Goal: Complete application form

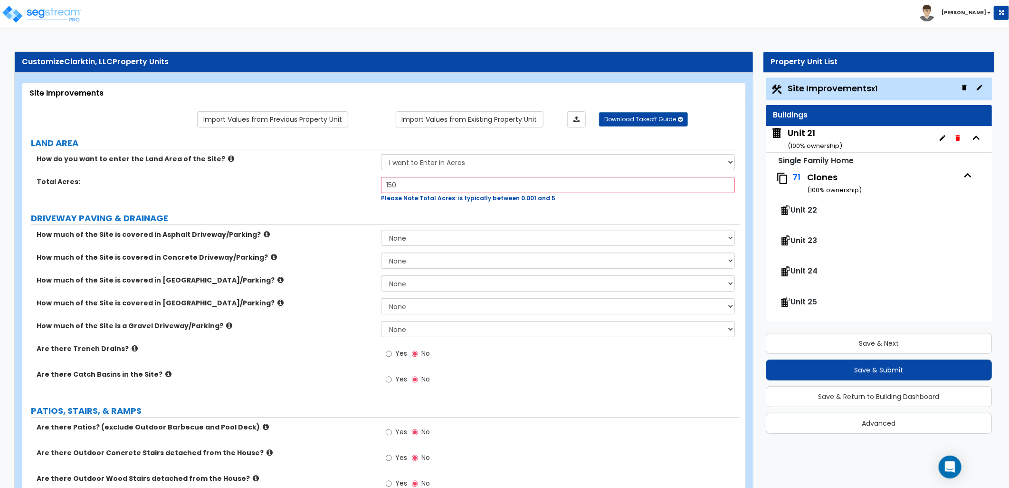
scroll to position [0, 0]
drag, startPoint x: 398, startPoint y: 182, endPoint x: 353, endPoint y: 182, distance: 45.2
click at [353, 182] on div "Total Acres: 150. Please Note: Total Acres: is typically between 0.001 and 5" at bounding box center [381, 190] width 718 height 26
type input "15.89"
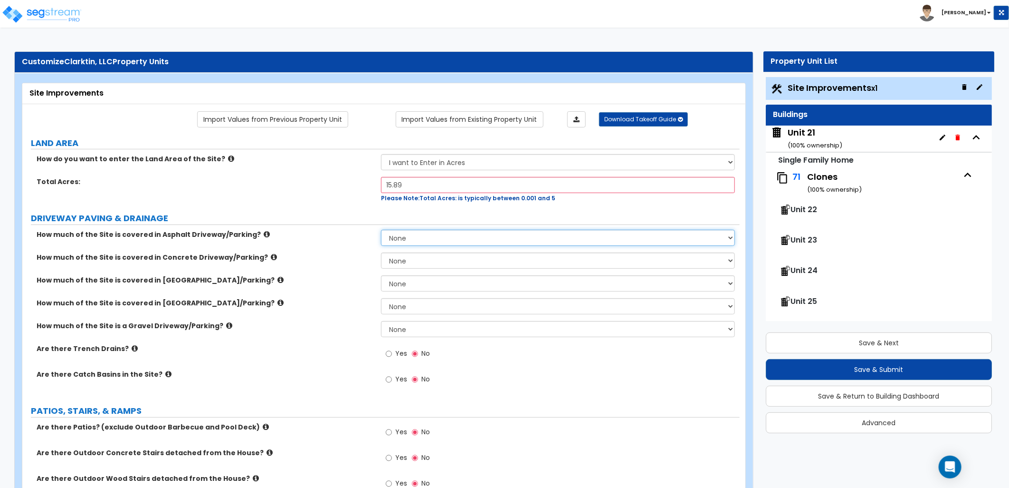
click at [401, 235] on select "None I want to Enter an Approximate Percentage I want to Enter the Square Foota…" at bounding box center [558, 238] width 354 height 16
select select "2"
click at [381, 230] on select "None I want to Enter an Approximate Percentage I want to Enter the Square Foota…" at bounding box center [558, 238] width 354 height 16
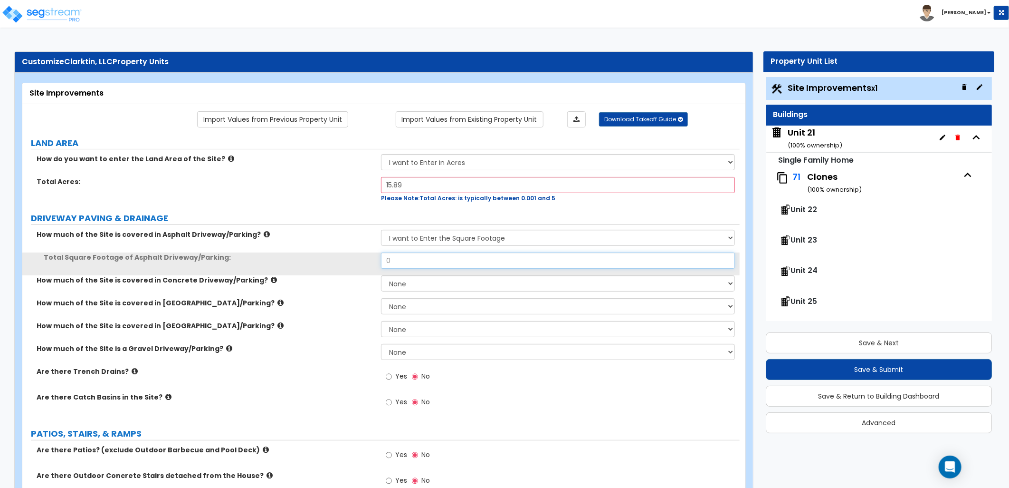
click at [355, 257] on div "Total Square Footage of Asphalt Driveway/Parking: 0" at bounding box center [381, 263] width 718 height 23
type input "70,000"
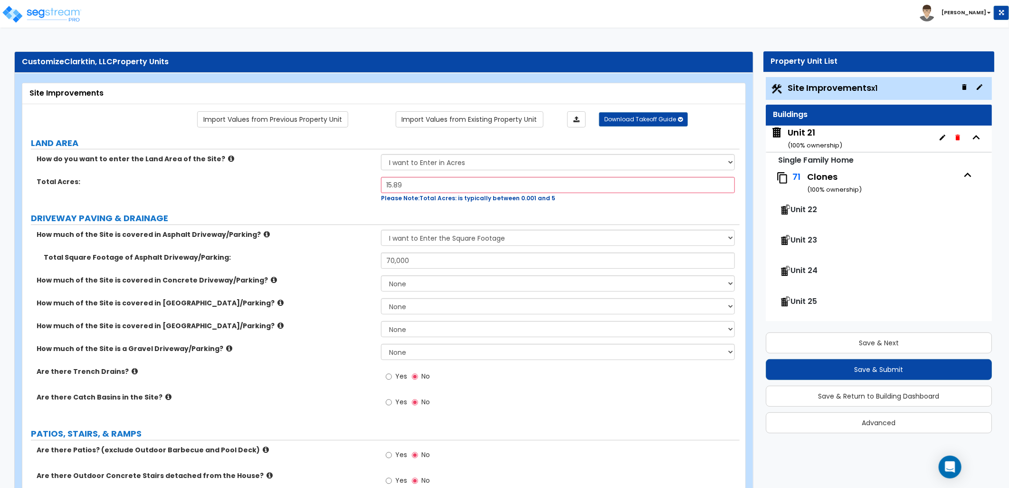
click at [359, 257] on label "Total Square Footage of Asphalt Driveway/Parking:" at bounding box center [209, 257] width 330 height 10
click at [393, 281] on select "None I want to Enter an Approximate Percentage I want to Enter the Square Foota…" at bounding box center [558, 283] width 354 height 16
select select "2"
click at [381, 275] on select "None I want to Enter an Approximate Percentage I want to Enter the Square Foota…" at bounding box center [558, 283] width 354 height 16
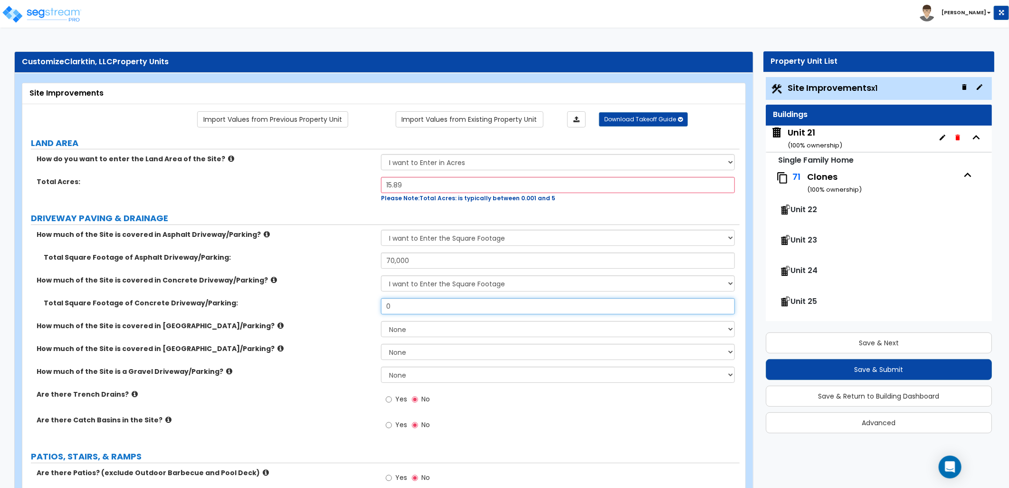
drag, startPoint x: 394, startPoint y: 305, endPoint x: 364, endPoint y: 306, distance: 30.9
click at [364, 306] on div "Total Square Footage of Concrete Driveway/Parking: 0" at bounding box center [381, 309] width 718 height 23
type input "13,000"
click at [367, 307] on label "Total Square Footage of Concrete Driveway/Parking:" at bounding box center [209, 303] width 330 height 10
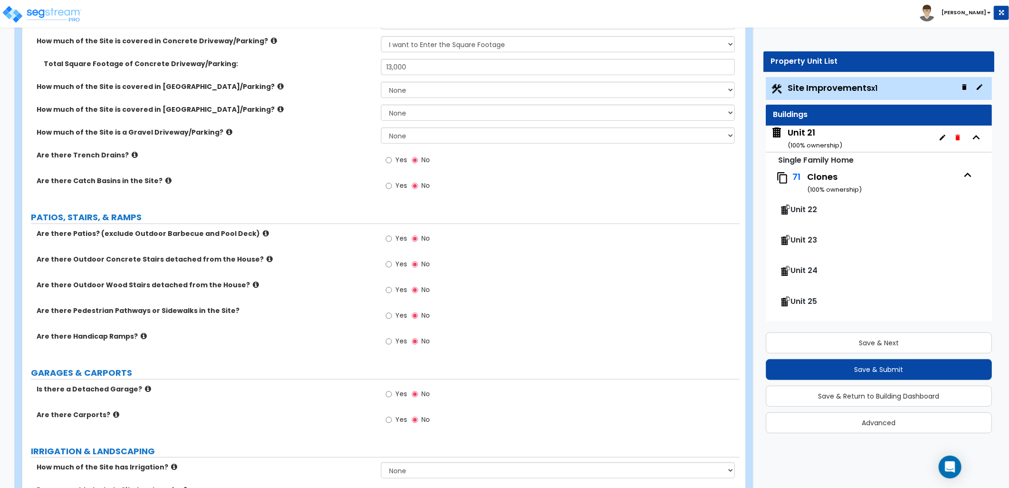
scroll to position [264, 0]
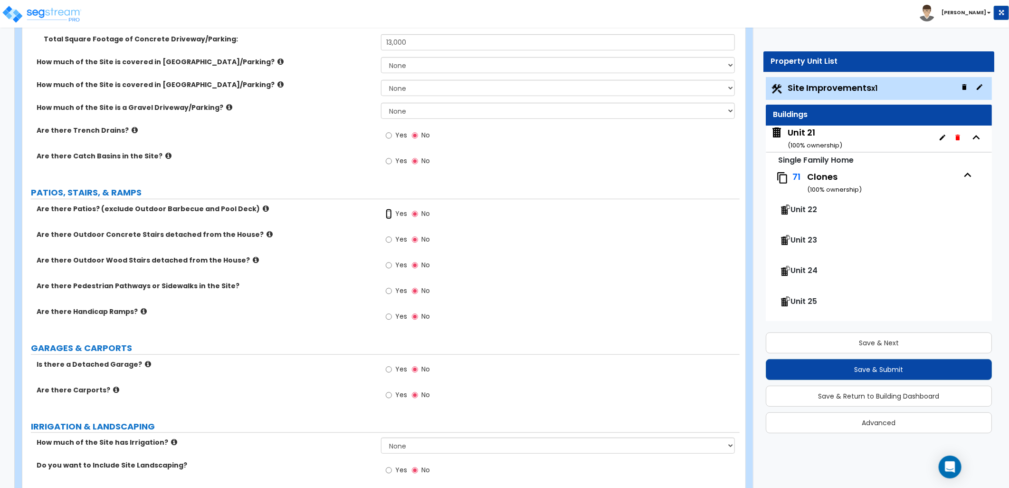
click at [388, 214] on input "Yes" at bounding box center [389, 214] width 6 height 10
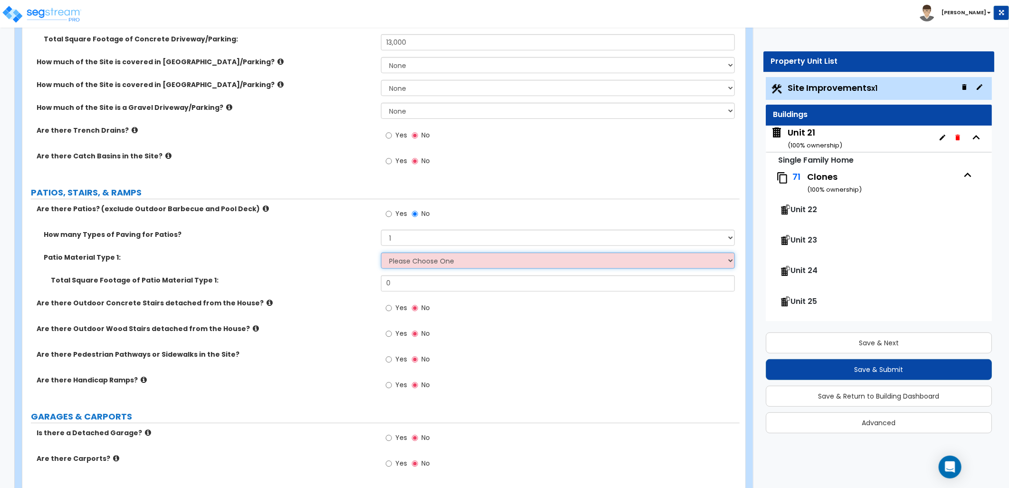
drag, startPoint x: 409, startPoint y: 259, endPoint x: 413, endPoint y: 269, distance: 10.5
click at [409, 261] on select "Please Choose One Bare Concrete Stamped Concrete Brick Pavers Stone Pavers Tile…" at bounding box center [558, 260] width 354 height 16
select select "1"
click at [381, 252] on select "Please Choose One Bare Concrete Stamped Concrete Brick Pavers Stone Pavers Tile…" at bounding box center [558, 260] width 354 height 16
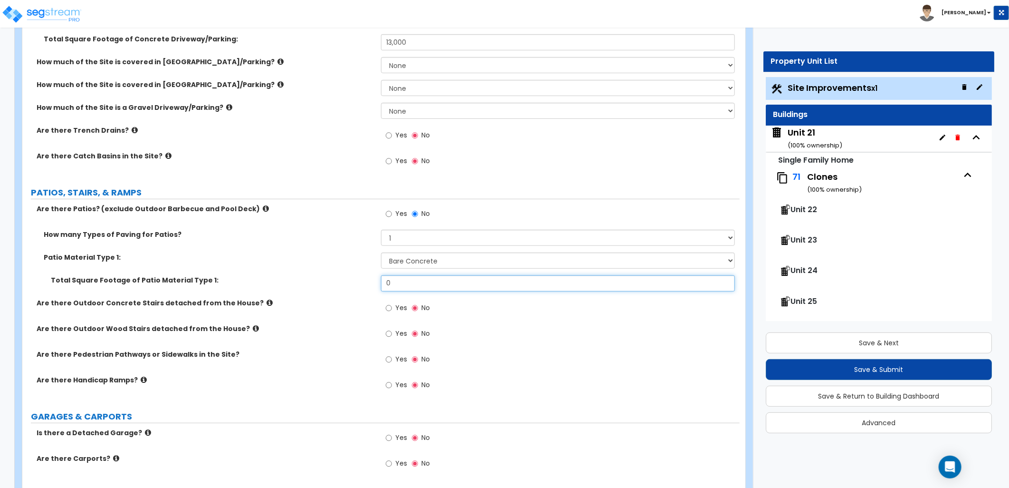
drag, startPoint x: 375, startPoint y: 282, endPoint x: 366, endPoint y: 282, distance: 9.0
click at [366, 282] on div "Total Square Footage of Patio Material Type 1: 0" at bounding box center [381, 286] width 718 height 23
type input "5,300"
click at [345, 300] on label "Are there Outdoor Concrete Stairs detached from the House?" at bounding box center [205, 303] width 337 height 10
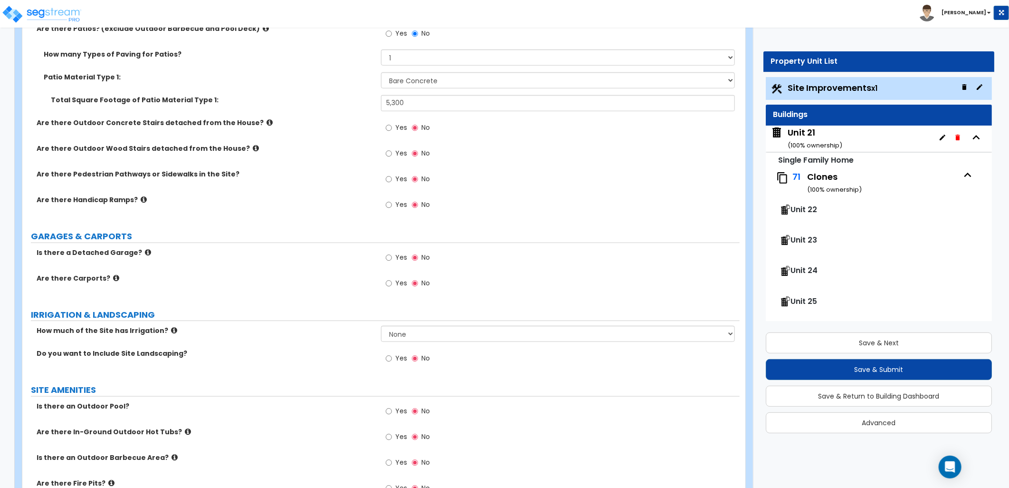
scroll to position [475, 0]
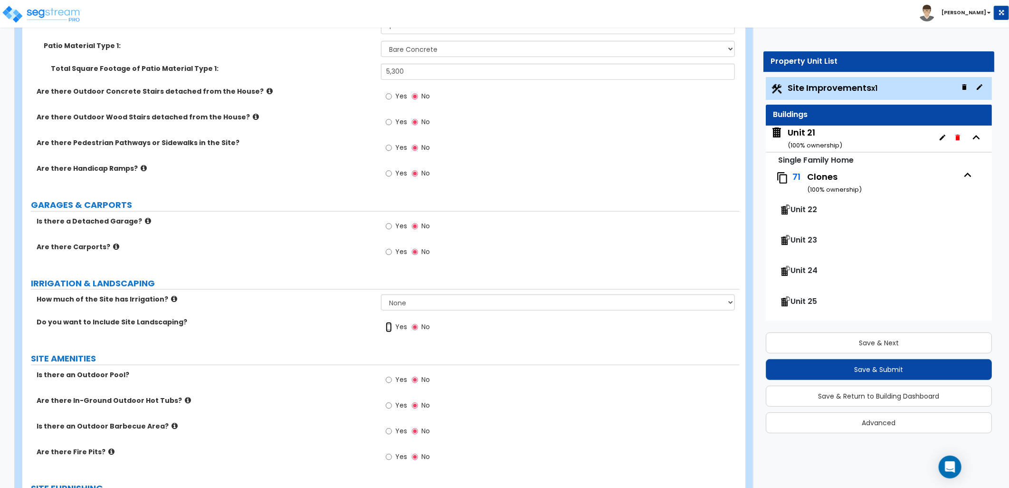
click at [391, 324] on input "Yes" at bounding box center [389, 327] width 6 height 10
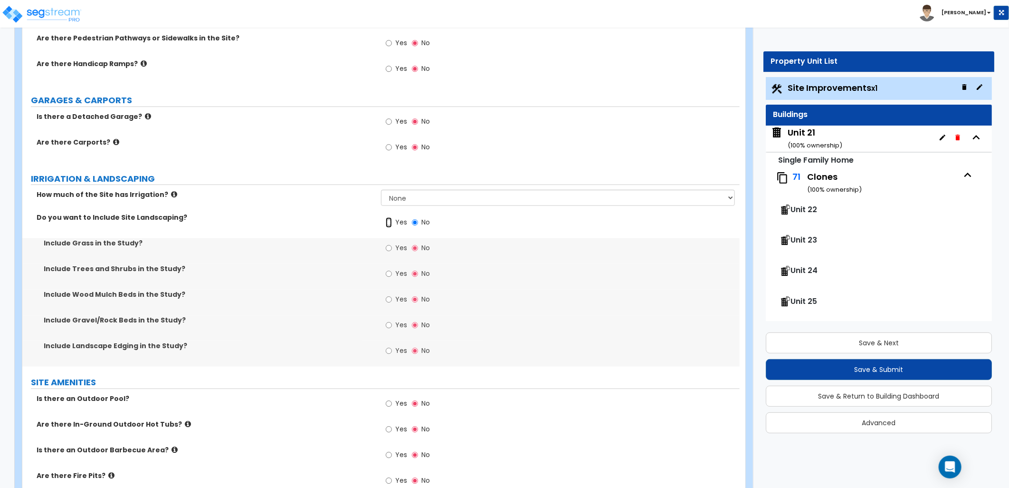
scroll to position [581, 0]
click at [389, 249] on input "Yes" at bounding box center [389, 247] width 6 height 10
radio input "true"
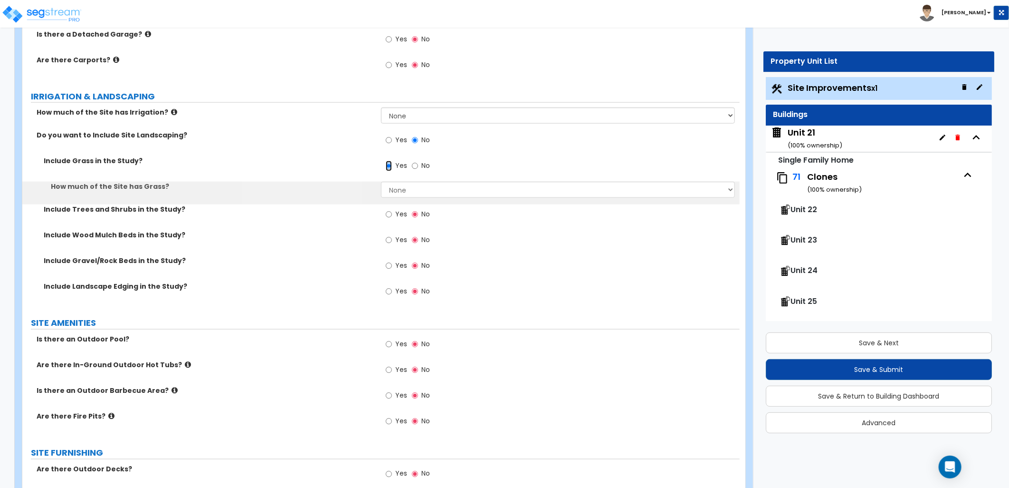
scroll to position [686, 0]
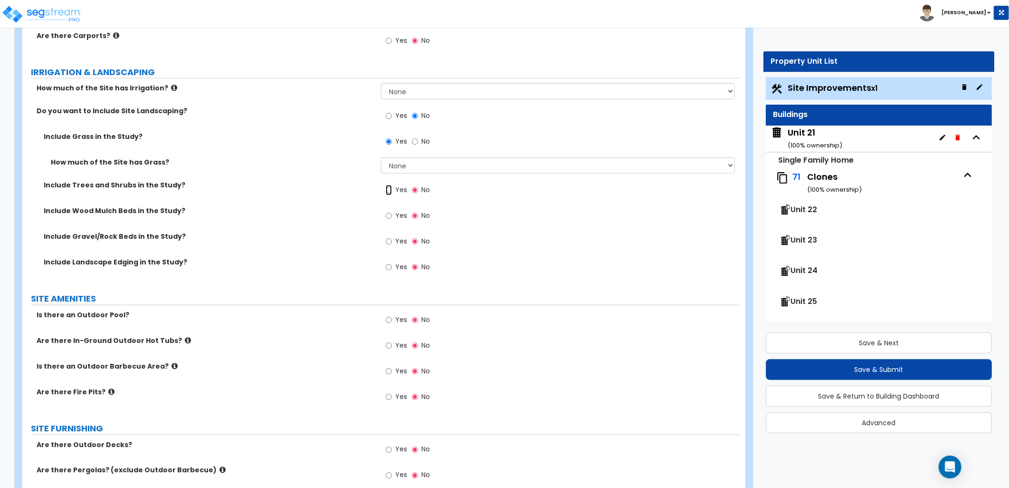
click at [391, 191] on input "Yes" at bounding box center [389, 190] width 6 height 10
radio input "true"
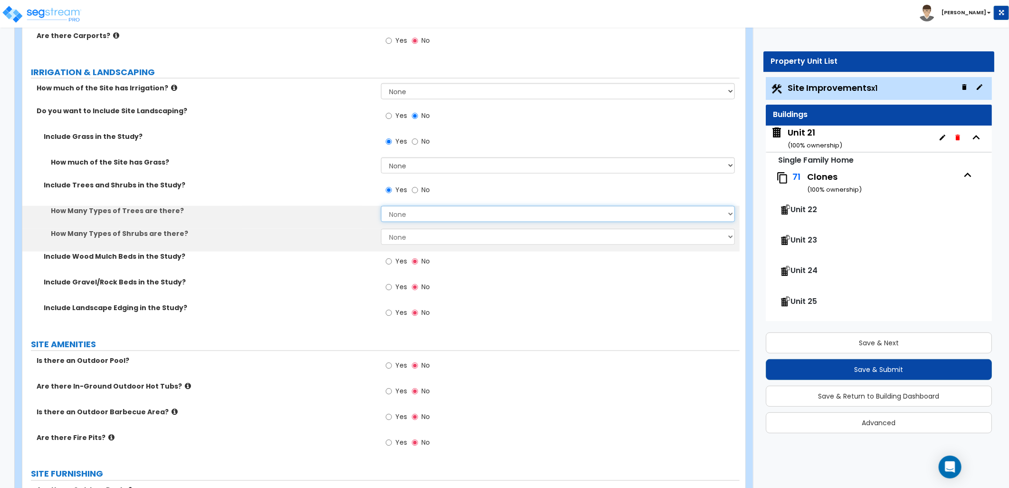
drag, startPoint x: 405, startPoint y: 215, endPoint x: 409, endPoint y: 222, distance: 8.1
click at [405, 215] on select "None 1 2 3" at bounding box center [558, 214] width 354 height 16
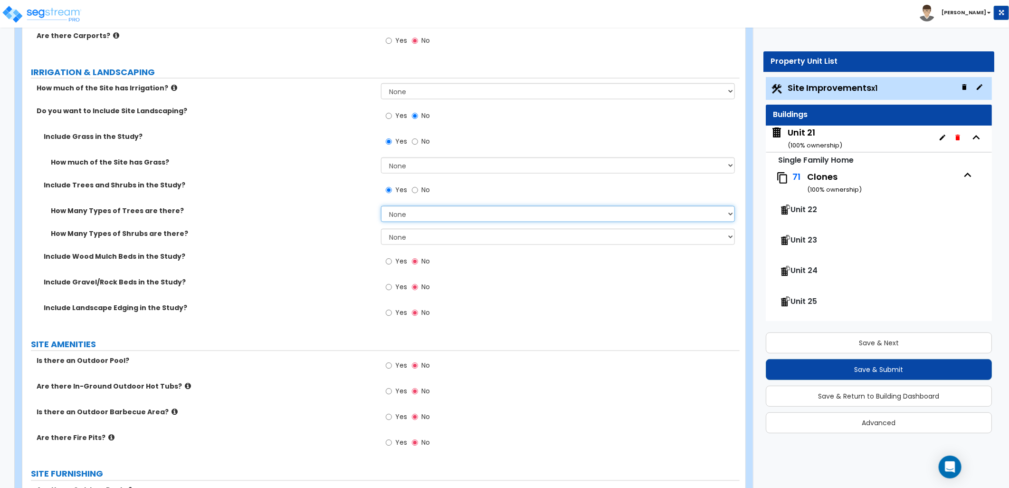
select select "1"
click at [381, 206] on select "None 1 2 3" at bounding box center [558, 214] width 354 height 16
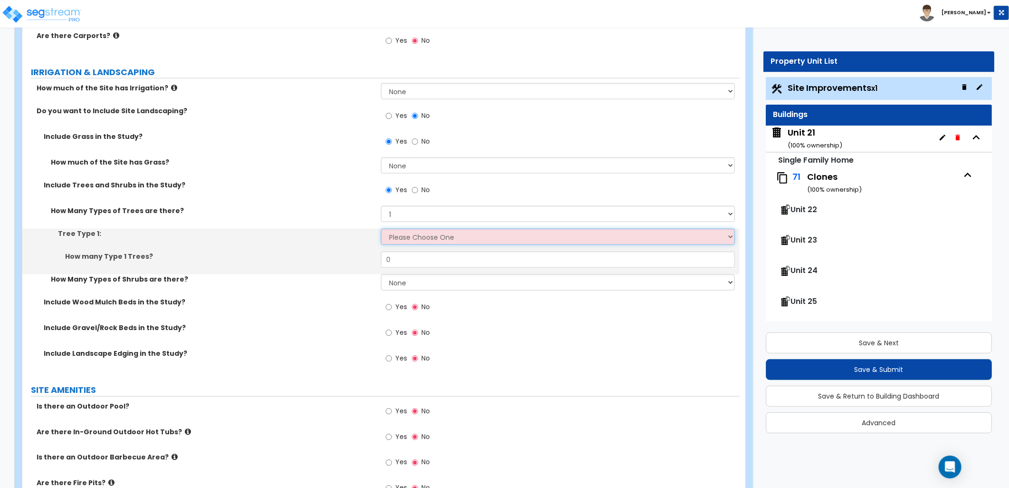
click at [404, 239] on select "Please Choose One Honey Locust Planetree Poplar Elm Hawthorn Linden Maple Red M…" at bounding box center [558, 237] width 354 height 16
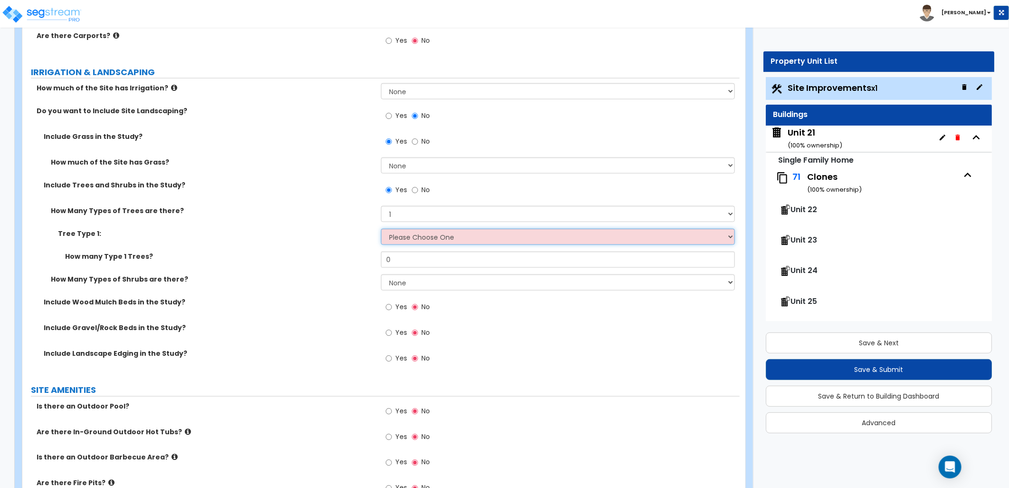
select select "2"
click at [381, 229] on select "Please Choose One Honey Locust Planetree Poplar Elm Hawthorn Linden Maple Red M…" at bounding box center [558, 237] width 354 height 16
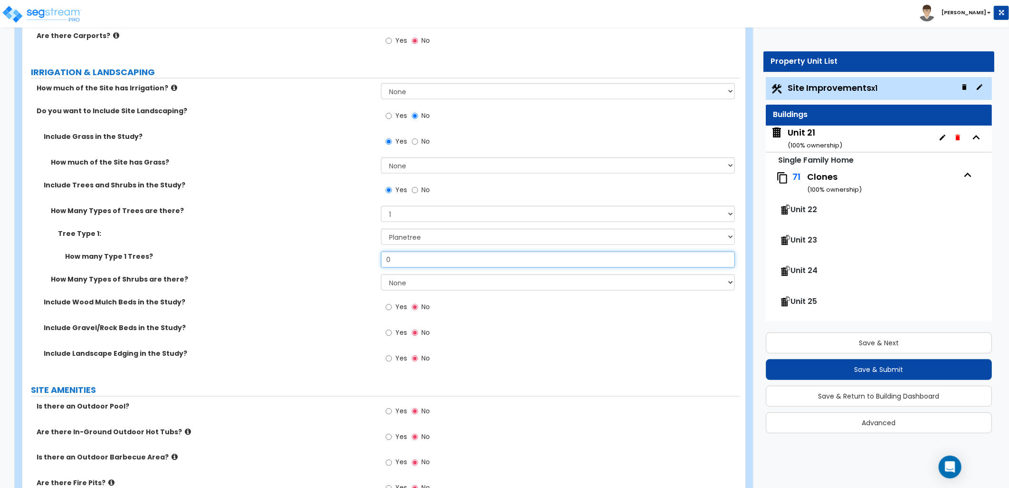
drag, startPoint x: 402, startPoint y: 258, endPoint x: 364, endPoint y: 263, distance: 37.9
click at [365, 263] on div "How many Type 1 Trees? 0" at bounding box center [381, 262] width 718 height 23
type input "71"
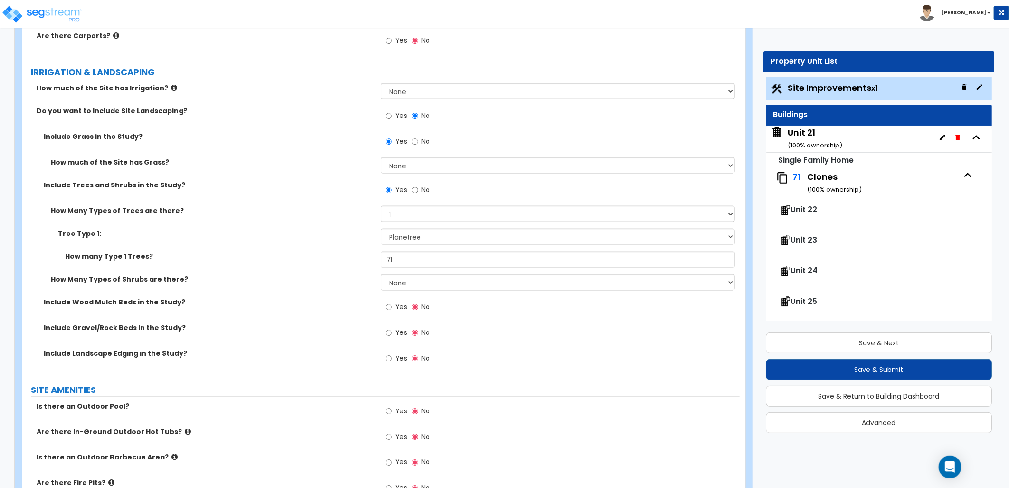
click at [368, 263] on div "How many Type 1 Trees? 71" at bounding box center [381, 262] width 718 height 23
click at [397, 282] on select "None 1 2 3" at bounding box center [558, 282] width 354 height 16
select select "1"
click at [381, 274] on select "None 1 2 3" at bounding box center [558, 282] width 354 height 16
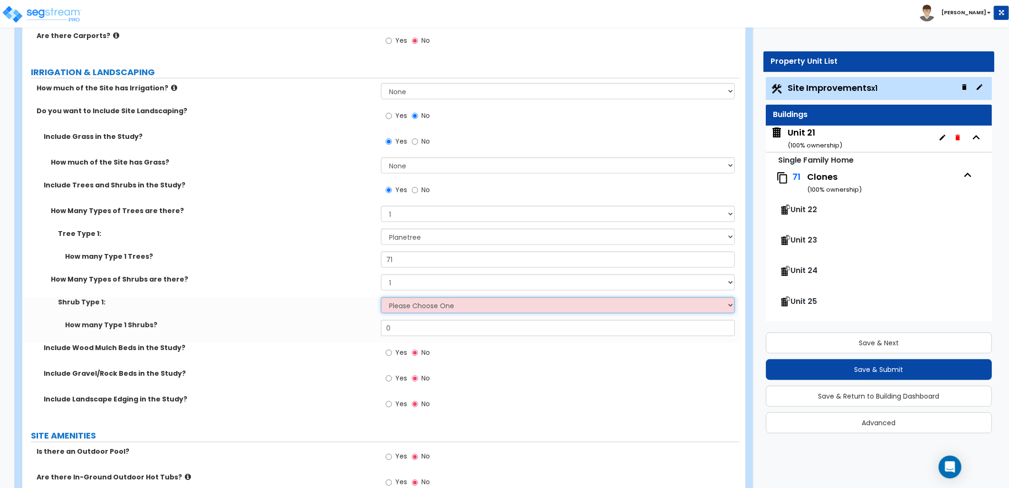
drag, startPoint x: 407, startPoint y: 306, endPoint x: 412, endPoint y: 315, distance: 10.0
click at [407, 309] on select "Please Choose One Arborvitae Azalea Yew Boxwood Juniper Holly Cotoneaster Euony…" at bounding box center [558, 305] width 354 height 16
select select "4"
click at [381, 297] on select "Please Choose One Arborvitae Azalea Yew Boxwood Juniper Holly Cotoneaster Euony…" at bounding box center [558, 305] width 354 height 16
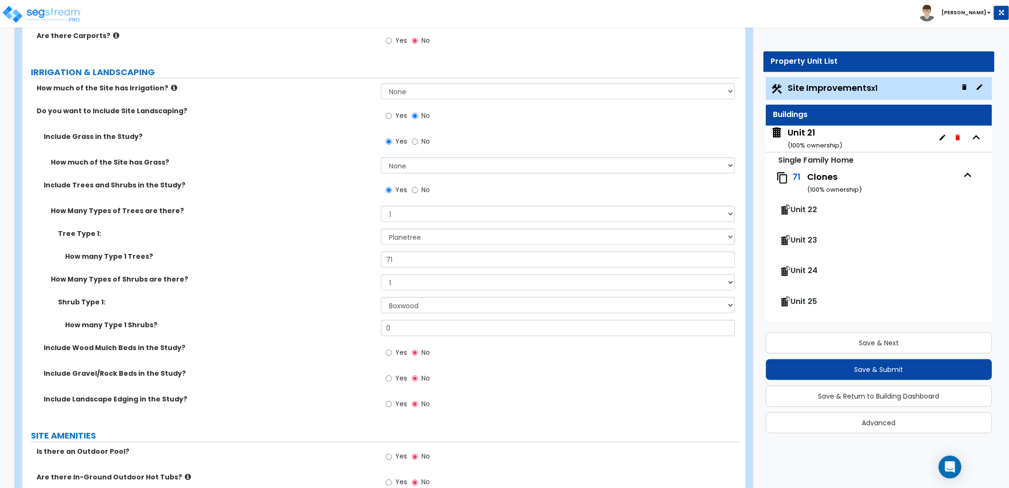
drag, startPoint x: 344, startPoint y: 320, endPoint x: 364, endPoint y: 324, distance: 19.9
click at [341, 320] on label "How many Type 1 Shrubs?" at bounding box center [219, 325] width 309 height 10
click at [362, 325] on div "How many Type 1 Shrubs? 0" at bounding box center [381, 331] width 718 height 23
click at [360, 326] on label "How many Type 1 Shrubs?" at bounding box center [219, 325] width 309 height 10
drag, startPoint x: 403, startPoint y: 331, endPoint x: 333, endPoint y: 326, distance: 69.6
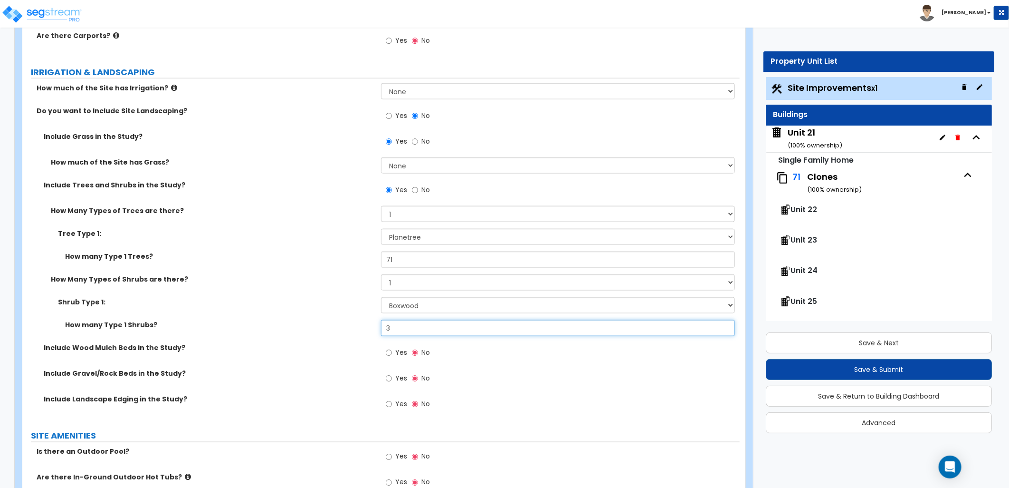
click at [333, 326] on div "How many Type 1 Shrubs? 3" at bounding box center [381, 331] width 718 height 23
type input "213"
click at [322, 320] on div "Shrub Type 1: Please Choose One Arborvitae Azalea Yew Boxwood Juniper Holly Cot…" at bounding box center [380, 320] width 703 height 46
drag, startPoint x: 322, startPoint y: 320, endPoint x: 299, endPoint y: 339, distance: 29.6
click at [299, 339] on div "How many Type 1 Shrubs? 213" at bounding box center [381, 331] width 718 height 23
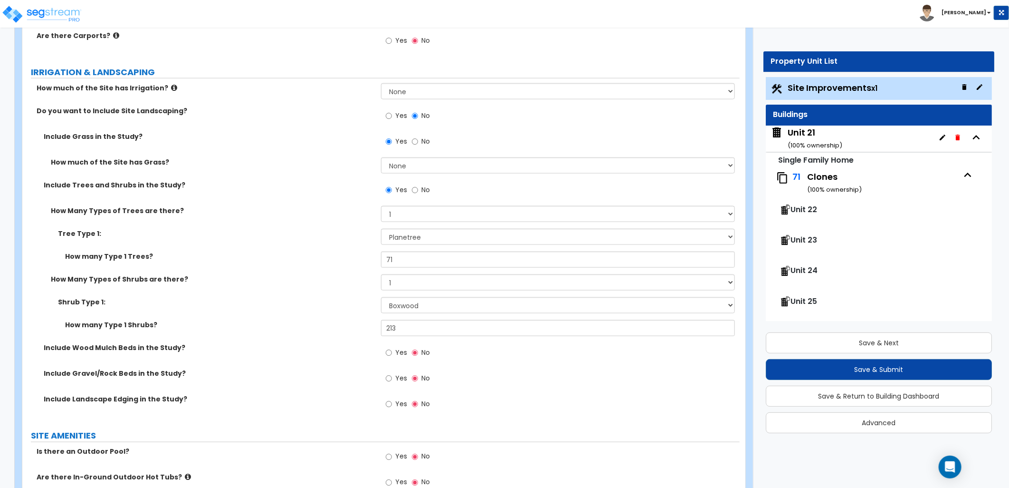
click at [576, 377] on div "Yes No" at bounding box center [560, 381] width 359 height 26
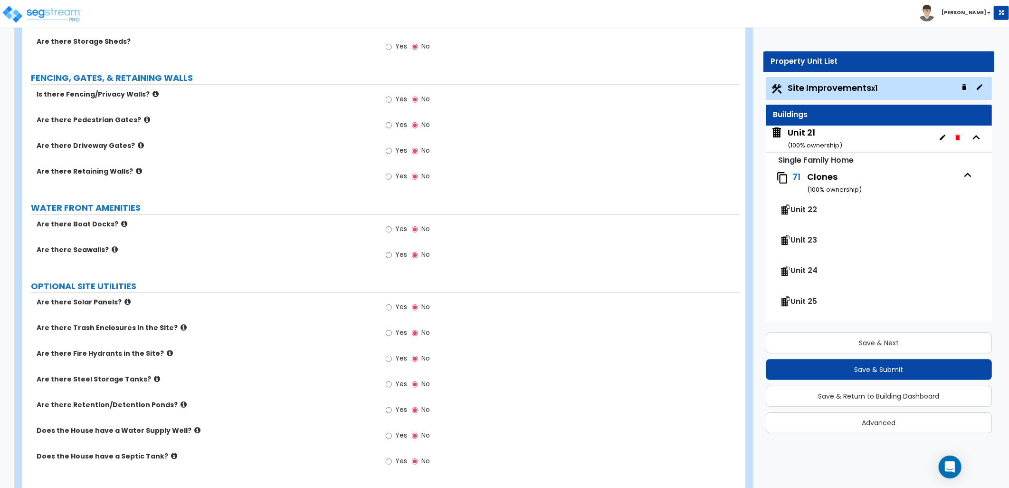
scroll to position [1439, 0]
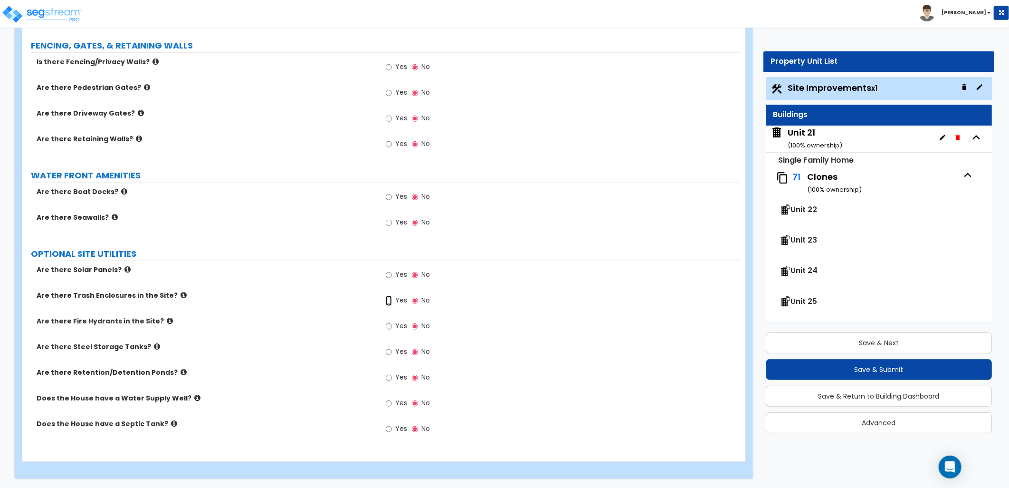
click at [390, 298] on input "Yes" at bounding box center [389, 300] width 6 height 10
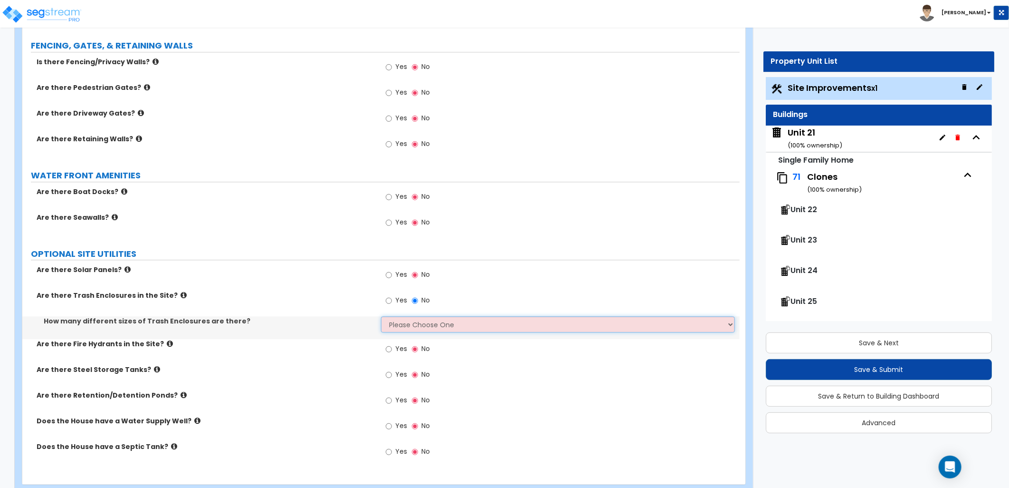
click at [423, 323] on select "Please Choose One 1 2 3" at bounding box center [558, 324] width 354 height 16
select select "1"
click at [381, 316] on select "Please Choose One 1 2 3" at bounding box center [558, 324] width 354 height 16
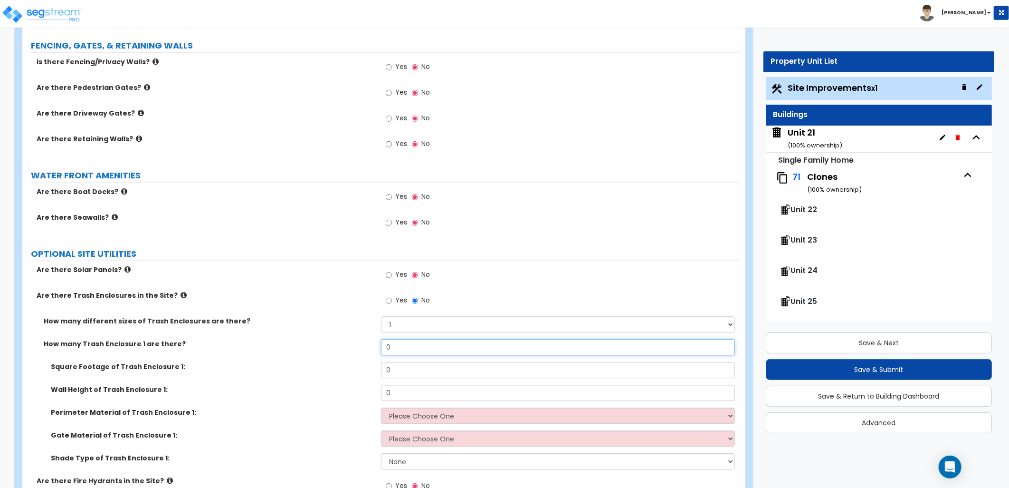
drag, startPoint x: 382, startPoint y: 349, endPoint x: 359, endPoint y: 352, distance: 23.0
click at [362, 352] on div "How many Trash Enclosure 1 are there? 0" at bounding box center [381, 350] width 718 height 23
type input "1"
drag, startPoint x: 341, startPoint y: 372, endPoint x: 276, endPoint y: 364, distance: 65.6
click at [341, 373] on div "Square Footage of Trash Enclosure 1: 0" at bounding box center [381, 373] width 718 height 23
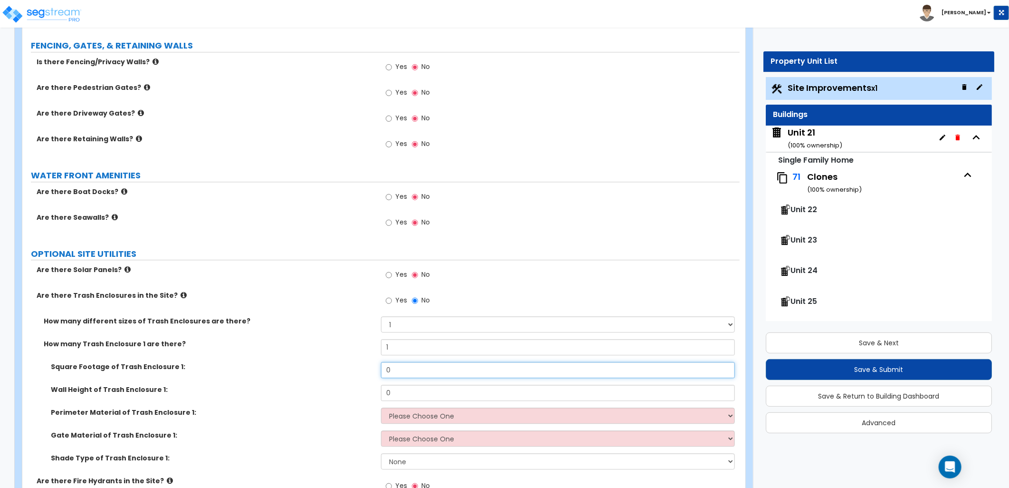
drag, startPoint x: 393, startPoint y: 367, endPoint x: 387, endPoint y: 368, distance: 6.3
click at [385, 368] on input "0" at bounding box center [558, 370] width 354 height 16
type input "350"
click at [333, 382] on div "Square Footage of Trash Enclosure 1: 350" at bounding box center [381, 373] width 718 height 23
drag, startPoint x: 392, startPoint y: 390, endPoint x: 383, endPoint y: 392, distance: 9.6
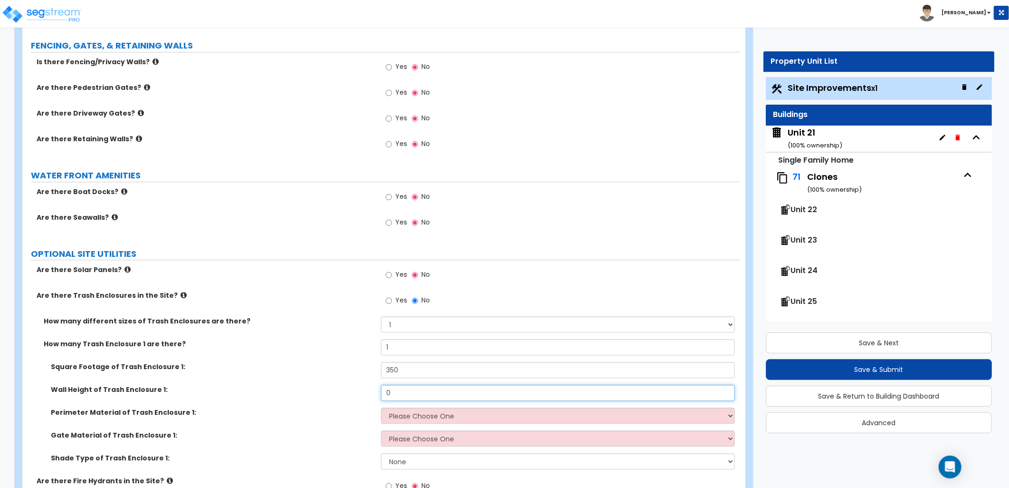
click at [383, 392] on input "0" at bounding box center [558, 392] width 354 height 16
type input "6"
click at [359, 400] on div "Wall Height of Trash Enclosure 1: 6" at bounding box center [381, 395] width 718 height 23
click at [466, 420] on select "Please Choose One Chain Link Wood Metal CMU" at bounding box center [558, 415] width 354 height 16
select select "1"
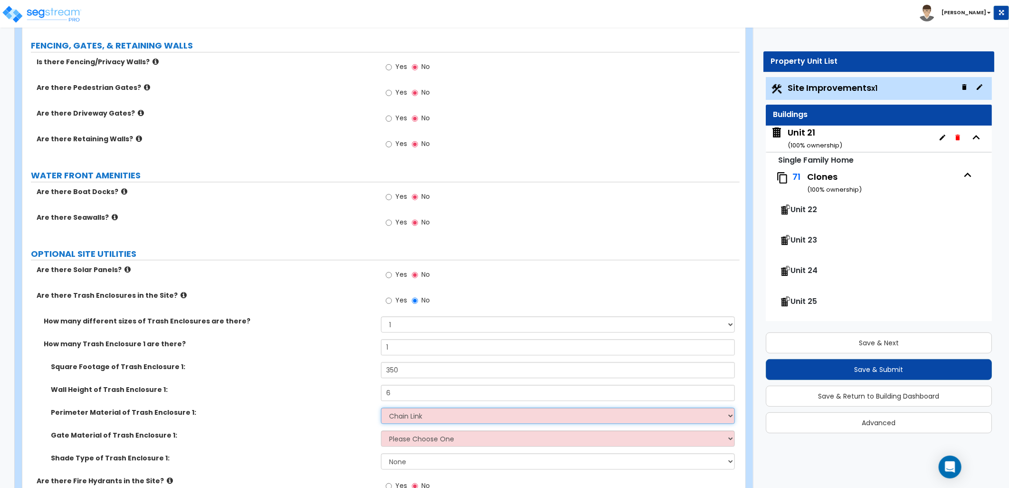
click at [381, 407] on select "Please Choose One Chain Link Wood Metal CMU" at bounding box center [558, 415] width 354 height 16
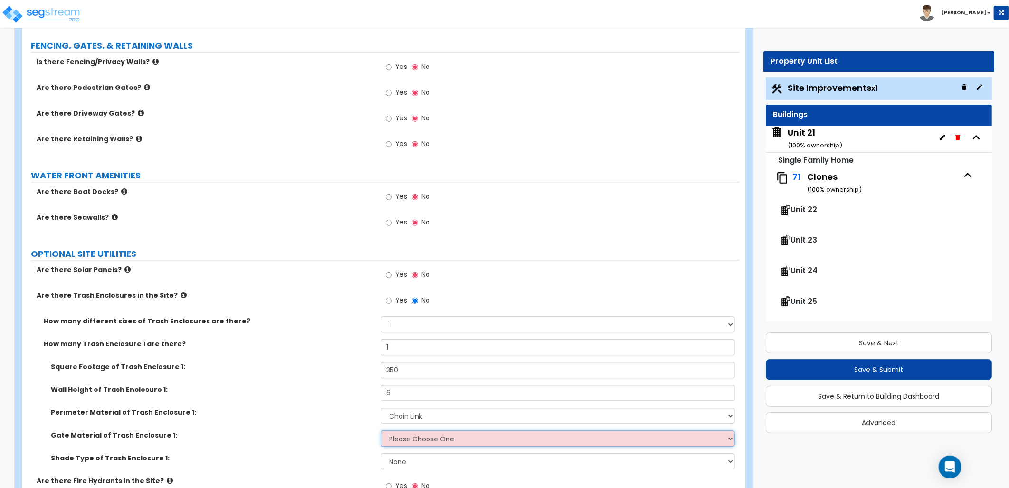
click at [419, 435] on select "Please Choose One Wood Metal" at bounding box center [558, 438] width 354 height 16
select select "1"
click at [381, 430] on select "Please Choose One Wood Metal" at bounding box center [558, 438] width 354 height 16
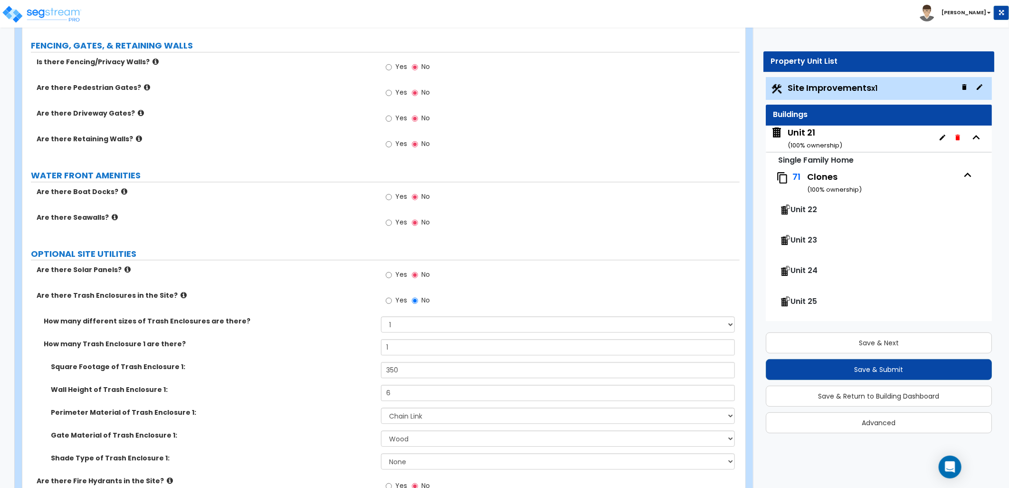
click at [326, 411] on label "Perimeter Material of Trash Enclosure 1:" at bounding box center [212, 412] width 323 height 10
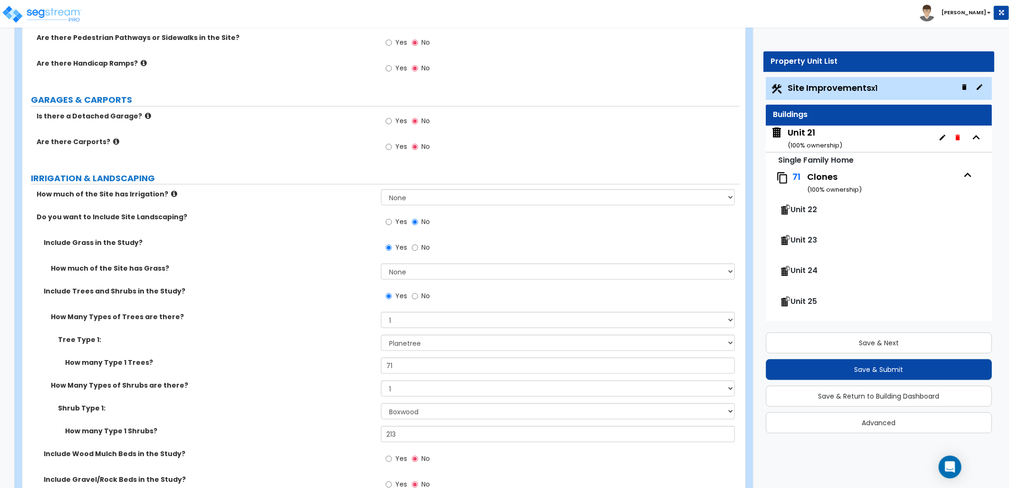
scroll to position [581, 0]
click at [483, 270] on select "None I want to Enter an Approximate Percentage I want to Enter the Square Foota…" at bounding box center [558, 271] width 354 height 16
select select "1"
click at [381, 263] on select "None I want to Enter an Approximate Percentage I want to Enter the Square Foota…" at bounding box center [558, 271] width 354 height 16
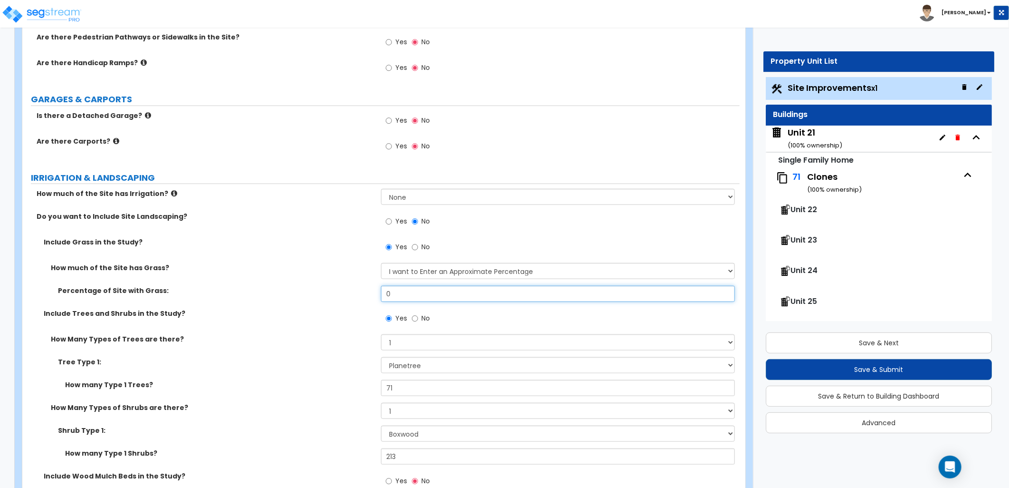
drag, startPoint x: 390, startPoint y: 292, endPoint x: 375, endPoint y: 292, distance: 14.7
click at [376, 292] on div "Percentage of Site with Grass: 0" at bounding box center [381, 297] width 718 height 23
type input "50"
click at [374, 290] on div "Percentage of Site with Grass:" at bounding box center [201, 291] width 359 height 10
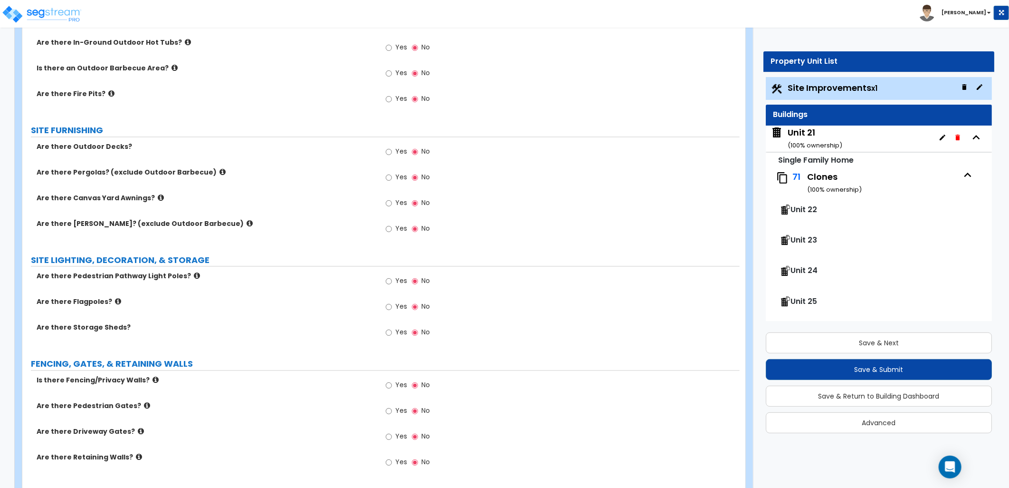
scroll to position [1161, 0]
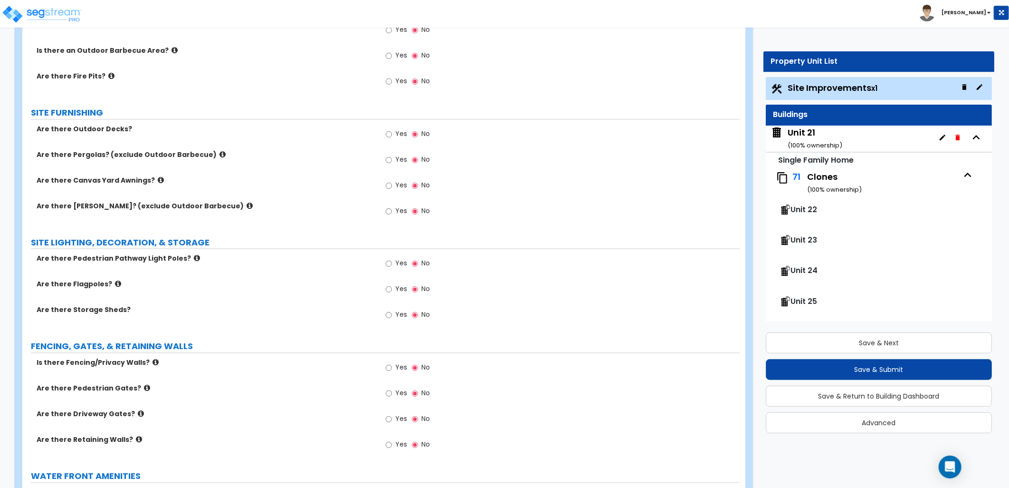
click at [194, 260] on icon at bounding box center [197, 257] width 6 height 7
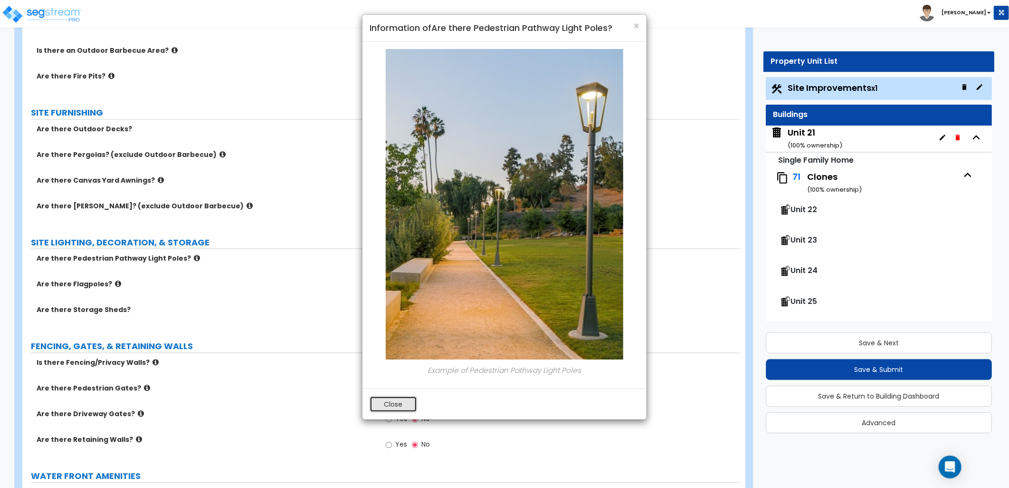
click at [392, 402] on button "Close" at bounding box center [394, 404] width 48 height 16
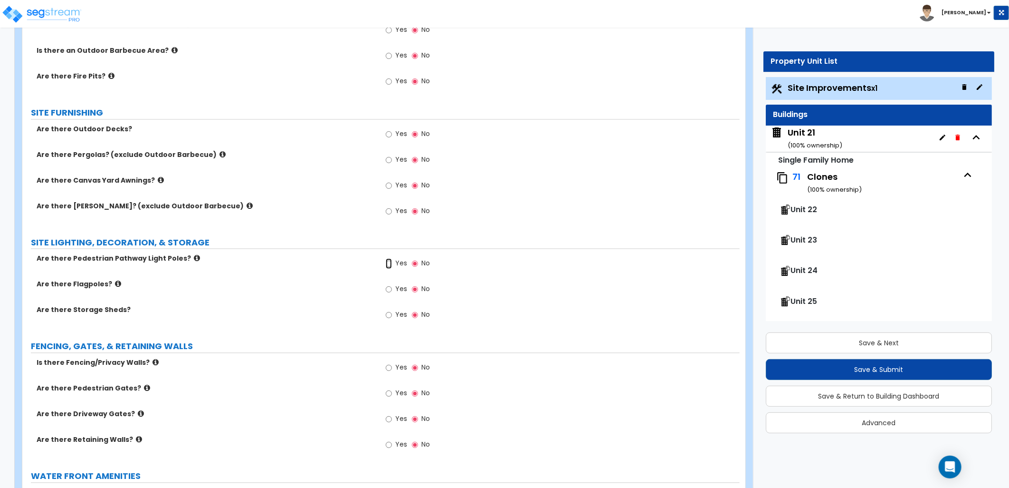
click at [390, 262] on input "Yes" at bounding box center [389, 263] width 6 height 10
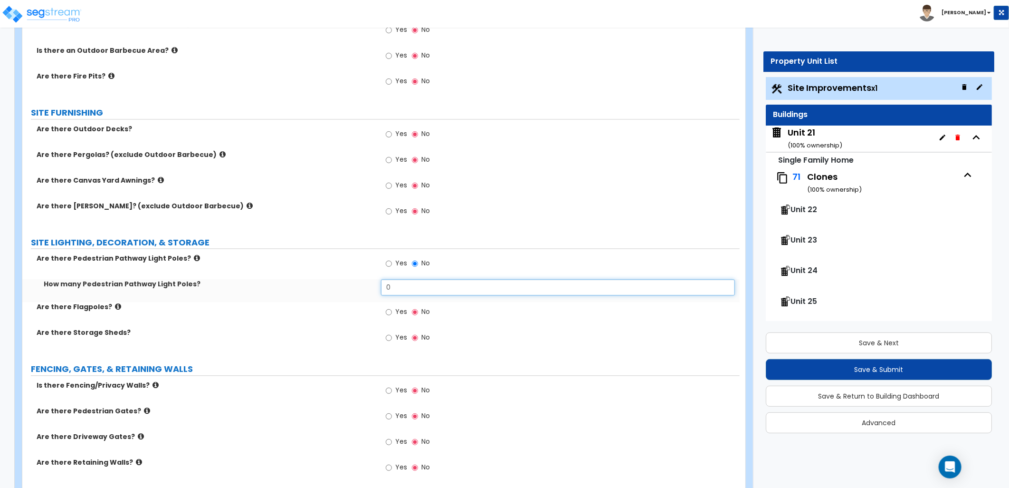
click at [357, 290] on div "How many Pedestrian Pathway Light Poles? 0" at bounding box center [381, 290] width 718 height 23
type input "8"
click at [363, 290] on div "How many Pedestrian Pathway Light Poles? 8" at bounding box center [381, 290] width 718 height 23
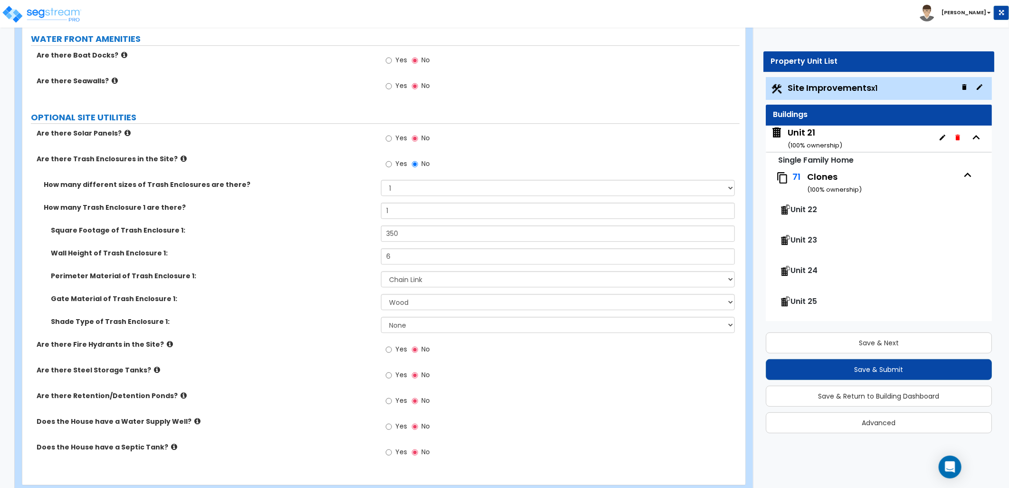
scroll to position [1637, 0]
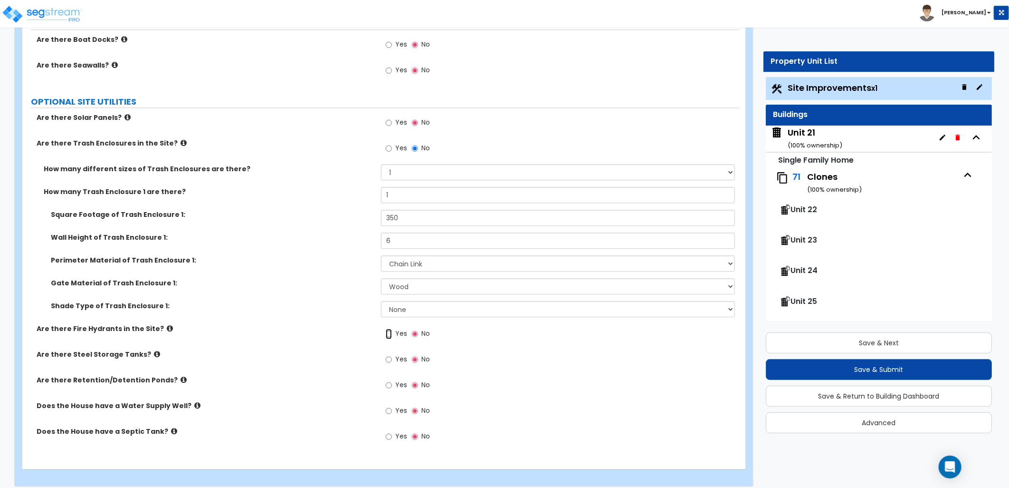
click at [388, 336] on input "Yes" at bounding box center [389, 333] width 6 height 10
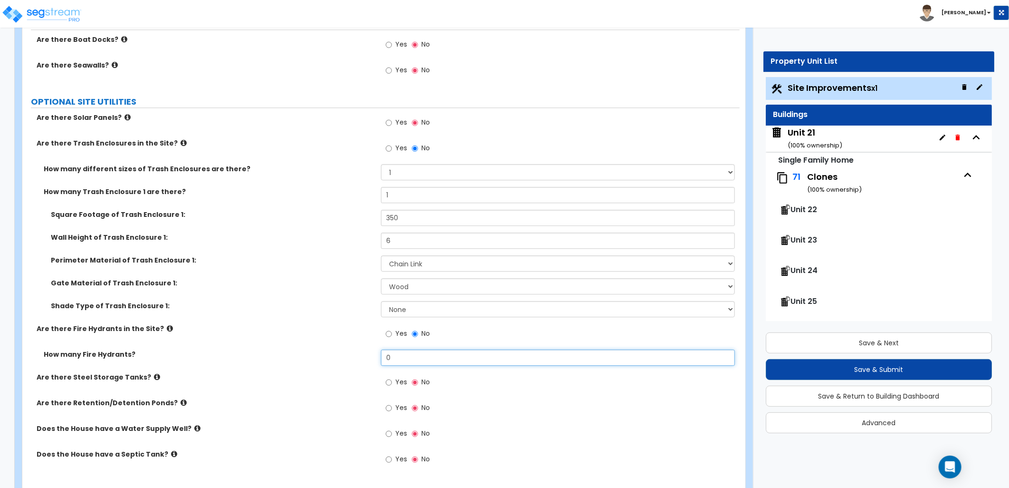
drag, startPoint x: 362, startPoint y: 360, endPoint x: 369, endPoint y: 361, distance: 7.7
click at [360, 361] on div "How many Fire Hydrants? 0" at bounding box center [381, 360] width 718 height 23
type input "5"
click at [559, 411] on div "Yes No" at bounding box center [560, 411] width 359 height 26
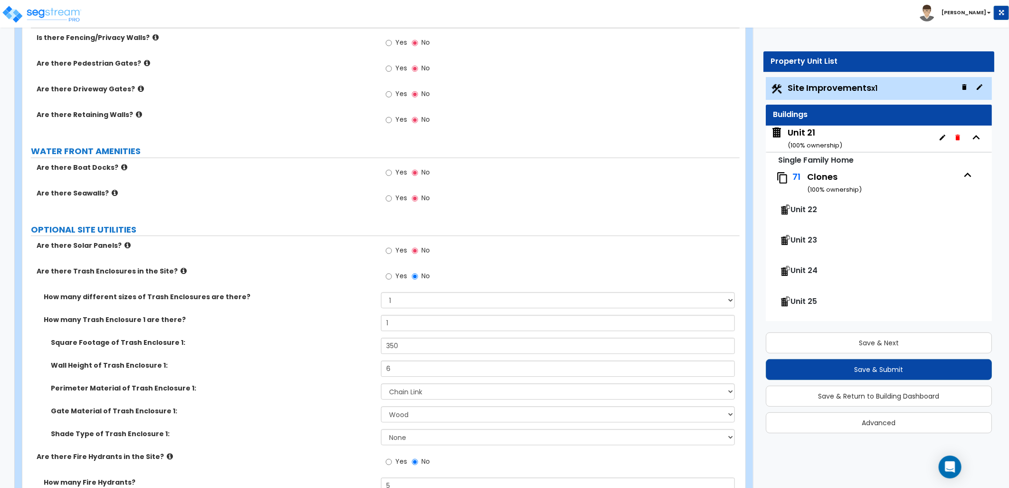
scroll to position [1667, 0]
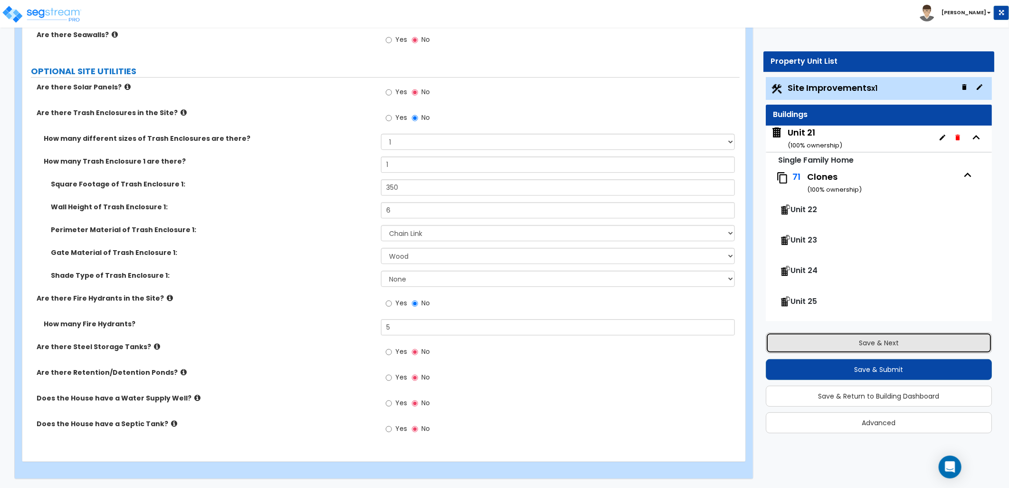
drag, startPoint x: 900, startPoint y: 344, endPoint x: 894, endPoint y: 341, distance: 6.2
click at [900, 344] on button "Save & Next" at bounding box center [879, 342] width 226 height 21
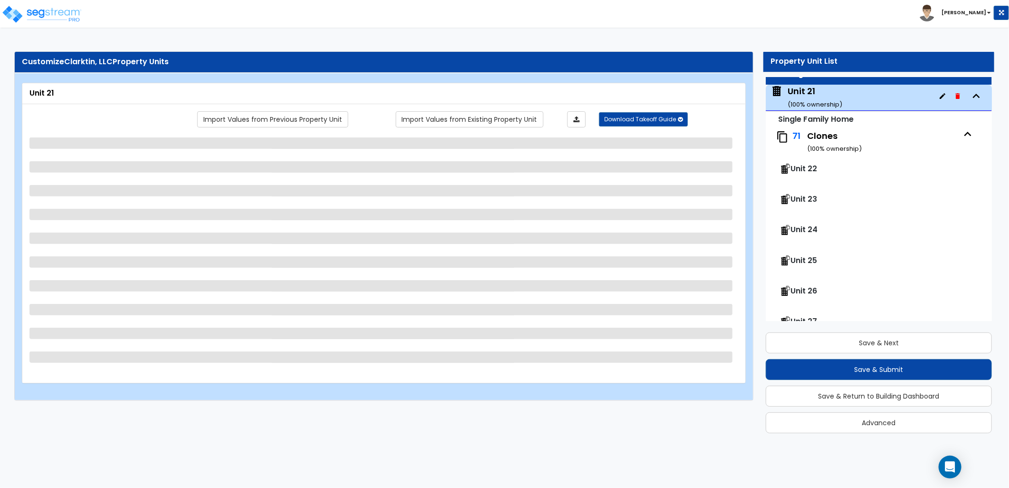
scroll to position [48, 0]
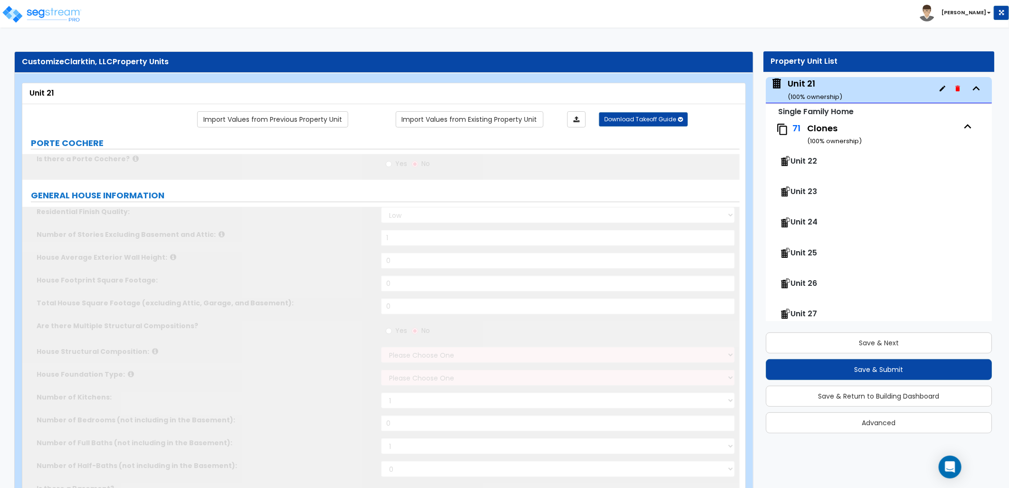
type input "1"
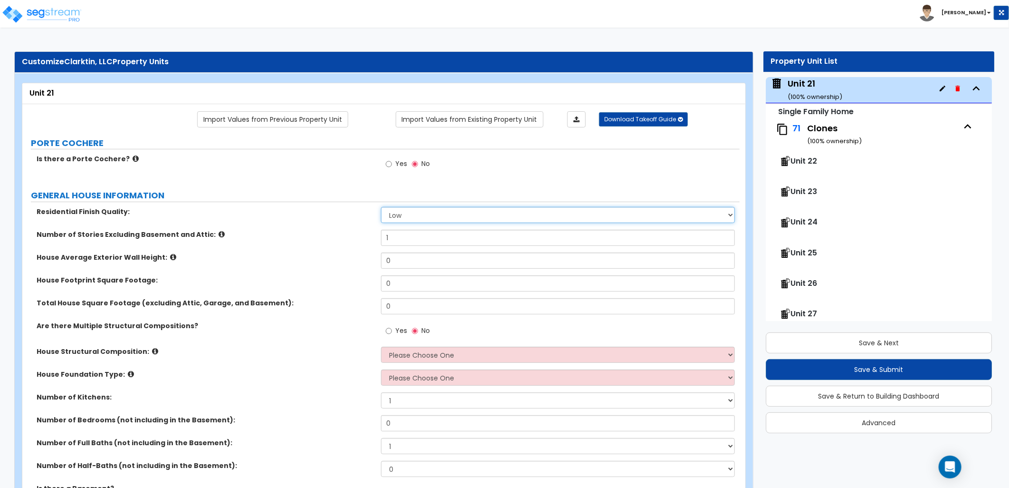
click at [420, 211] on select "Low Average High" at bounding box center [558, 215] width 354 height 16
click at [381, 207] on select "Low Average High" at bounding box center [558, 215] width 354 height 16
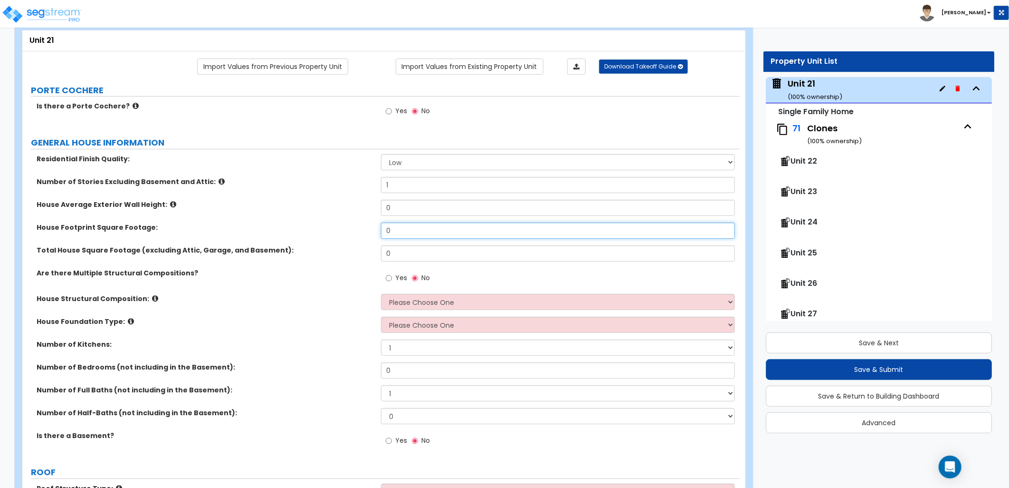
drag, startPoint x: 401, startPoint y: 232, endPoint x: 360, endPoint y: 234, distance: 40.5
click at [360, 234] on div "House Footprint Square Footage: 0" at bounding box center [381, 233] width 718 height 23
type input "1,373"
drag, startPoint x: 401, startPoint y: 248, endPoint x: 349, endPoint y: 248, distance: 51.3
click at [349, 248] on div "Total House Square Footage (excluding Attic, Garage, and Basement): 0" at bounding box center [381, 256] width 718 height 23
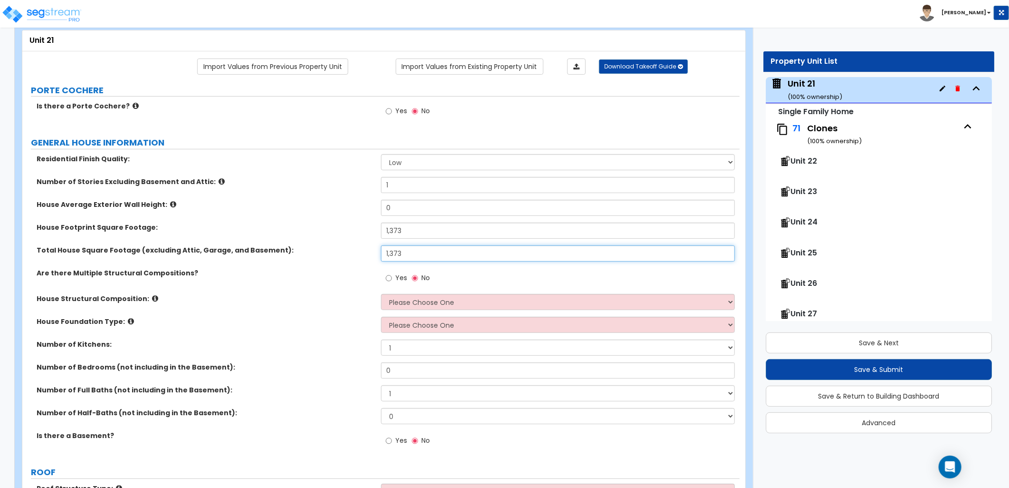
type input "1,373"
click at [302, 269] on label "Are there Multiple Structural Compositions?" at bounding box center [205, 273] width 337 height 10
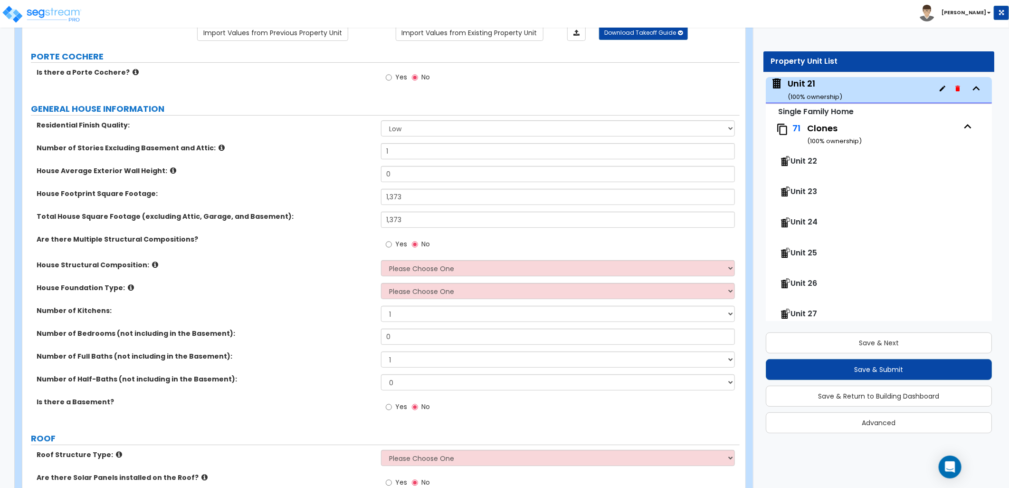
scroll to position [106, 0]
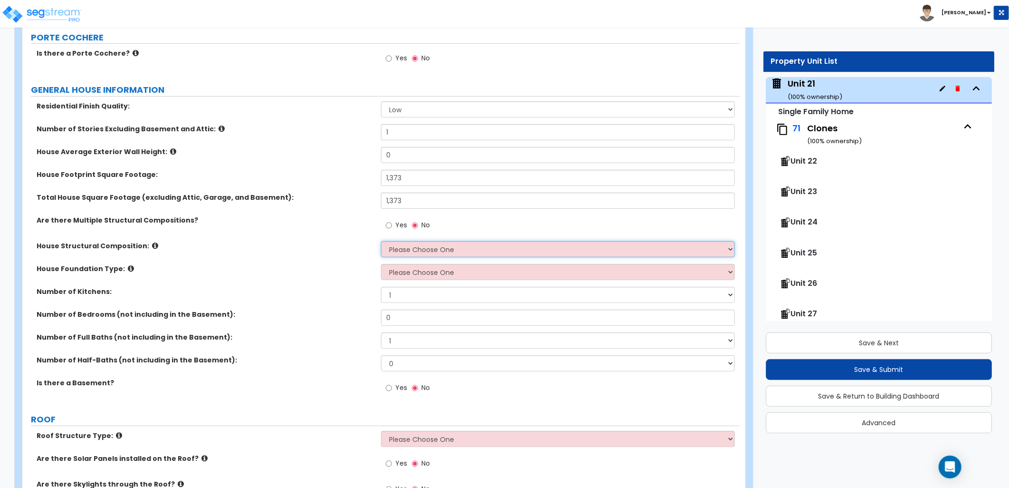
click at [425, 248] on select "Please Choose One Reinforced Concrete Structural Steel Brick Masonry CMU Masonr…" at bounding box center [558, 249] width 354 height 16
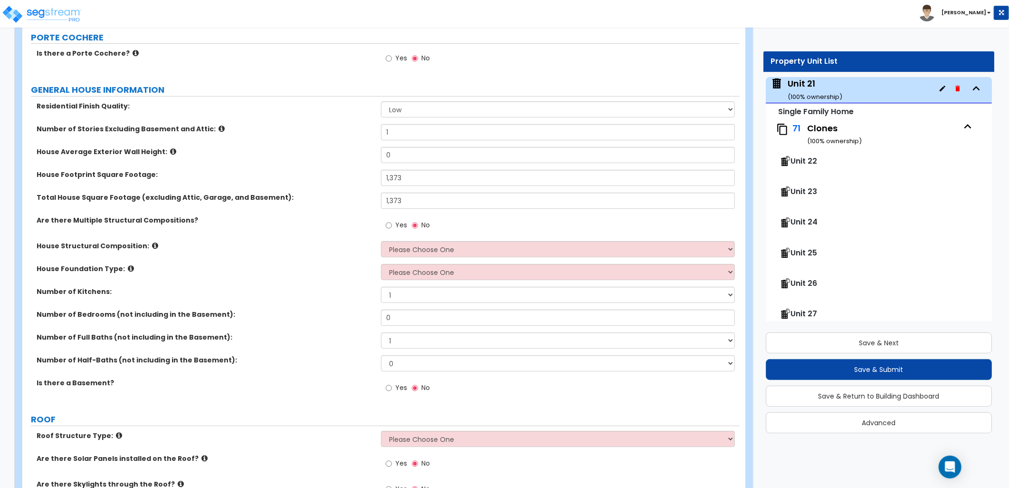
click at [152, 246] on icon at bounding box center [155, 245] width 6 height 7
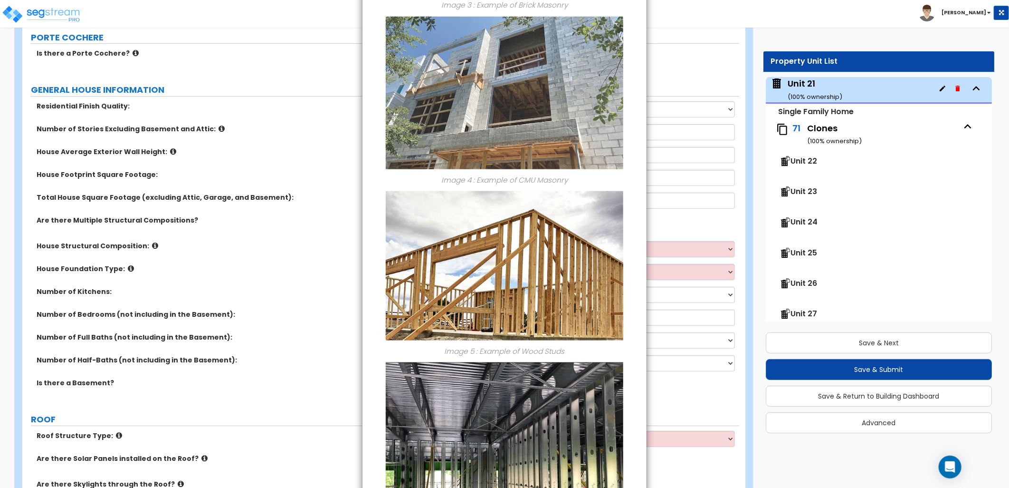
scroll to position [706, 0]
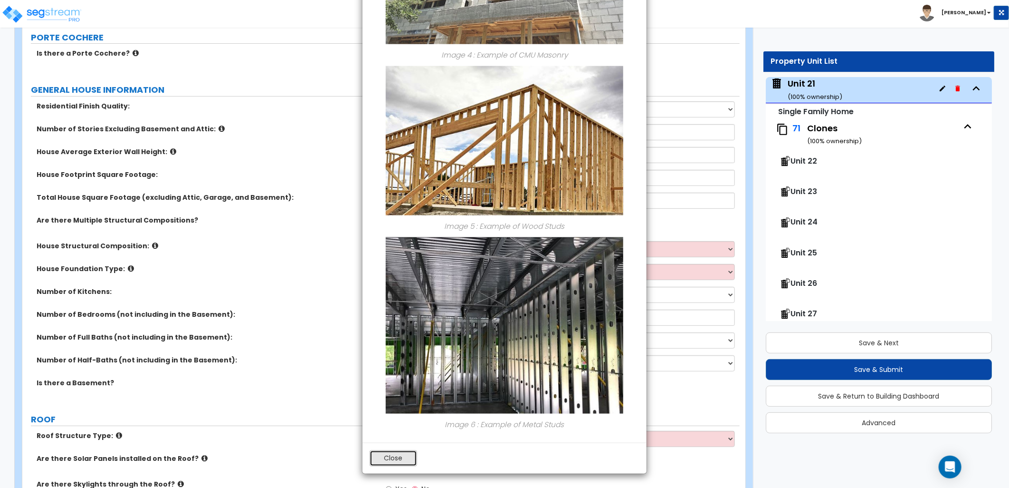
click at [399, 459] on button "Close" at bounding box center [394, 458] width 48 height 16
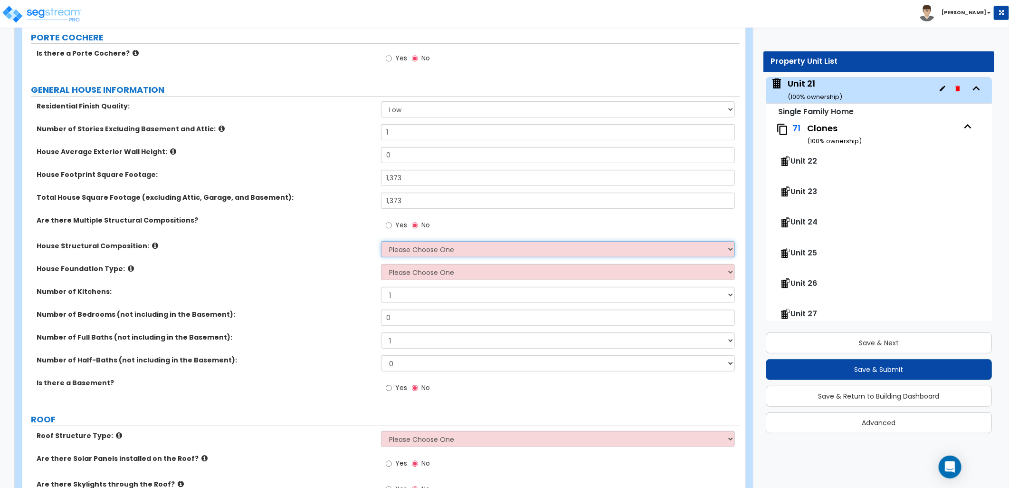
drag, startPoint x: 417, startPoint y: 253, endPoint x: 419, endPoint y: 259, distance: 5.9
click at [417, 253] on select "Please Choose One Reinforced Concrete Structural Steel Brick Masonry CMU Masonr…" at bounding box center [558, 249] width 354 height 16
select select "7"
click at [381, 241] on select "Please Choose One Reinforced Concrete Structural Steel Brick Masonry CMU Masonr…" at bounding box center [558, 249] width 354 height 16
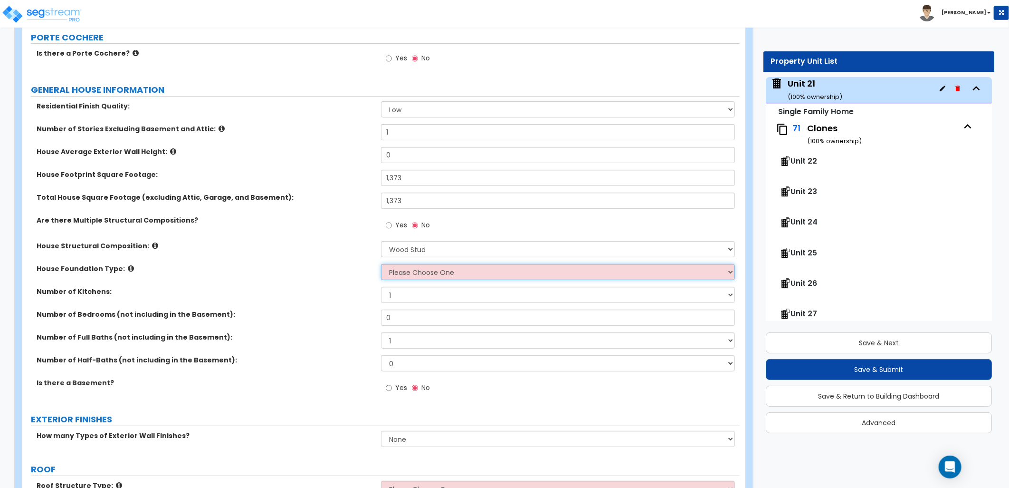
click at [416, 275] on select "Please Choose One Crawl Space Pier-Elevated First floor Slab on Grade" at bounding box center [558, 272] width 354 height 16
click at [381, 264] on select "Please Choose One Crawl Space Pier-Elevated First floor Slab on Grade" at bounding box center [558, 272] width 354 height 16
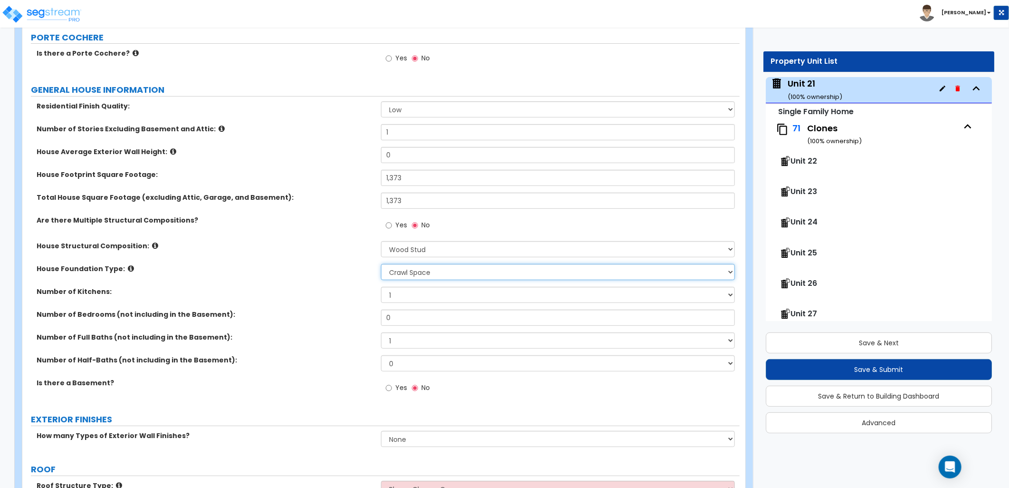
click at [439, 273] on select "Please Choose One Crawl Space Pier-Elevated First floor Slab on Grade" at bounding box center [558, 272] width 354 height 16
select select "3"
click at [381, 264] on select "Please Choose One Crawl Space Pier-Elevated First floor Slab on Grade" at bounding box center [558, 272] width 354 height 16
click at [328, 318] on label "Number of Bedrooms (not including in the Basement):" at bounding box center [205, 314] width 337 height 10
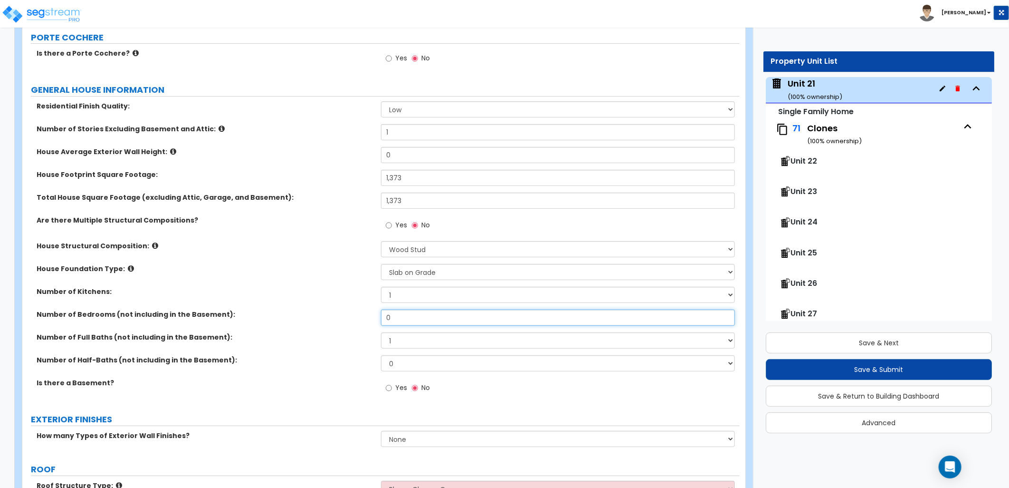
drag, startPoint x: 372, startPoint y: 315, endPoint x: 340, endPoint y: 315, distance: 31.8
click at [340, 315] on div "Number of Bedrooms (not including in the Basement): 0" at bounding box center [381, 320] width 718 height 23
type input "4"
click at [336, 325] on div "Number of Bedrooms (not including in the Basement): 4" at bounding box center [381, 320] width 718 height 23
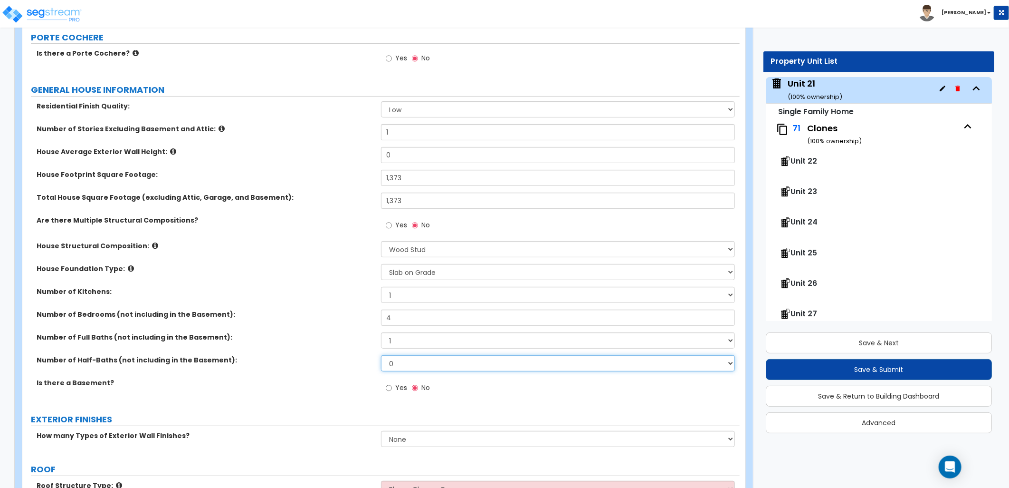
drag, startPoint x: 403, startPoint y: 360, endPoint x: 366, endPoint y: 358, distance: 36.6
click at [366, 358] on div "Number of Half-Baths (not including in the Basement): 0 1 2 3 4 5" at bounding box center [381, 366] width 718 height 23
click at [397, 339] on select "1 2 3 4 5 6 7 8 9 10" at bounding box center [558, 340] width 354 height 16
select select "2"
click at [381, 332] on select "1 2 3 4 5 6 7 8 9 10" at bounding box center [558, 340] width 354 height 16
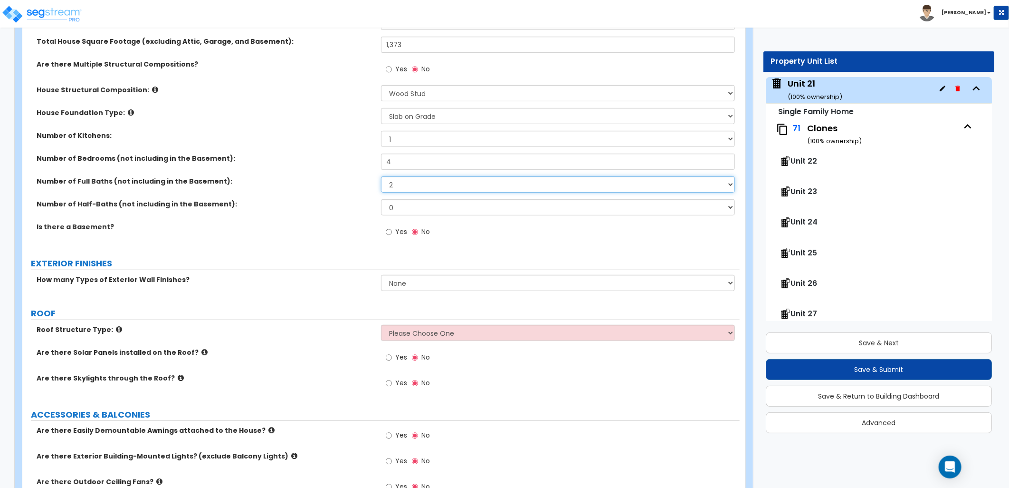
scroll to position [369, 0]
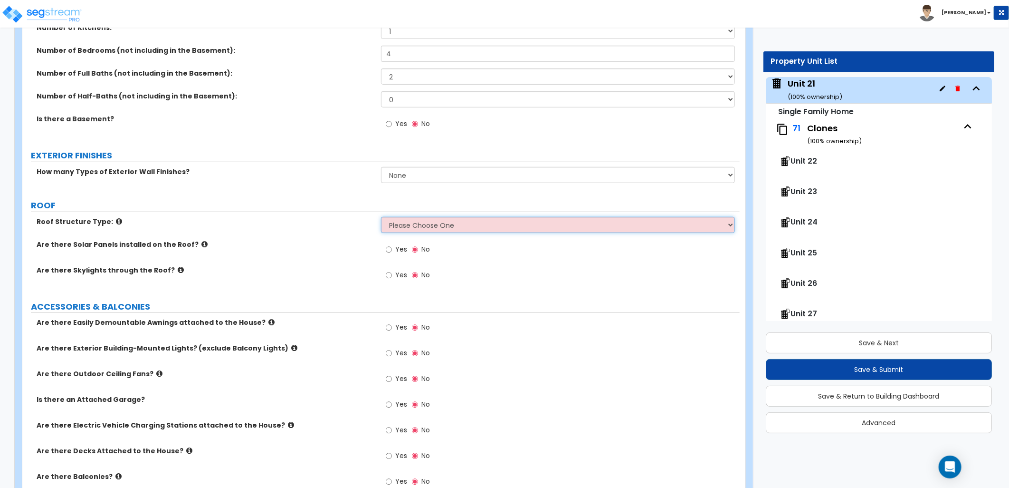
click at [445, 227] on select "Please Choose One Gable Roof Flat Roof Hybrid Gable & Flat Roof" at bounding box center [558, 225] width 354 height 16
select select "1"
click at [381, 217] on select "Please Choose One Gable Roof Flat Roof Hybrid Gable & Flat Roof" at bounding box center [558, 225] width 354 height 16
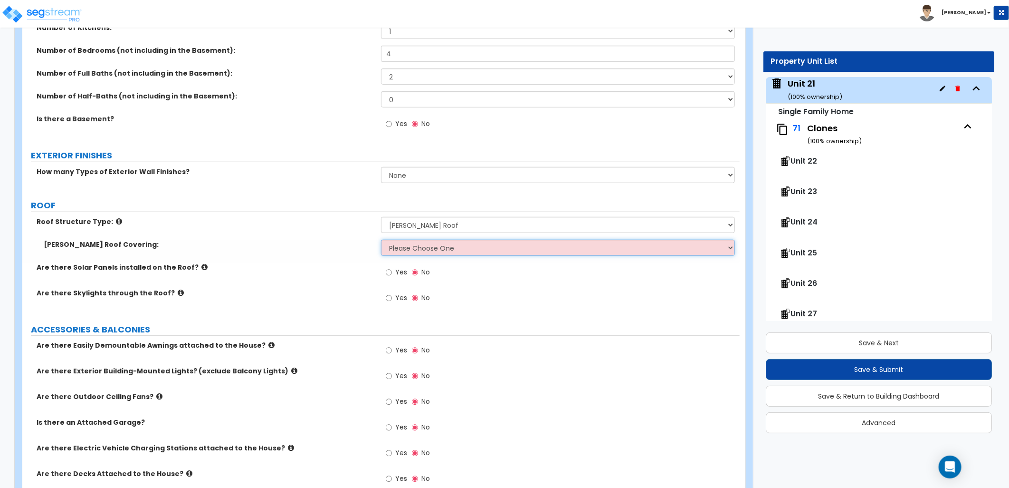
click at [417, 253] on select "Please Choose One Asphalt Shingle Clay Tile Wood Shingle Metal Shingle Standing…" at bounding box center [558, 248] width 354 height 16
select select "1"
click at [381, 240] on select "Please Choose One Asphalt Shingle Clay Tile Wood Shingle Metal Shingle Standing…" at bounding box center [558, 248] width 354 height 16
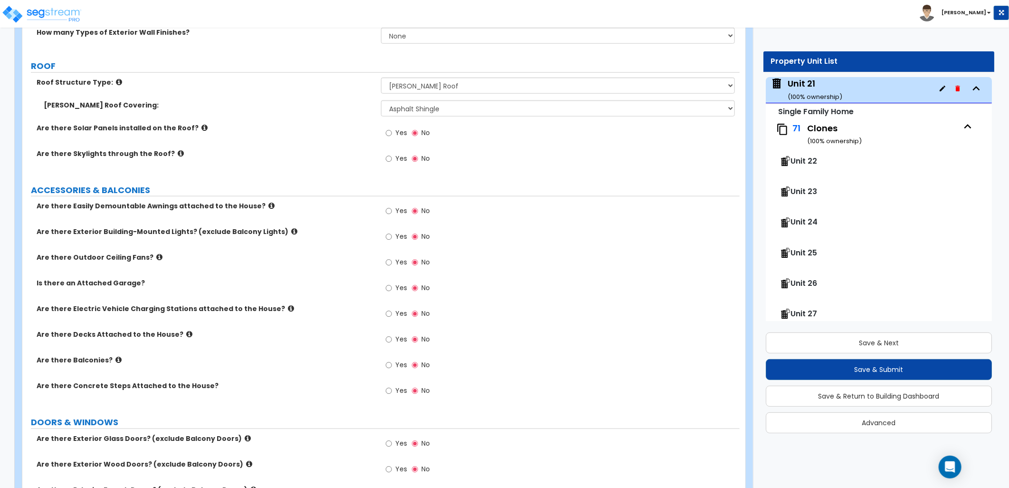
scroll to position [528, 0]
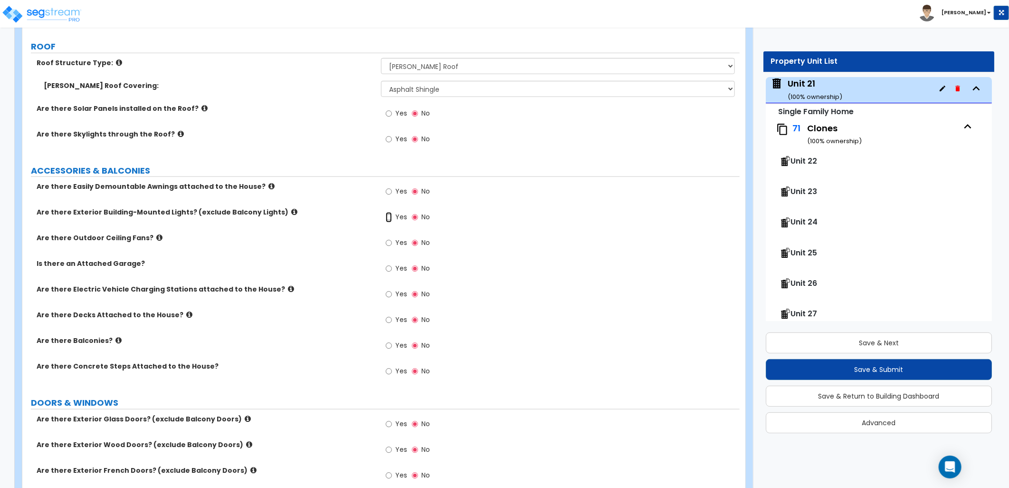
drag, startPoint x: 390, startPoint y: 217, endPoint x: 401, endPoint y: 224, distance: 12.7
click at [390, 217] on input "Yes" at bounding box center [389, 217] width 6 height 10
radio input "true"
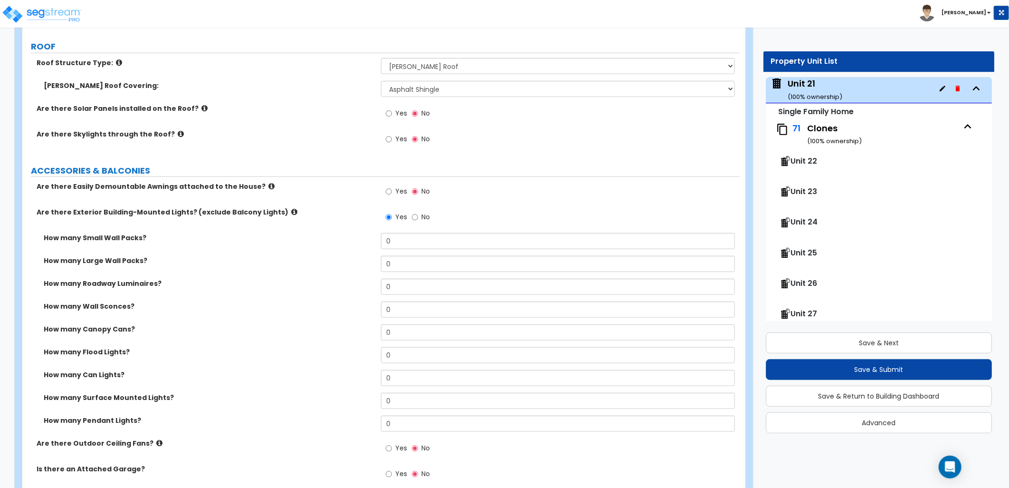
click at [291, 213] on icon at bounding box center [294, 211] width 6 height 7
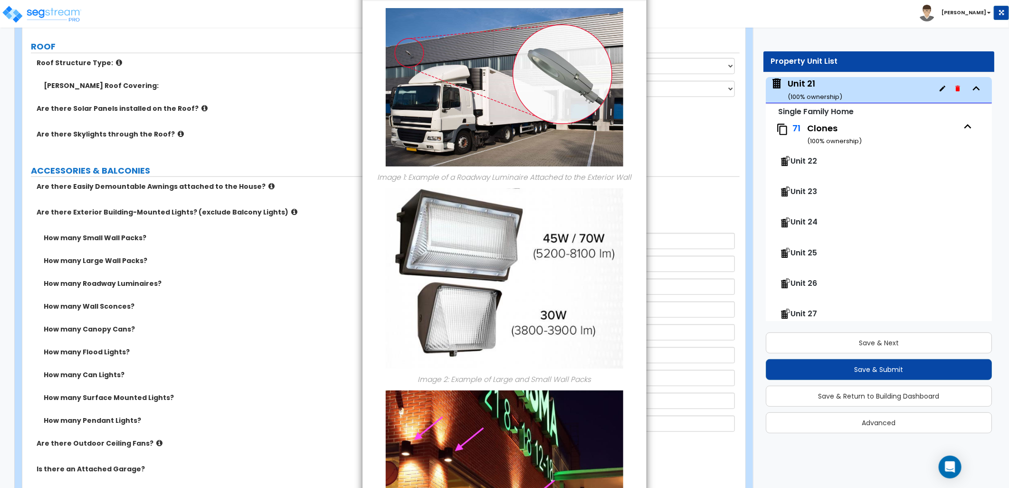
scroll to position [0, 0]
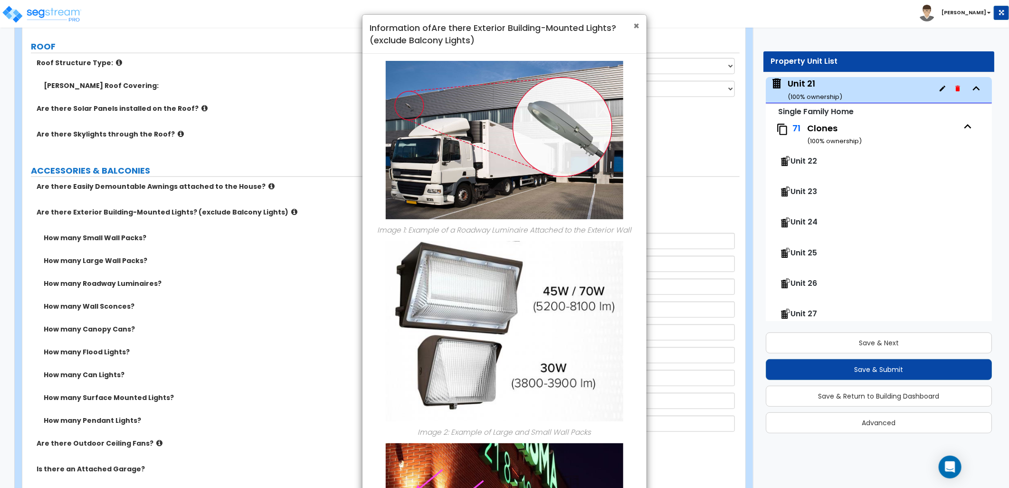
click at [637, 24] on span "×" at bounding box center [636, 26] width 6 height 14
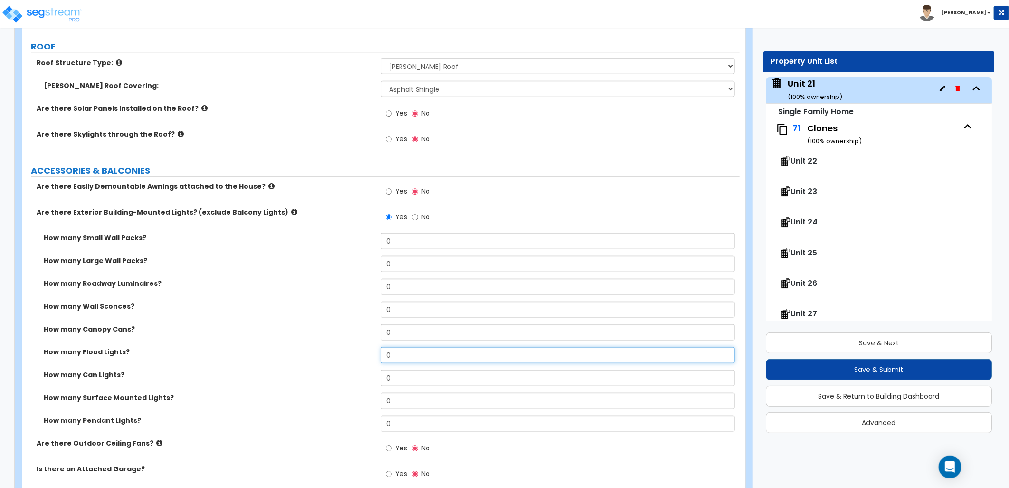
drag, startPoint x: 393, startPoint y: 351, endPoint x: 374, endPoint y: 349, distance: 19.1
click at [377, 350] on div "How many Flood Lights? 0" at bounding box center [381, 358] width 718 height 23
type input "2"
click at [325, 340] on div "How many Canopy Cans? 0" at bounding box center [381, 335] width 718 height 23
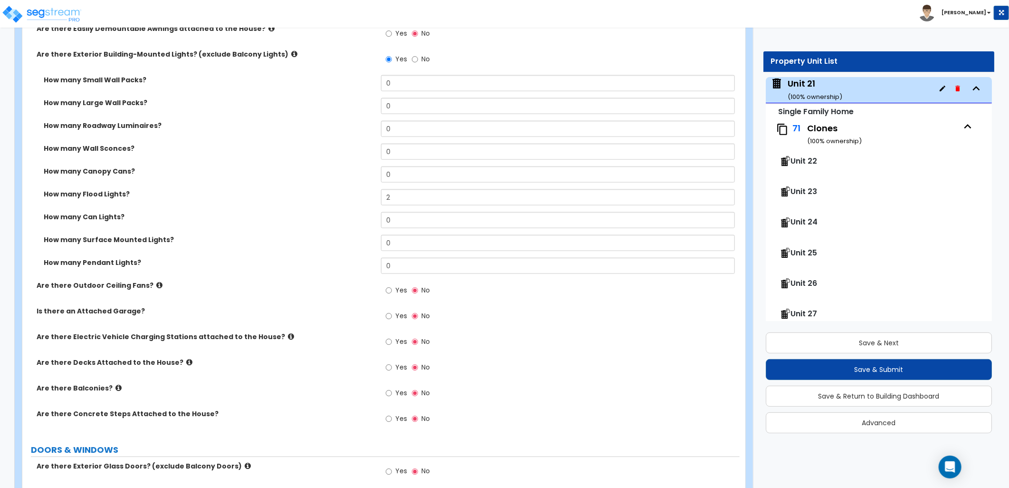
scroll to position [686, 0]
click at [291, 53] on icon at bounding box center [294, 53] width 6 height 7
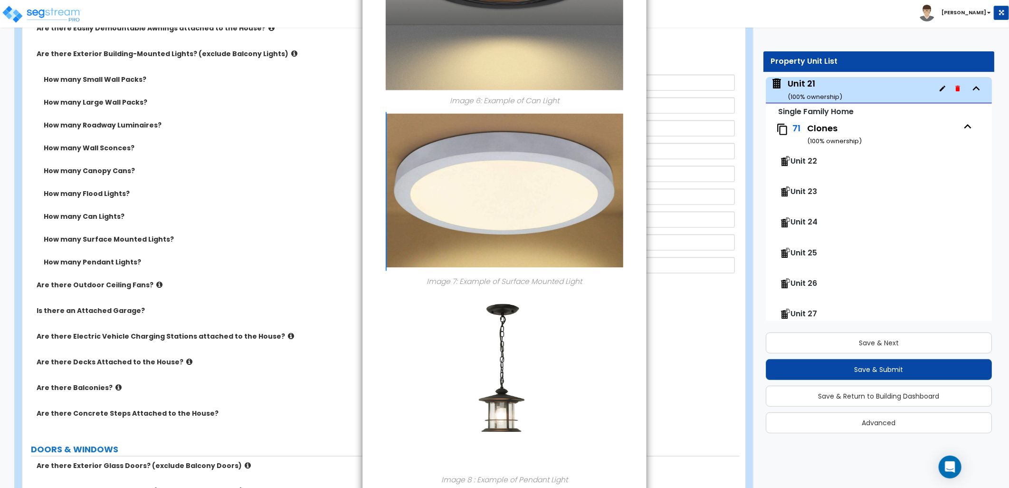
scroll to position [1128, 0]
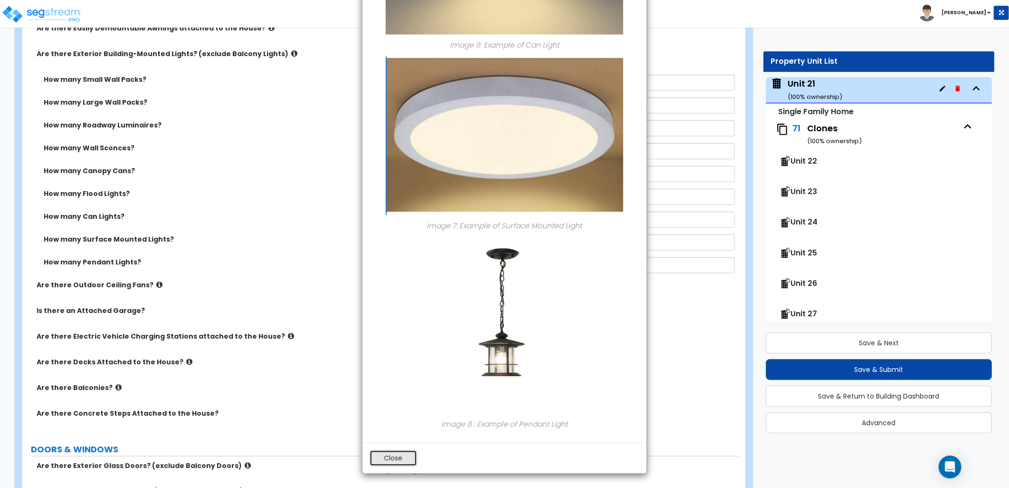
click at [388, 461] on button "Close" at bounding box center [394, 458] width 48 height 16
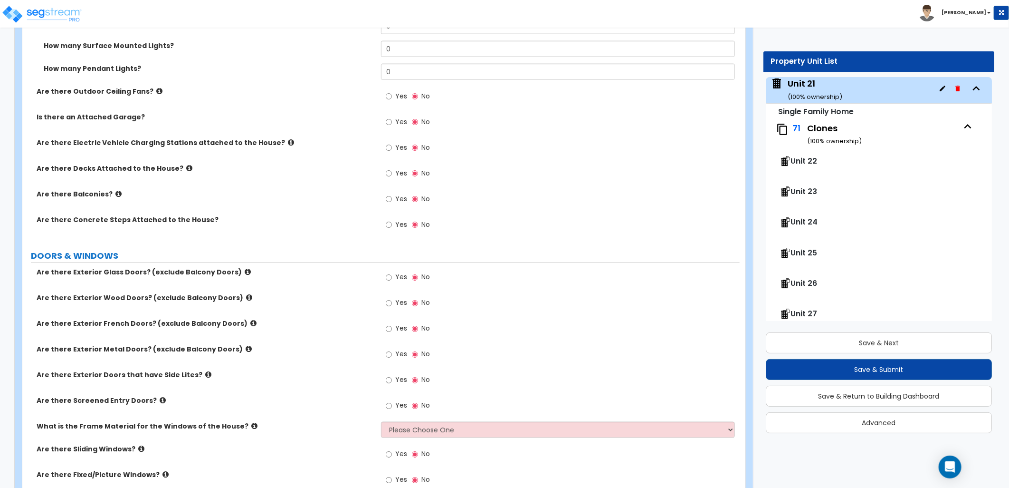
scroll to position [897, 0]
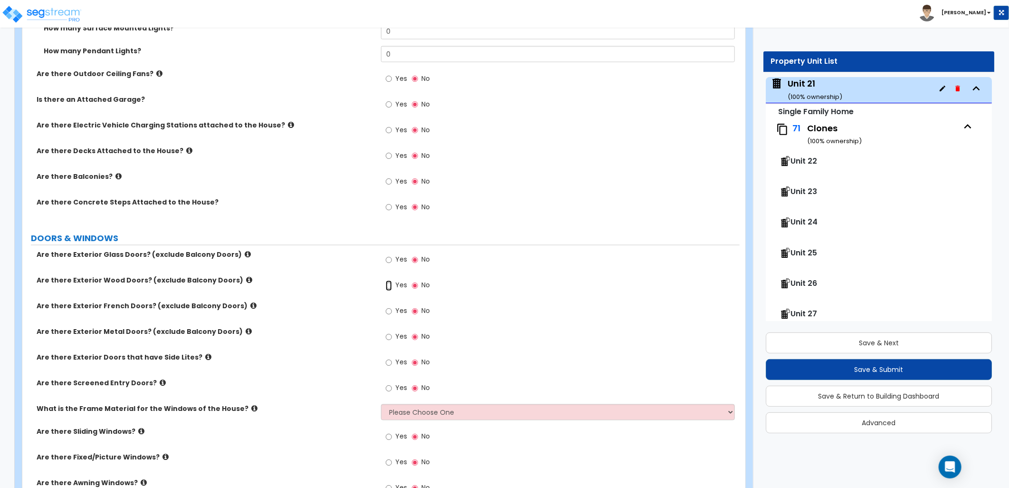
click at [387, 286] on input "Yes" at bounding box center [389, 285] width 6 height 10
radio input "true"
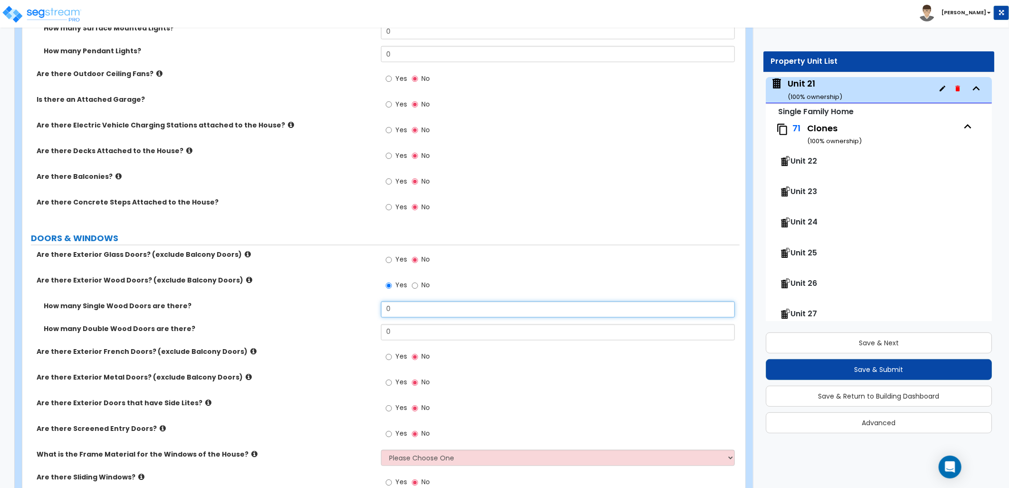
drag, startPoint x: 392, startPoint y: 309, endPoint x: 402, endPoint y: 317, distance: 12.5
click at [340, 305] on div "How many Single Wood Doors are there? 0" at bounding box center [381, 312] width 718 height 23
type input "2"
click at [488, 355] on div "Yes No" at bounding box center [560, 360] width 359 height 26
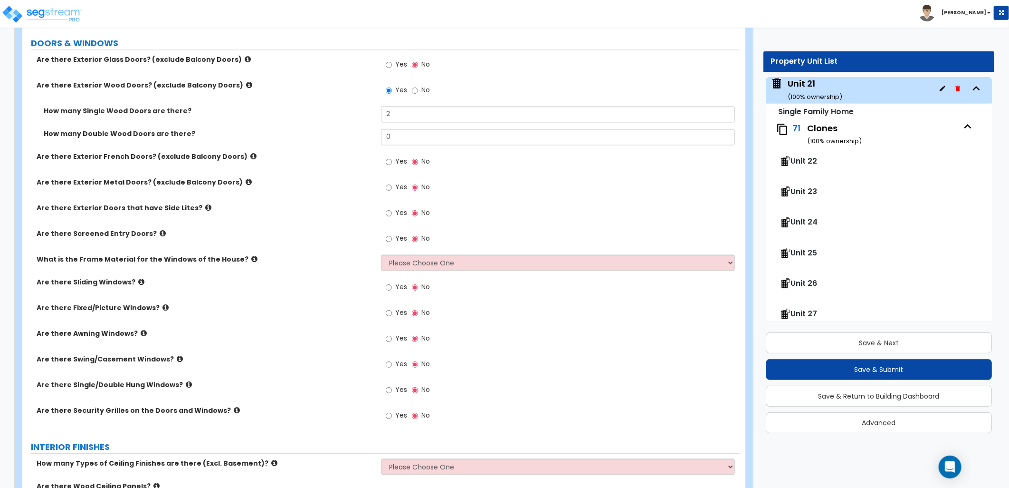
scroll to position [1109, 0]
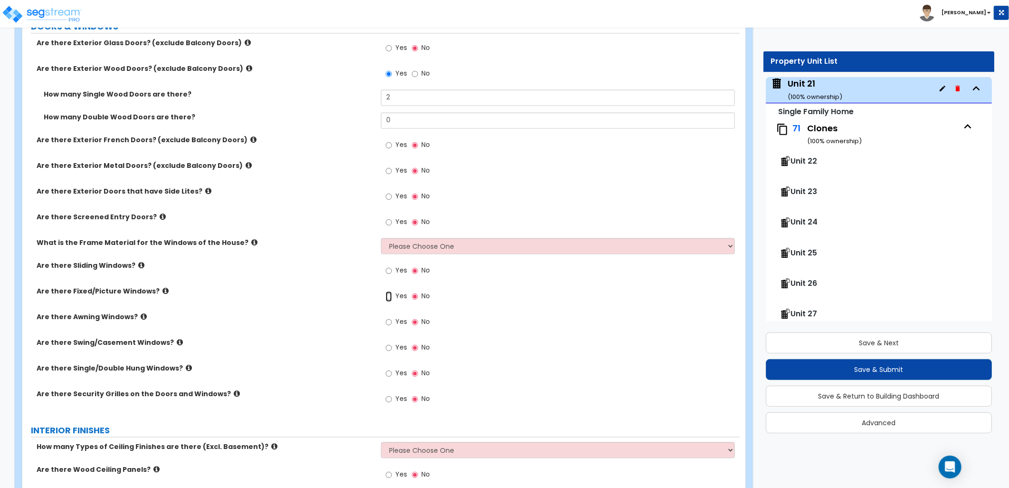
click at [389, 297] on input "Yes" at bounding box center [389, 296] width 6 height 10
radio input "true"
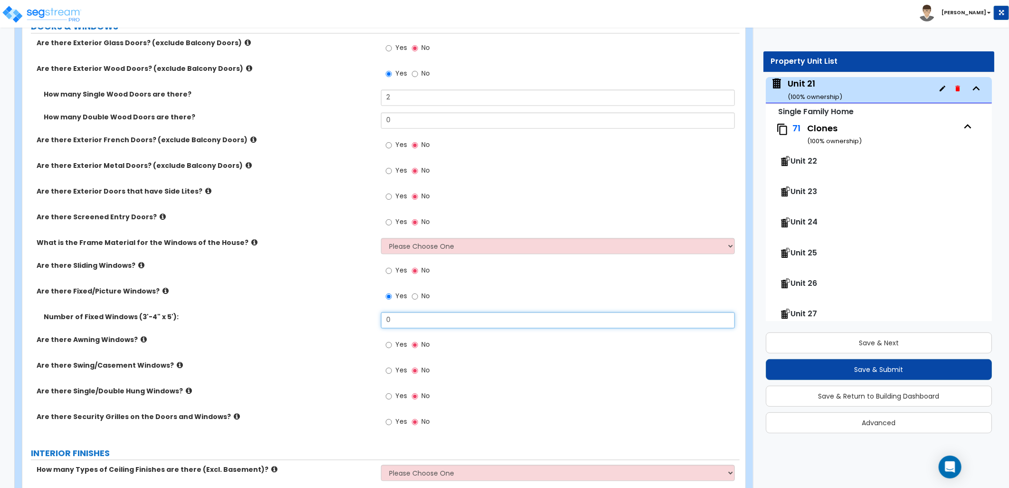
click at [365, 317] on div "Number of Fixed Windows (3'-4" x 5'): 0" at bounding box center [381, 323] width 718 height 23
type input "7"
click at [614, 358] on div "Yes No" at bounding box center [560, 348] width 359 height 26
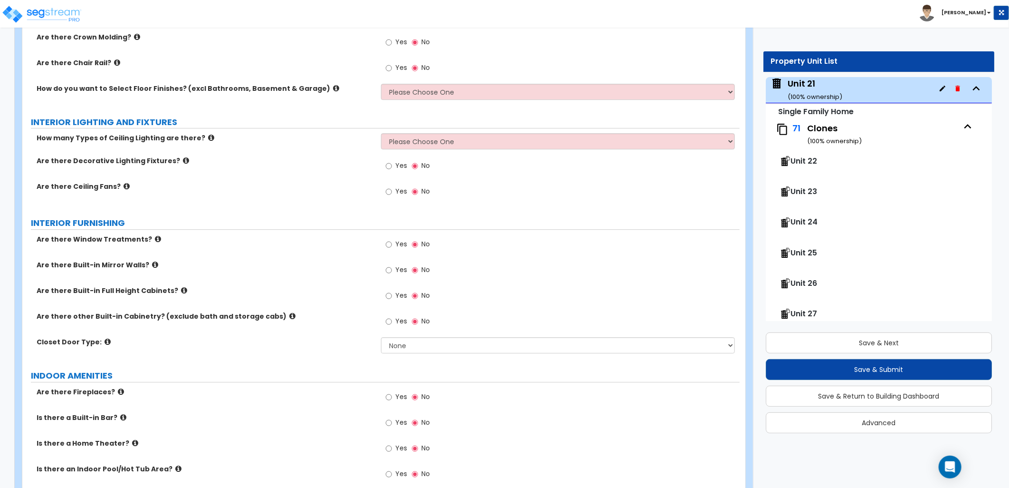
scroll to position [1795, 0]
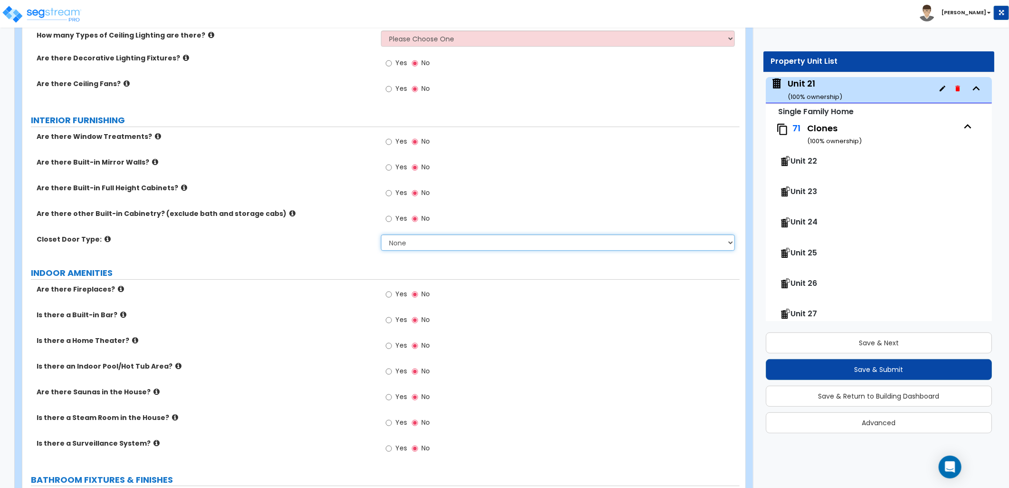
click at [480, 242] on select "None Bi-fold Louvered Doors Bi-fold Panel Doors Sliding Doors Hinged Wood Door" at bounding box center [558, 242] width 354 height 16
select select "3"
click at [381, 234] on select "None Bi-fold Louvered Doors Bi-fold Panel Doors Sliding Doors Hinged Wood Door" at bounding box center [558, 242] width 354 height 16
click at [289, 211] on icon at bounding box center [292, 213] width 6 height 7
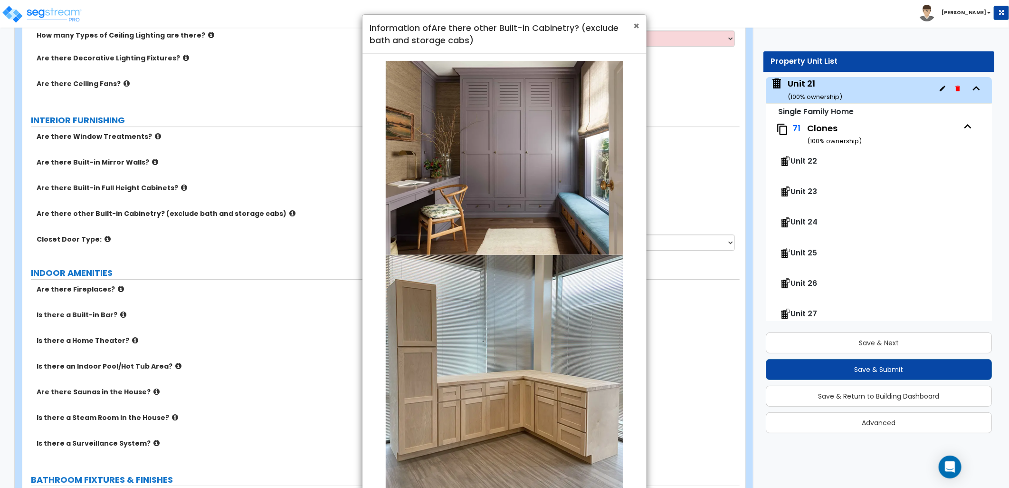
drag, startPoint x: 638, startPoint y: 27, endPoint x: 576, endPoint y: 33, distance: 61.7
click at [636, 29] on span "×" at bounding box center [636, 26] width 6 height 14
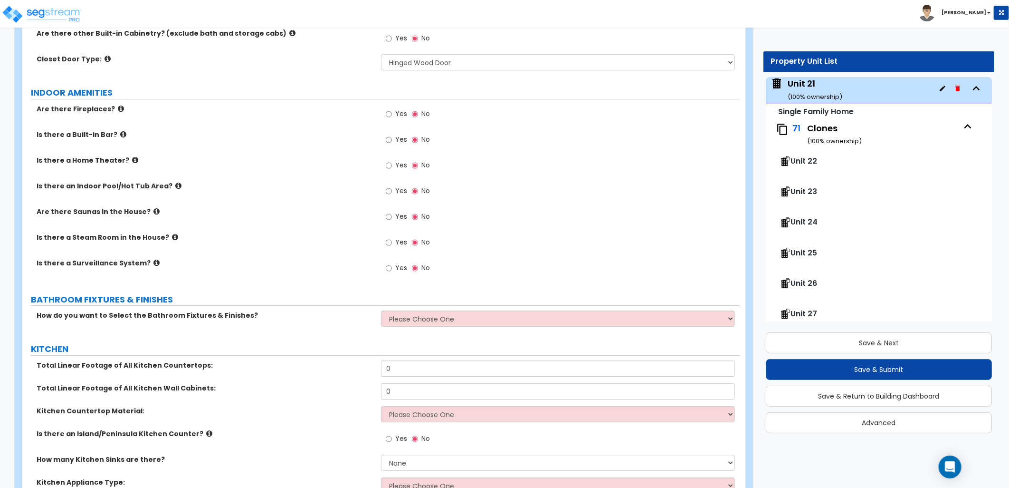
scroll to position [2006, 0]
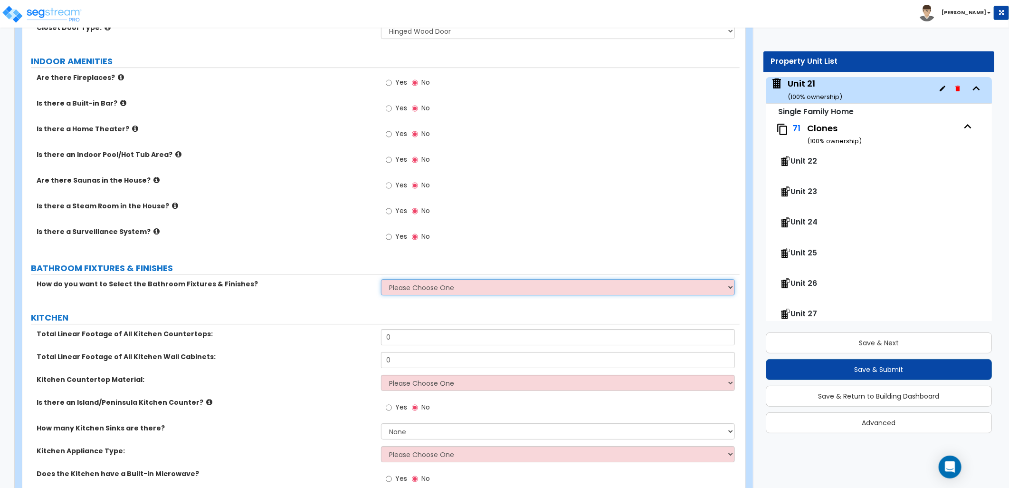
click at [402, 281] on select "Please Choose One I want to Select Fixtures and Finishes only for one Bath and …" at bounding box center [558, 287] width 354 height 16
select select "2"
click at [381, 279] on select "Please Choose One I want to Select Fixtures and Finishes only for one Bath and …" at bounding box center [558, 287] width 354 height 16
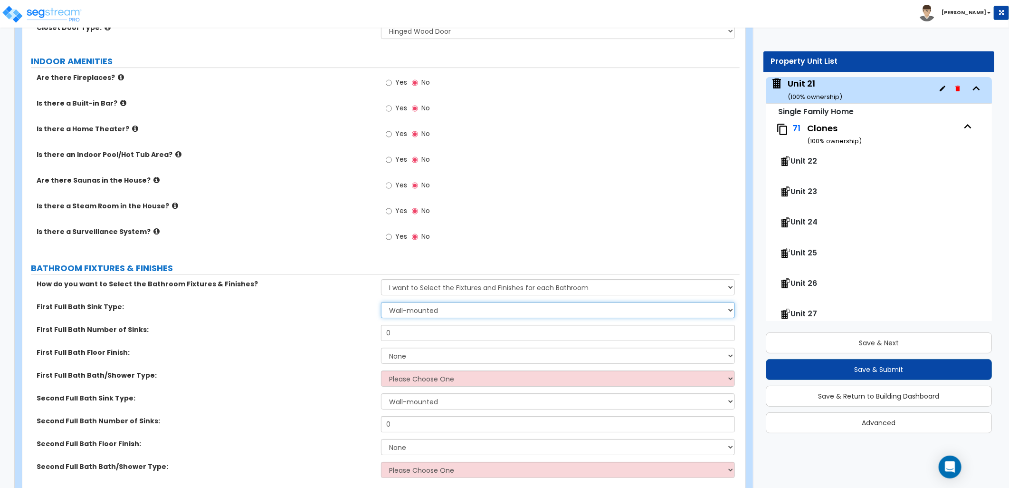
click at [406, 310] on select "Wall-mounted Pedestal-mounted Vanity-mounted" at bounding box center [558, 310] width 354 height 16
select select "3"
click at [381, 302] on select "Wall-mounted Pedestal-mounted Vanity-mounted" at bounding box center [558, 310] width 354 height 16
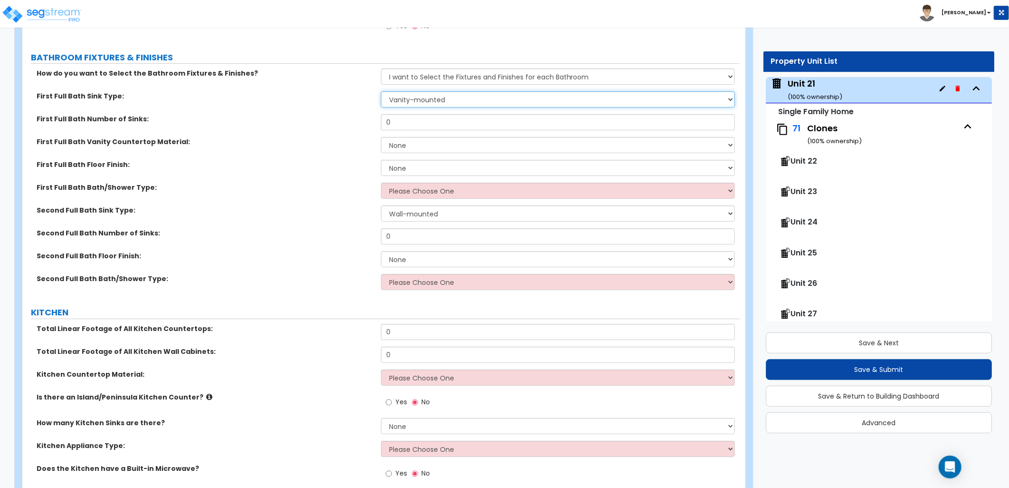
scroll to position [2217, 0]
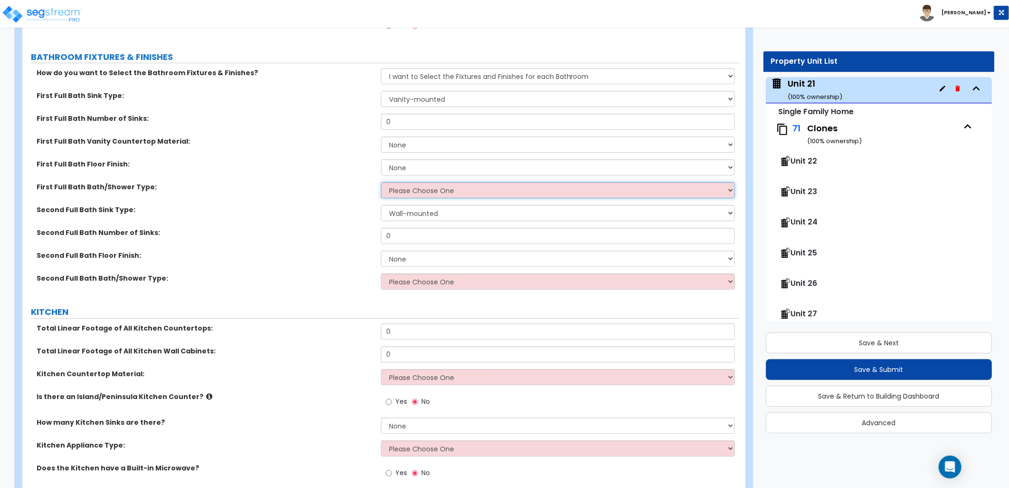
click at [431, 186] on select "Please Choose One Standalone Shower Bathtub - Shower Combo" at bounding box center [558, 190] width 354 height 16
click at [344, 211] on label "Second Full Bath Sink Type:" at bounding box center [205, 210] width 337 height 10
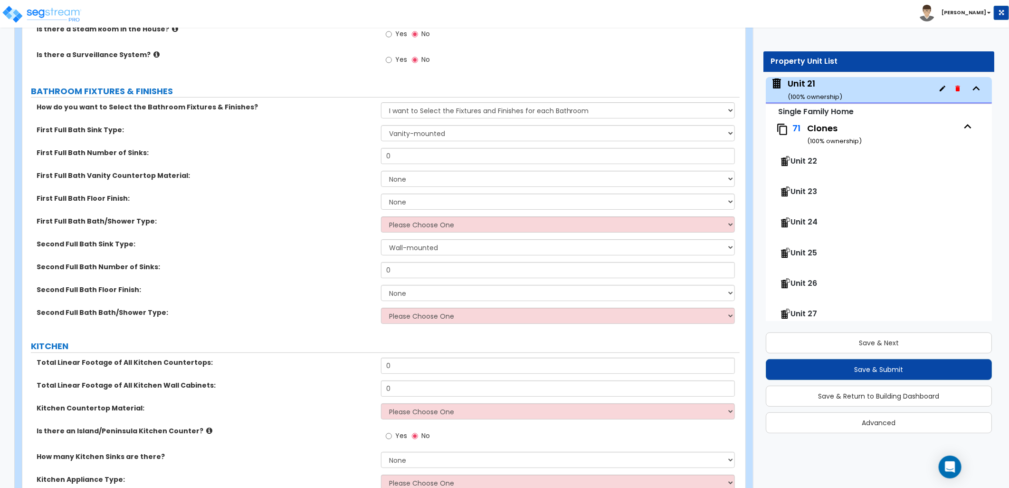
scroll to position [2165, 0]
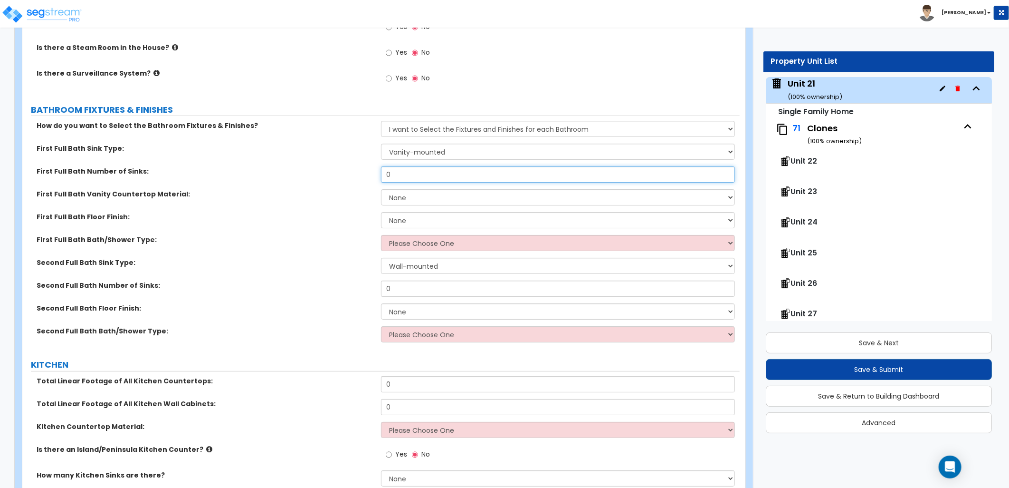
drag, startPoint x: 409, startPoint y: 176, endPoint x: 356, endPoint y: 173, distance: 52.4
click at [356, 173] on div "First Full Bath Number of Sinks: 0" at bounding box center [381, 177] width 718 height 23
type input "1"
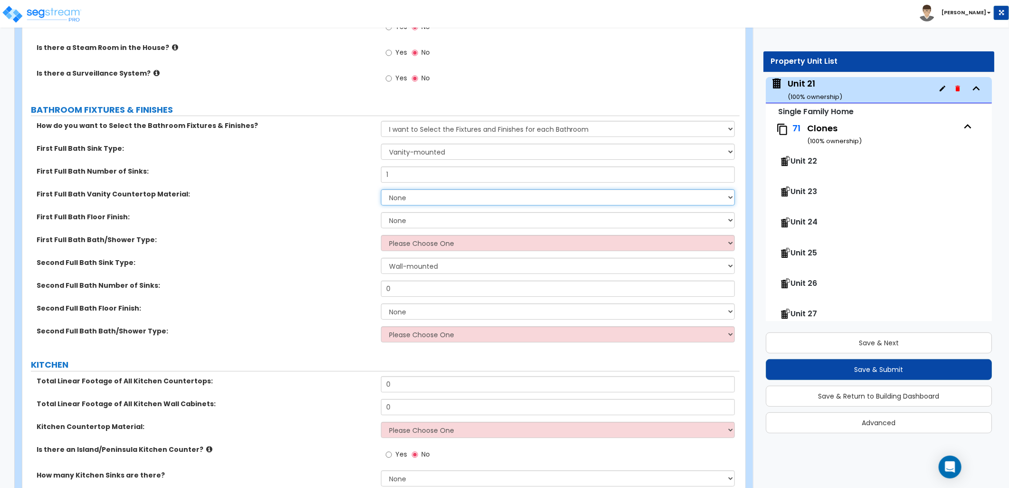
click at [407, 203] on select "None Plastic Laminate Solid Surface Stone Quartz Marble Tile Wood Stainless Ste…" at bounding box center [558, 197] width 354 height 16
select select "1"
click at [381, 189] on select "None Plastic Laminate Solid Surface Stone Quartz Marble Tile Wood Stainless Ste…" at bounding box center [558, 197] width 354 height 16
click at [417, 222] on select "None Tile Flooring Hardwood Flooring Resilient Laminate Flooring VCT Flooring S…" at bounding box center [558, 220] width 354 height 16
select select "1"
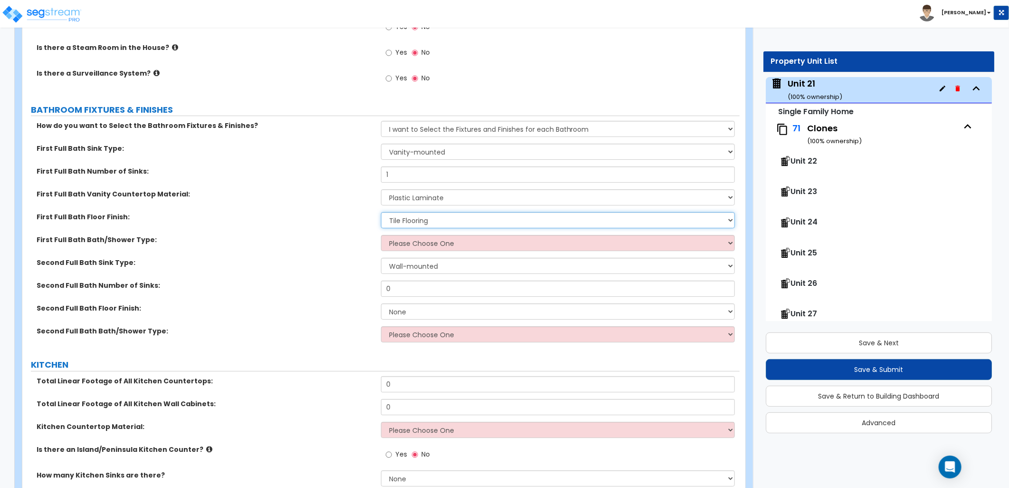
click at [381, 212] on select "None Tile Flooring Hardwood Flooring Resilient Laminate Flooring VCT Flooring S…" at bounding box center [558, 220] width 354 height 16
click at [429, 243] on select "Please Choose One Standalone Shower Bathtub - Shower Combo" at bounding box center [558, 243] width 354 height 16
click at [414, 241] on select "Please Choose One Standalone Shower Bathtub - Shower Combo" at bounding box center [558, 243] width 354 height 16
select select "2"
click at [381, 235] on select "Please Choose One Standalone Shower Bathtub - Shower Combo" at bounding box center [558, 243] width 354 height 16
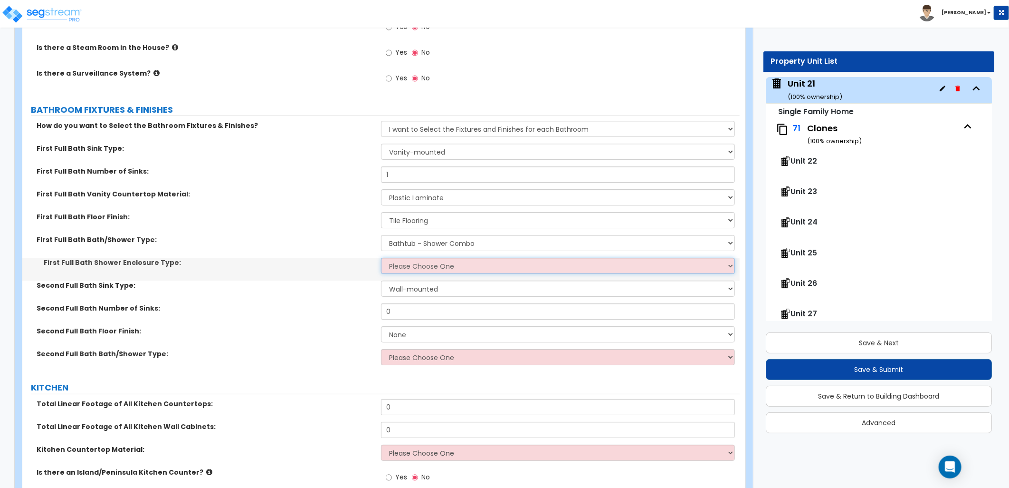
click at [420, 265] on select "Please Choose One Curtain & Rod Glass Sliding Doors Glass Hinged Doors" at bounding box center [558, 266] width 354 height 16
select select "1"
click at [381, 258] on select "Please Choose One Curtain & Rod Glass Sliding Doors Glass Hinged Doors" at bounding box center [558, 266] width 354 height 16
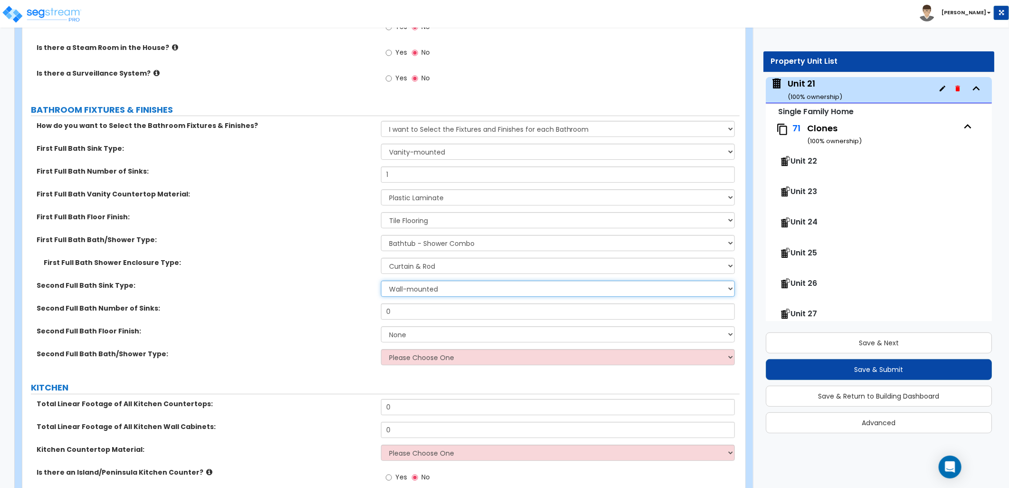
click at [409, 292] on select "Wall-mounted Pedestal-mounted Vanity-mounted" at bounding box center [558, 288] width 354 height 16
select select "3"
click at [381, 280] on select "Wall-mounted Pedestal-mounted Vanity-mounted" at bounding box center [558, 288] width 354 height 16
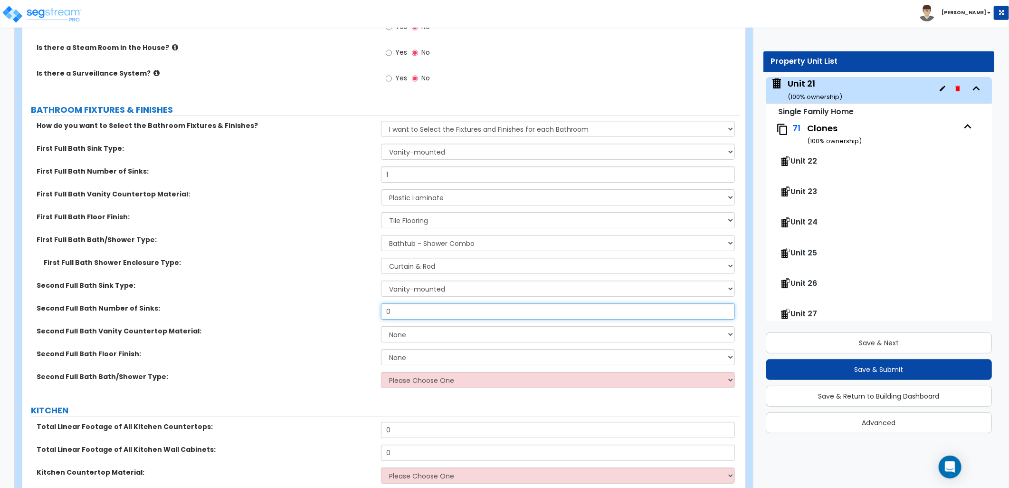
drag, startPoint x: 394, startPoint y: 308, endPoint x: 366, endPoint y: 307, distance: 27.1
click at [366, 307] on div "Second Full Bath Number of Sinks: 0" at bounding box center [381, 314] width 718 height 23
type input "1"
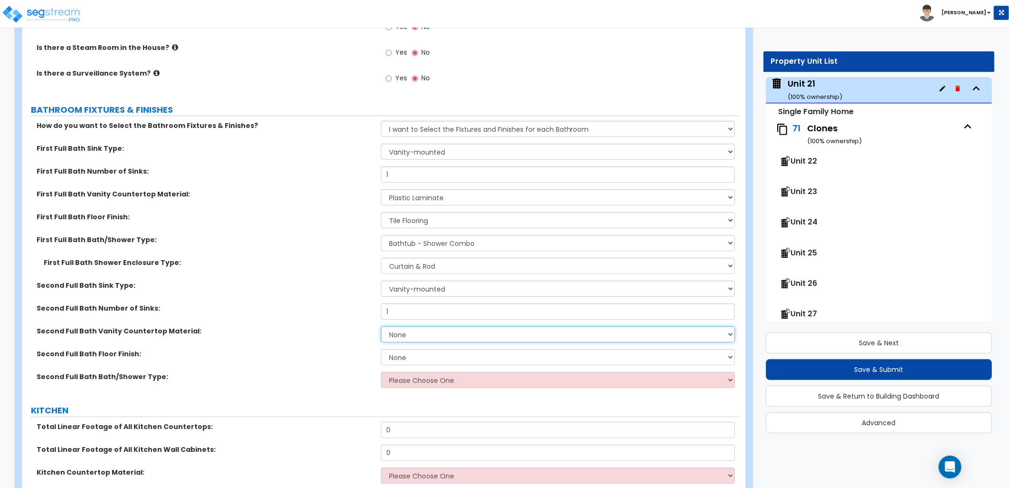
click at [436, 335] on select "None Plastic Laminate Solid Surface Stone Quartz Marble Tile Wood Stainless Ste…" at bounding box center [558, 334] width 354 height 16
select select "1"
click at [381, 326] on select "None Plastic Laminate Solid Surface Stone Quartz Marble Tile Wood Stainless Ste…" at bounding box center [558, 334] width 354 height 16
click at [423, 350] on select "None Tile Flooring Hardwood Flooring Resilient Laminate Flooring VCT Flooring S…" at bounding box center [558, 357] width 354 height 16
select select "1"
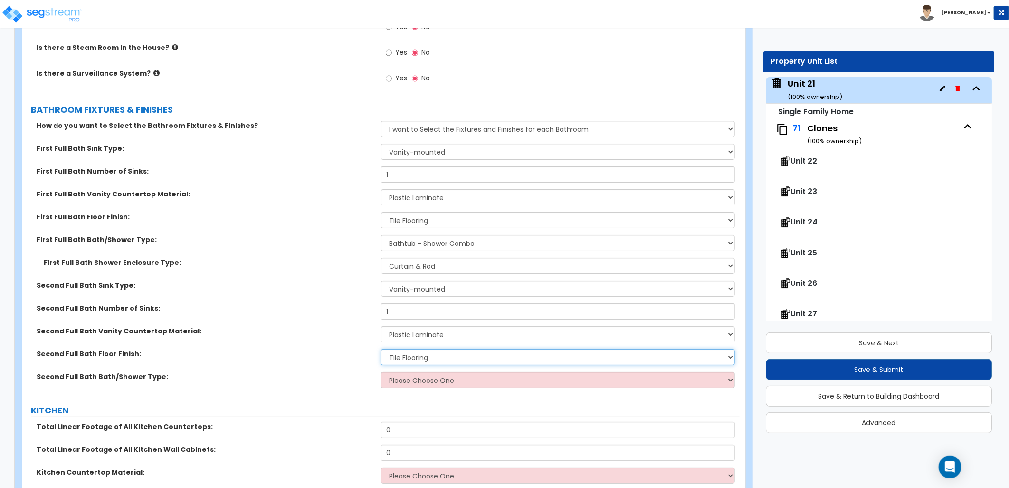
click at [381, 349] on select "None Tile Flooring Hardwood Flooring Resilient Laminate Flooring VCT Flooring S…" at bounding box center [558, 357] width 354 height 16
click at [424, 378] on select "Please Choose One Standalone Shower Bathtub - Shower Combo" at bounding box center [558, 380] width 354 height 16
select select "2"
click at [381, 372] on select "Please Choose One Standalone Shower Bathtub - Shower Combo" at bounding box center [558, 380] width 354 height 16
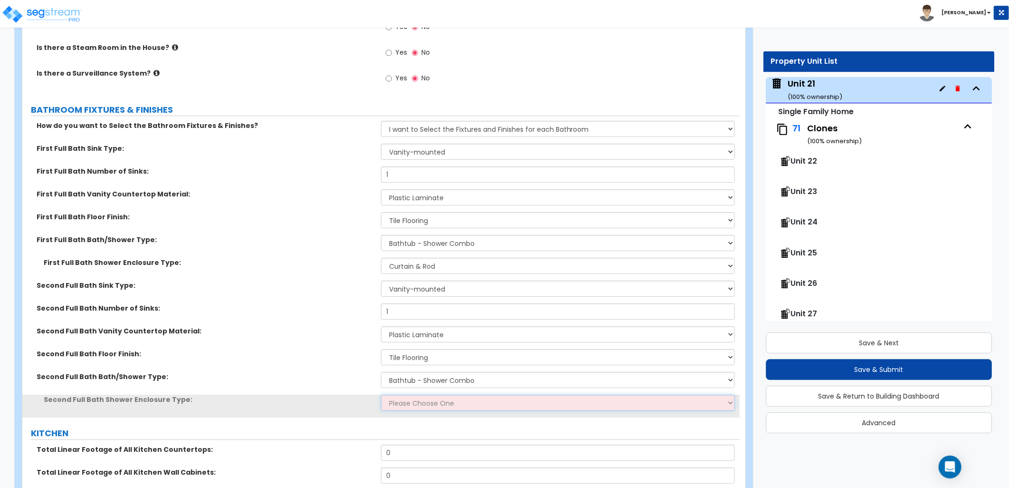
click at [435, 400] on select "Please Choose One Curtain & Rod Glass Sliding Doors Glass Hinged Doors" at bounding box center [558, 402] width 354 height 16
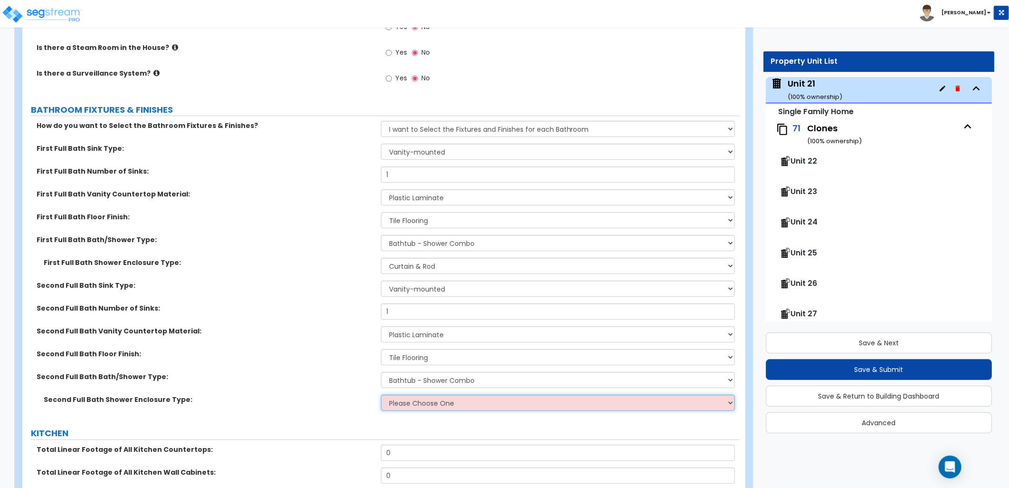
select select "1"
click at [381, 394] on select "Please Choose One Curtain & Rod Glass Sliding Doors Glass Hinged Doors" at bounding box center [558, 402] width 354 height 16
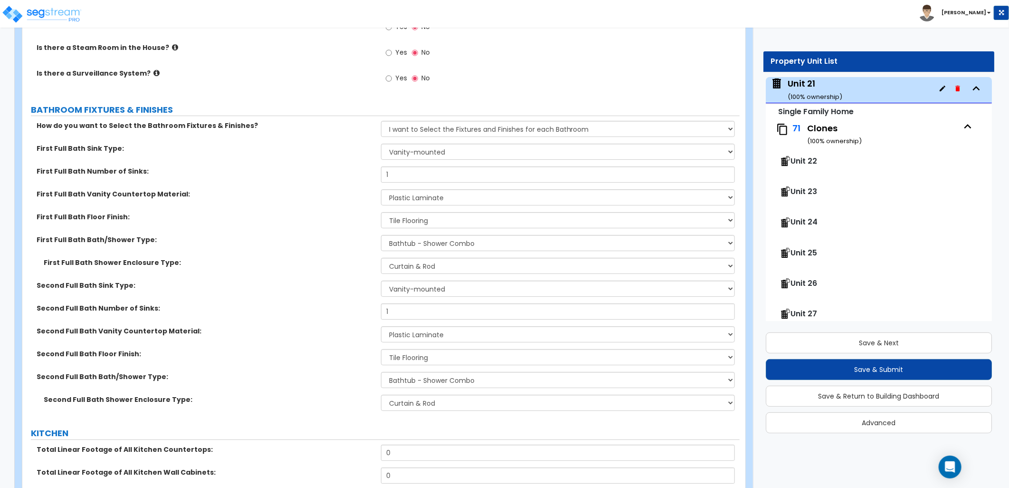
click at [317, 405] on div "Second Full Bath Shower Enclosure Type: Please Choose One Curtain & Rod Glass S…" at bounding box center [381, 405] width 718 height 23
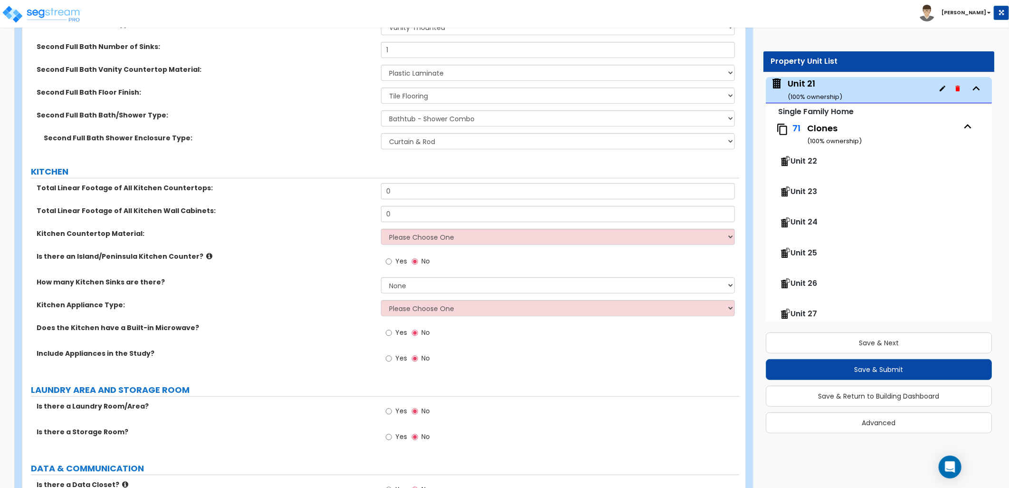
scroll to position [2429, 0]
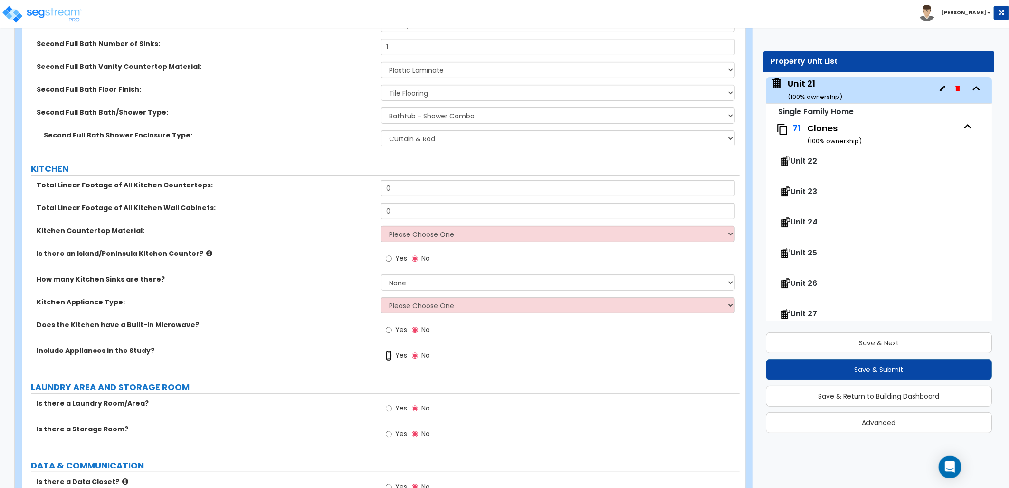
click at [390, 353] on input "Yes" at bounding box center [389, 355] width 6 height 10
radio input "true"
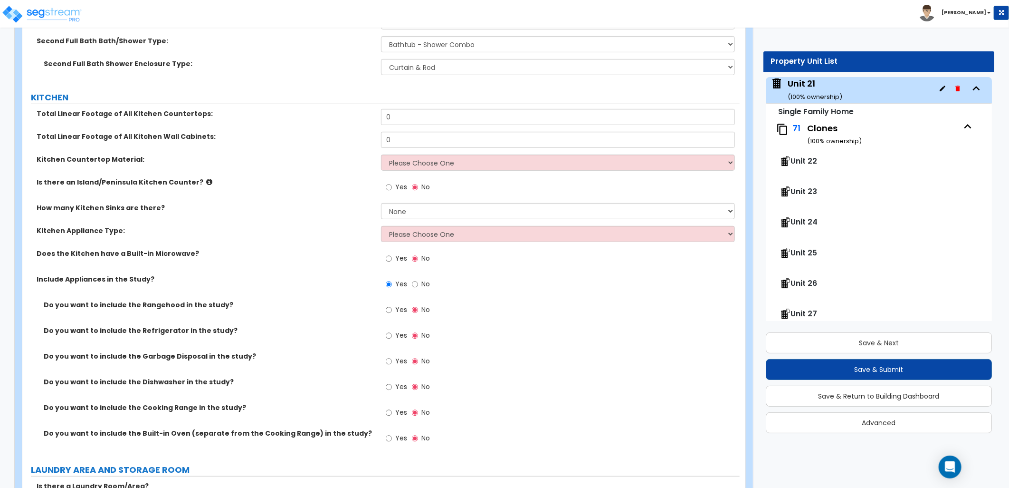
scroll to position [2482, 0]
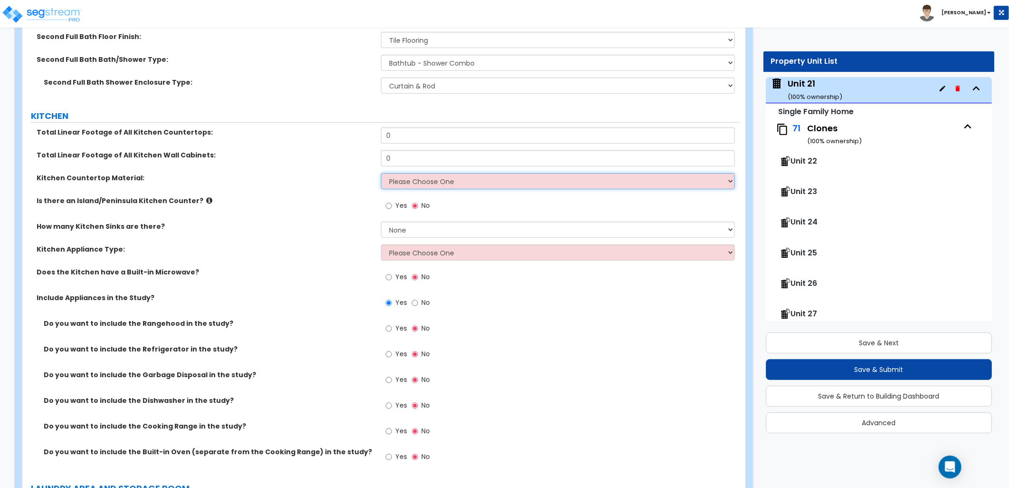
click at [448, 186] on select "Please Choose One Plastic Laminate Solid Surface Stone Quartz Marble Tile Wood …" at bounding box center [558, 181] width 354 height 16
select select "1"
click at [381, 173] on select "Please Choose One Plastic Laminate Solid Surface Stone Quartz Marble Tile Wood …" at bounding box center [558, 181] width 354 height 16
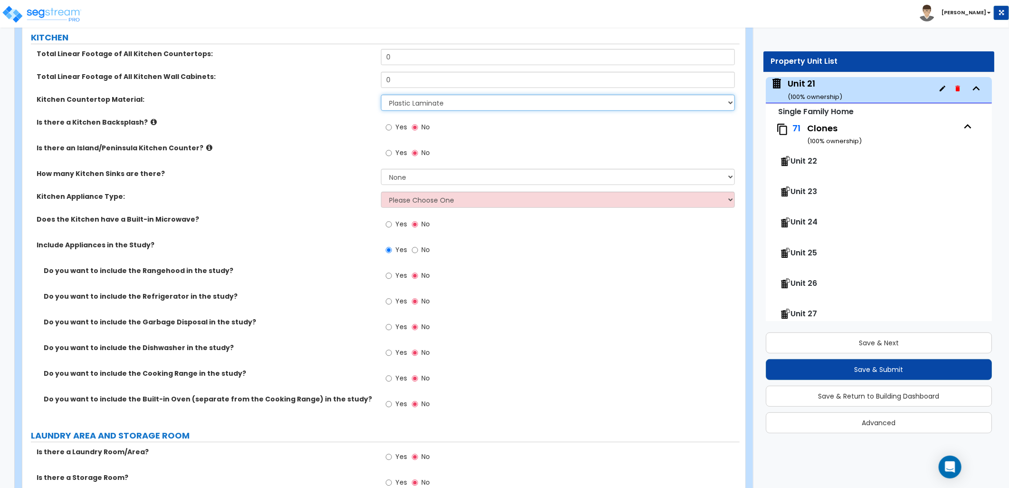
scroll to position [2587, 0]
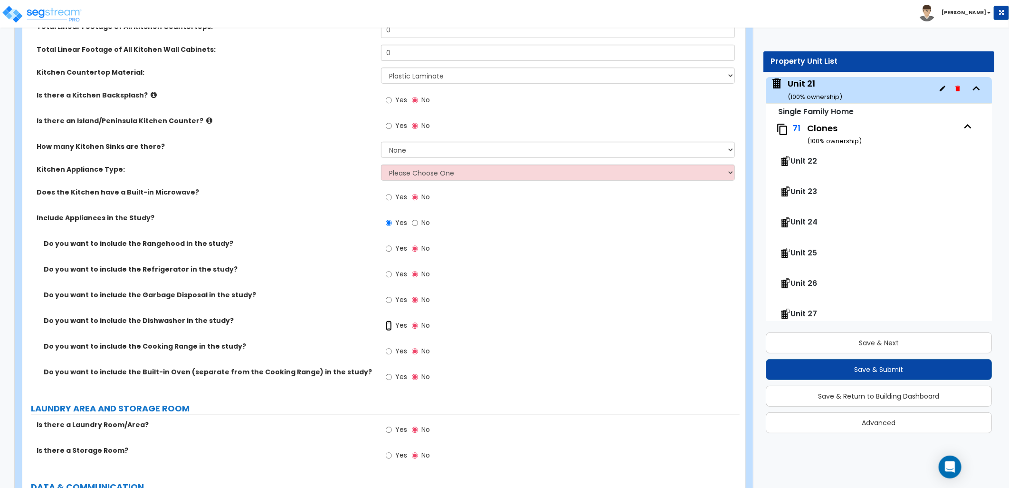
click at [391, 325] on input "Yes" at bounding box center [389, 325] width 6 height 10
radio input "true"
click at [389, 297] on input "Yes" at bounding box center [389, 300] width 6 height 10
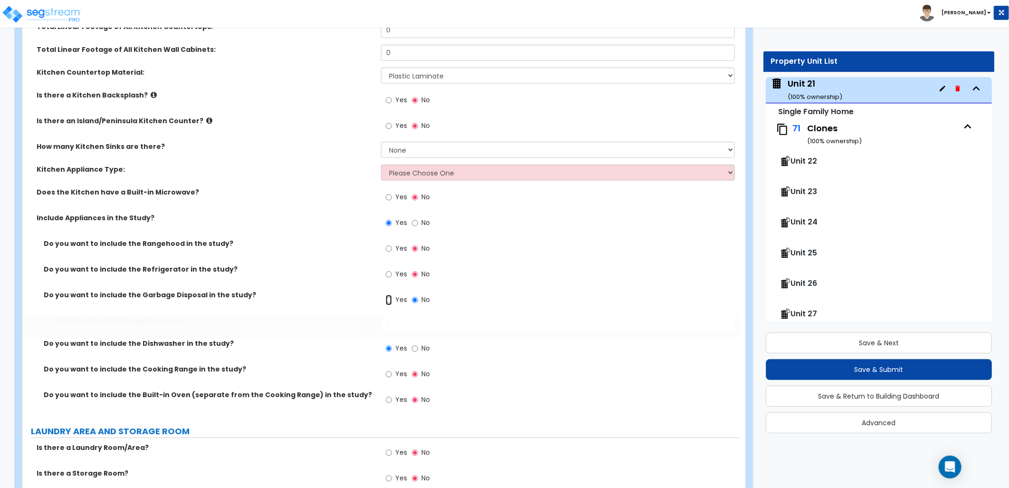
radio input "true"
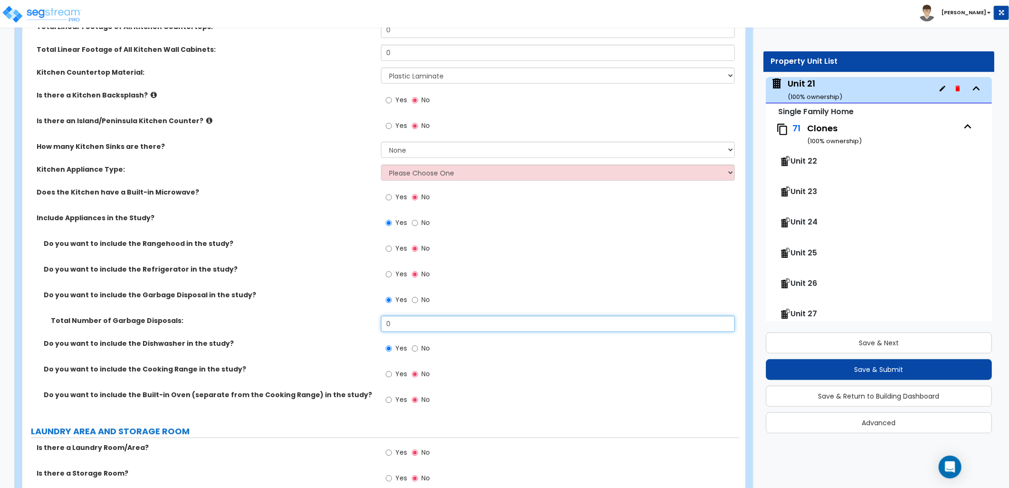
drag, startPoint x: 401, startPoint y: 328, endPoint x: 348, endPoint y: 326, distance: 52.8
click at [348, 326] on div "Total Number of Garbage Disposals: 0" at bounding box center [381, 327] width 718 height 23
type input "1"
click at [391, 271] on input "Yes" at bounding box center [389, 274] width 6 height 10
radio input "true"
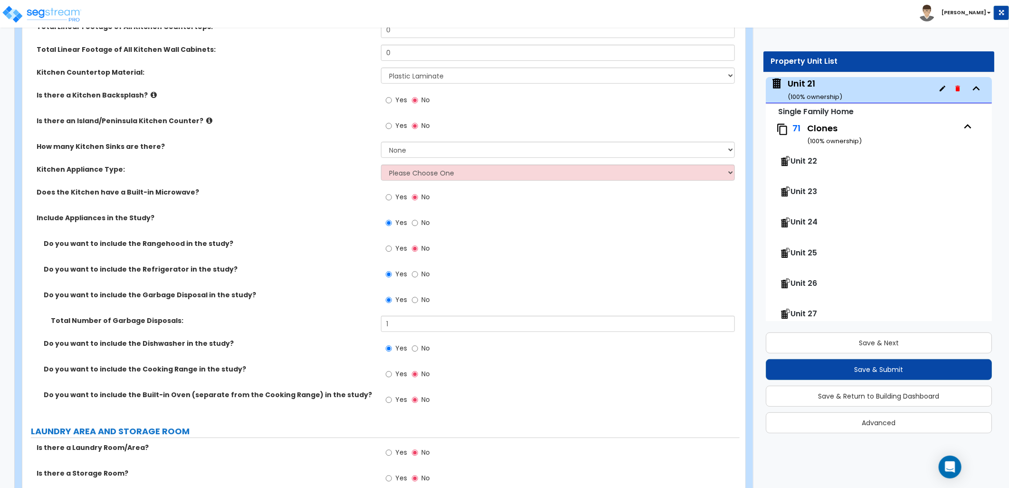
click at [393, 375] on label "Yes" at bounding box center [396, 375] width 21 height 16
click at [392, 375] on input "Yes" at bounding box center [389, 374] width 6 height 10
radio input "true"
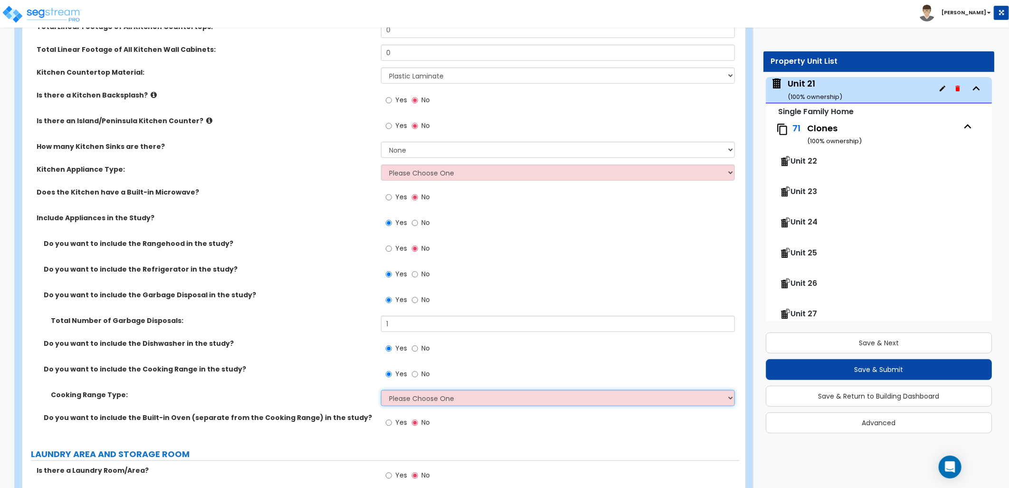
click at [437, 404] on select "Please Choose One Cook Top Only Range with Oven" at bounding box center [558, 398] width 354 height 16
select select "2"
click at [381, 390] on select "Please Choose One Cook Top Only Range with Oven" at bounding box center [558, 398] width 354 height 16
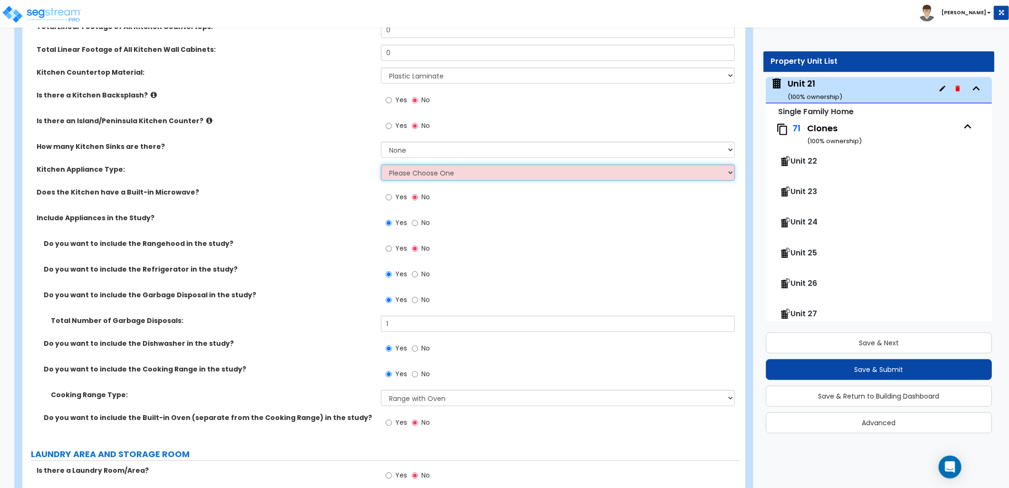
click at [420, 176] on select "Please Choose One Gas Electric" at bounding box center [558, 172] width 354 height 16
select select "2"
click at [381, 164] on select "Please Choose One Gas Electric" at bounding box center [558, 172] width 354 height 16
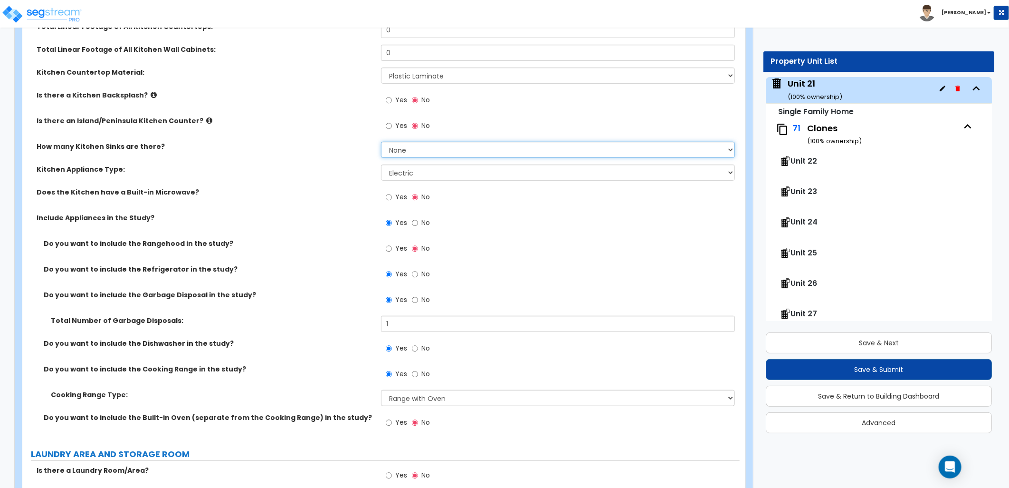
click at [412, 153] on select "None 1 2 3" at bounding box center [558, 150] width 354 height 16
select select "1"
click at [381, 142] on select "None 1 2 3" at bounding box center [558, 150] width 354 height 16
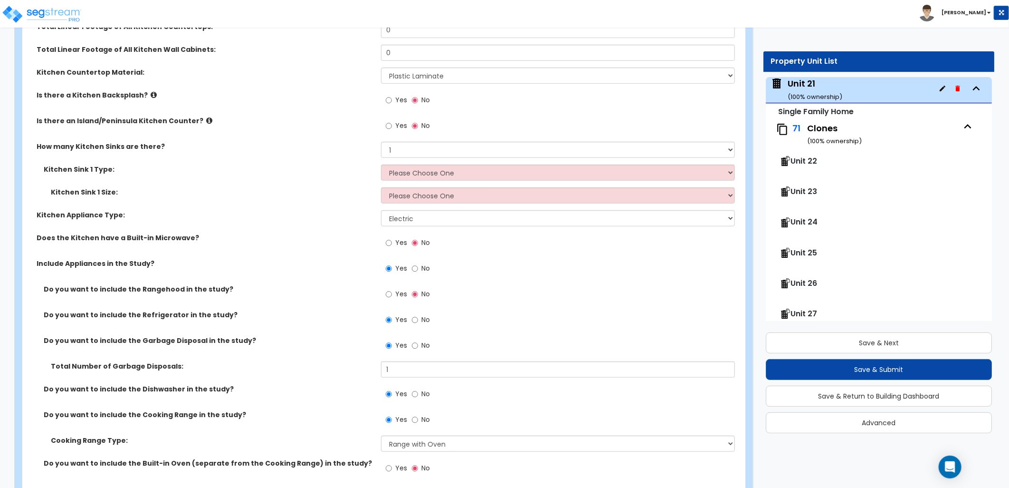
click at [472, 182] on div "Kitchen Sink 1 Type: Please Choose One Stainless Steel Porcelain Enamel Cast Ir…" at bounding box center [381, 175] width 718 height 23
click at [470, 172] on select "Please Choose One Stainless Steel Porcelain Enamel Cast Iron Granite Composite" at bounding box center [558, 172] width 354 height 16
select select "1"
click at [381, 164] on select "Please Choose One Stainless Steel Porcelain Enamel Cast Iron Granite Composite" at bounding box center [558, 172] width 354 height 16
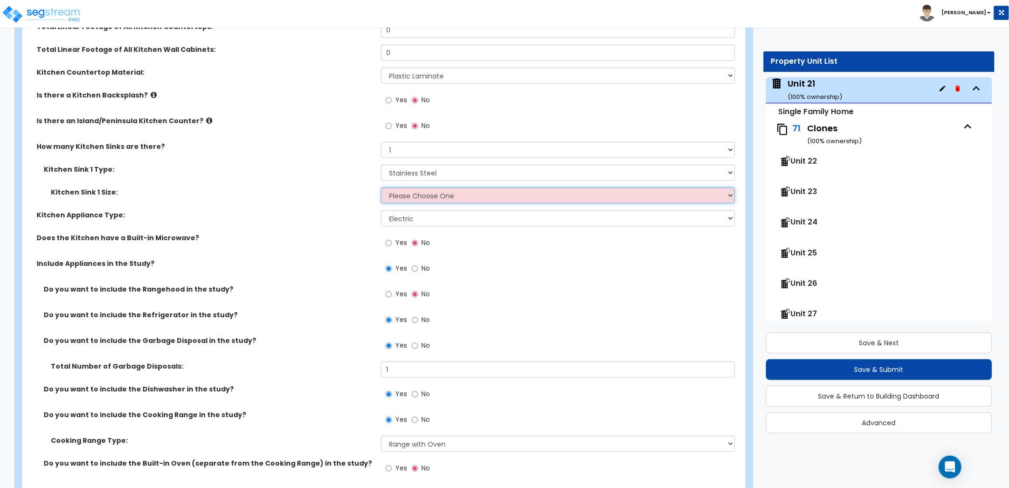
click at [444, 195] on select "Please Choose One Single Sink Double Sink" at bounding box center [558, 195] width 354 height 16
select select "2"
click at [381, 187] on select "Please Choose One Single Sink Double Sink" at bounding box center [558, 195] width 354 height 16
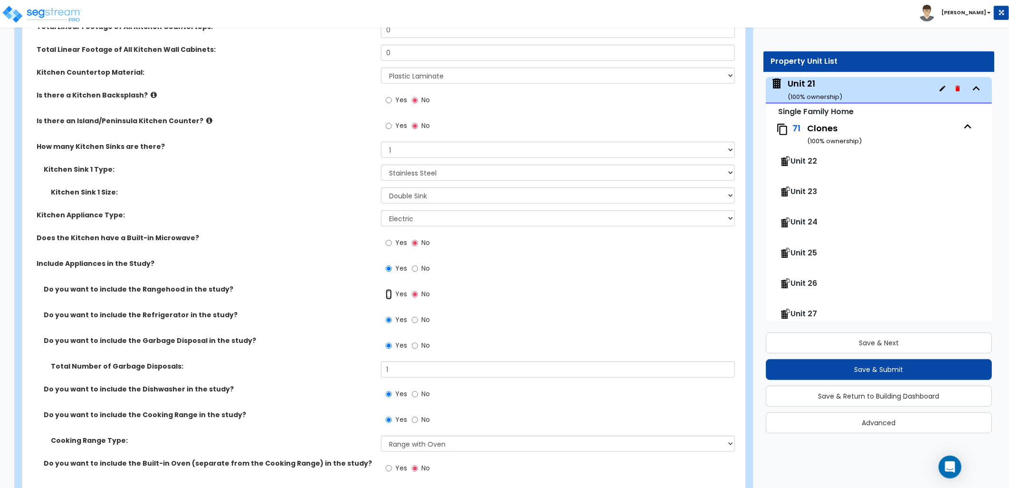
click at [388, 292] on input "Yes" at bounding box center [389, 294] width 6 height 10
radio input "true"
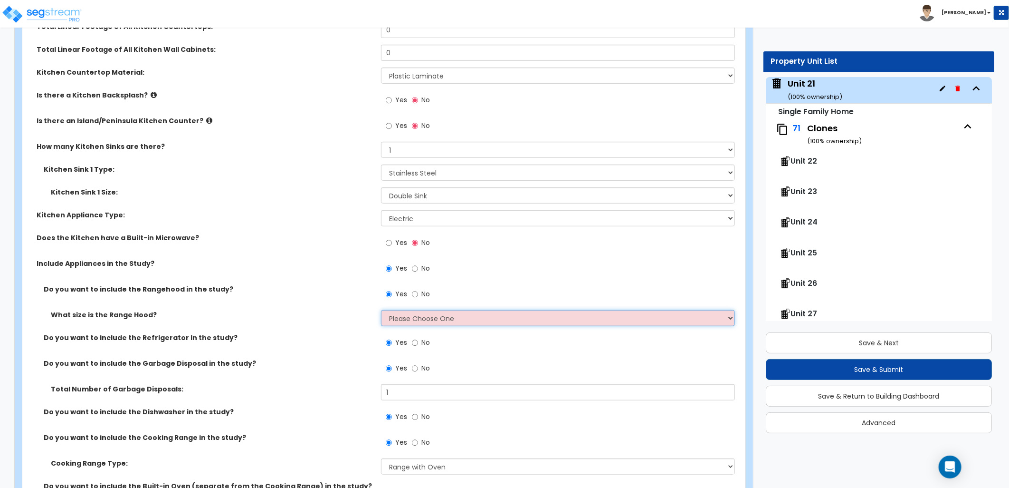
click at [428, 317] on select "Please Choose One Normal - 30" Wide - 42"" at bounding box center [558, 318] width 354 height 16
select select "1"
click at [381, 310] on select "Please Choose One Normal - 30" Wide - 42"" at bounding box center [558, 318] width 354 height 16
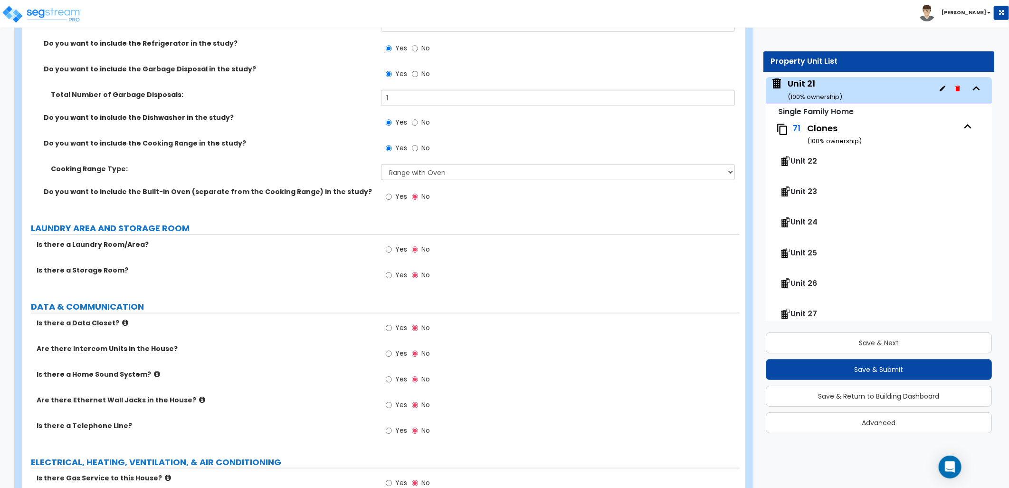
scroll to position [2957, 0]
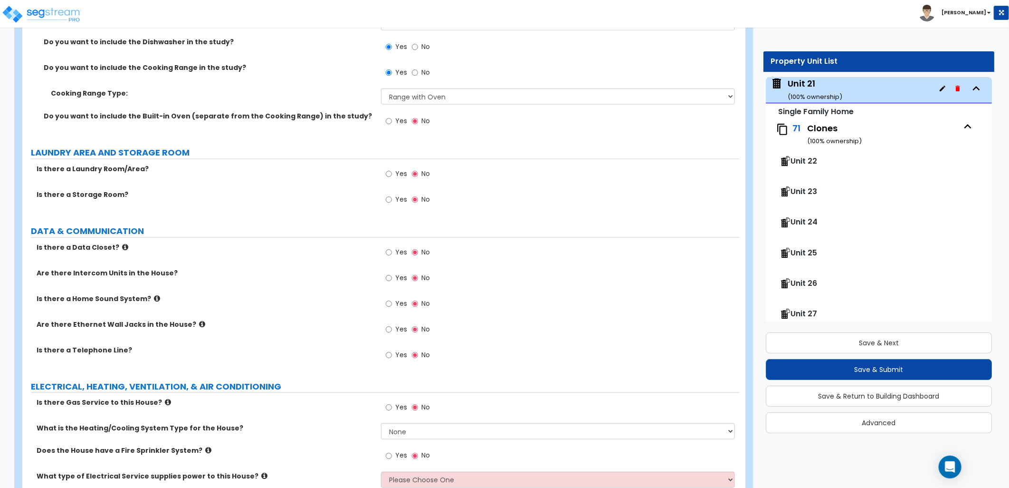
click at [395, 173] on span "Yes" at bounding box center [401, 174] width 12 height 10
click at [392, 173] on input "Yes" at bounding box center [389, 174] width 6 height 10
radio input "true"
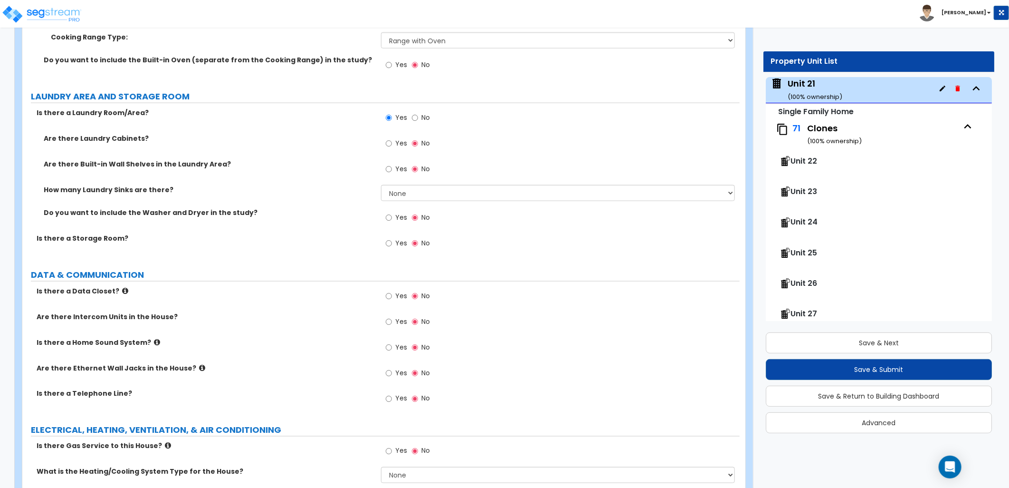
scroll to position [3062, 0]
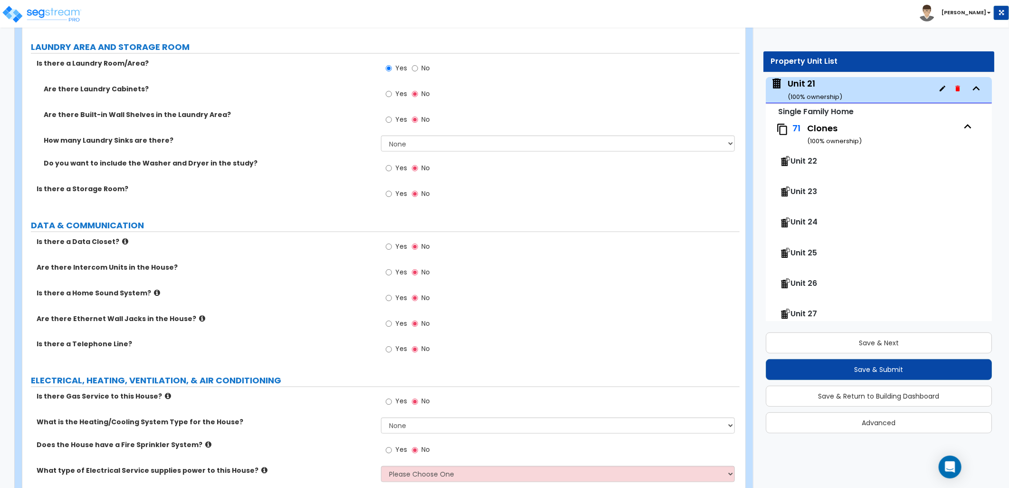
click at [394, 321] on label "Yes" at bounding box center [396, 325] width 21 height 16
click at [392, 321] on input "Yes" at bounding box center [389, 323] width 6 height 10
radio input "true"
click at [395, 350] on label "Yes" at bounding box center [396, 350] width 21 height 16
click at [392, 350] on input "Yes" at bounding box center [389, 349] width 6 height 10
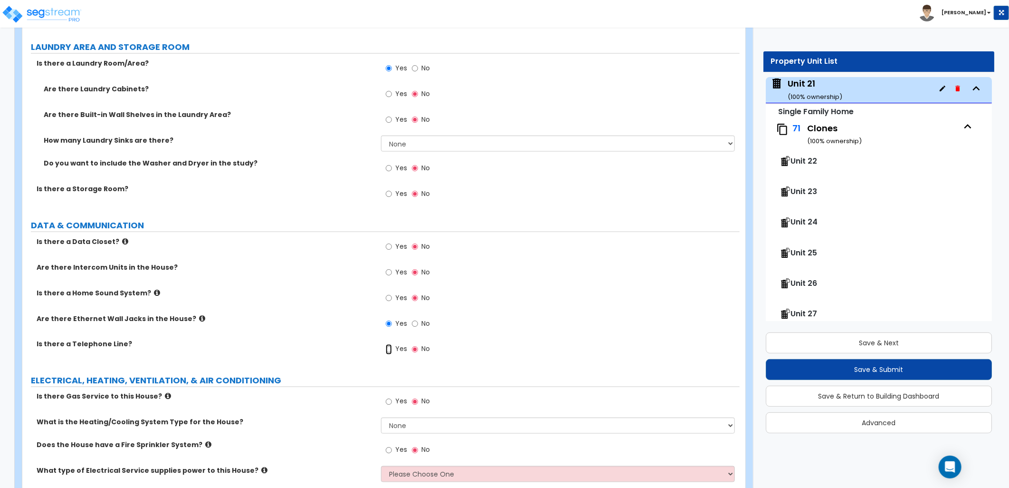
radio input "true"
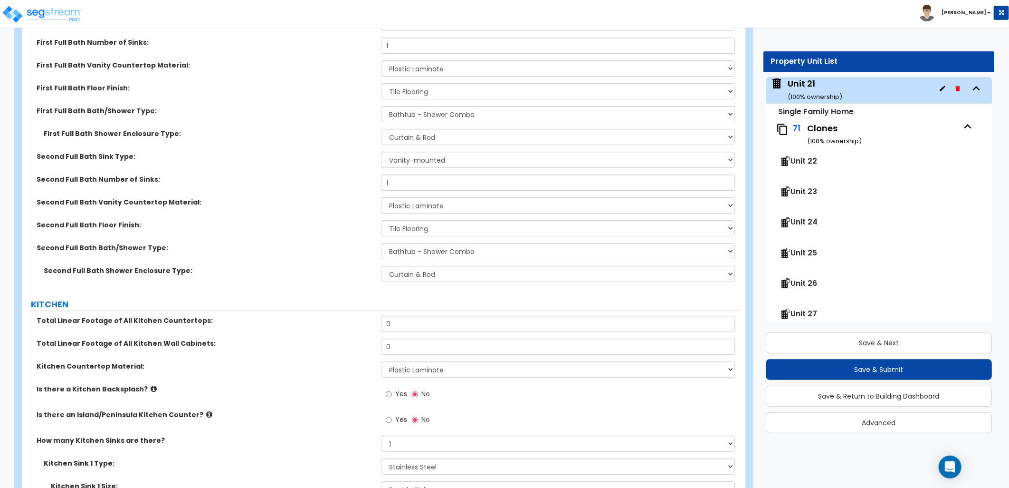
scroll to position [2287, 0]
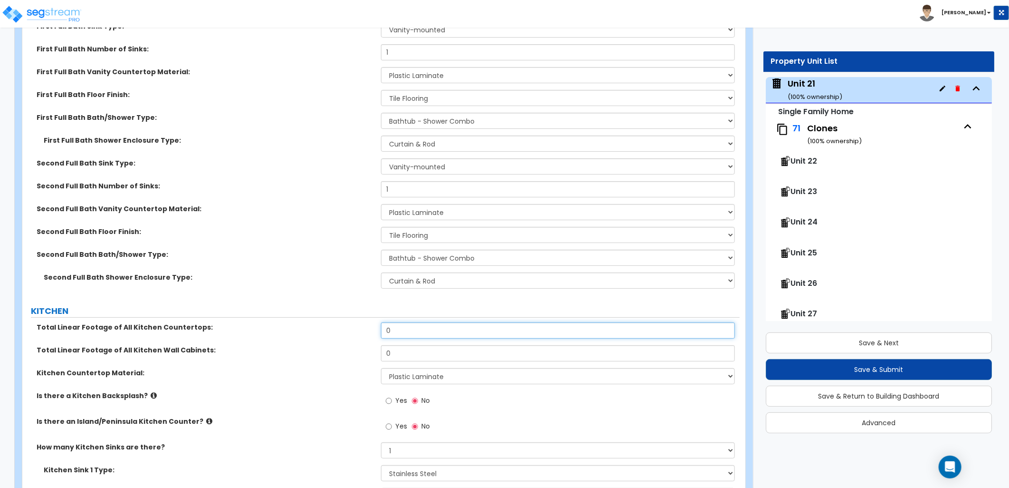
drag, startPoint x: 390, startPoint y: 334, endPoint x: 381, endPoint y: 333, distance: 9.0
click at [381, 333] on input "0" at bounding box center [558, 330] width 354 height 16
type input "16"
drag, startPoint x: 399, startPoint y: 346, endPoint x: 364, endPoint y: 351, distance: 35.6
click at [364, 351] on div "Total Linear Footage of All Kitchen Wall Cabinets: 0" at bounding box center [381, 356] width 718 height 23
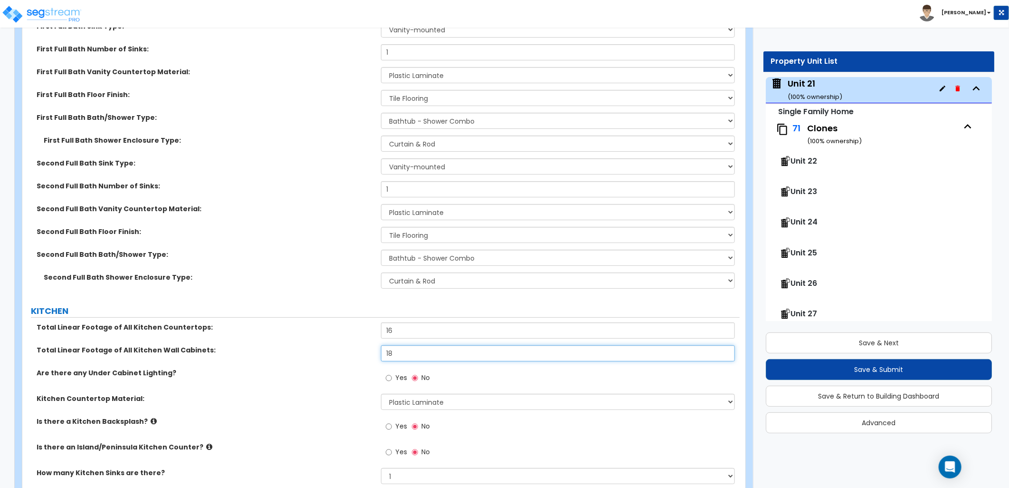
type input "18"
click at [336, 365] on div "Total Linear Footage of All Kitchen Wall Cabinets: 18" at bounding box center [381, 356] width 718 height 23
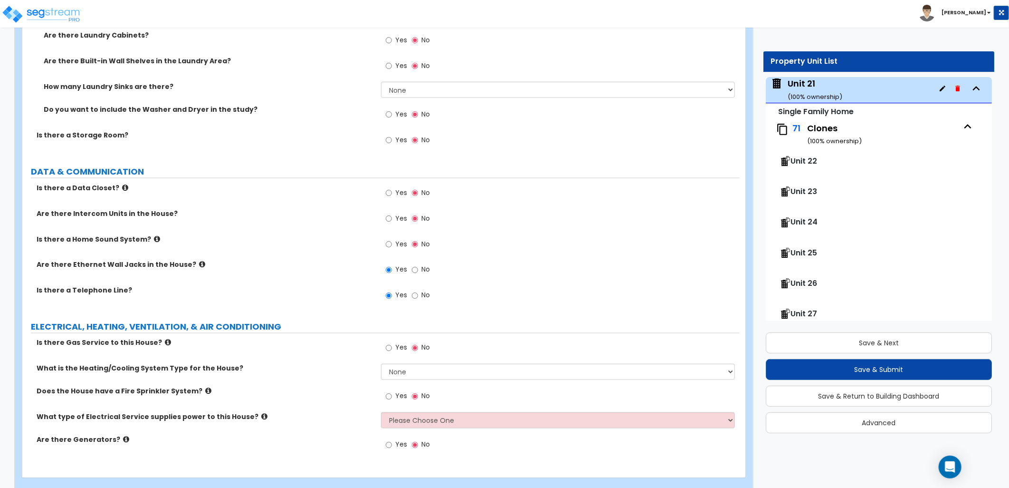
scroll to position [3157, 0]
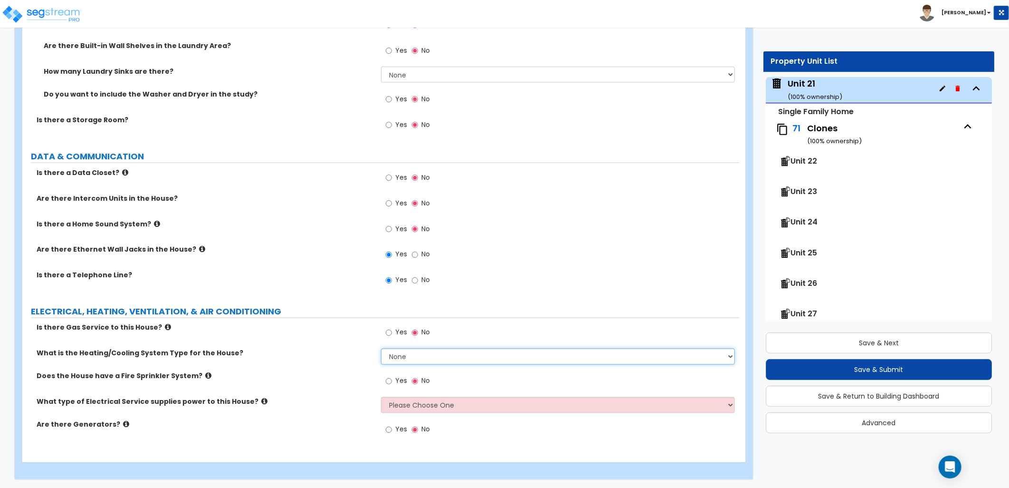
click at [400, 358] on select "None Heat Only Centralized Heating & Cooling Thru Wall Air Conditioners Mini Sp…" at bounding box center [558, 356] width 354 height 16
click at [394, 357] on select "None Heat Only Centralized Heating & Cooling Thru Wall Air Conditioners Mini Sp…" at bounding box center [558, 356] width 354 height 16
click at [449, 395] on div "Yes No" at bounding box center [560, 384] width 359 height 26
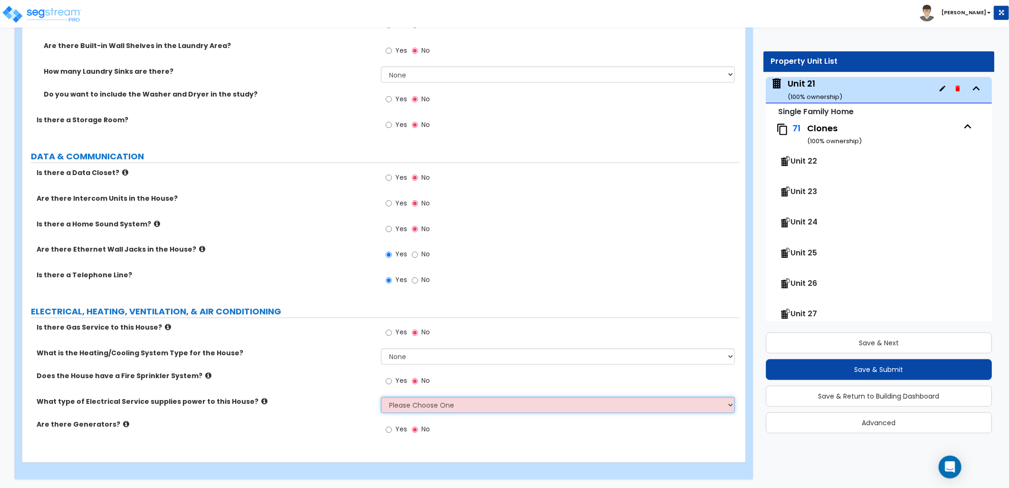
click at [446, 405] on select "Please Choose One Overhead Underground" at bounding box center [558, 405] width 354 height 16
select select "2"
click at [381, 397] on select "Please Choose One Overhead Underground" at bounding box center [558, 405] width 354 height 16
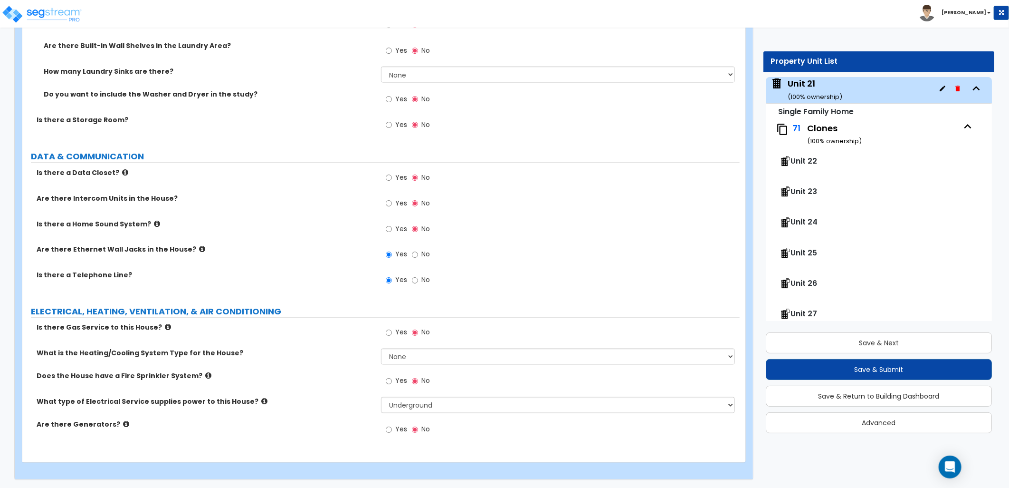
click at [342, 434] on div "Are there Generators? Yes No" at bounding box center [381, 433] width 718 height 26
click at [462, 357] on select "None Heat Only Centralized Heating & Cooling Thru Wall Air Conditioners Mini Sp…" at bounding box center [558, 356] width 354 height 16
select select "2"
click at [381, 348] on select "None Heat Only Centralized Heating & Cooling Thru Wall Air Conditioners Mini Sp…" at bounding box center [558, 356] width 354 height 16
click at [535, 424] on div "Yes No" at bounding box center [560, 433] width 359 height 26
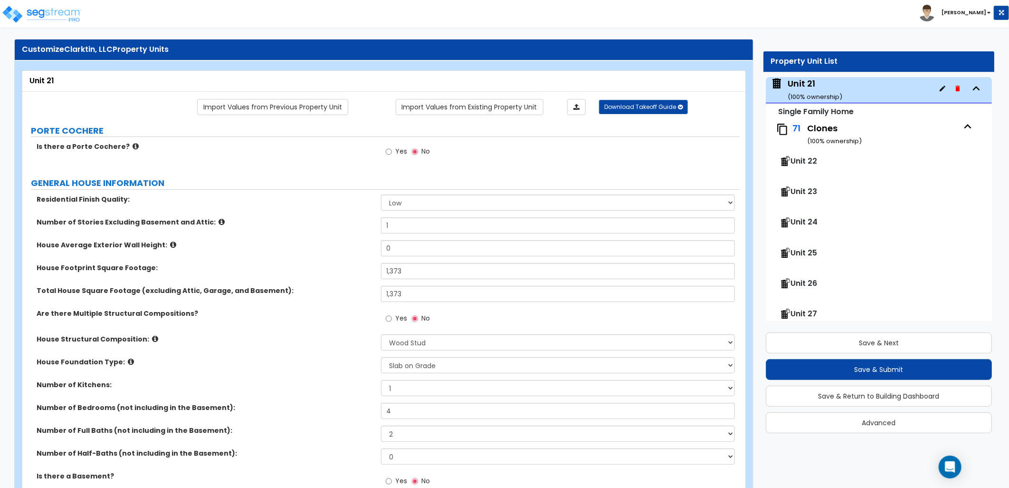
scroll to position [0, 0]
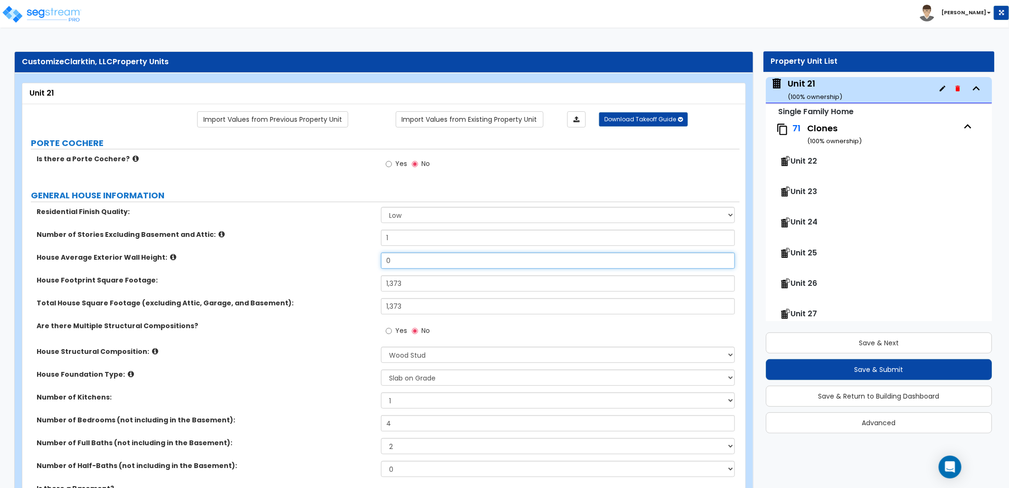
drag, startPoint x: 392, startPoint y: 260, endPoint x: 364, endPoint y: 266, distance: 28.6
click at [362, 265] on div "House Average Exterior Wall Height: 0" at bounding box center [381, 263] width 718 height 23
type input "8"
click at [362, 266] on div "House Average Exterior Wall Height: 8" at bounding box center [381, 263] width 718 height 23
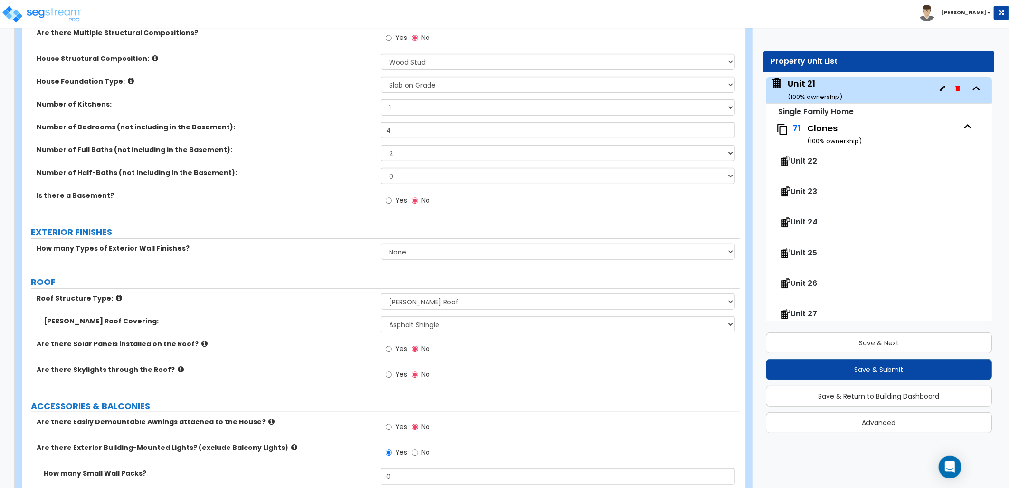
scroll to position [317, 0]
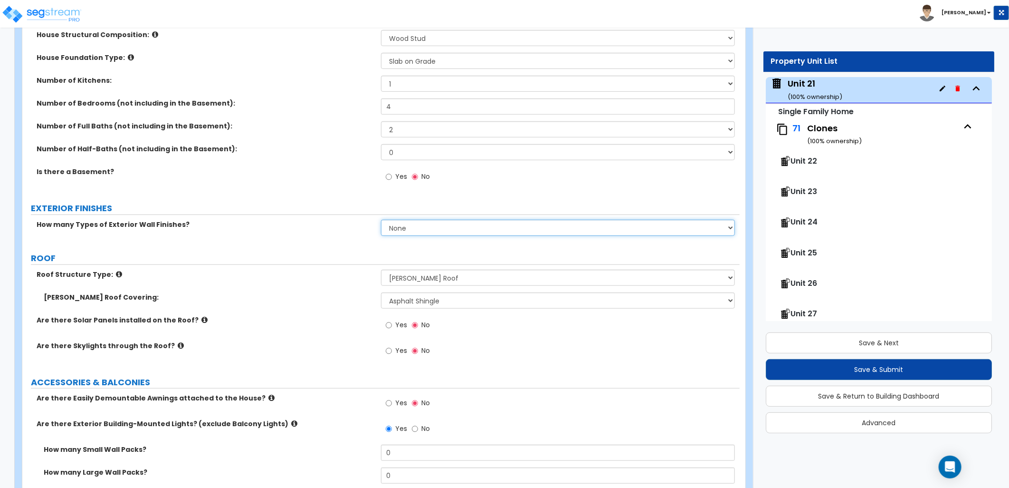
click at [396, 224] on select "None 1 2 3" at bounding box center [558, 228] width 354 height 16
click at [381, 220] on select "None 1 2 3" at bounding box center [558, 228] width 354 height 16
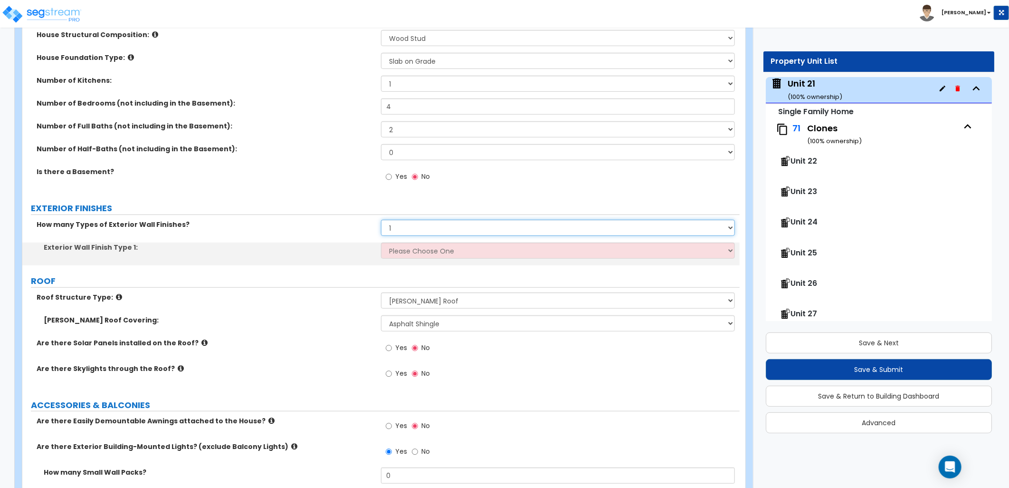
click at [402, 229] on select "None 1 2 3" at bounding box center [558, 228] width 354 height 16
select select "2"
click at [381, 220] on select "None 1 2 3" at bounding box center [558, 228] width 354 height 16
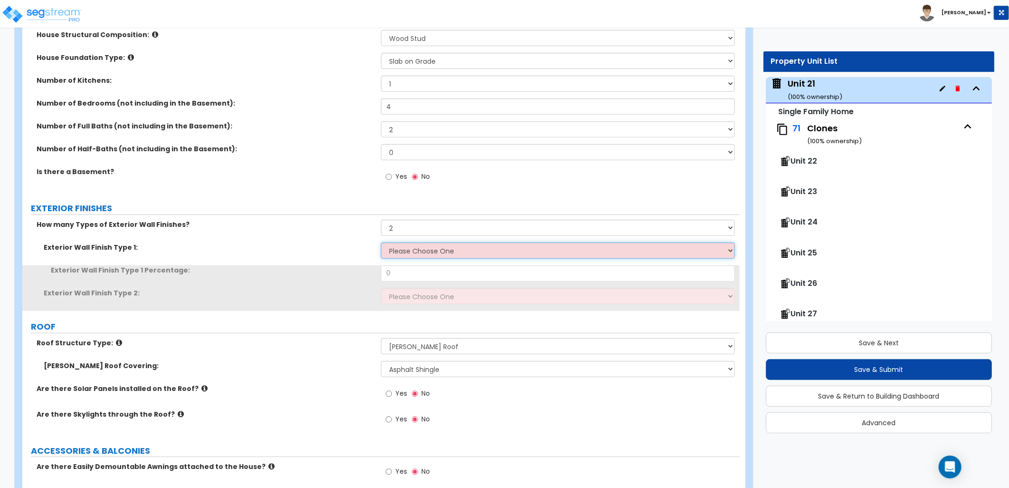
click at [403, 249] on select "Please Choose One No Finish/Shared Wall No Wall Brick Finish Stone Finish Wood …" at bounding box center [558, 250] width 354 height 16
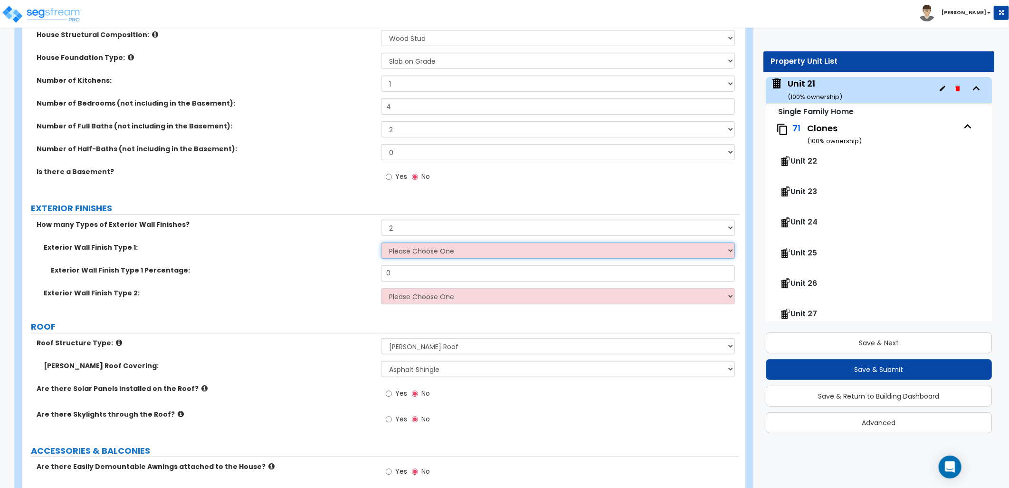
select select "2"
click at [381, 242] on select "Please Choose One No Finish/Shared Wall No Wall Brick Finish Stone Finish Wood …" at bounding box center [558, 250] width 354 height 16
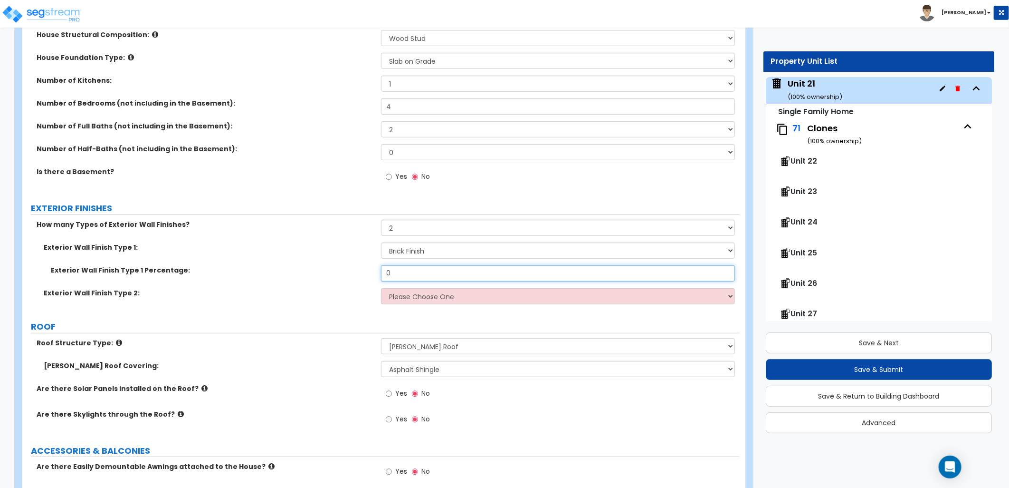
drag, startPoint x: 413, startPoint y: 269, endPoint x: 364, endPoint y: 270, distance: 49.0
click at [364, 270] on div "Exterior Wall Finish Type 1 Percentage: 0" at bounding box center [381, 276] width 718 height 23
type input "75"
click at [415, 297] on select "Please Choose One No Finish/Shared Wall No Wall Brick Finish Stone Finish Wood …" at bounding box center [558, 296] width 354 height 16
select select "5"
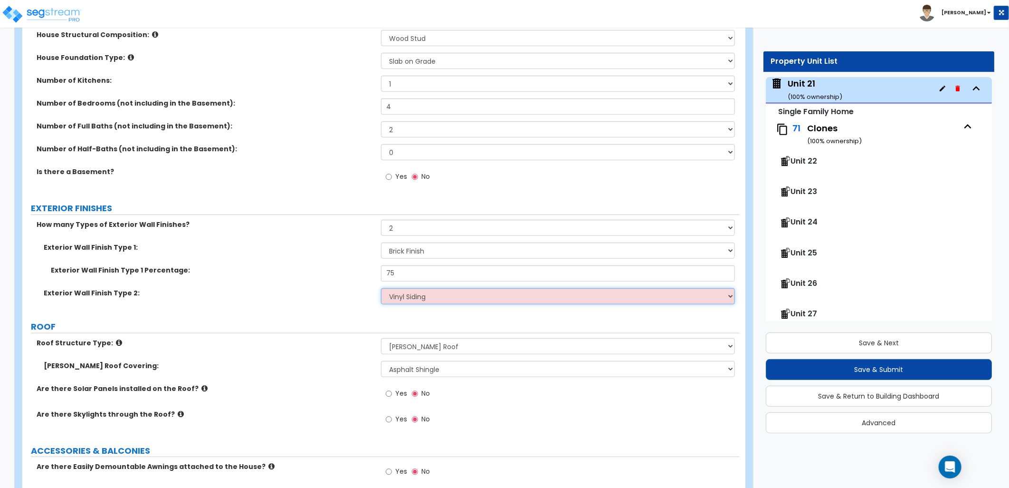
click at [381, 288] on select "Please Choose One No Finish/Shared Wall No Wall Brick Finish Stone Finish Wood …" at bounding box center [558, 296] width 354 height 16
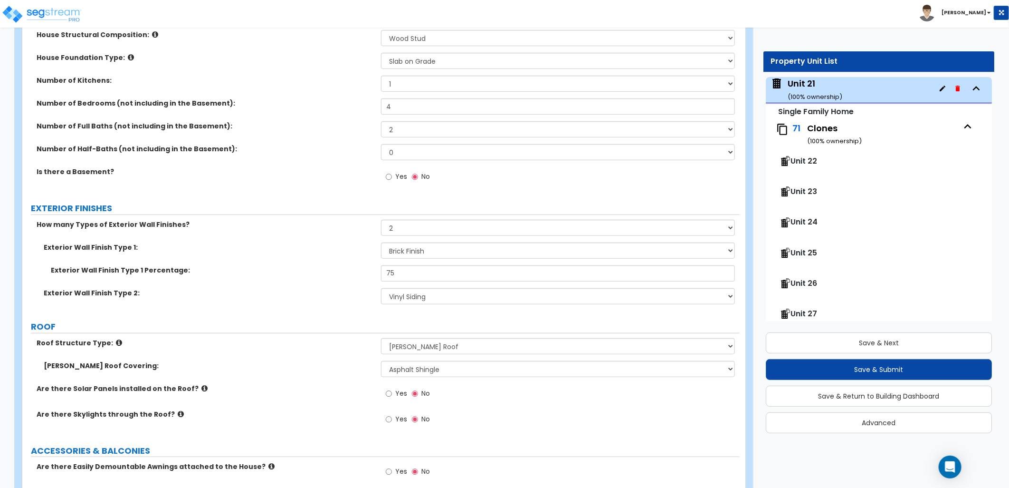
click at [324, 287] on div "Exterior Wall Finish Type 1 Percentage: 75" at bounding box center [381, 276] width 718 height 23
drag, startPoint x: 246, startPoint y: 260, endPoint x: 278, endPoint y: 274, distance: 34.3
click at [246, 263] on div "Exterior Wall Finish Type 1: Please Choose One No Finish/Shared Wall No Wall Br…" at bounding box center [380, 276] width 703 height 68
type input "70"
click at [288, 277] on div "Exterior Wall Finish Type 1 Percentage: 70" at bounding box center [381, 276] width 718 height 23
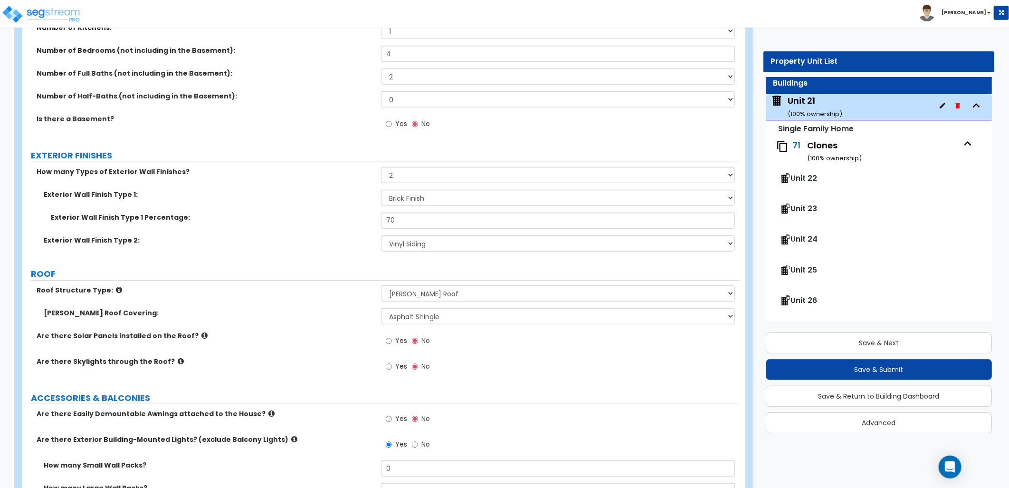
scroll to position [0, 0]
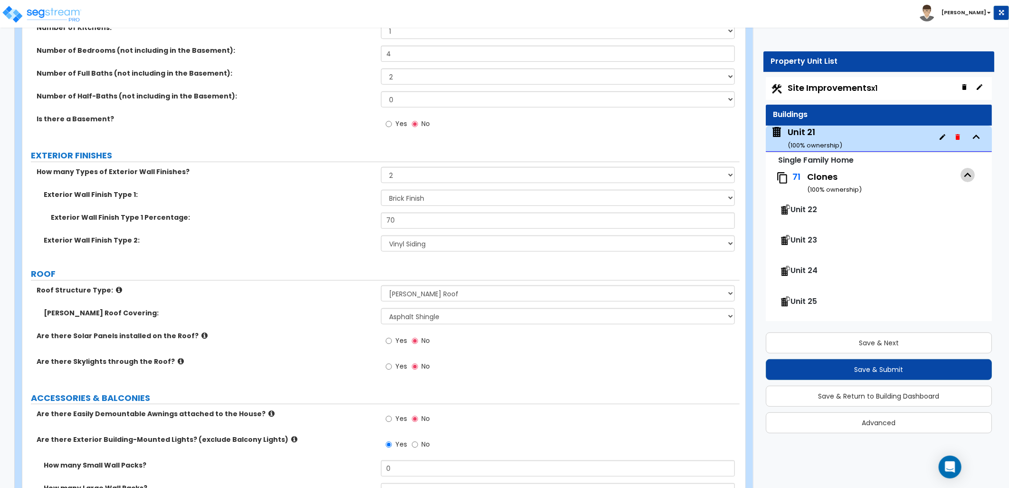
click at [963, 176] on icon "button" at bounding box center [968, 175] width 14 height 14
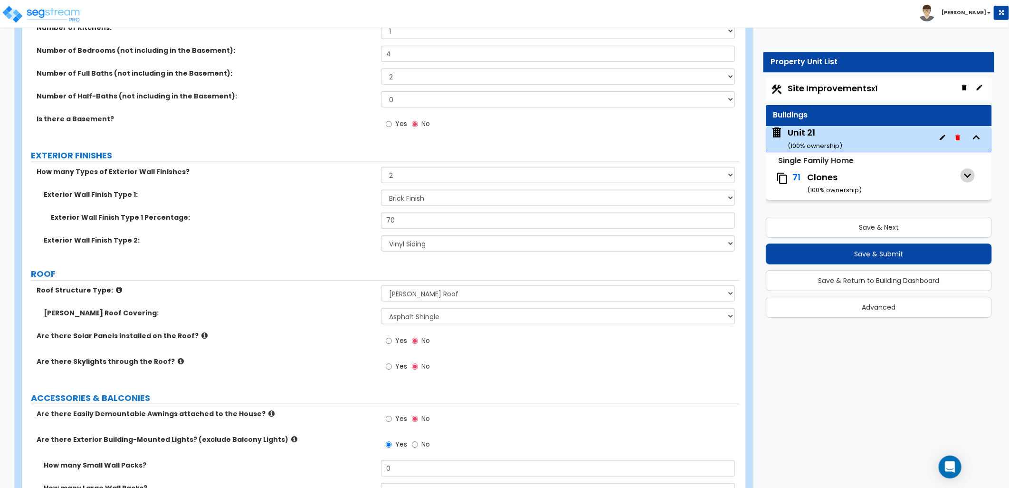
click at [965, 178] on icon "button" at bounding box center [968, 175] width 14 height 14
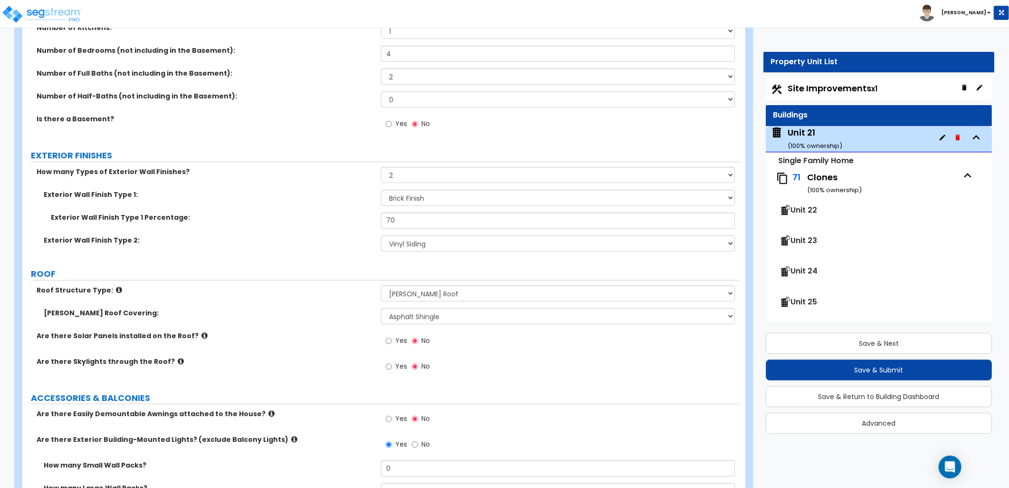
click at [965, 178] on icon "button" at bounding box center [968, 175] width 14 height 14
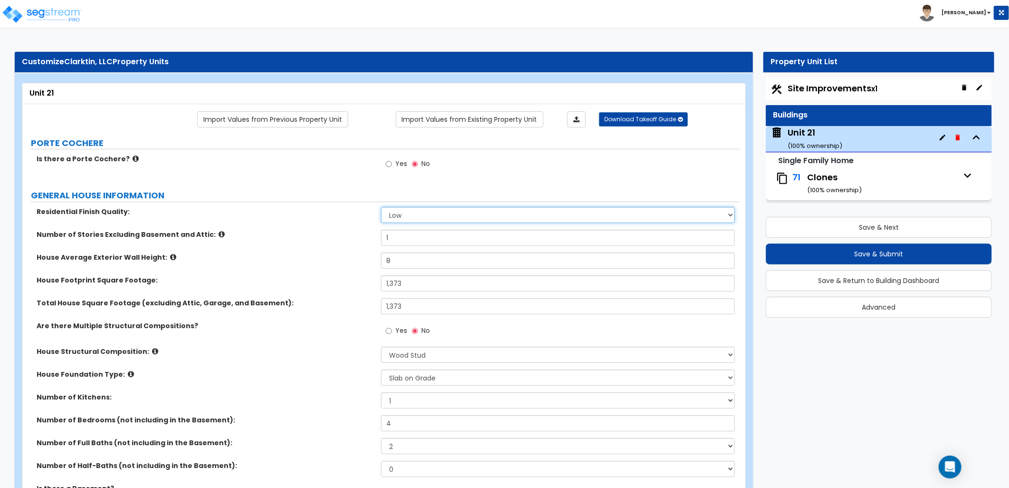
click at [393, 215] on select "Low Average High" at bounding box center [558, 215] width 354 height 16
select select "1"
click at [381, 207] on select "Low Average High" at bounding box center [558, 215] width 354 height 16
click at [353, 240] on div "Number of Stories Excluding Basement and Attic: 1" at bounding box center [381, 241] width 718 height 23
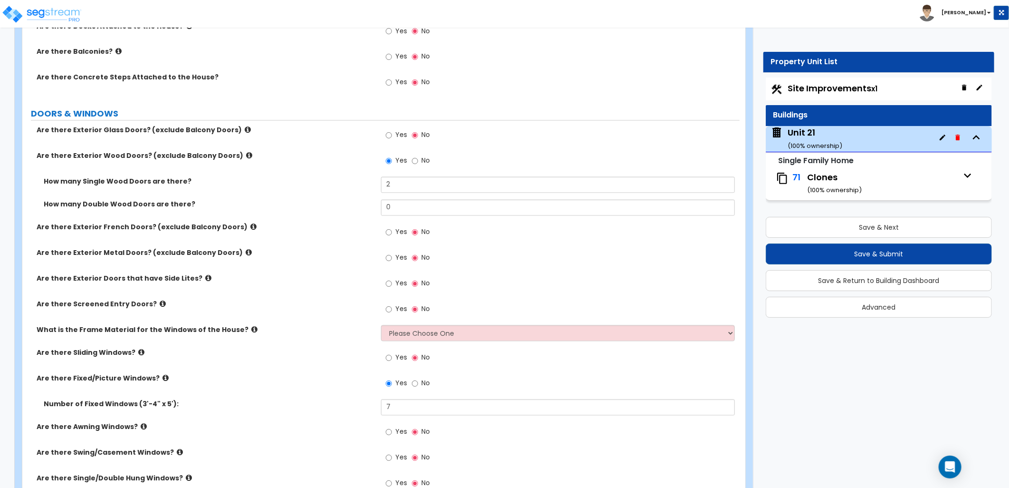
scroll to position [1109, 0]
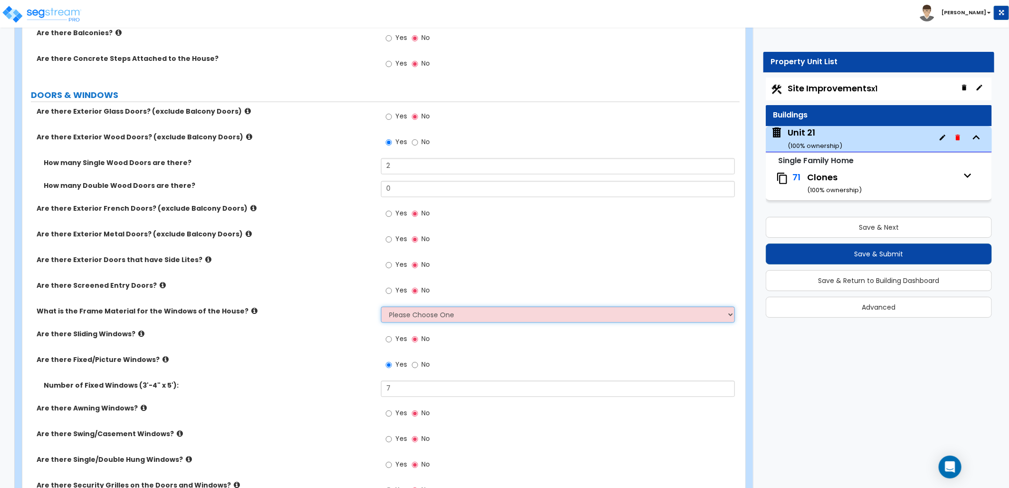
click at [472, 310] on select "Please Choose One Vinyl Aluminum Wood" at bounding box center [558, 315] width 354 height 16
select select "3"
click at [381, 307] on select "Please Choose One Vinyl Aluminum Wood" at bounding box center [558, 315] width 354 height 16
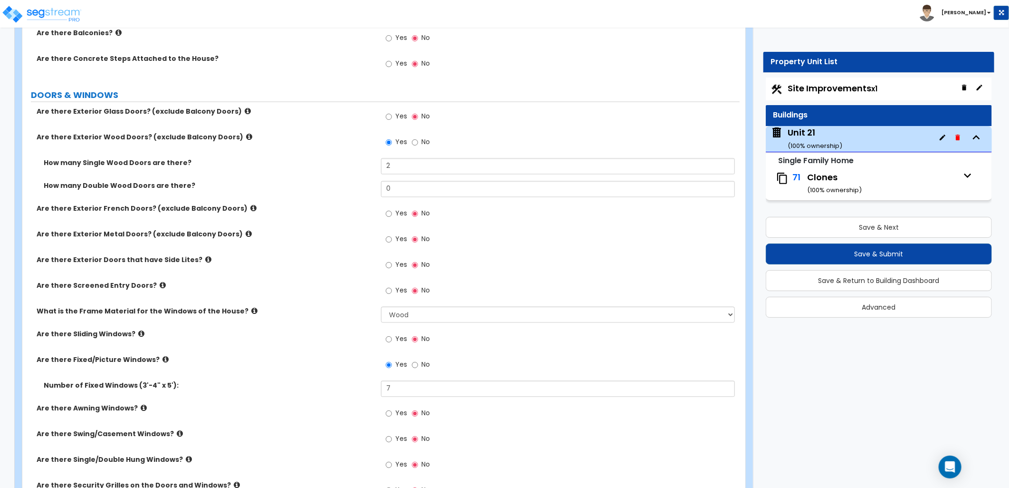
click at [482, 363] on div "Yes No" at bounding box center [560, 368] width 359 height 26
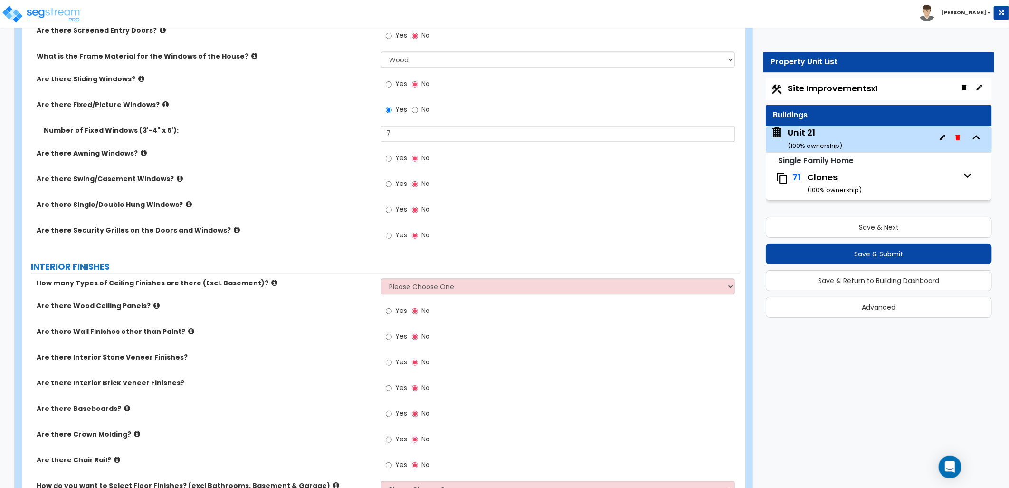
scroll to position [1373, 0]
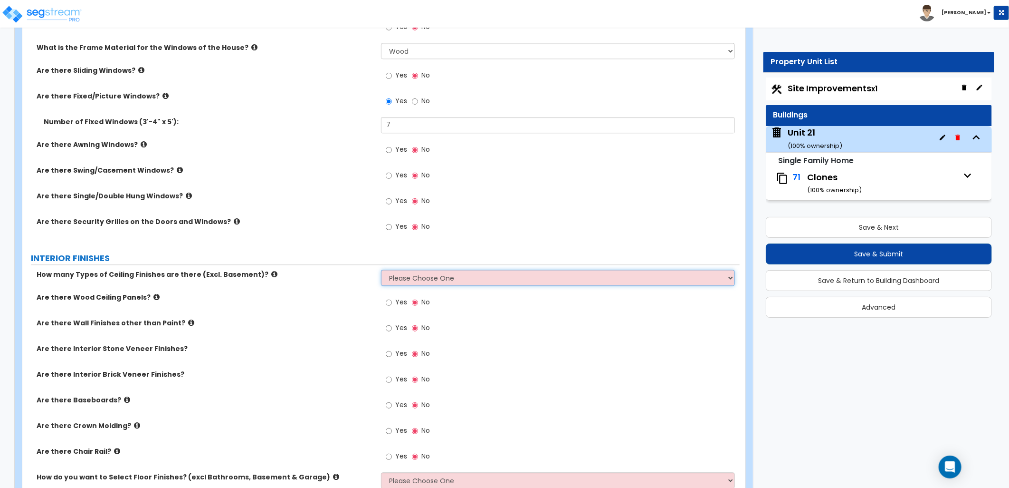
click at [430, 269] on select "Please Choose One 1 2 3" at bounding box center [558, 277] width 354 height 16
select select "1"
click at [381, 269] on select "Please Choose One 1 2 3" at bounding box center [558, 277] width 354 height 16
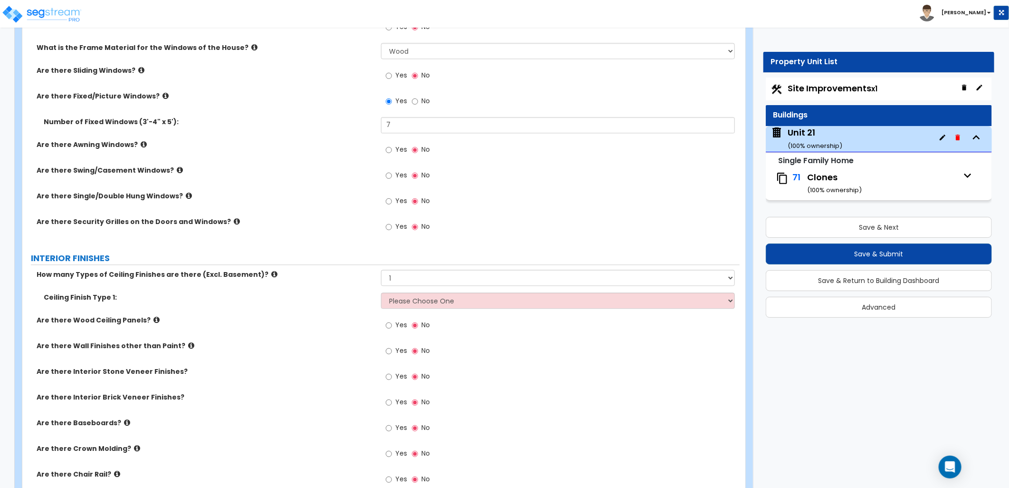
click at [271, 274] on icon at bounding box center [274, 273] width 6 height 7
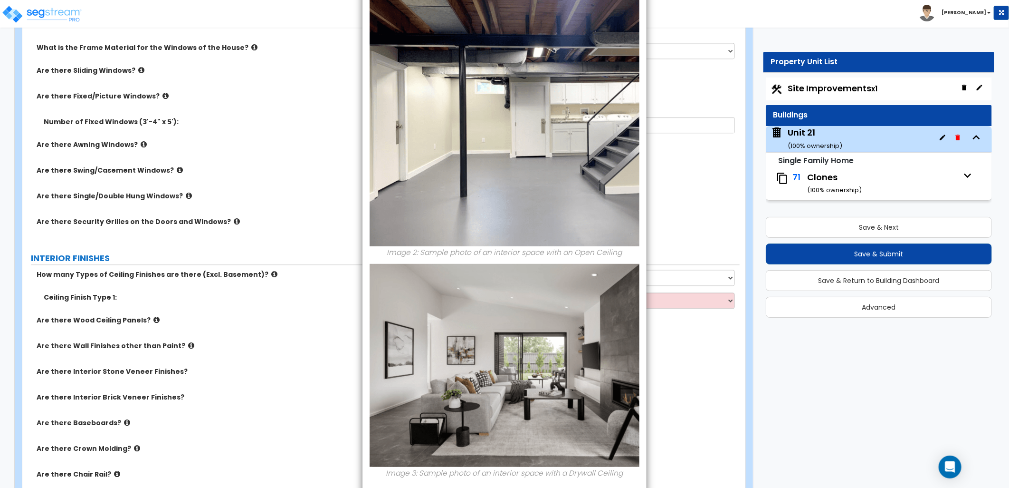
scroll to position [310, 0]
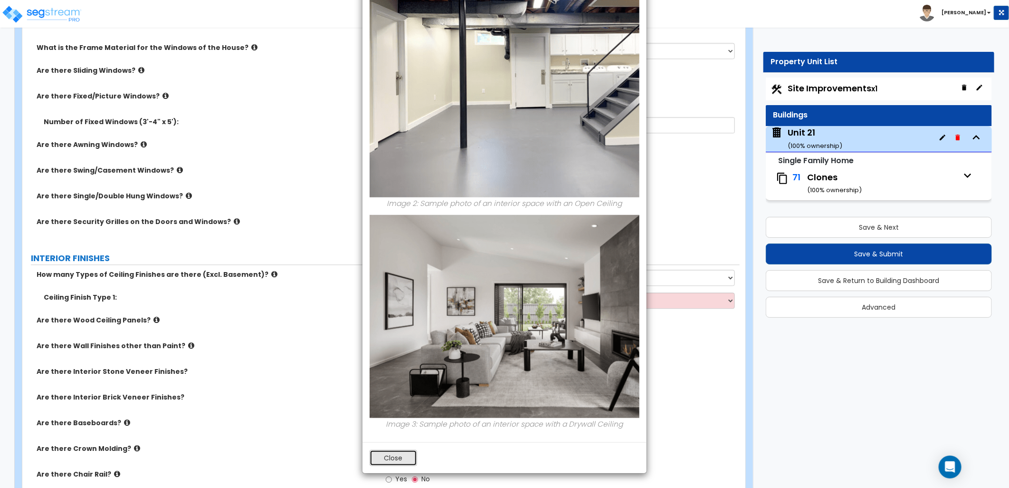
click at [398, 454] on button "Close" at bounding box center [394, 458] width 48 height 16
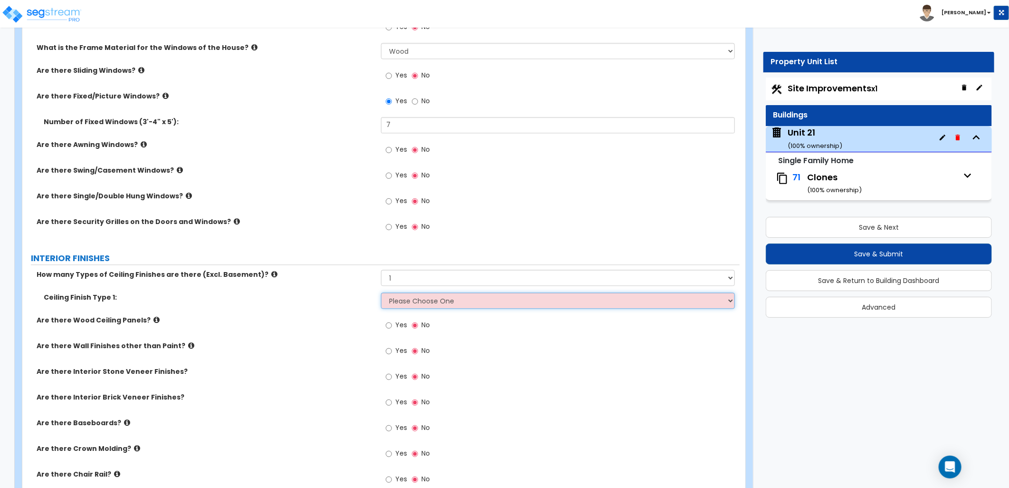
click at [409, 298] on select "Please Choose One Drop Ceiling Drywall Ceiling Open Ceiling" at bounding box center [558, 300] width 354 height 16
select select "2"
click at [381, 292] on select "Please Choose One Drop Ceiling Drywall Ceiling Open Ceiling" at bounding box center [558, 300] width 354 height 16
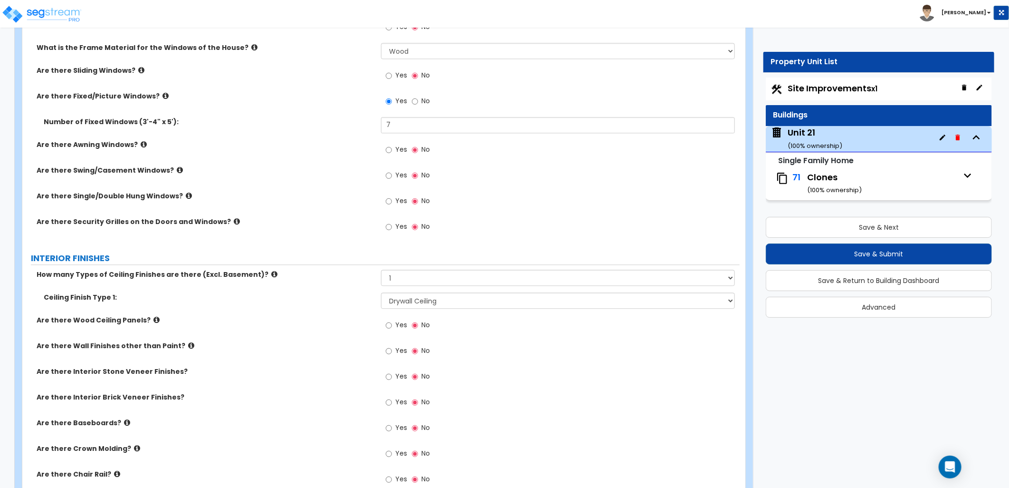
click at [532, 367] on div "Yes No" at bounding box center [560, 379] width 359 height 26
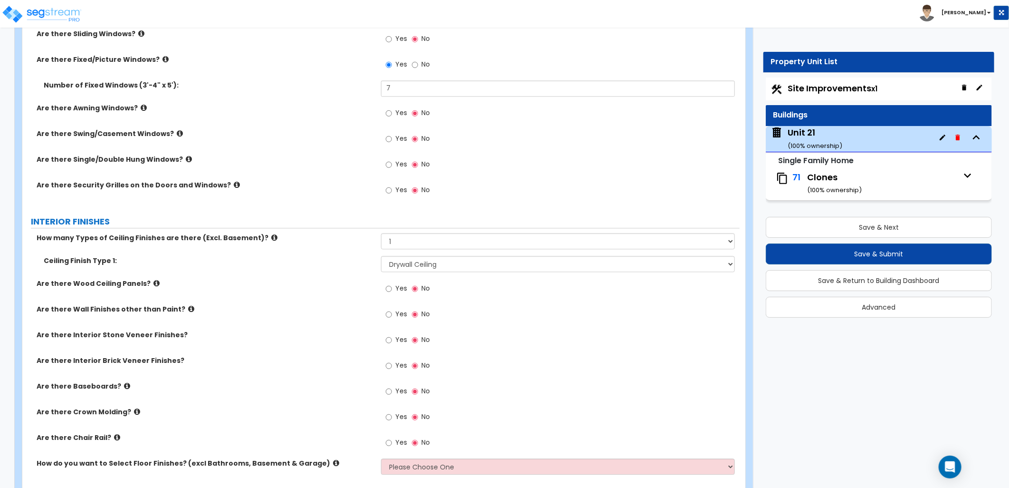
scroll to position [1426, 0]
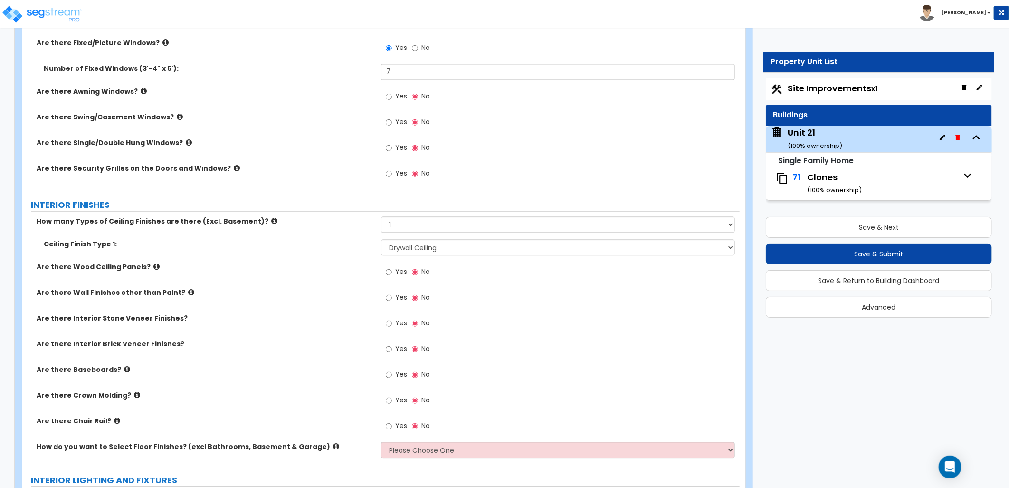
click at [394, 373] on label "Yes" at bounding box center [396, 375] width 21 height 16
click at [392, 373] on input "Yes" at bounding box center [389, 374] width 6 height 10
radio input "true"
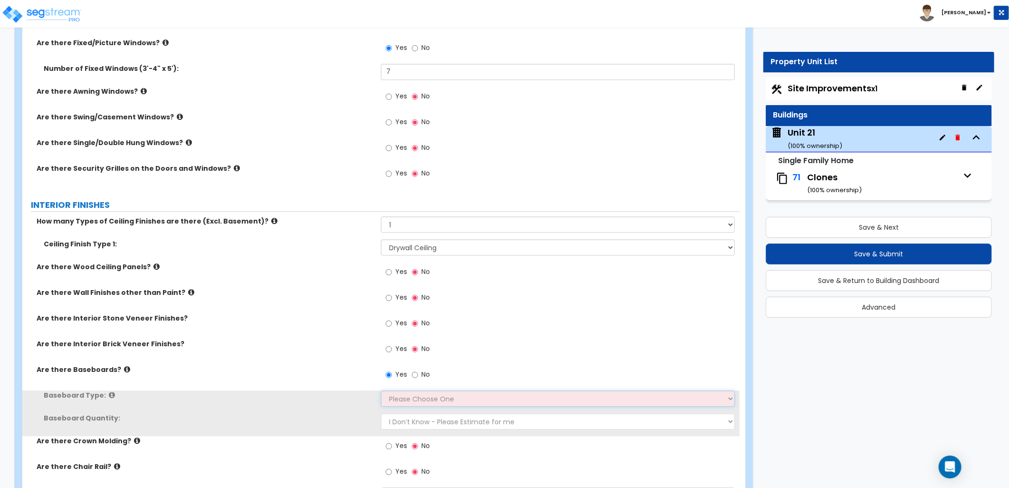
click at [420, 398] on select "Please Choose One Wood Vinyl Carpet Tile" at bounding box center [558, 398] width 354 height 16
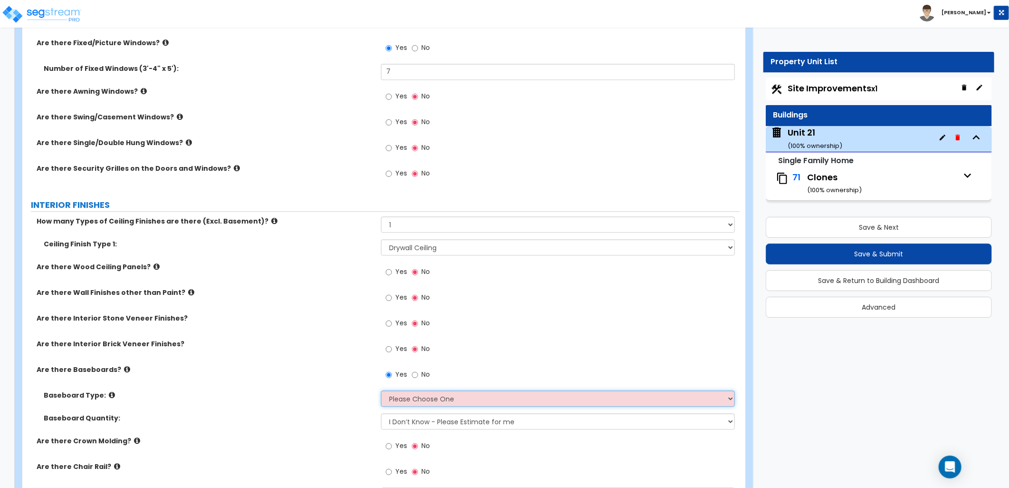
select select "1"
click at [381, 390] on select "Please Choose One Wood Vinyl Carpet Tile" at bounding box center [558, 398] width 354 height 16
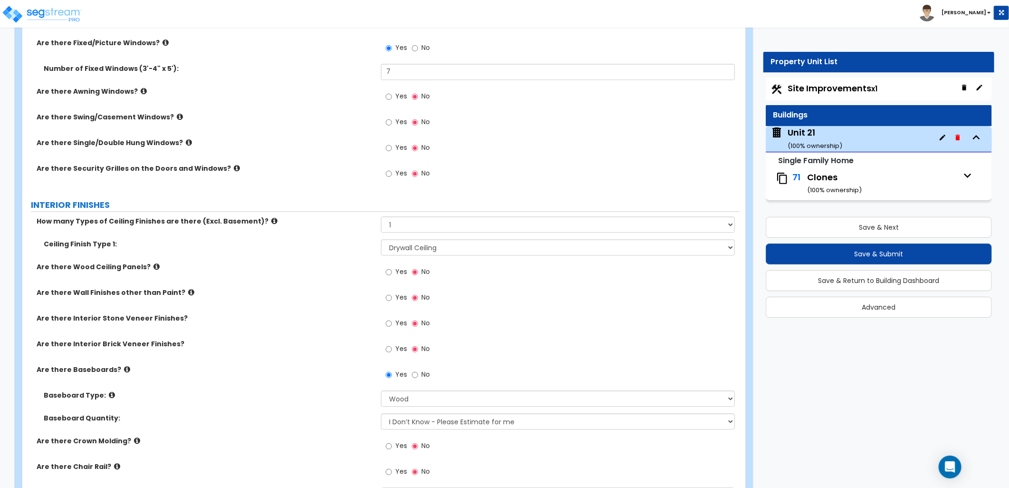
click at [302, 416] on label "Baseboard Quantity:" at bounding box center [209, 418] width 330 height 10
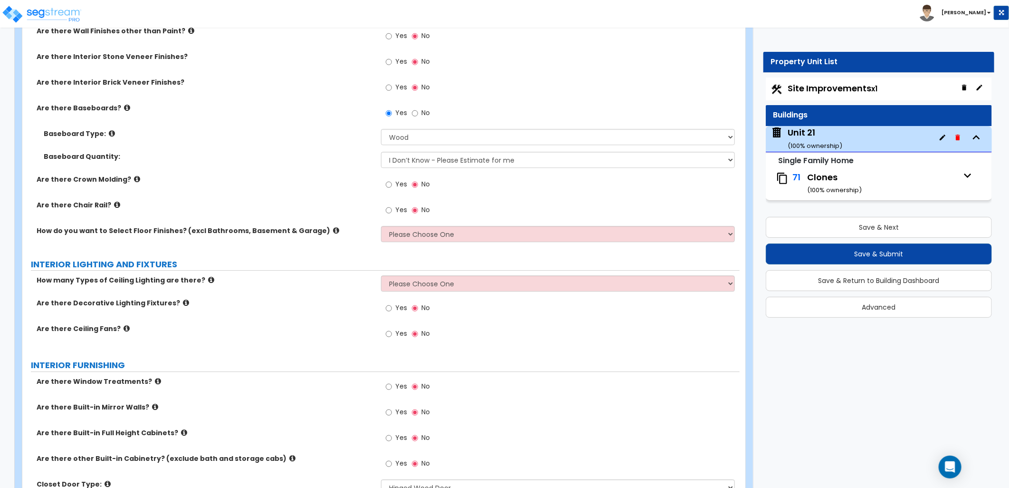
scroll to position [1689, 0]
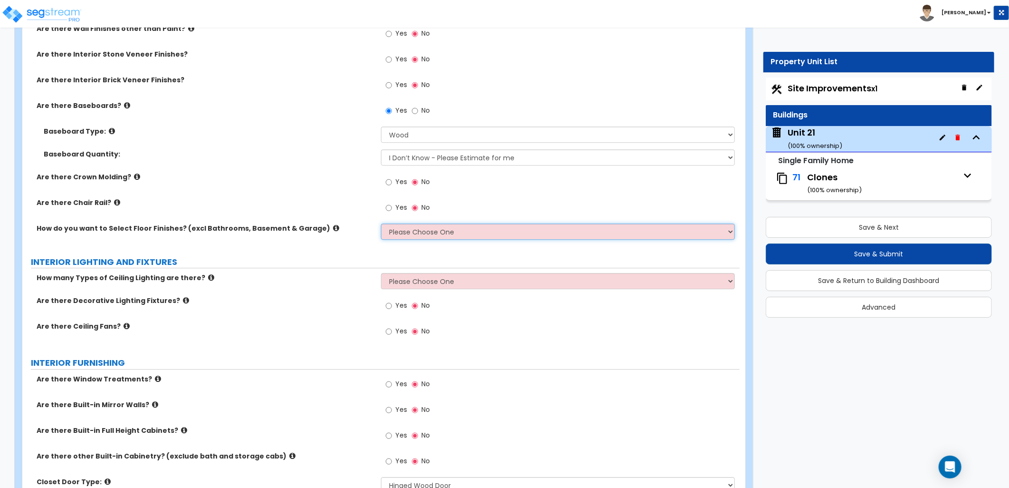
click at [406, 233] on select "Please Choose One I want to Select Floor Finishes for the Areas of the House I …" at bounding box center [558, 231] width 354 height 16
click at [381, 223] on select "Please Choose One I want to Select Floor Finishes for the Areas of the House I …" at bounding box center [558, 231] width 354 height 16
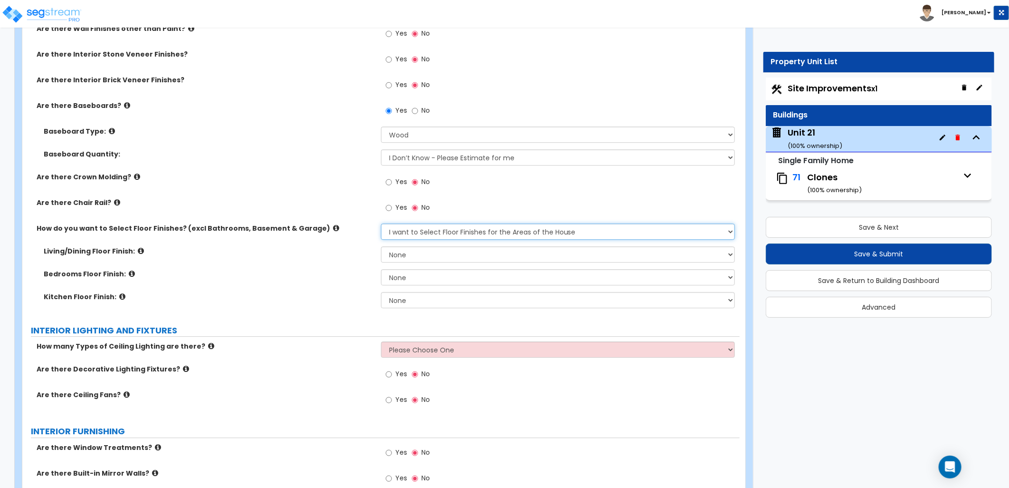
click at [486, 230] on select "Please Choose One I want to Select Floor Finishes for the Areas of the House I …" at bounding box center [558, 231] width 354 height 16
click at [381, 223] on select "Please Choose One I want to Select Floor Finishes for the Areas of the House I …" at bounding box center [558, 231] width 354 height 16
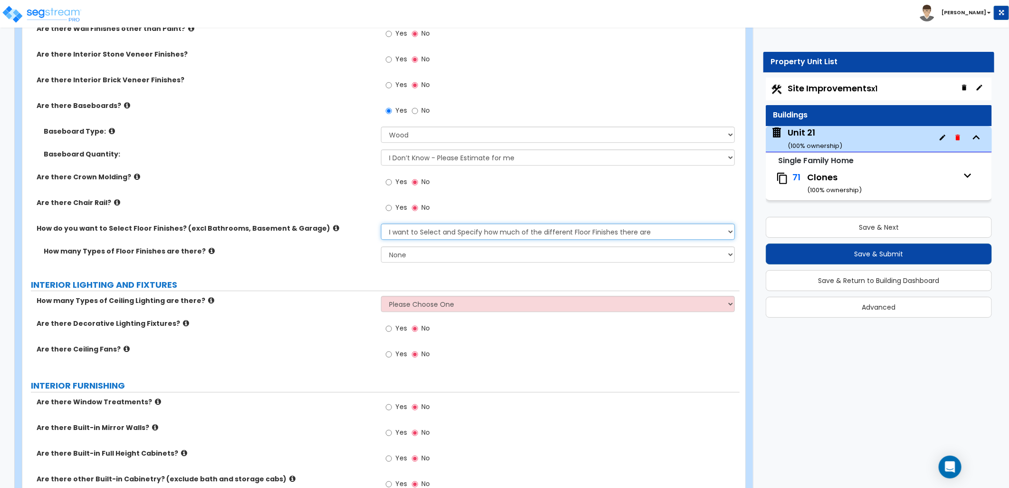
click at [448, 230] on select "Please Choose One I want to Select Floor Finishes for the Areas of the House I …" at bounding box center [558, 231] width 354 height 16
select select "1"
click at [381, 223] on select "Please Choose One I want to Select Floor Finishes for the Areas of the House I …" at bounding box center [558, 231] width 354 height 16
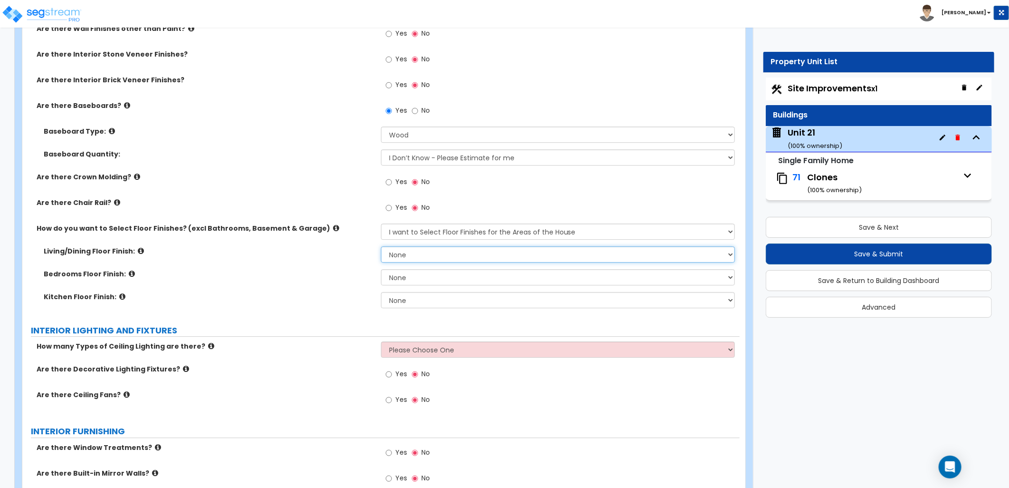
click at [407, 249] on select "None Tile Flooring Hardwood Flooring Resilient Laminate Flooring VCT Flooring S…" at bounding box center [558, 254] width 354 height 16
click at [381, 246] on select "None Tile Flooring Hardwood Flooring Resilient Laminate Flooring VCT Flooring S…" at bounding box center [558, 254] width 354 height 16
click at [438, 251] on select "None Tile Flooring Hardwood Flooring Resilient Laminate Flooring VCT Flooring S…" at bounding box center [558, 254] width 354 height 16
click at [315, 271] on label "Bedrooms Floor Finish:" at bounding box center [209, 274] width 330 height 10
drag, startPoint x: 403, startPoint y: 254, endPoint x: 407, endPoint y: 260, distance: 7.3
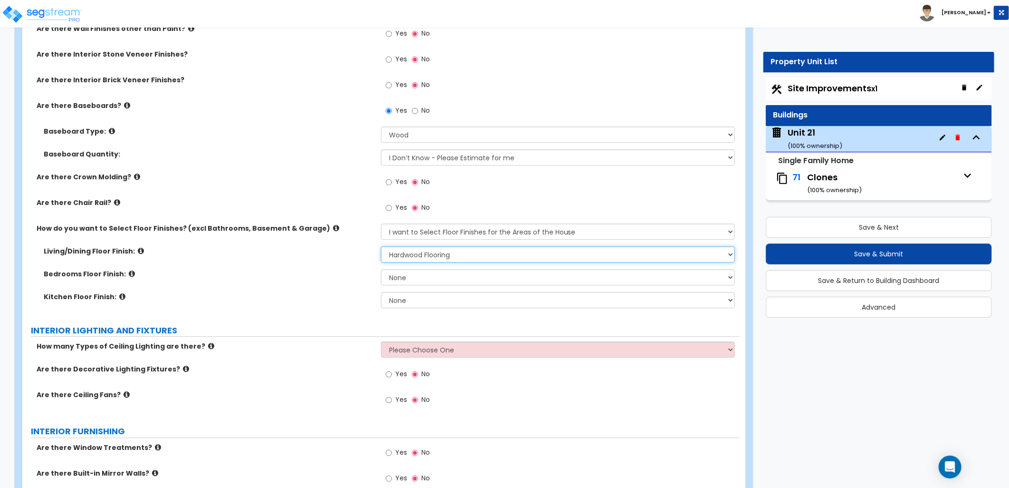
click at [403, 254] on select "None Tile Flooring Hardwood Flooring Resilient Laminate Flooring VCT Flooring S…" at bounding box center [558, 254] width 354 height 16
click at [381, 246] on select "None Tile Flooring Hardwood Flooring Resilient Laminate Flooring VCT Flooring S…" at bounding box center [558, 254] width 354 height 16
click at [412, 253] on select "None Tile Flooring Hardwood Flooring Resilient Laminate Flooring VCT Flooring S…" at bounding box center [558, 254] width 354 height 16
click at [466, 252] on select "None Tile Flooring Hardwood Flooring Resilient Laminate Flooring VCT Flooring S…" at bounding box center [558, 254] width 354 height 16
click at [426, 256] on select "None Tile Flooring Hardwood Flooring Resilient Laminate Flooring VCT Flooring S…" at bounding box center [558, 254] width 354 height 16
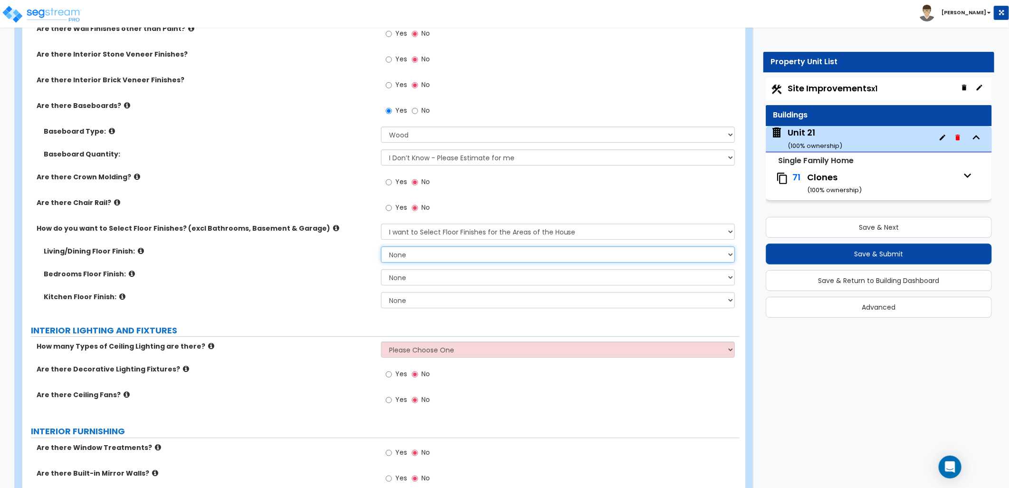
select select "3"
click at [381, 246] on select "None Tile Flooring Hardwood Flooring Resilient Laminate Flooring VCT Flooring S…" at bounding box center [558, 254] width 354 height 16
click at [412, 277] on select "None Tile Flooring Hardwood Flooring Resilient Laminate Flooring VCT Flooring S…" at bounding box center [558, 277] width 354 height 16
select select "3"
click at [381, 269] on select "None Tile Flooring Hardwood Flooring Resilient Laminate Flooring VCT Flooring S…" at bounding box center [558, 277] width 354 height 16
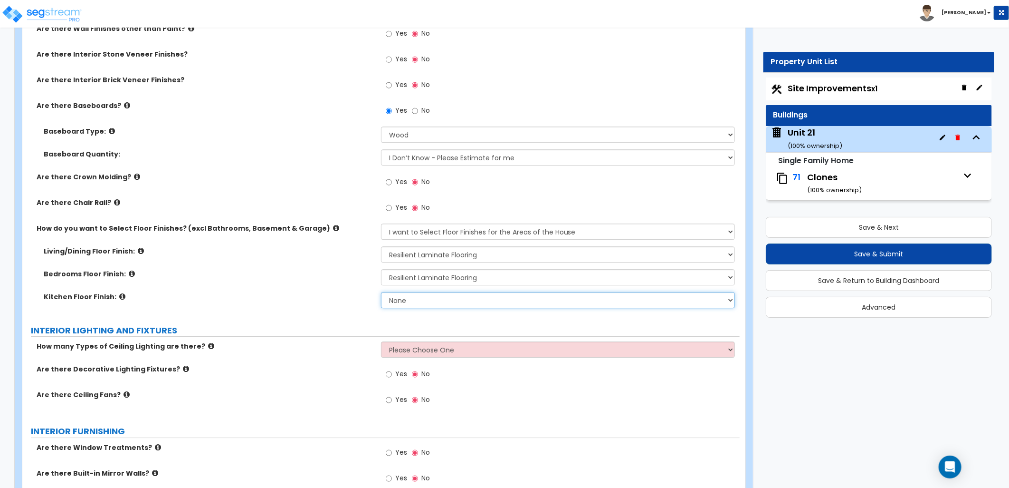
click at [421, 302] on select "None Tile Flooring Hardwood Flooring Resilient Laminate Flooring VCT Flooring S…" at bounding box center [558, 300] width 354 height 16
select select "3"
click at [381, 292] on select "None Tile Flooring Hardwood Flooring Resilient Laminate Flooring VCT Flooring S…" at bounding box center [558, 300] width 354 height 16
click at [344, 337] on div "PORTE COCHERE Is there a Porte Cochere? Yes No GENERAL HOUSE INFORMATION Reside…" at bounding box center [380, 282] width 703 height 3671
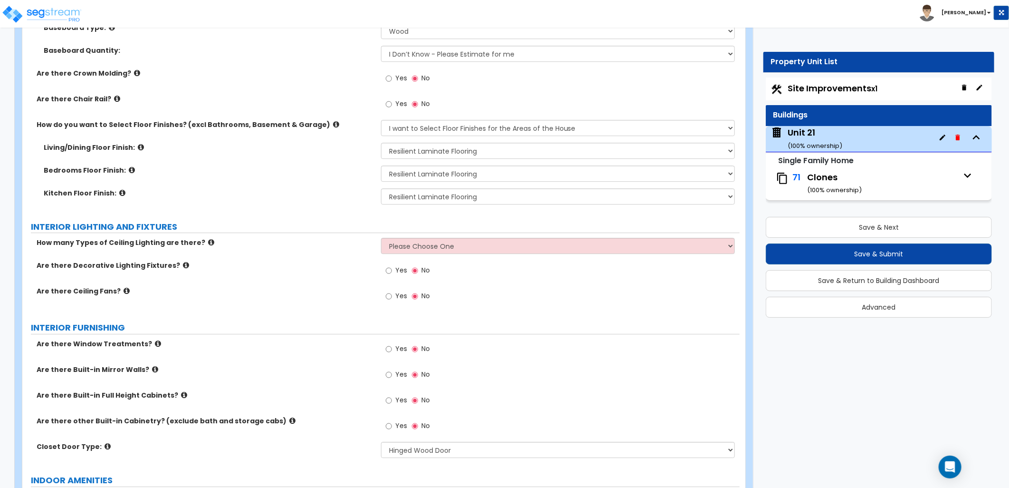
scroll to position [1795, 0]
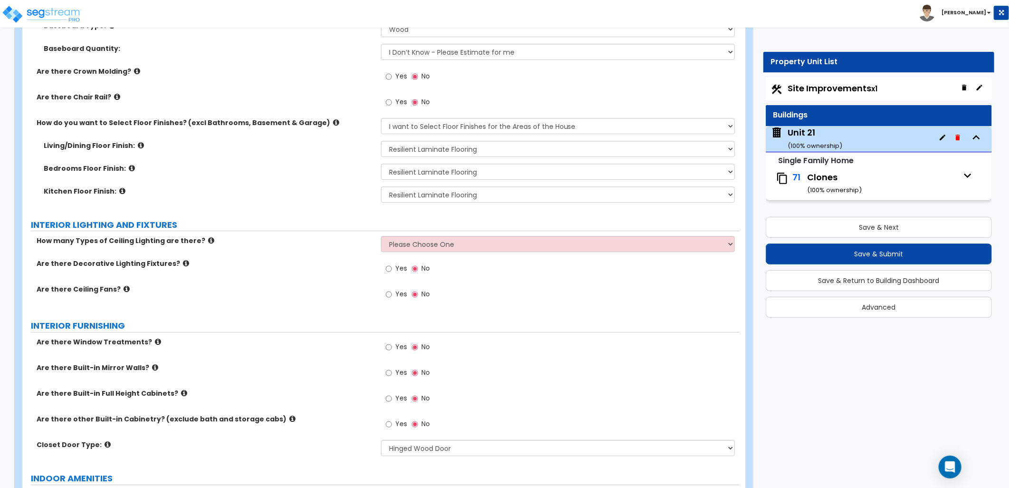
click at [208, 238] on icon at bounding box center [211, 240] width 6 height 7
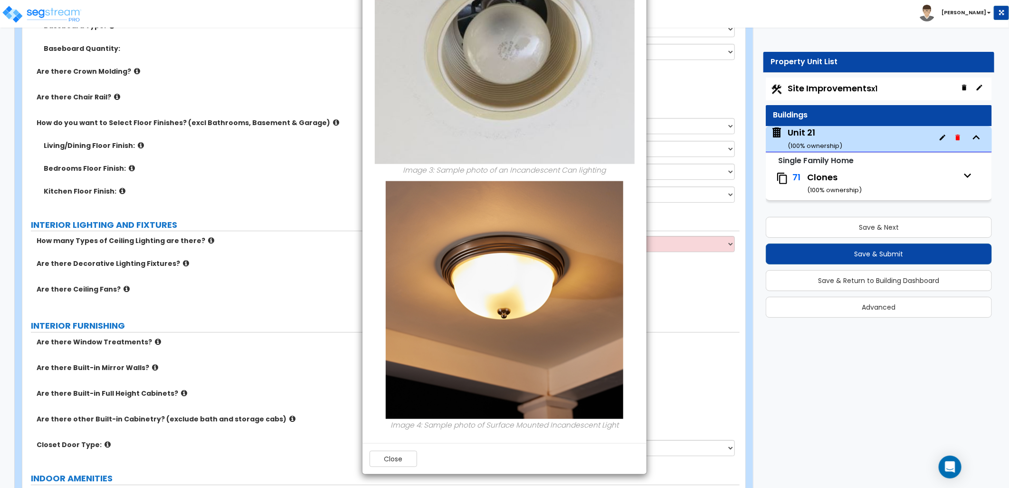
scroll to position [578, 0]
drag, startPoint x: 401, startPoint y: 459, endPoint x: 411, endPoint y: 444, distance: 18.1
click at [400, 460] on button "Close" at bounding box center [394, 458] width 48 height 16
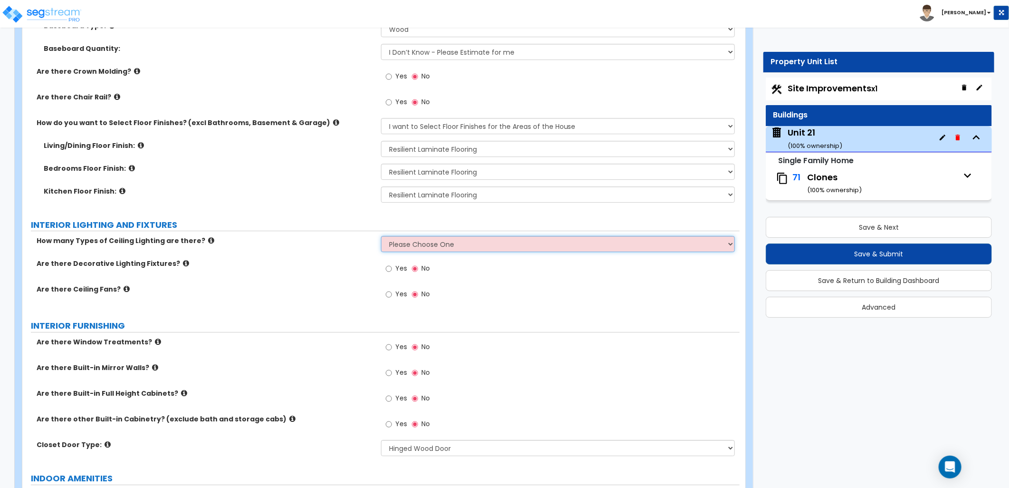
click at [440, 243] on select "Please Choose One 1 2 3" at bounding box center [558, 244] width 354 height 16
select select "1"
click at [381, 236] on select "Please Choose One 1 2 3" at bounding box center [558, 244] width 354 height 16
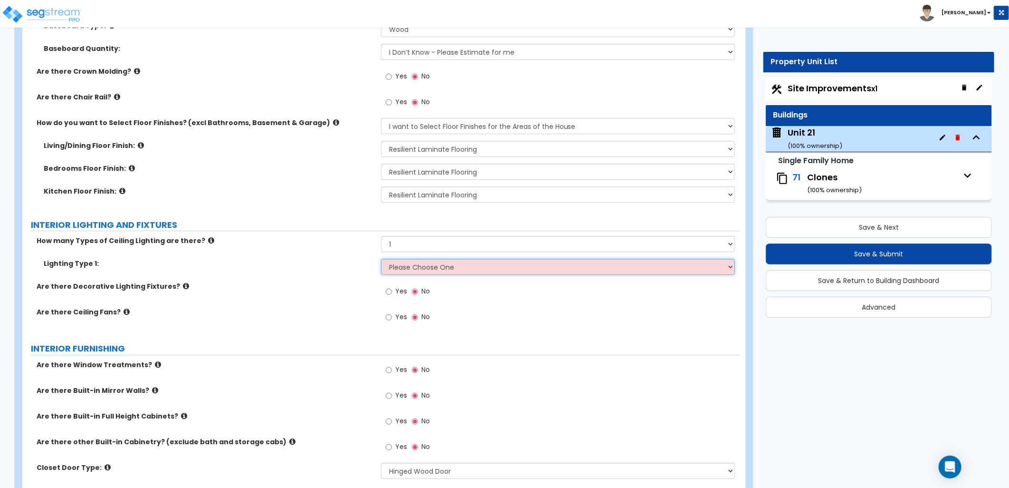
click at [400, 267] on select "Please Choose One LED Surface-Mounted LED Recessed Fluorescent Surface-Mounted …" at bounding box center [558, 267] width 354 height 16
select select "6"
click at [381, 259] on select "Please Choose One LED Surface-Mounted LED Recessed Fluorescent Surface-Mounted …" at bounding box center [558, 267] width 354 height 16
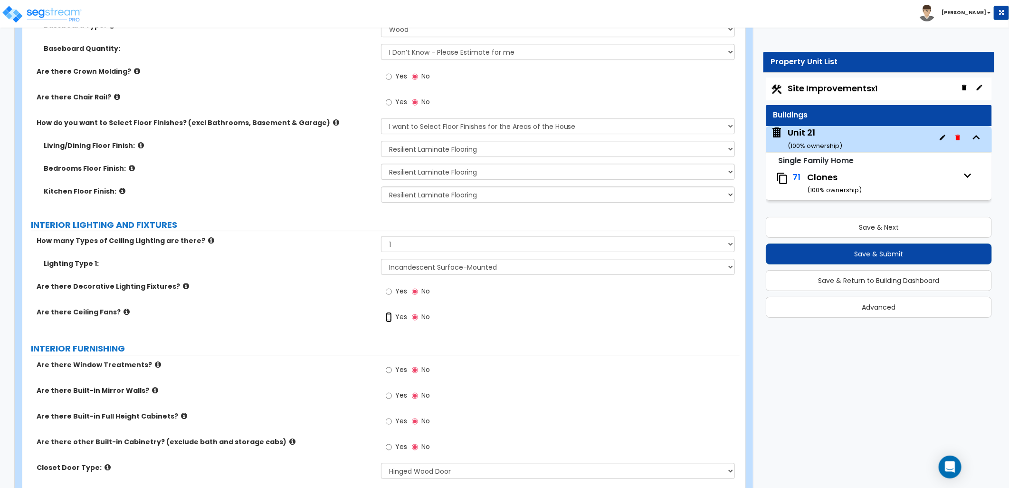
drag, startPoint x: 391, startPoint y: 315, endPoint x: 397, endPoint y: 320, distance: 8.1
click at [391, 315] on input "Yes" at bounding box center [389, 317] width 6 height 10
radio input "true"
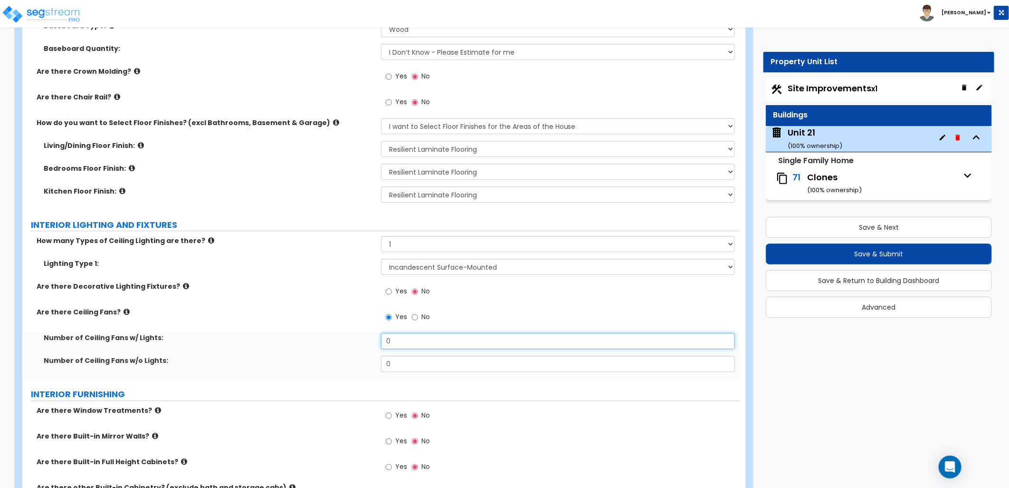
click at [398, 343] on input "0" at bounding box center [558, 341] width 354 height 16
drag, startPoint x: 392, startPoint y: 340, endPoint x: 368, endPoint y: 343, distance: 24.4
click at [368, 343] on div "Number of Ceiling Fans w/ Lights: 0" at bounding box center [381, 344] width 718 height 23
type input "1"
click at [458, 316] on div "Yes No" at bounding box center [560, 320] width 359 height 26
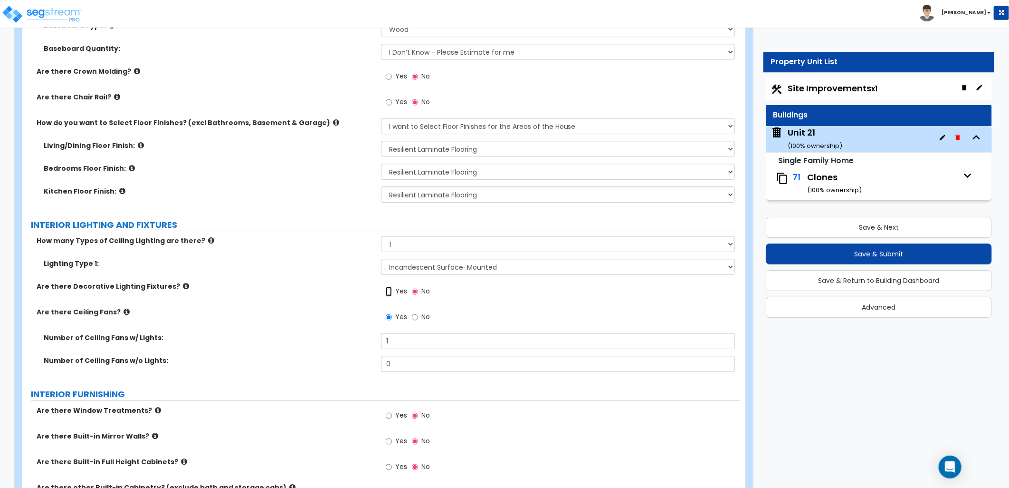
click at [388, 292] on input "Yes" at bounding box center [389, 291] width 6 height 10
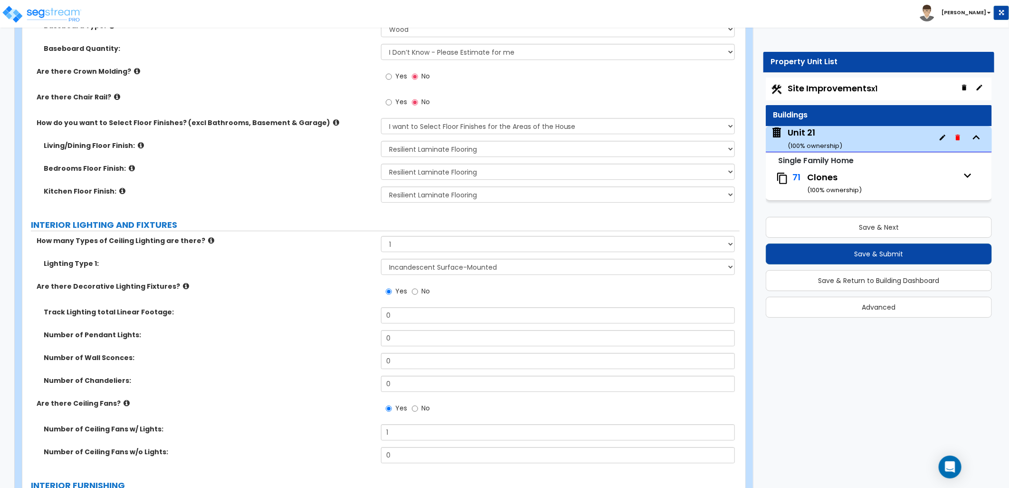
click at [183, 285] on icon at bounding box center [186, 285] width 6 height 7
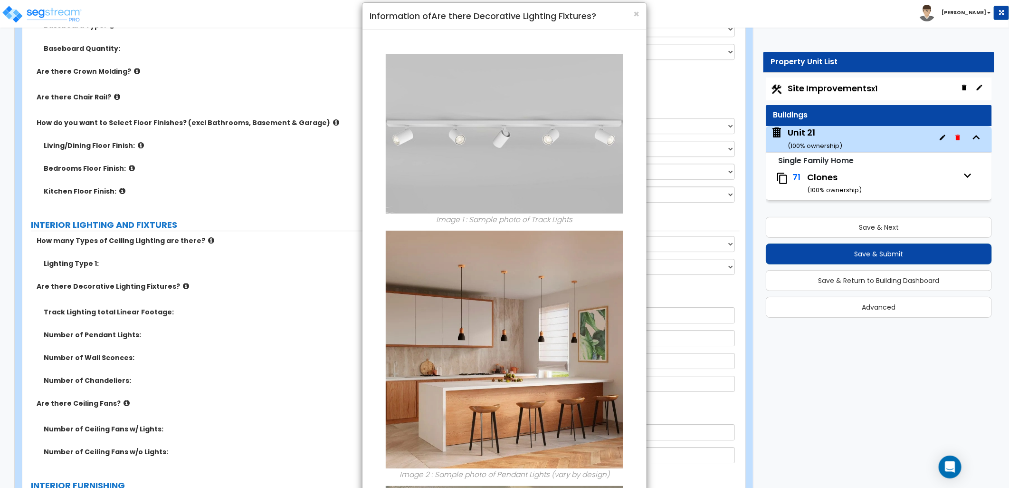
scroll to position [0, 0]
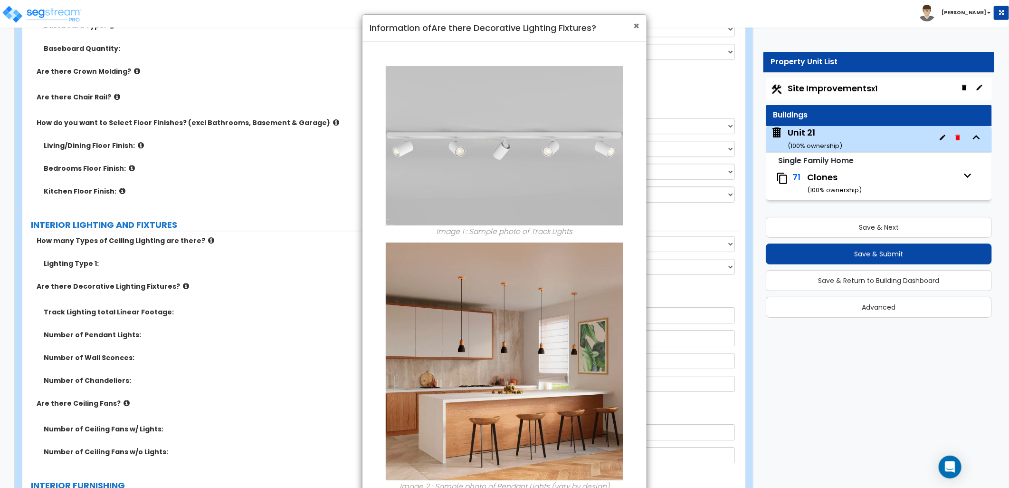
click at [634, 29] on span "×" at bounding box center [636, 26] width 6 height 14
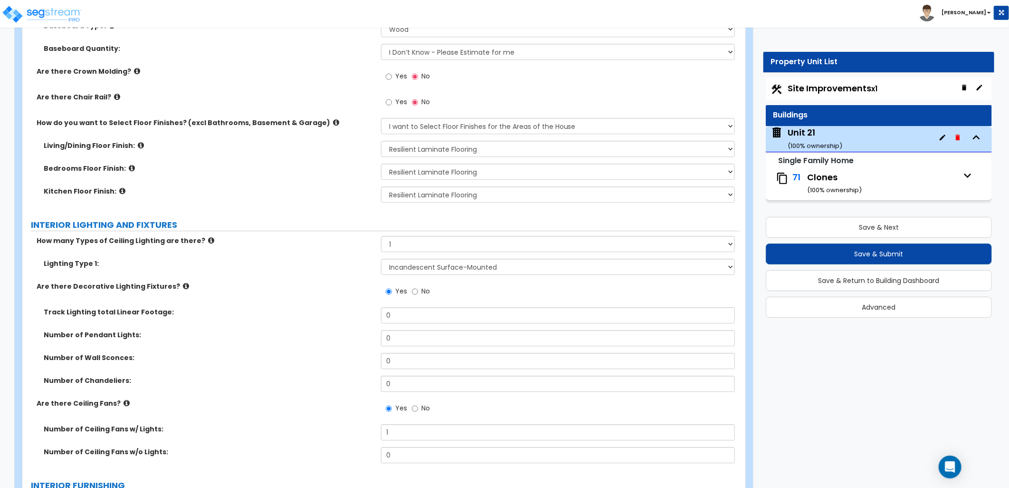
click at [420, 293] on label "No" at bounding box center [421, 292] width 18 height 16
click at [418, 293] on input "No" at bounding box center [415, 291] width 6 height 10
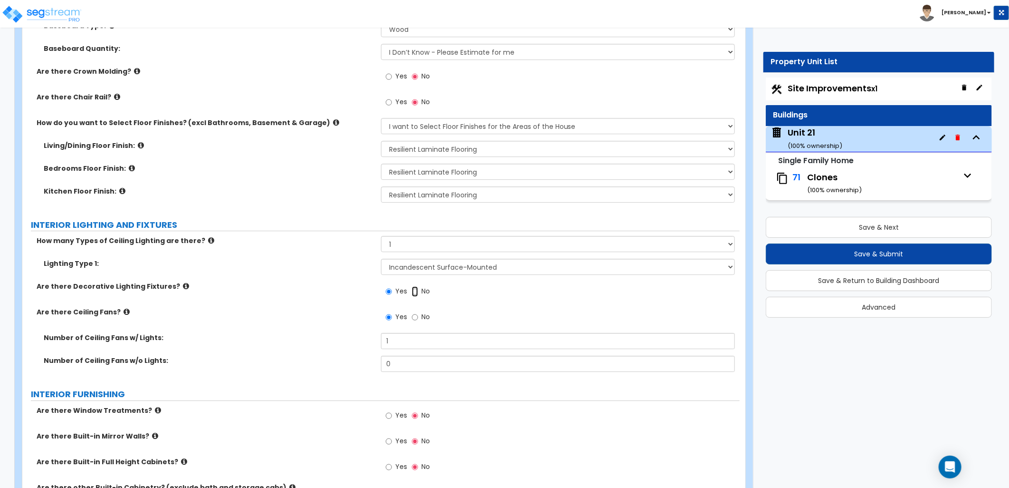
radio input "false"
radio input "true"
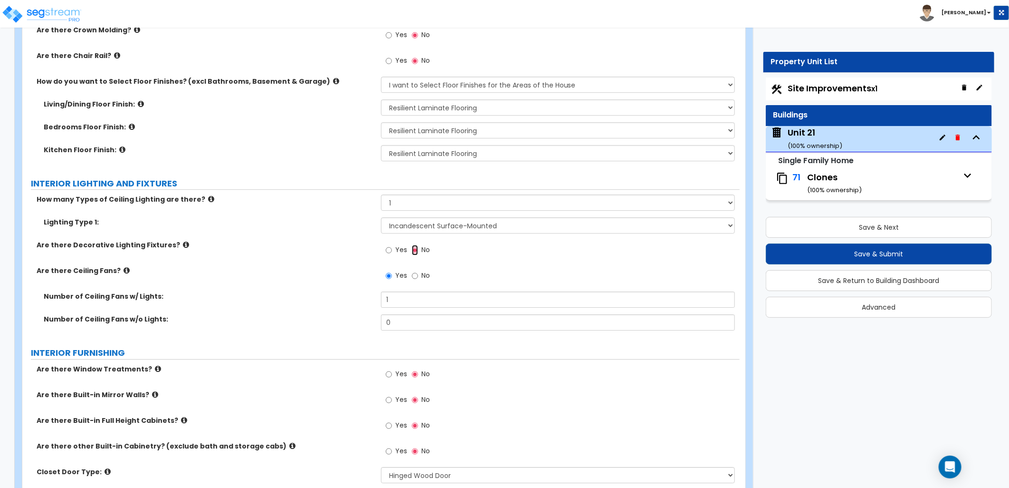
scroll to position [1954, 0]
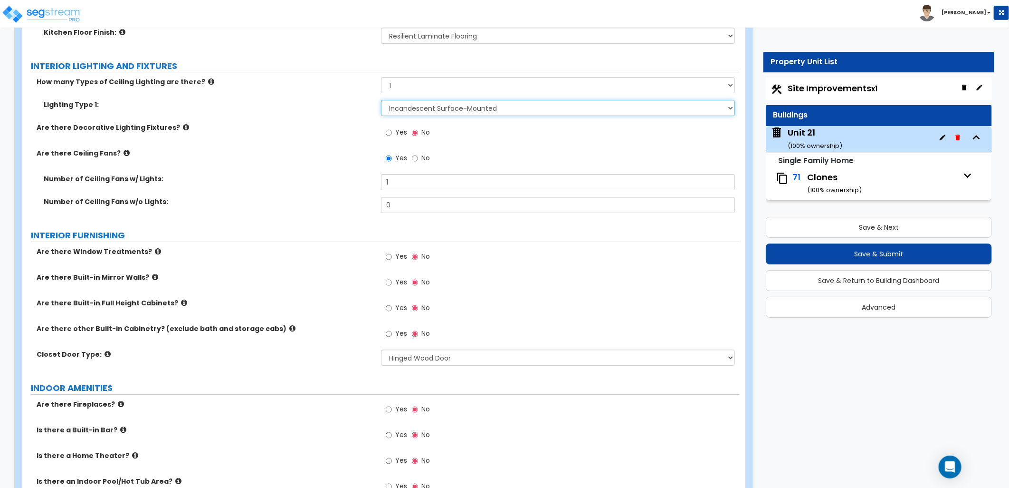
click at [453, 104] on select "Please Choose One LED Surface-Mounted LED Recessed Fluorescent Surface-Mounted …" at bounding box center [558, 108] width 354 height 16
click at [208, 81] on icon at bounding box center [211, 81] width 6 height 7
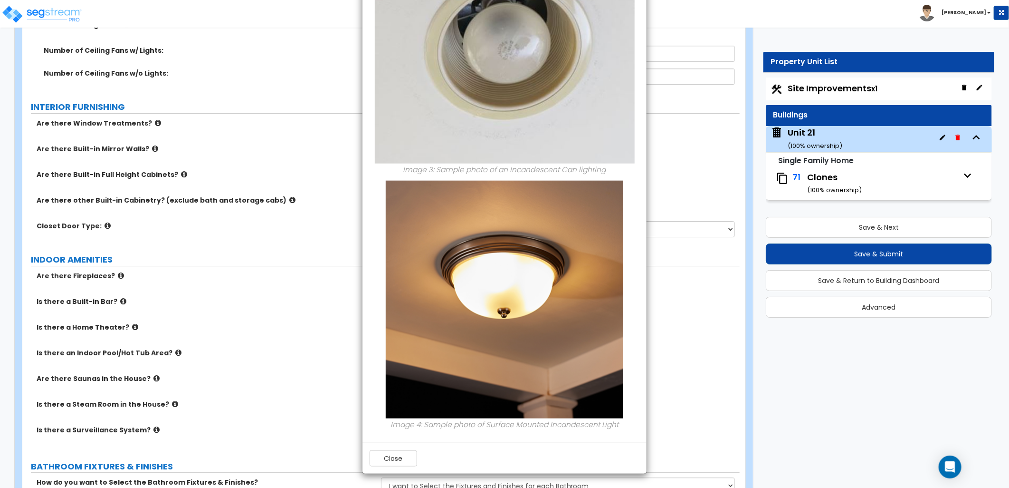
scroll to position [2165, 0]
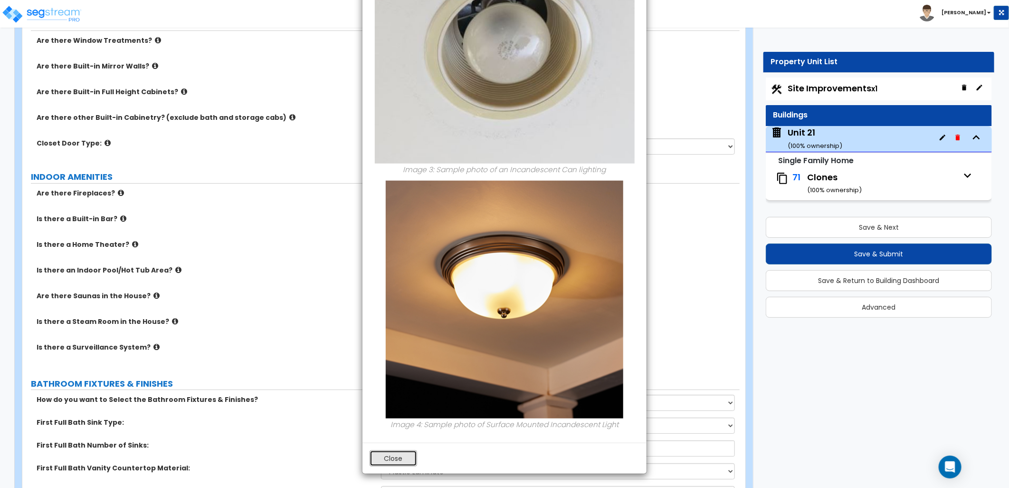
click at [388, 457] on button "Close" at bounding box center [394, 458] width 48 height 16
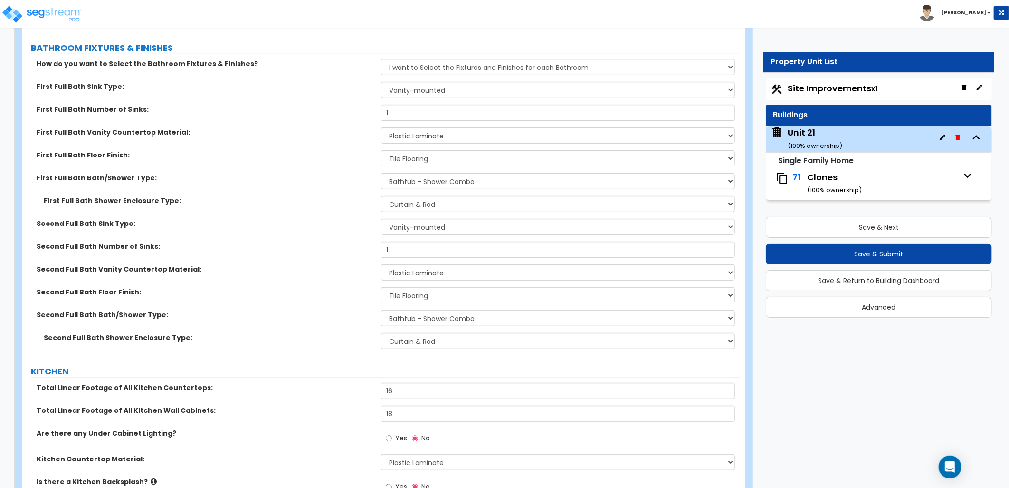
scroll to position [2482, 0]
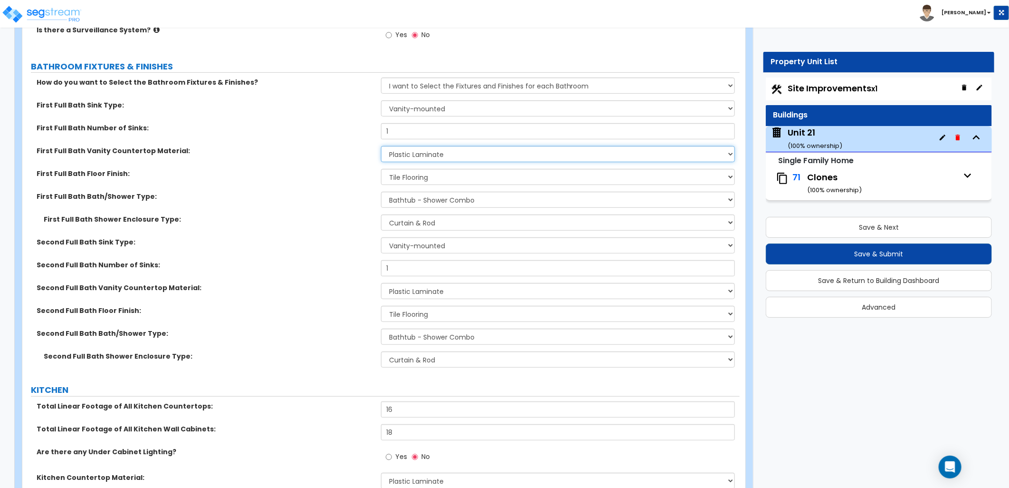
click at [428, 155] on select "None Plastic Laminate Solid Surface Stone Quartz Marble Tile Wood Stainless Ste…" at bounding box center [558, 154] width 354 height 16
click at [419, 155] on select "None Plastic Laminate Solid Surface Stone Quartz Marble Tile Wood Stainless Ste…" at bounding box center [558, 154] width 354 height 16
select select "2"
click at [381, 146] on select "None Plastic Laminate Solid Surface Stone Quartz Marble Tile Wood Stainless Ste…" at bounding box center [558, 154] width 354 height 16
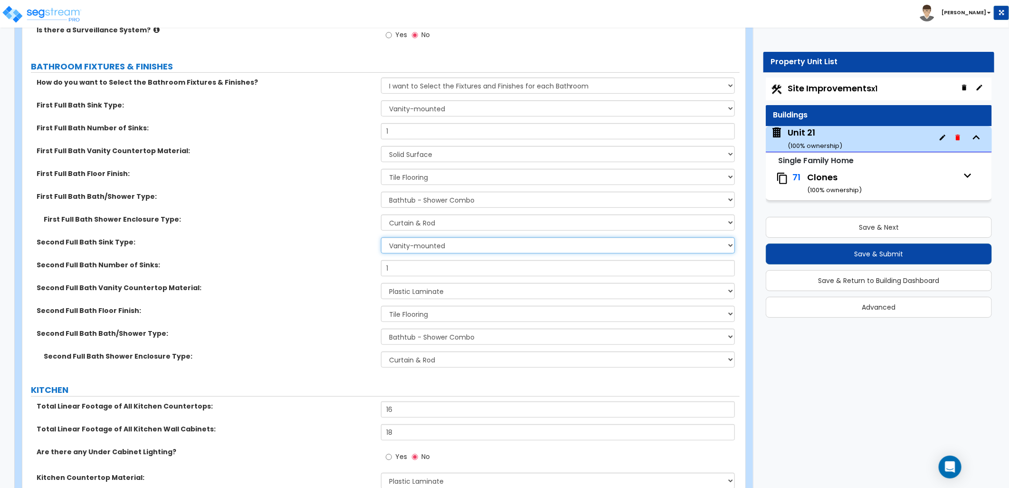
click at [423, 246] on select "Wall-mounted Pedestal-mounted Vanity-mounted" at bounding box center [558, 245] width 354 height 16
click at [381, 237] on select "Wall-mounted Pedestal-mounted Vanity-mounted" at bounding box center [558, 245] width 354 height 16
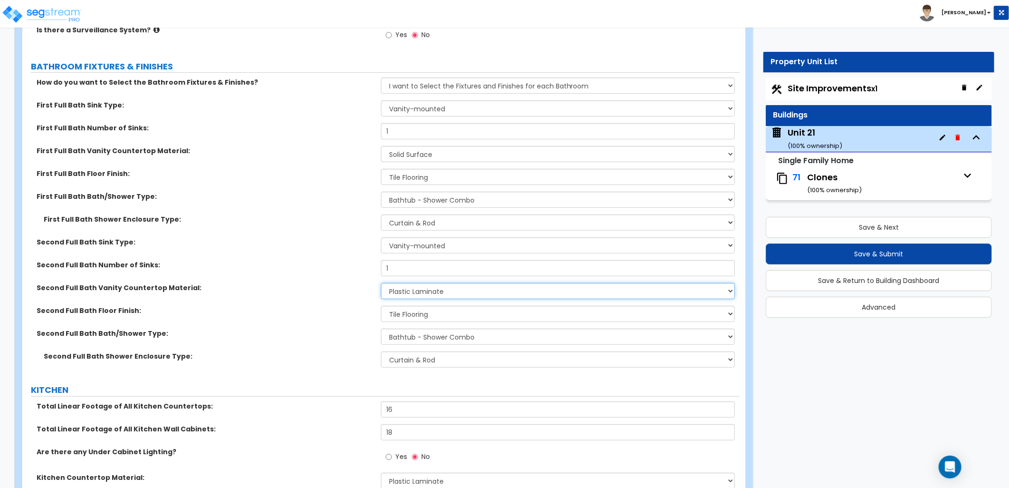
click at [417, 296] on select "None Plastic Laminate Solid Surface Stone Quartz Marble Tile Wood Stainless Ste…" at bounding box center [558, 291] width 354 height 16
select select "2"
click at [381, 283] on select "None Plastic Laminate Solid Surface Stone Quartz Marble Tile Wood Stainless Ste…" at bounding box center [558, 291] width 354 height 16
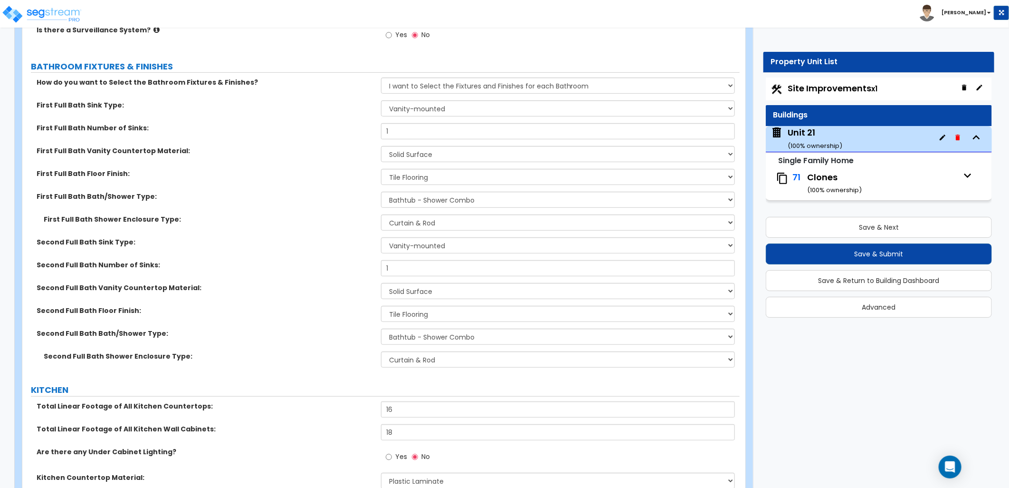
click at [340, 308] on label "Second Full Bath Floor Finish:" at bounding box center [205, 311] width 337 height 10
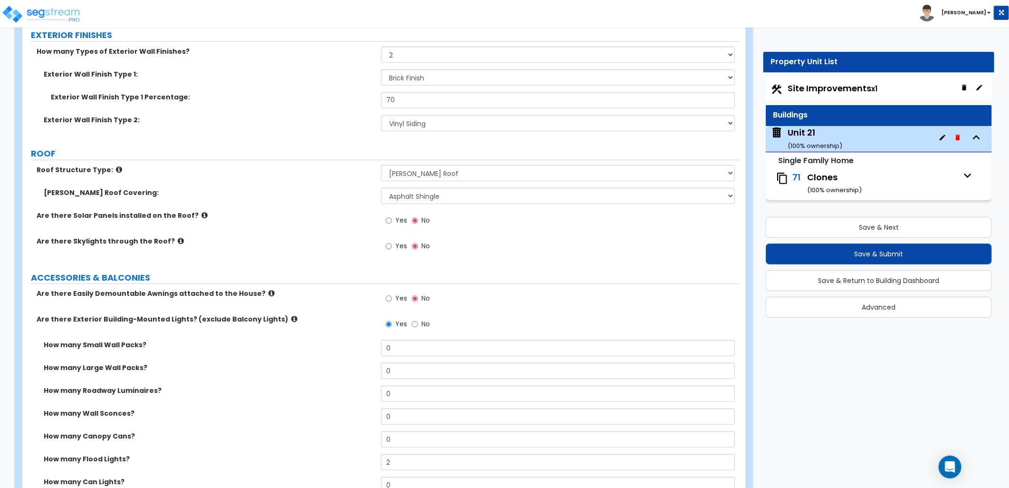
scroll to position [633, 0]
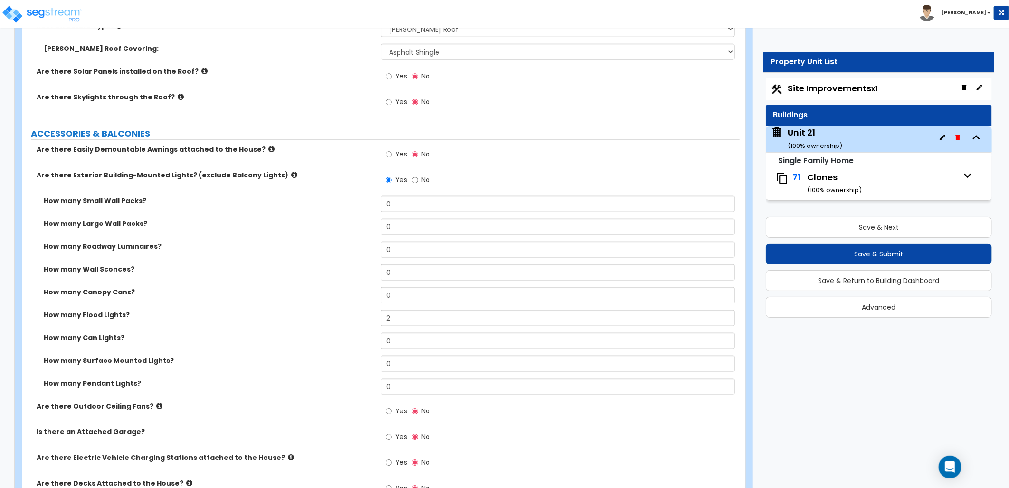
click at [789, 87] on span "Site Improvements x1" at bounding box center [833, 88] width 90 height 12
select select "2"
select select "1"
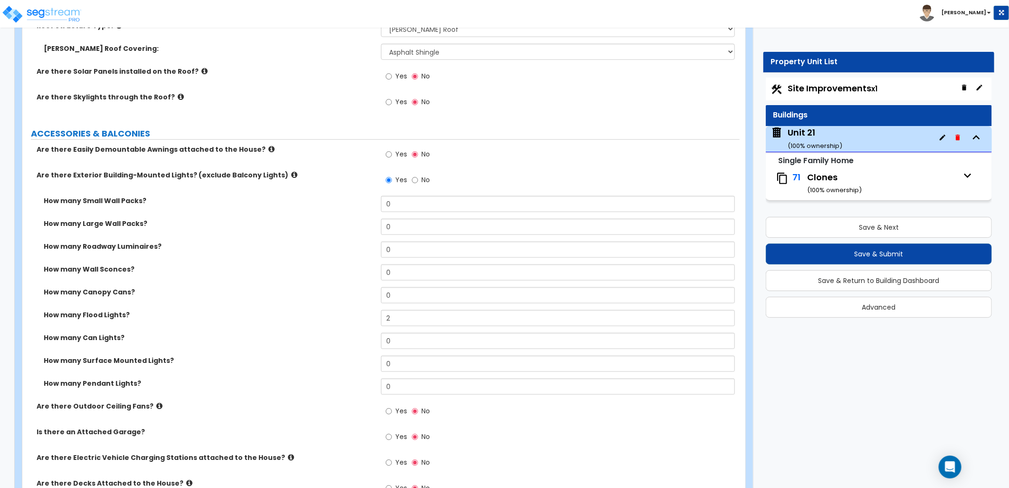
select select "1"
select select "2"
select select "1"
select select "4"
select select "1"
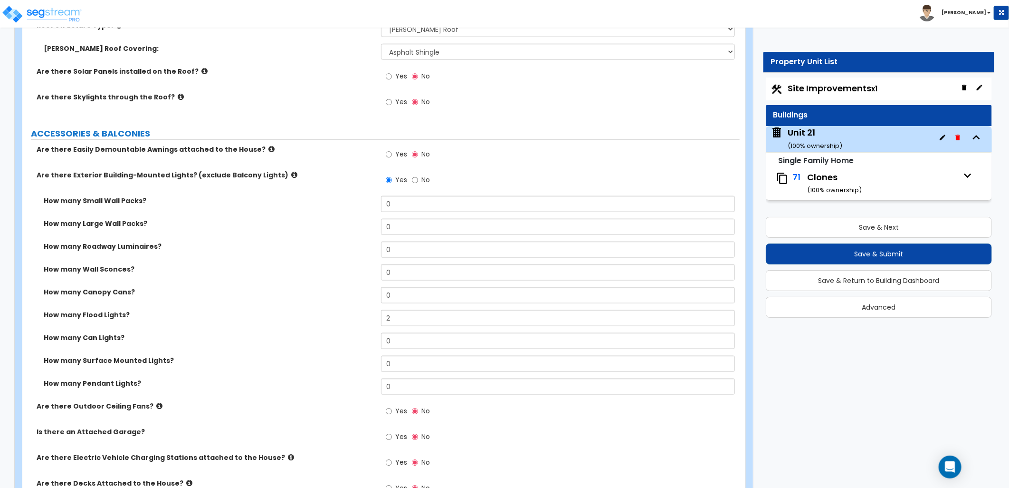
select select "1"
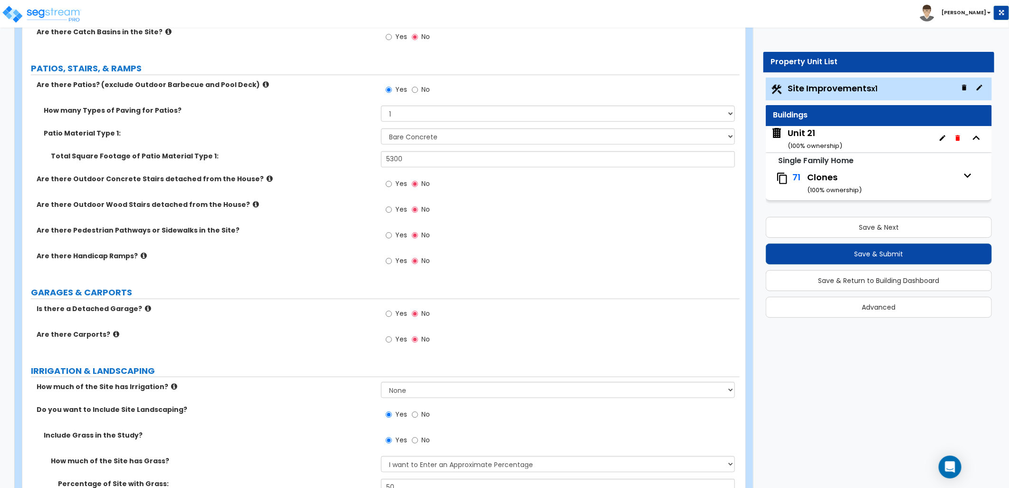
scroll to position [369, 0]
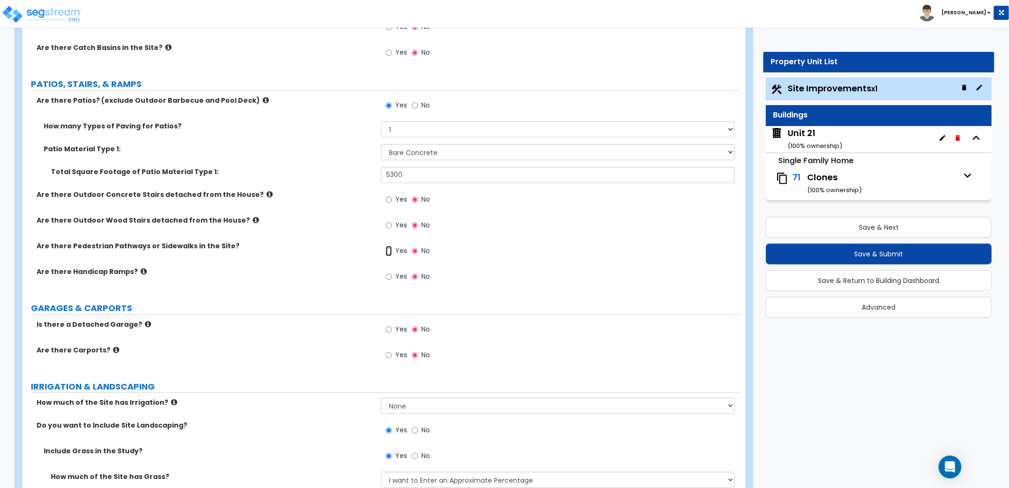
click at [391, 254] on input "Yes" at bounding box center [389, 251] width 6 height 10
radio input "true"
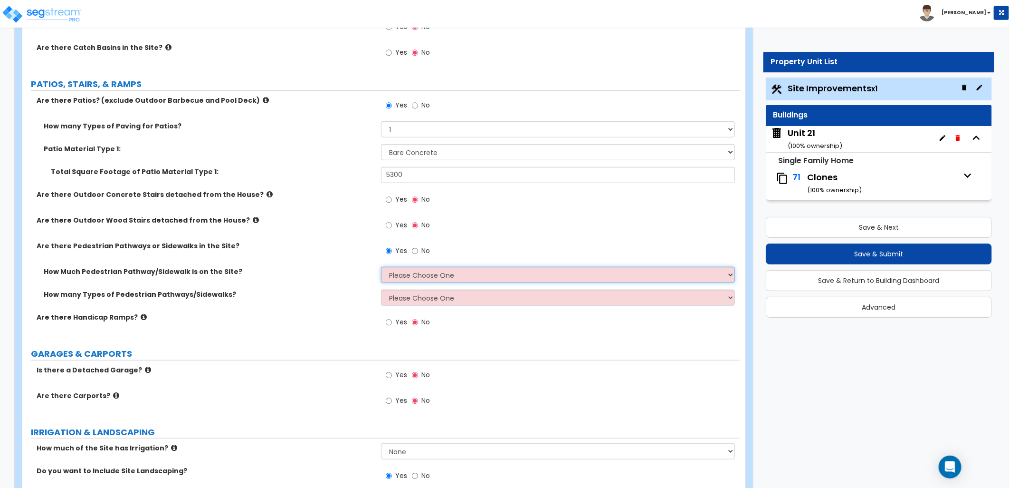
click at [415, 270] on select "Please Choose One I Don't Know, Please Estimate For Me Enter Linear Footage" at bounding box center [558, 275] width 354 height 16
select select "2"
click at [381, 267] on select "Please Choose One I Don't Know, Please Estimate For Me Enter Linear Footage" at bounding box center [558, 275] width 354 height 16
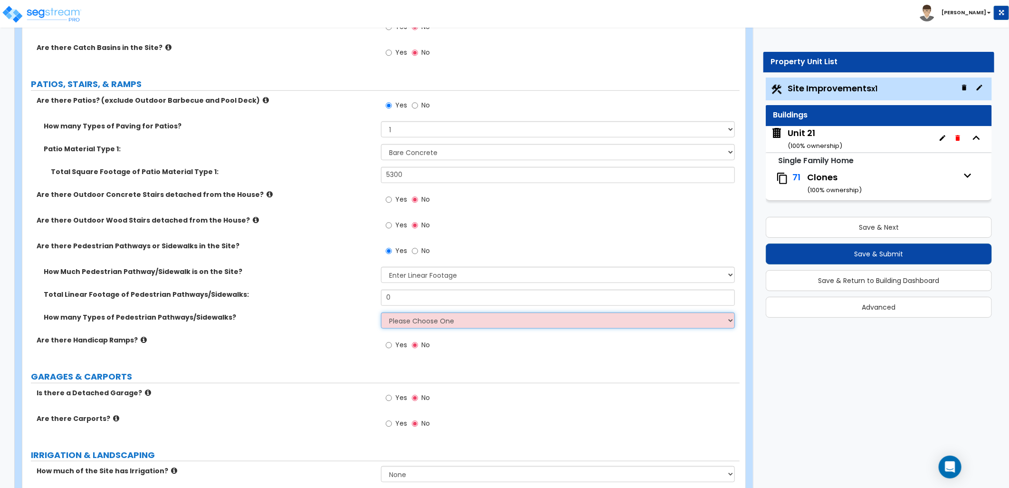
click at [391, 320] on select "Please Choose One 1 2 3" at bounding box center [558, 320] width 354 height 16
select select "1"
click at [381, 312] on select "Please Choose One 1 2 3" at bounding box center [558, 320] width 354 height 16
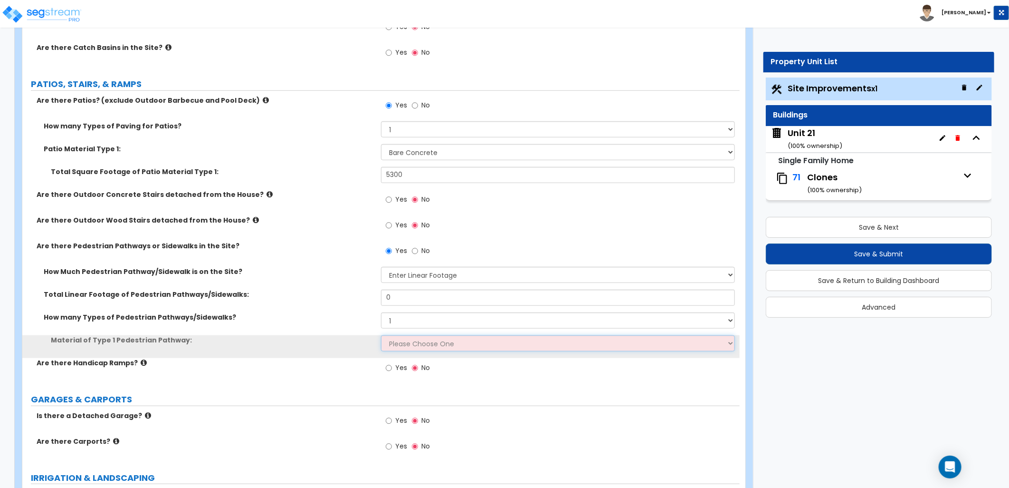
click at [408, 347] on select "Please Choose One Bare Concrete Stamped Concrete Brick Pavers Stone Pavers Wood…" at bounding box center [558, 343] width 354 height 16
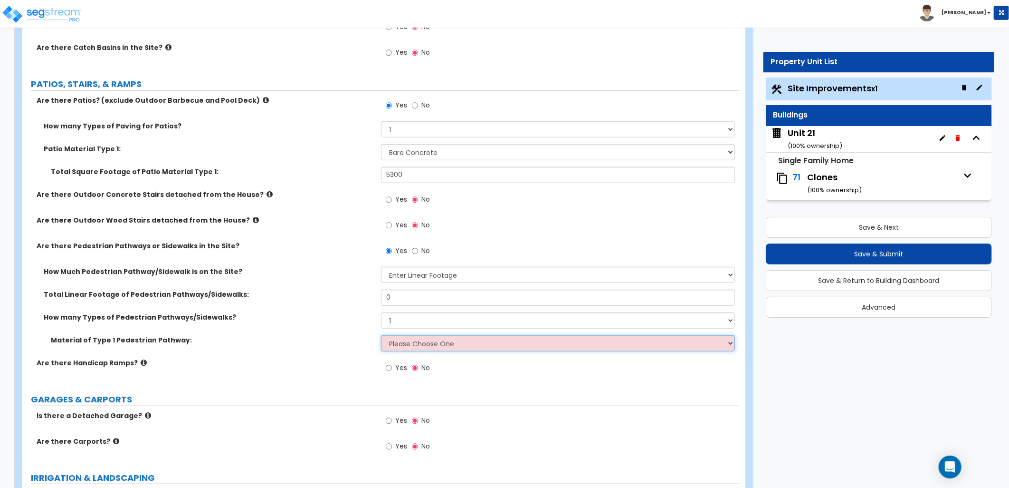
select select "1"
click at [381, 335] on select "Please Choose One Bare Concrete Stamped Concrete Brick Pavers Stone Pavers Wood…" at bounding box center [558, 343] width 354 height 16
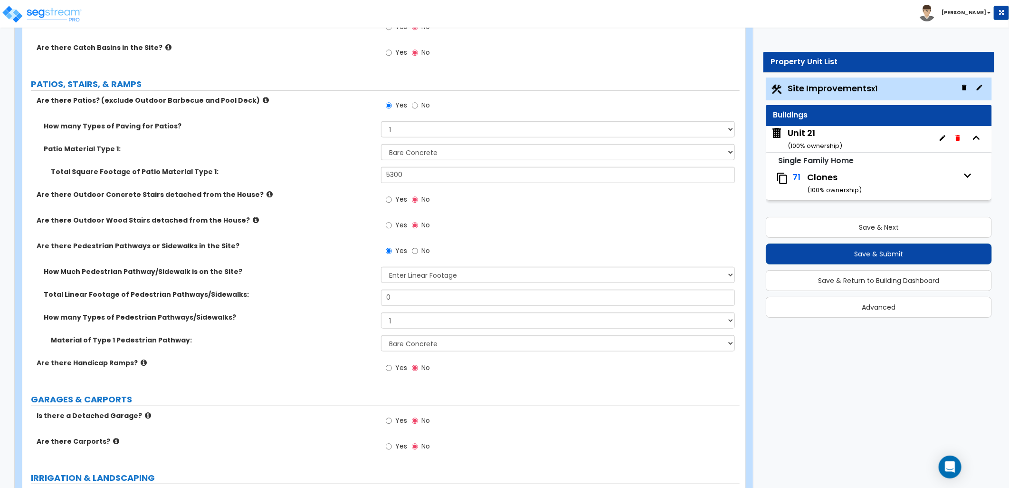
click at [319, 311] on div "Total Linear Footage of Pedestrian Pathways/Sidewalks: 0" at bounding box center [381, 300] width 718 height 23
drag, startPoint x: 386, startPoint y: 297, endPoint x: 351, endPoint y: 297, distance: 35.2
click at [351, 297] on div "Total Linear Footage of Pedestrian Pathways/Sidewalks: 0" at bounding box center [381, 300] width 718 height 23
type input "2,000"
click at [350, 286] on div "How Much Pedestrian Pathway/Sidewalk is on the Site? Please Choose One I Don't …" at bounding box center [381, 278] width 718 height 23
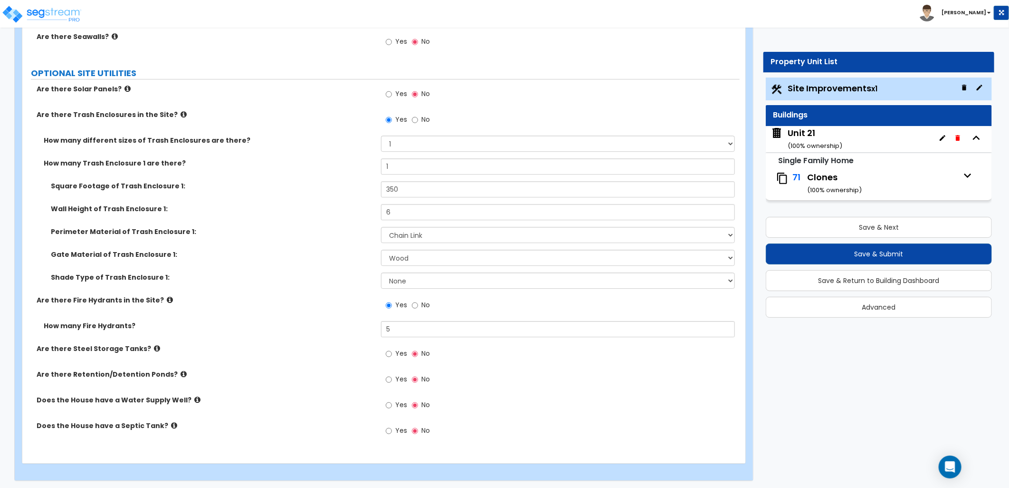
scroll to position [1756, 0]
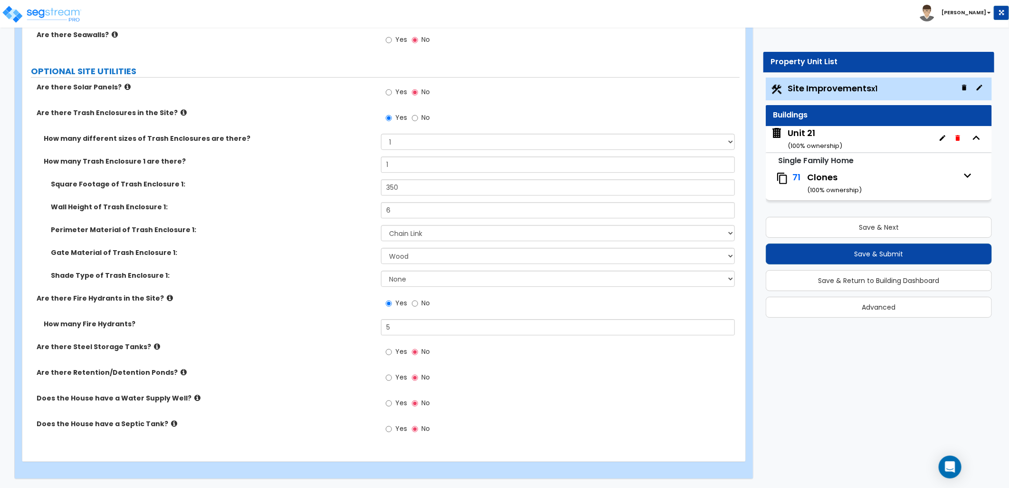
click at [797, 138] on div "Unit 21 ( 100 % ownership)" at bounding box center [815, 139] width 55 height 24
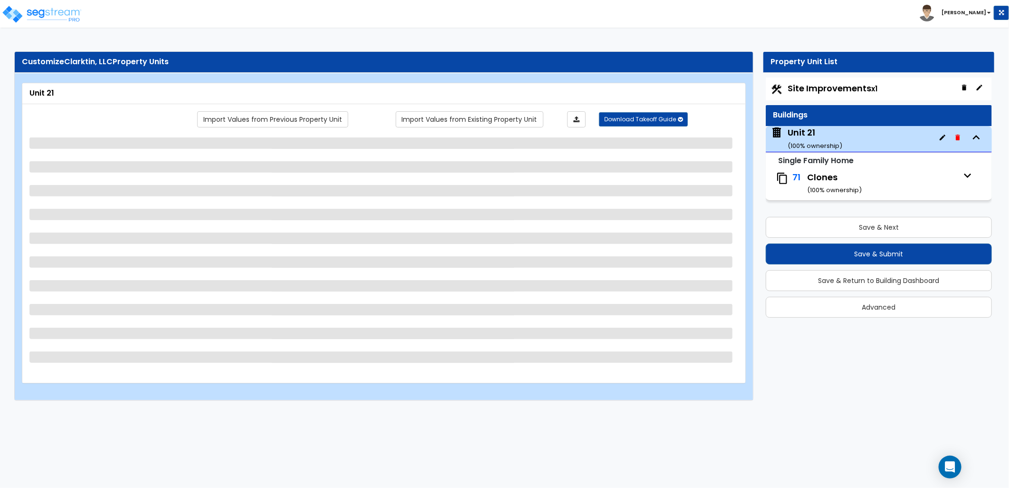
select select "1"
select select "7"
select select "3"
select select "2"
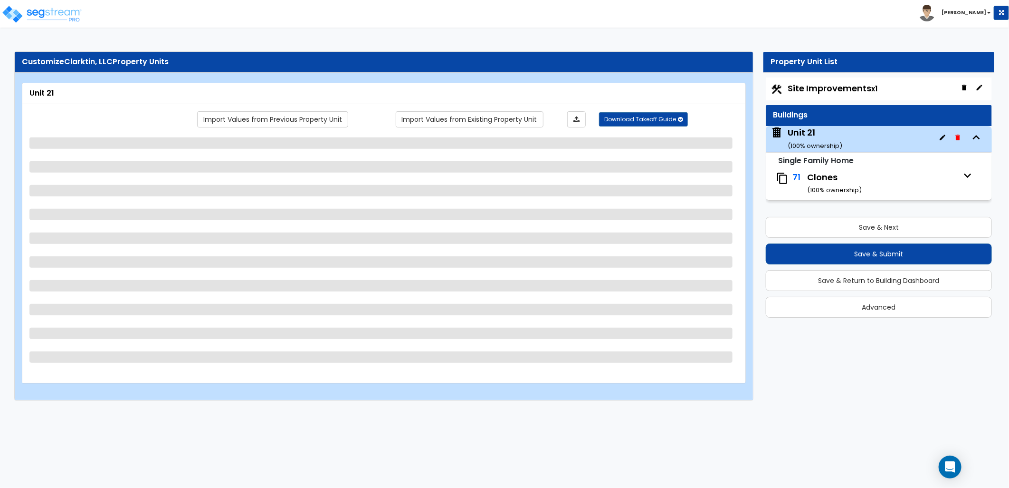
select select "2"
select select "5"
select select "1"
select select "3"
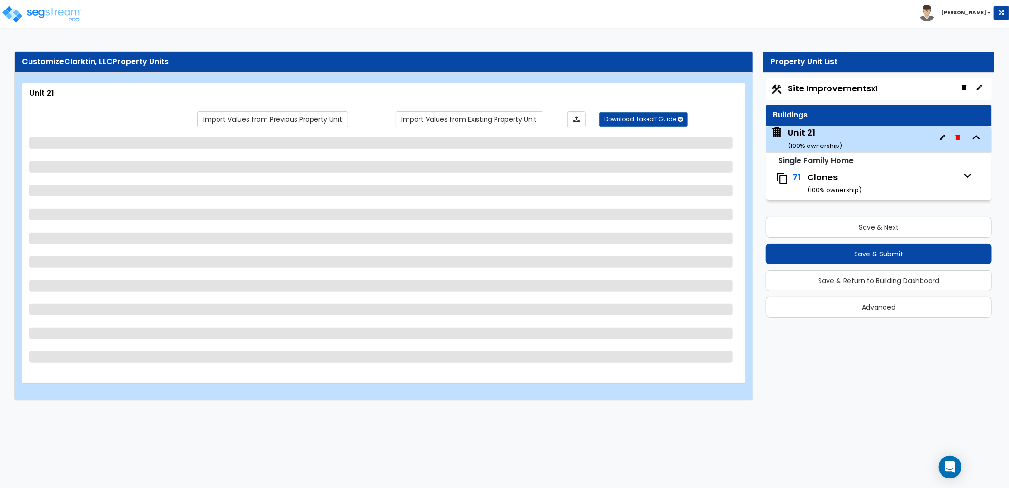
select select "1"
select select "3"
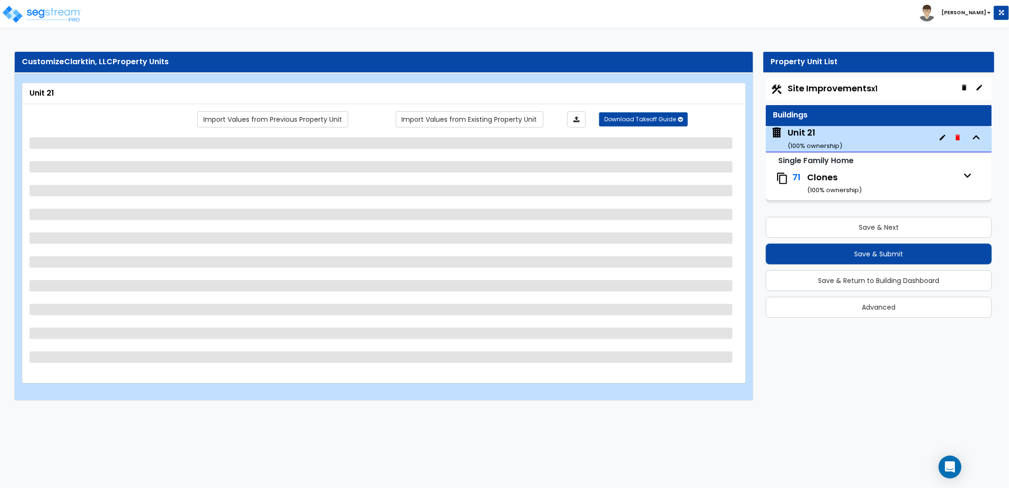
select select "3"
select select "1"
select select "6"
select select "3"
select select "2"
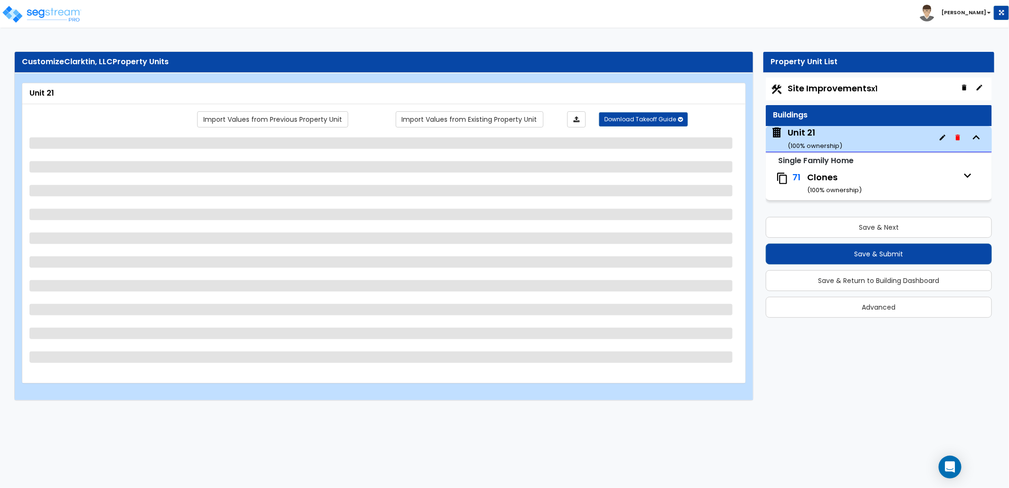
select select "3"
select select "2"
select select "1"
select select "2"
select select "1"
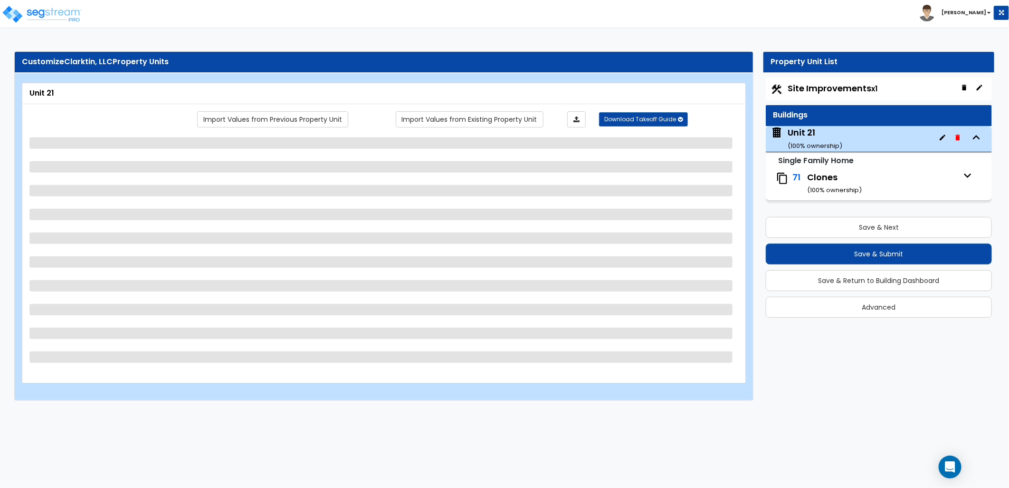
select select "3"
select select "2"
select select "1"
select select "2"
select select "1"
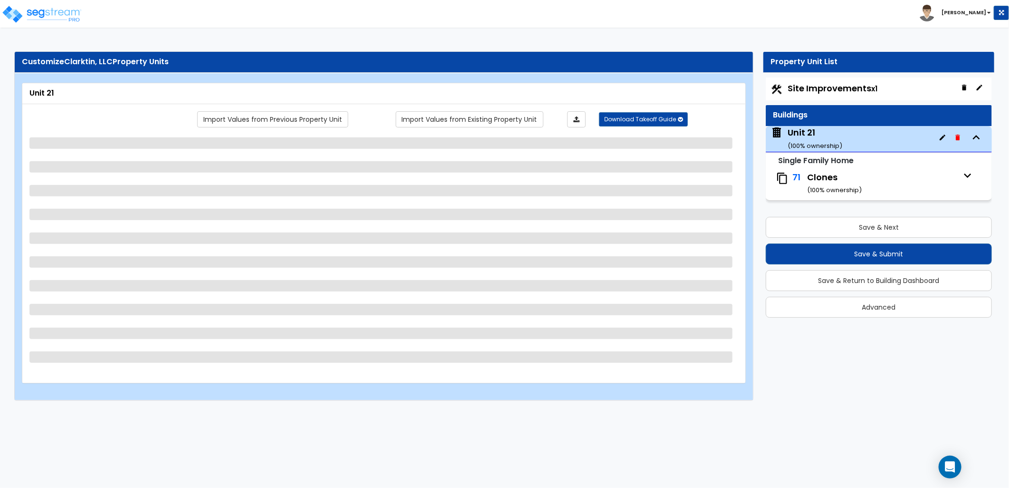
select select "1"
select select "2"
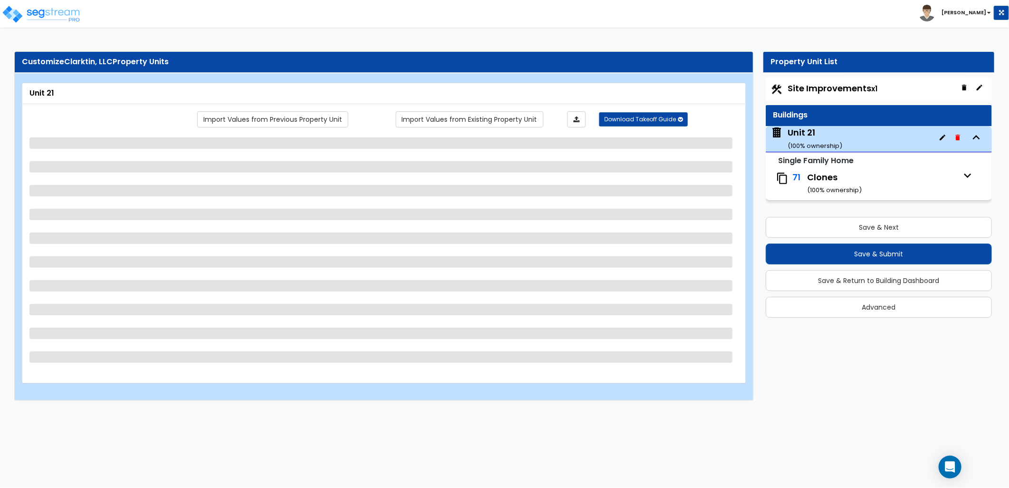
select select "1"
select select "2"
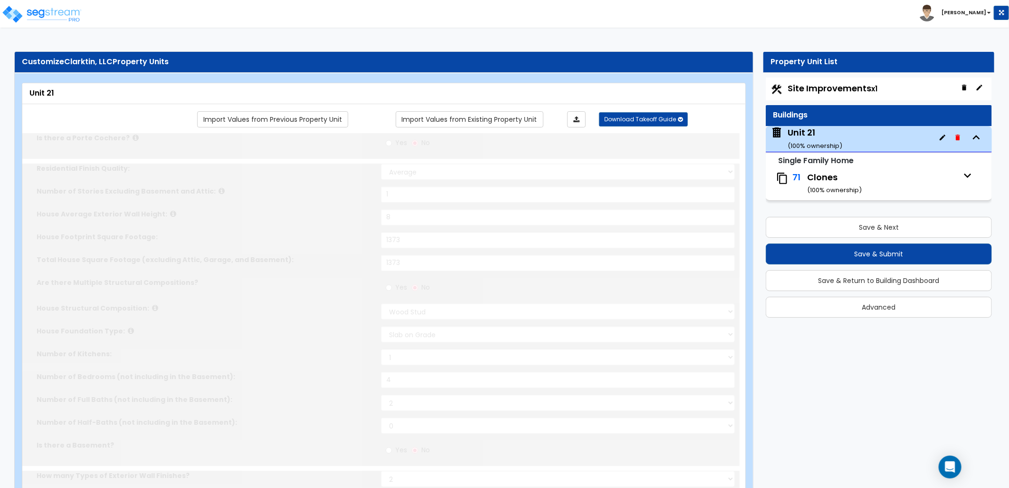
type input "2"
select select "2"
type input "1"
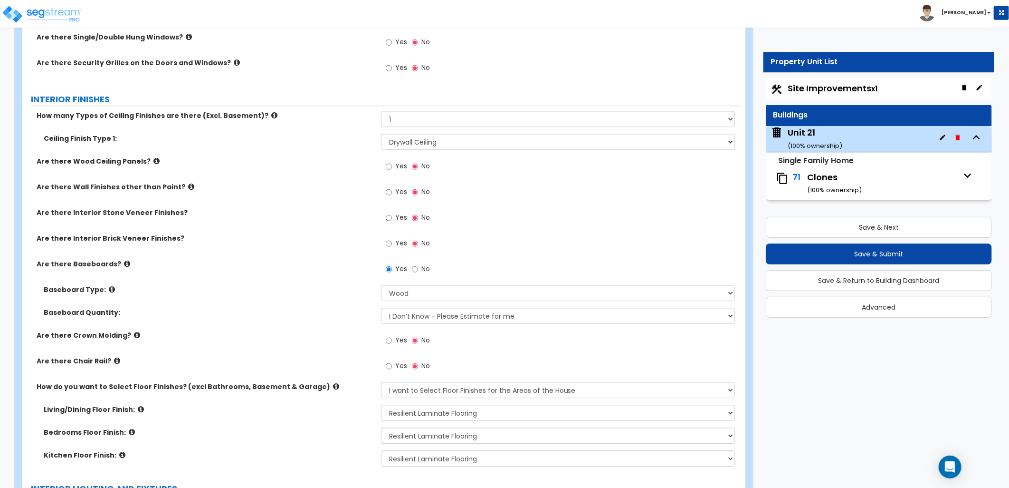
scroll to position [1584, 0]
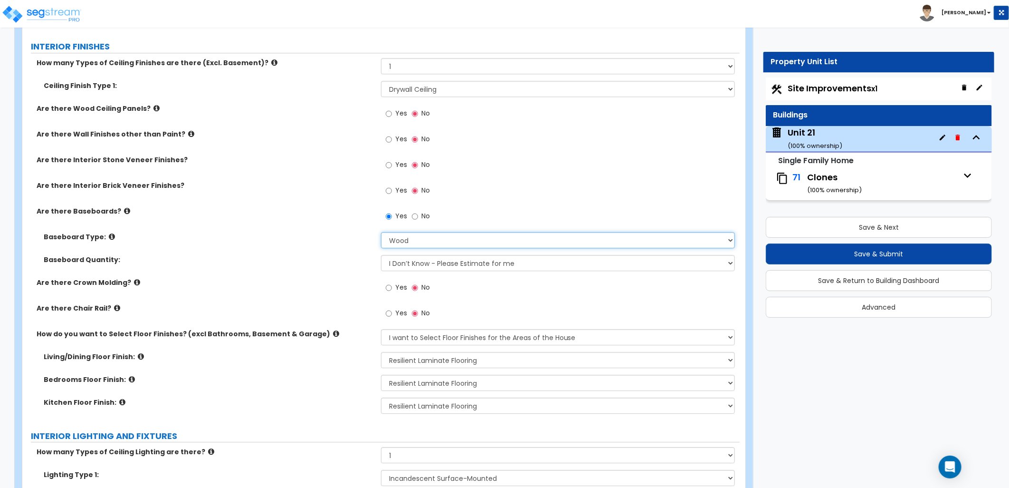
click at [442, 240] on select "Please Choose One Wood Vinyl Carpet Tile" at bounding box center [558, 240] width 354 height 16
click at [439, 240] on select "Please Choose One Wood Vinyl Carpet Tile" at bounding box center [558, 240] width 354 height 16
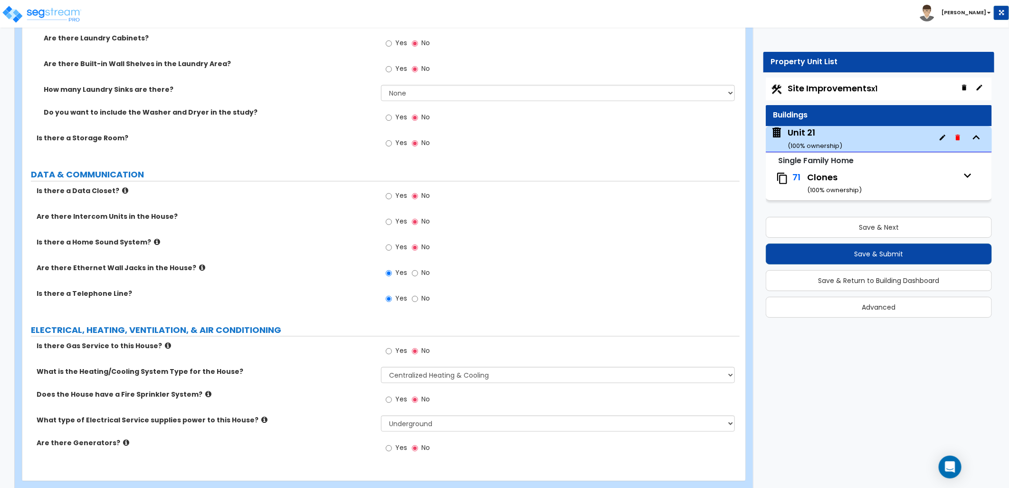
scroll to position [3430, 0]
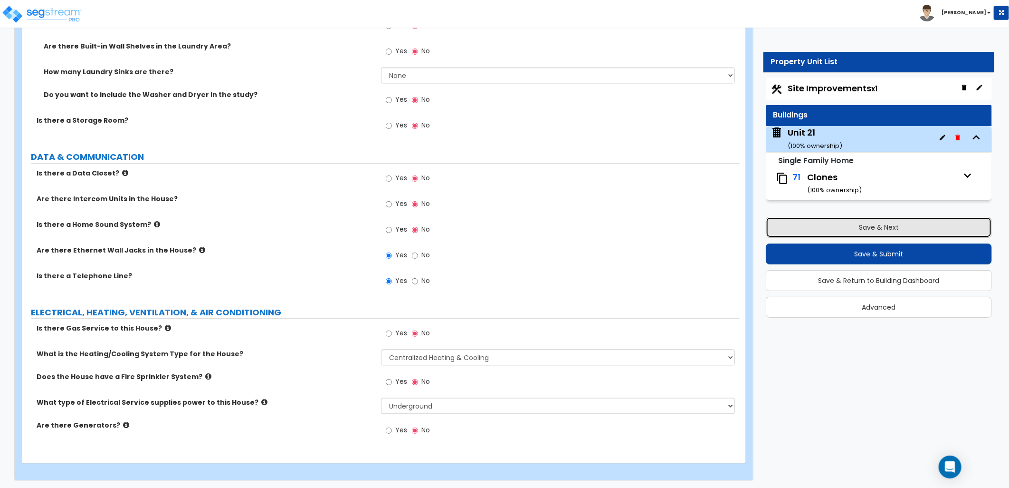
click at [844, 228] on button "Save & Next" at bounding box center [879, 227] width 226 height 21
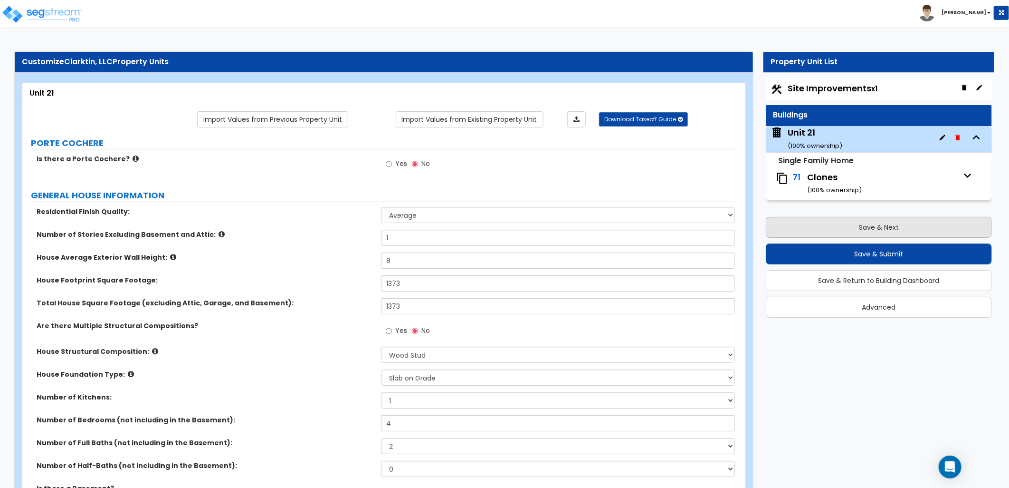
select select "2"
select select "1"
select select "2"
select select "1"
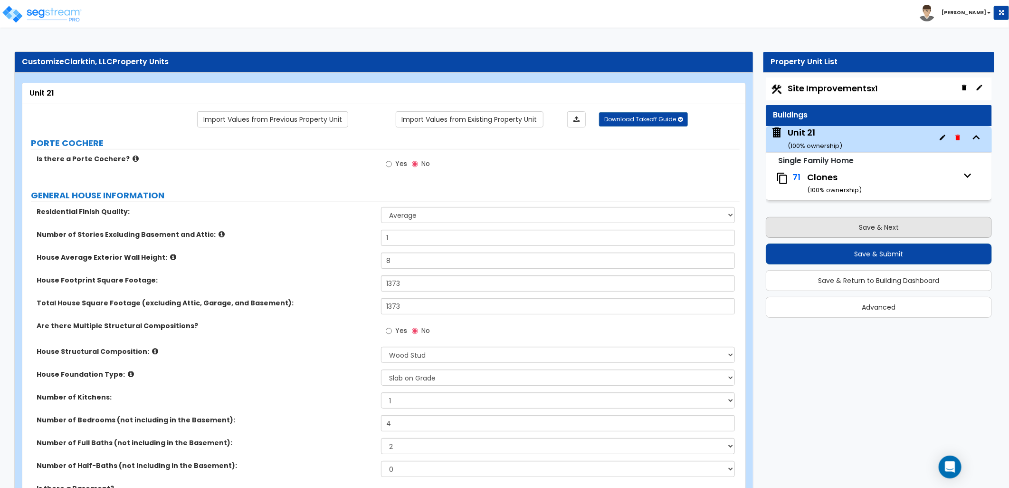
select select "1"
select select "2"
select select "1"
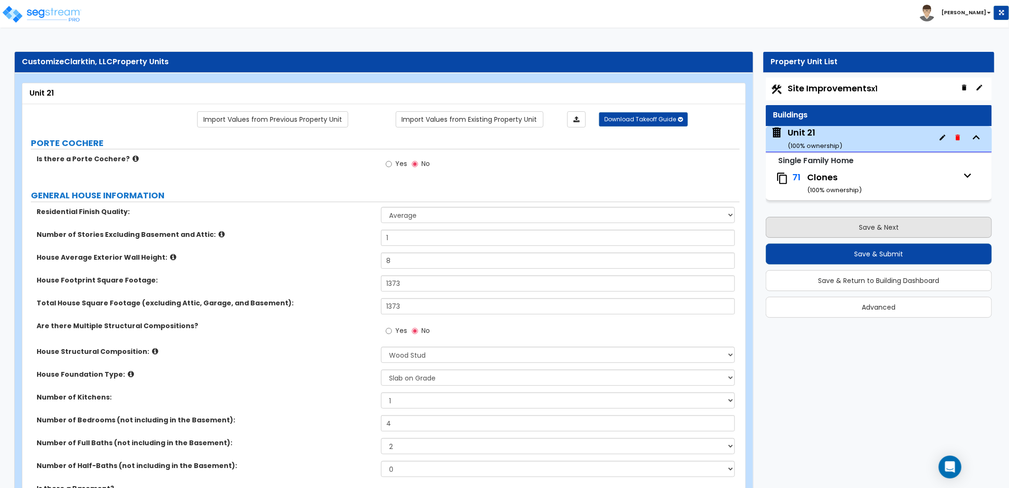
select select "4"
select select "1"
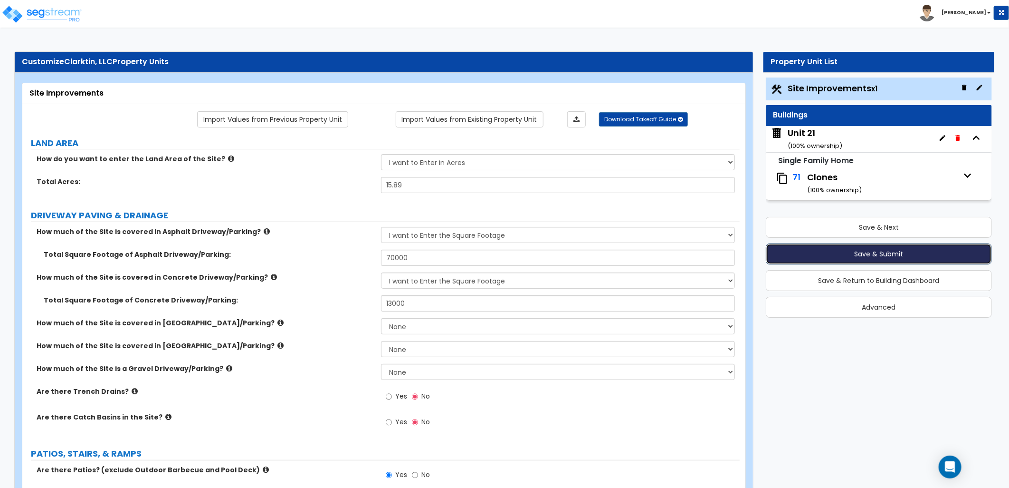
click at [849, 252] on button "Save & Submit" at bounding box center [879, 253] width 226 height 21
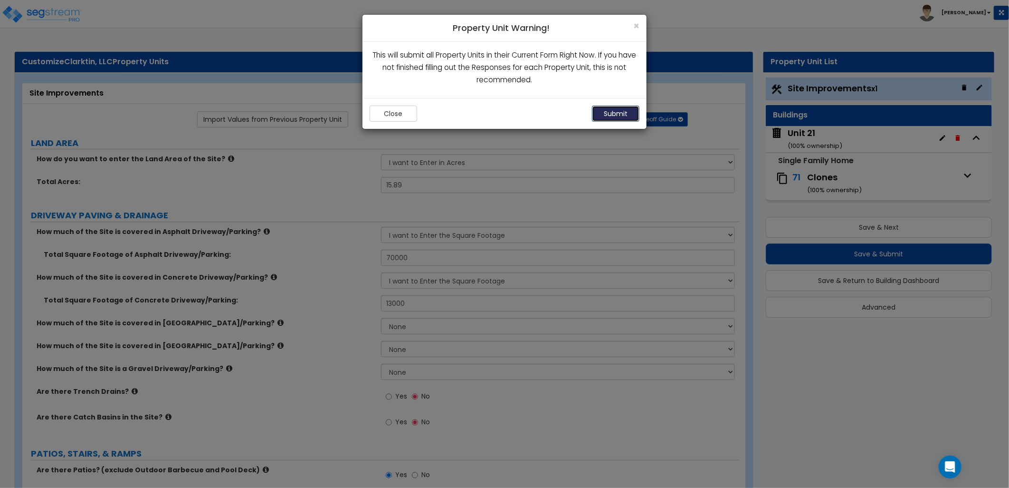
click at [627, 111] on button "Submit" at bounding box center [616, 114] width 48 height 16
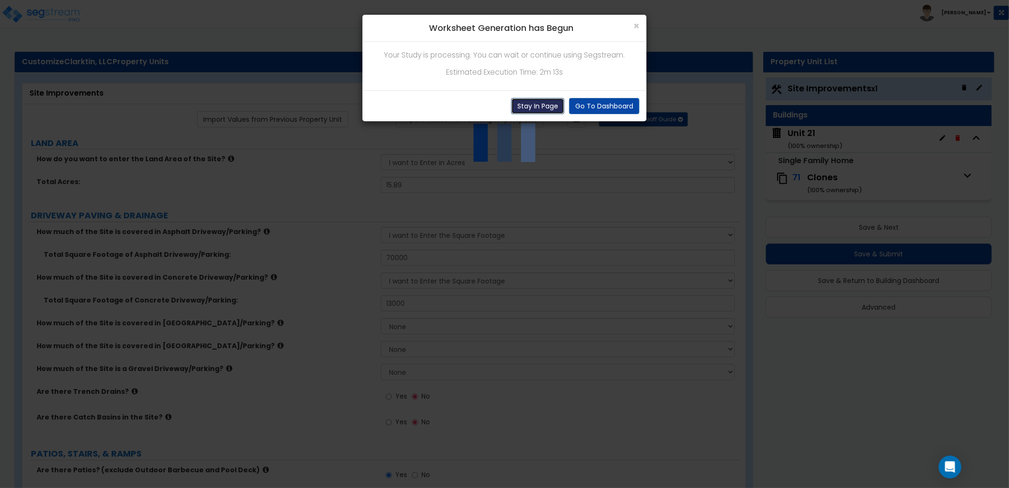
click at [536, 107] on button "Stay In Page" at bounding box center [537, 106] width 53 height 16
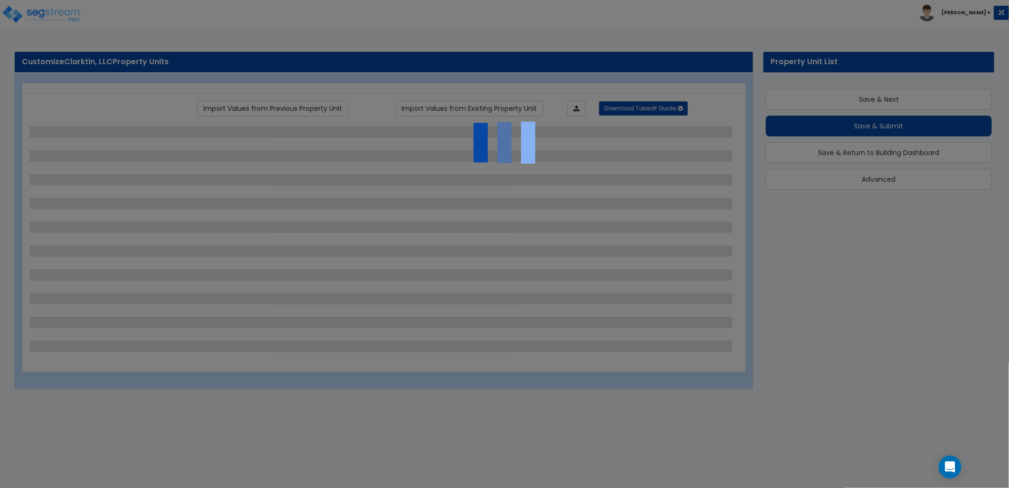
scroll to position [0, 0]
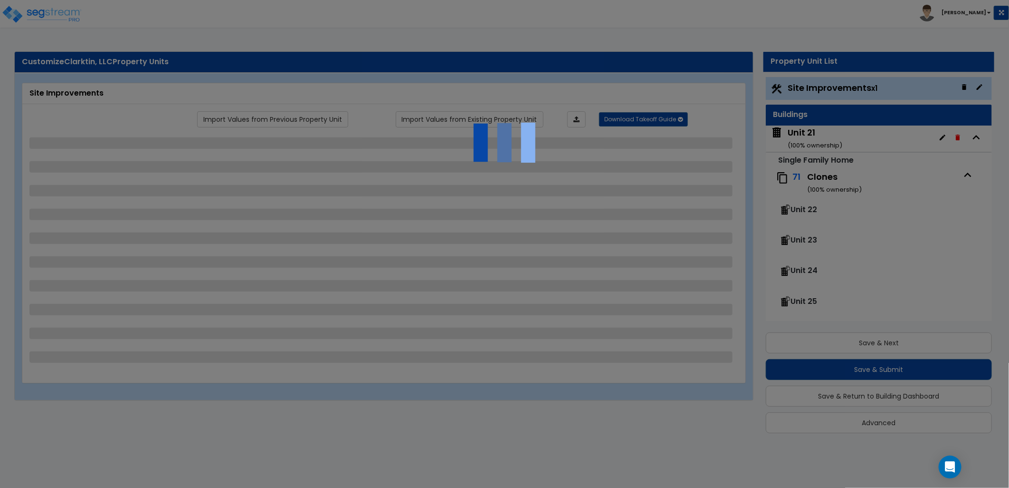
select select "2"
select select "1"
select select "2"
select select "1"
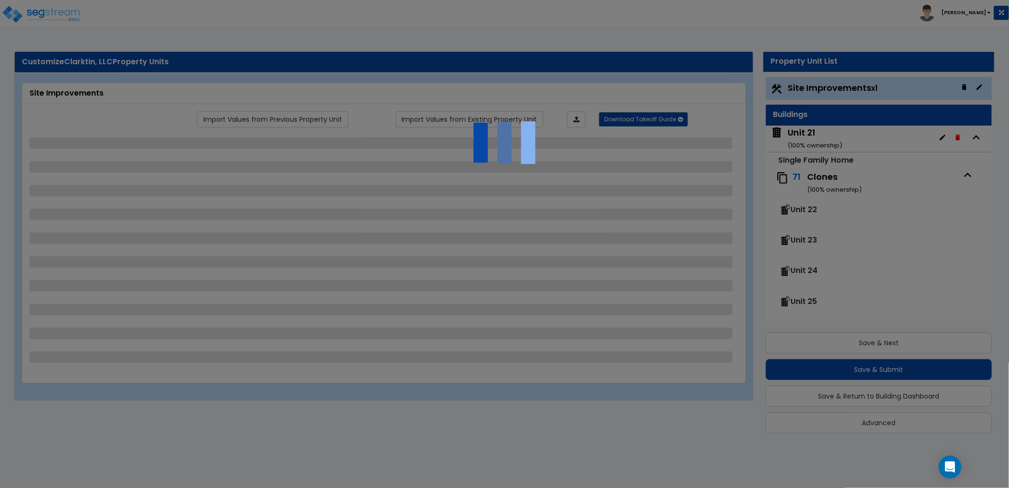
select select "1"
select select "2"
select select "1"
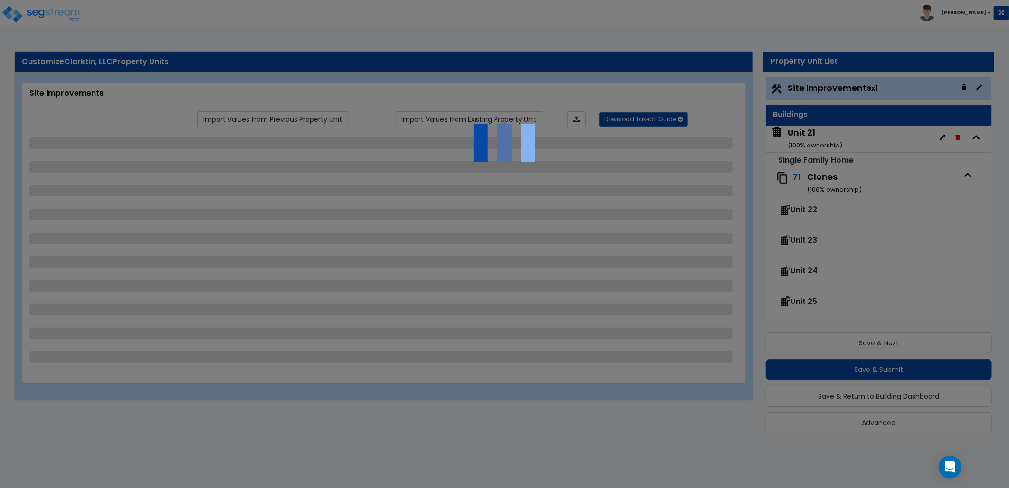
select select "4"
select select "1"
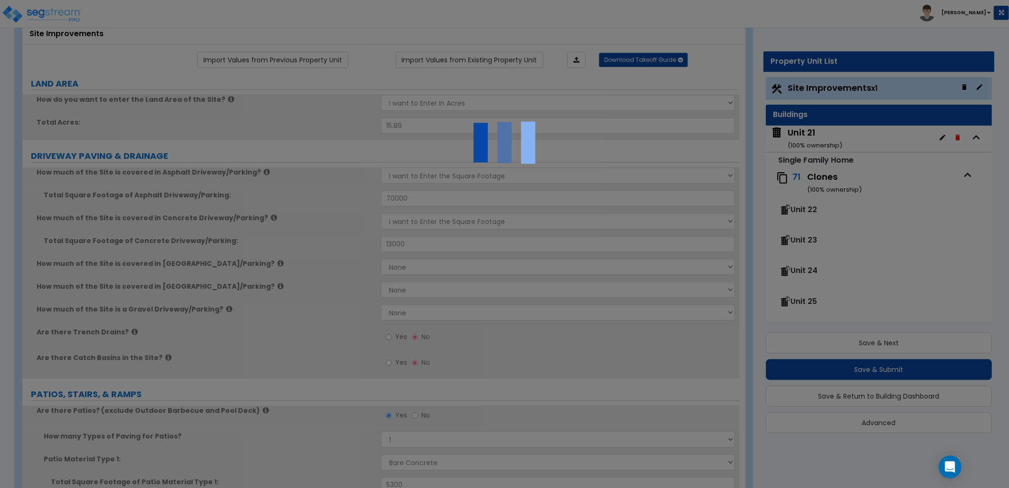
scroll to position [0, 0]
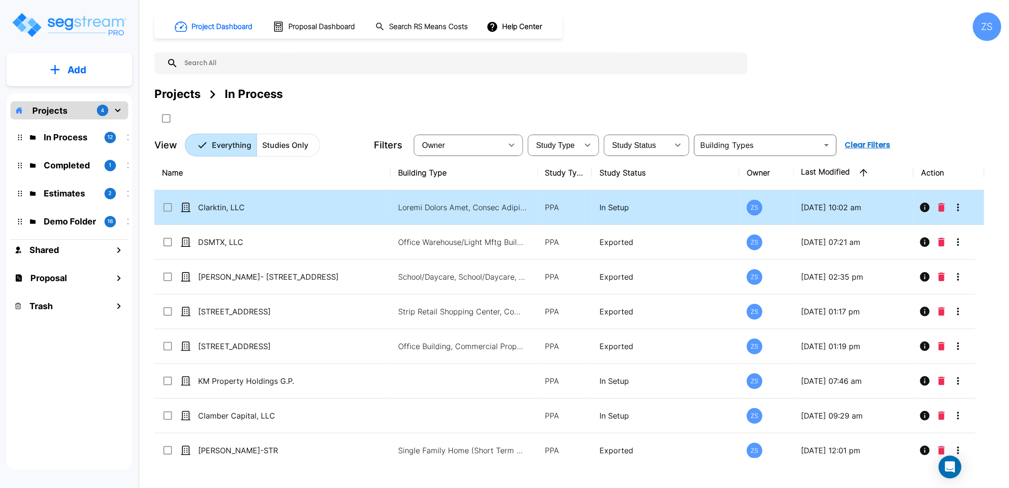
click at [262, 207] on p "Clarktin, LLC" at bounding box center [277, 207] width 158 height 11
checkbox input "true"
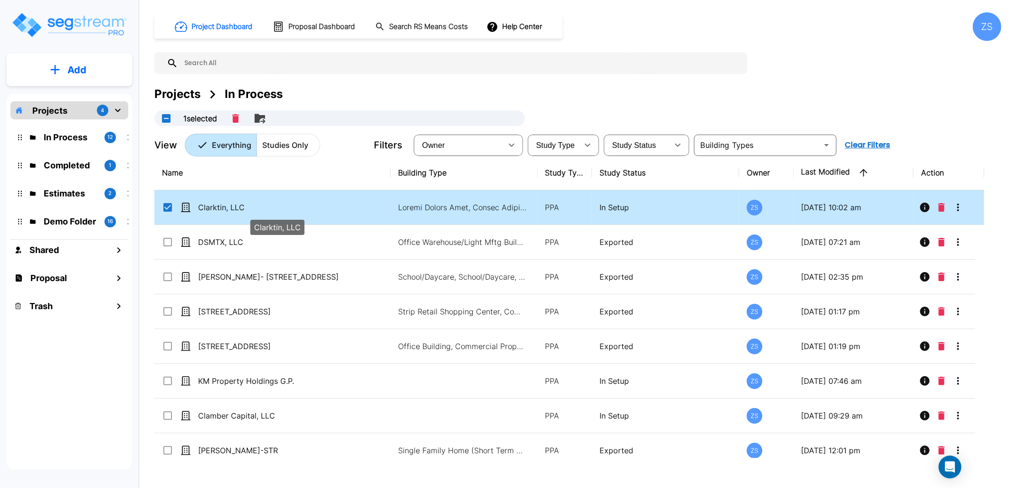
click at [262, 207] on p "Clarktin, LLC" at bounding box center [277, 207] width 158 height 11
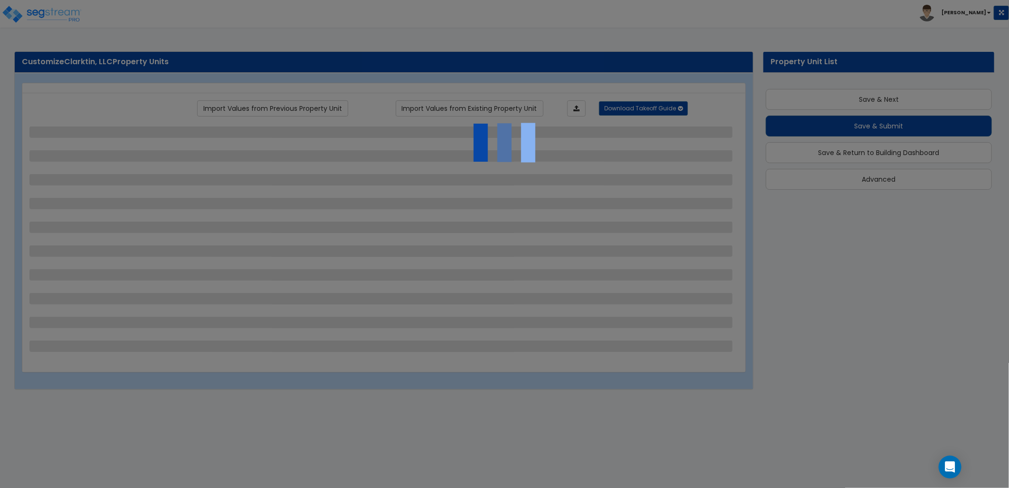
scroll to position [0, 0]
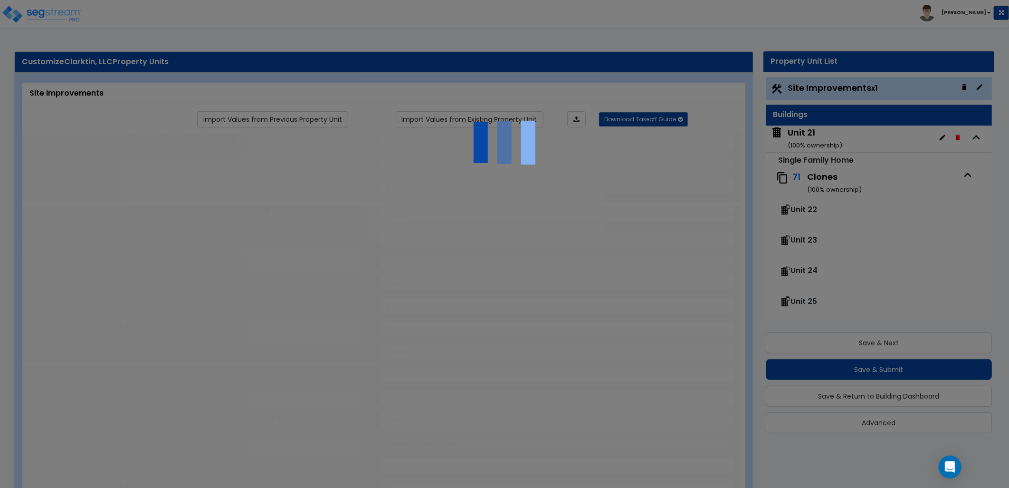
type input "15.89"
select select "2"
type input "70000"
select select "2"
type input "13000"
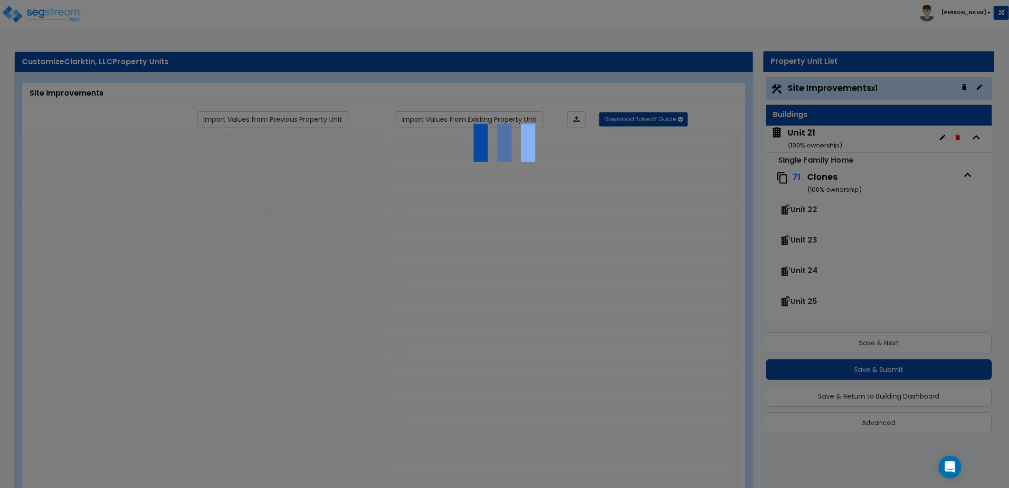
radio input "true"
select select "1"
type input "5300"
radio input "true"
select select "2"
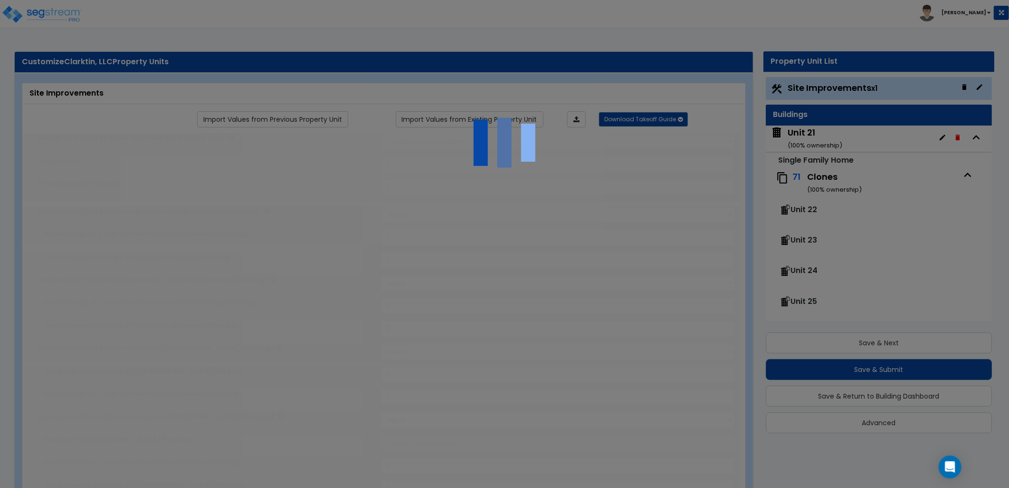
type input "2000"
select select "1"
radio input "true"
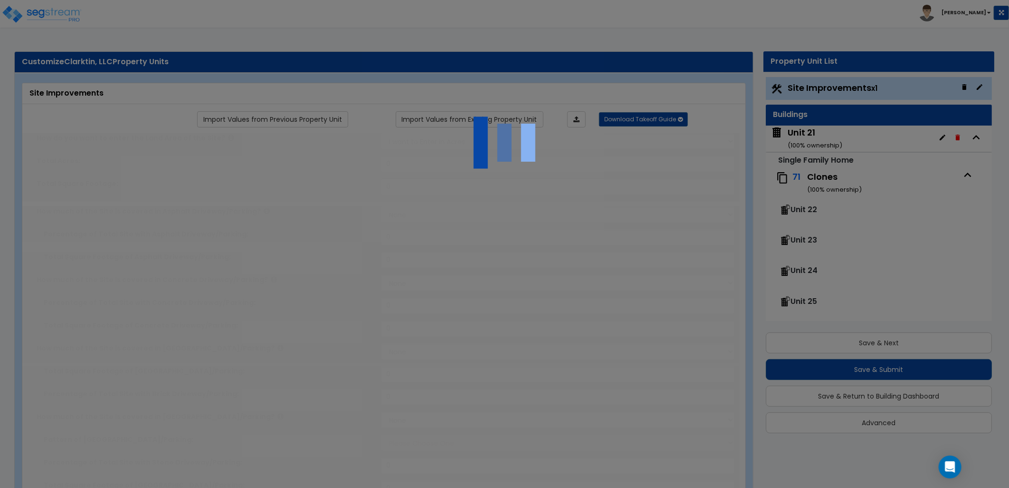
select select "1"
type input "50"
radio input "true"
select select "1"
select select "2"
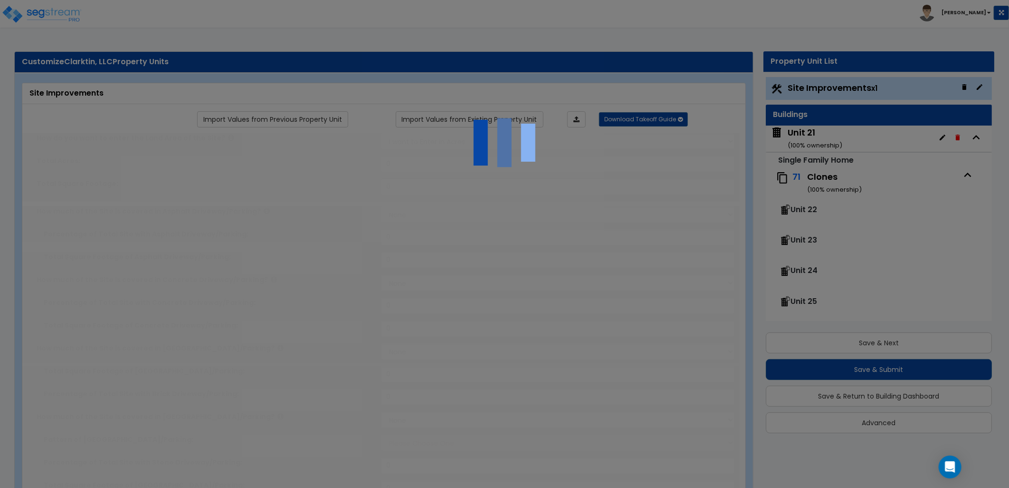
type input "71"
select select "1"
select select "4"
type input "213"
radio input "true"
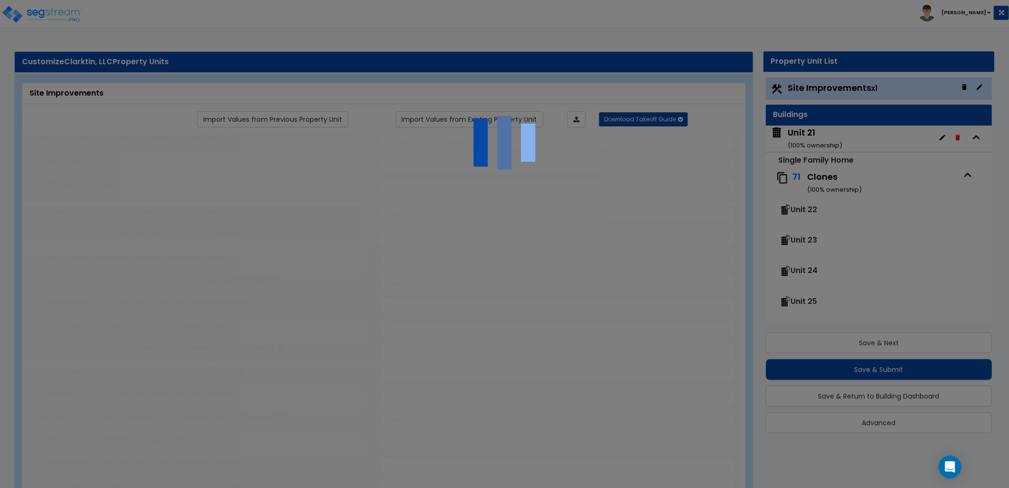
type input "8"
radio input "true"
select select "1"
type input "1"
type input "350"
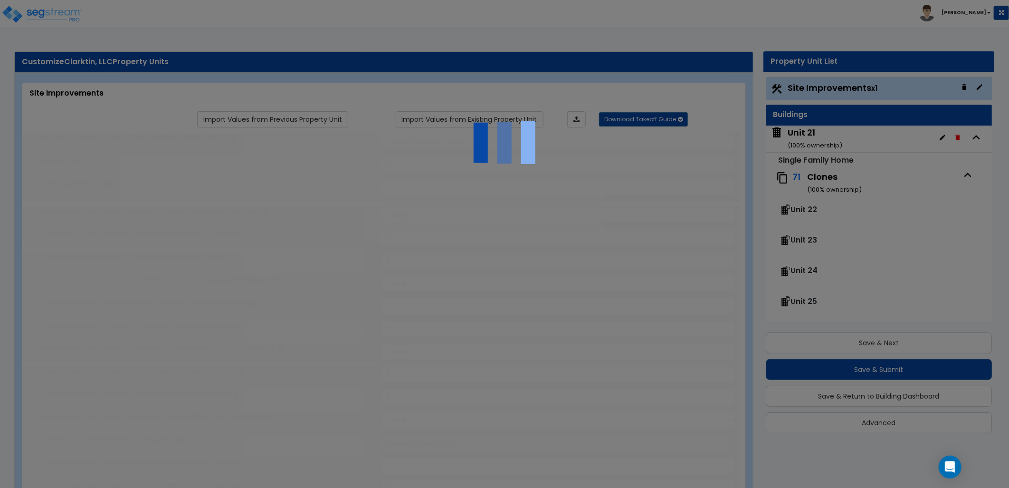
type input "6"
select select "1"
radio input "true"
type input "5"
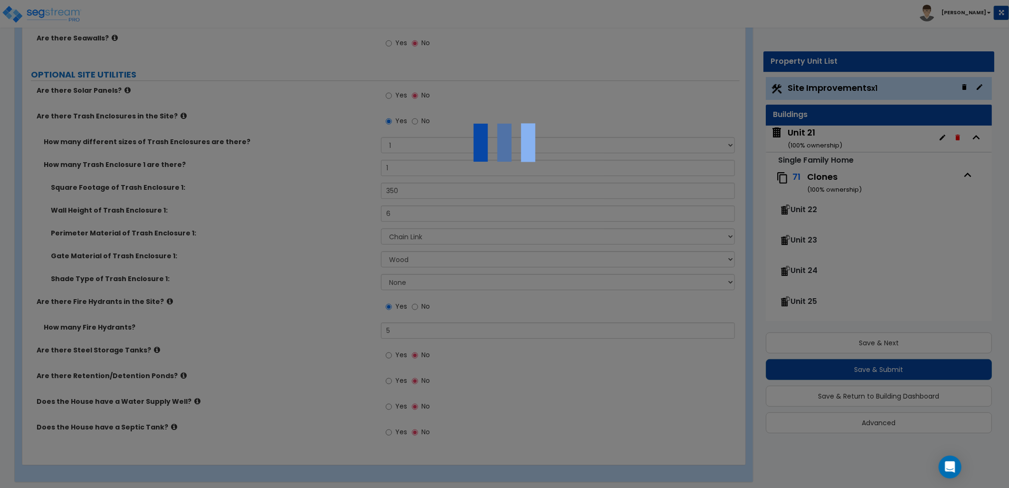
scroll to position [1756, 0]
click at [845, 134] on div at bounding box center [504, 244] width 1009 height 488
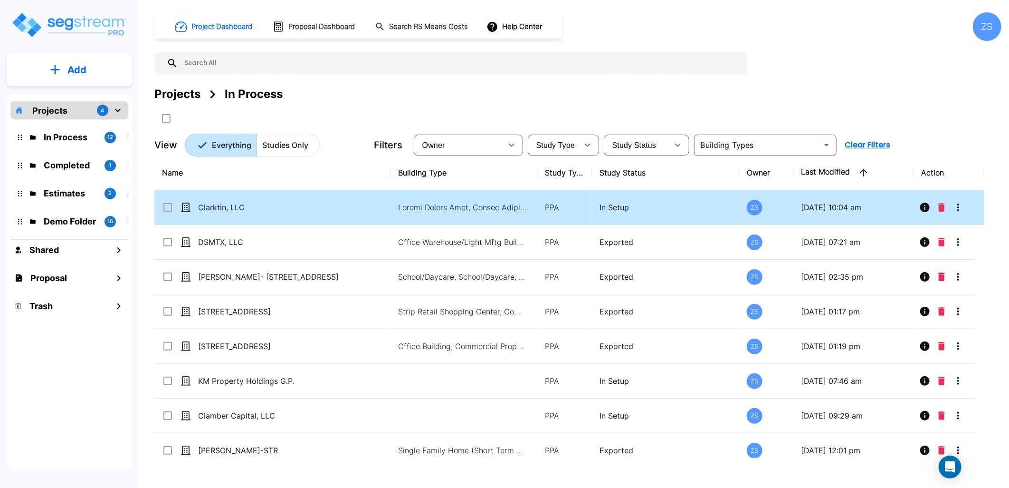
click at [359, 206] on div "Clarktin, LLC" at bounding box center [265, 207] width 206 height 11
checkbox input "true"
click at [359, 206] on div "Clarktin, LLC" at bounding box center [265, 207] width 206 height 11
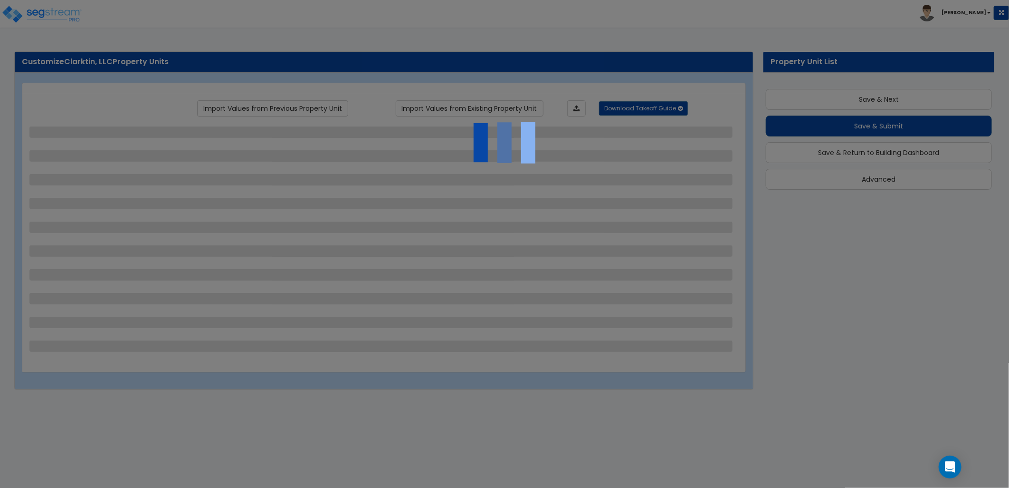
scroll to position [0, 0]
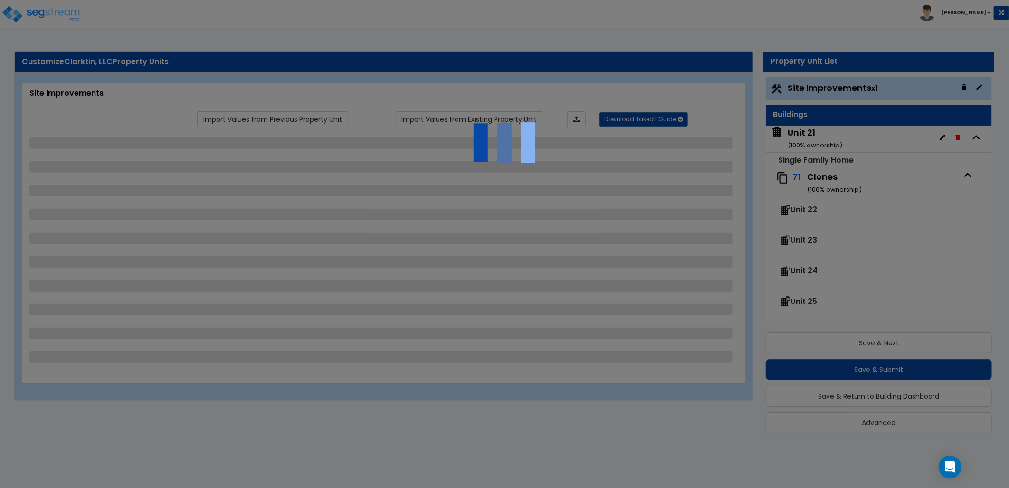
select select "2"
select select "1"
select select "2"
select select "1"
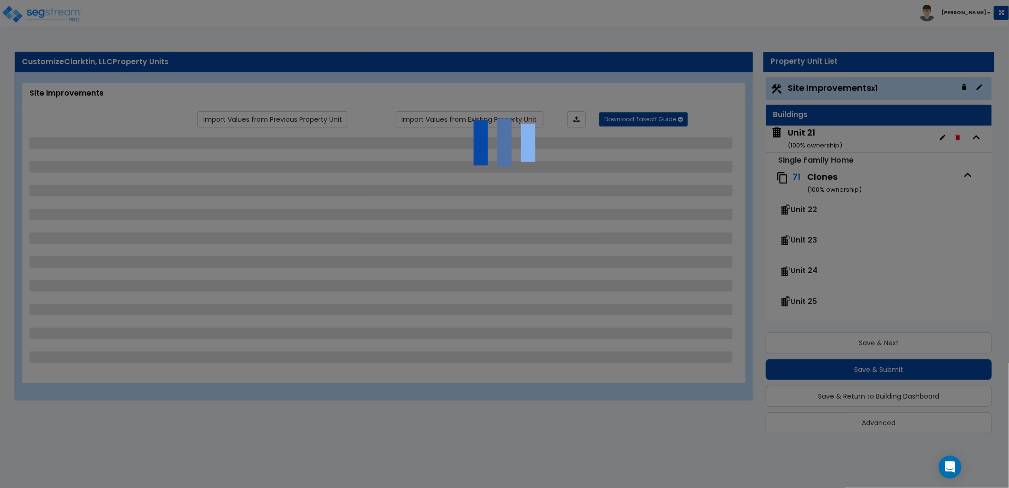
select select "1"
select select "2"
select select "1"
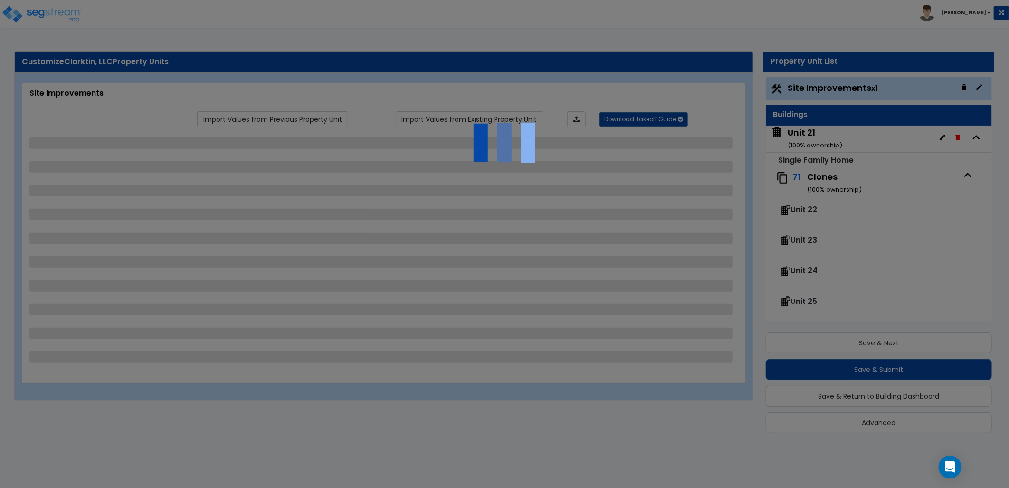
select select "4"
select select "1"
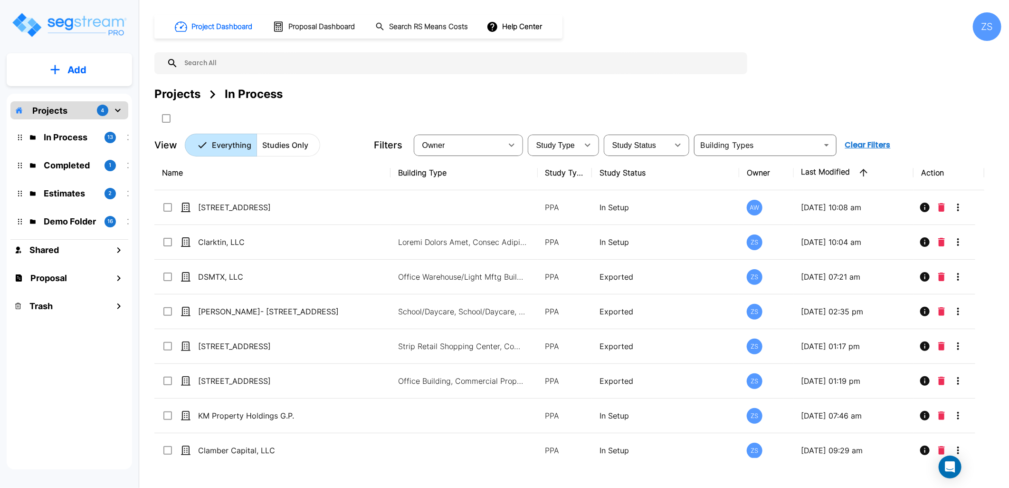
click at [991, 35] on div "ZS" at bounding box center [987, 26] width 29 height 29
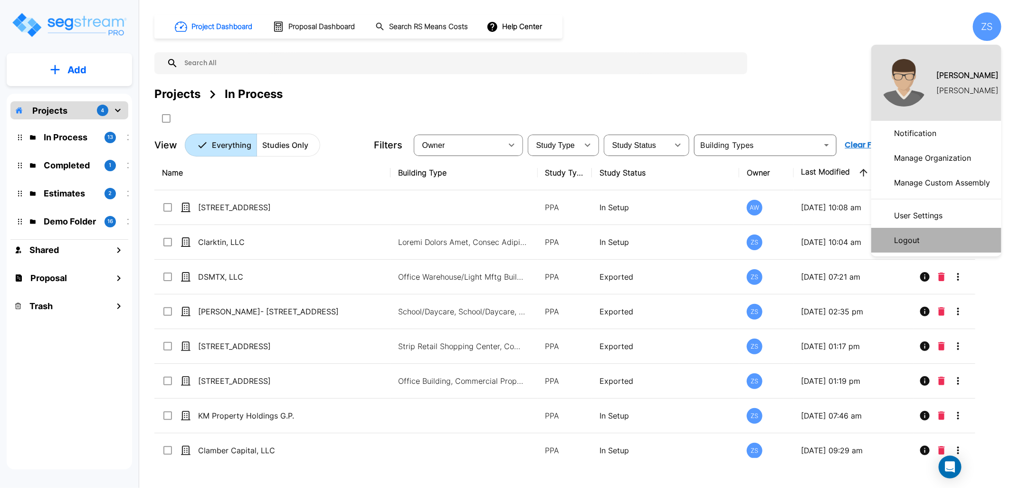
click at [921, 245] on p "Logout" at bounding box center [907, 239] width 33 height 19
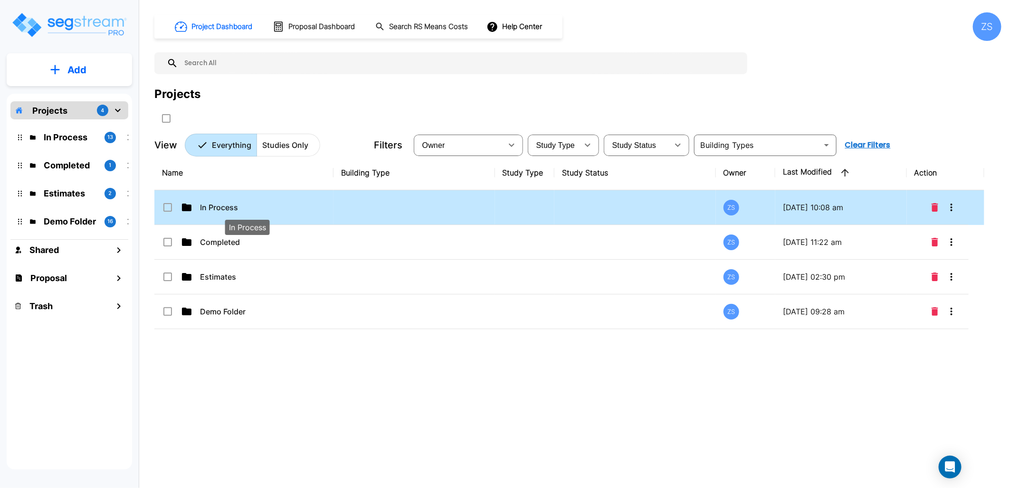
click at [292, 206] on p "In Process" at bounding box center [247, 207] width 95 height 11
checkbox input "true"
click at [292, 206] on p "In Process" at bounding box center [247, 207] width 95 height 11
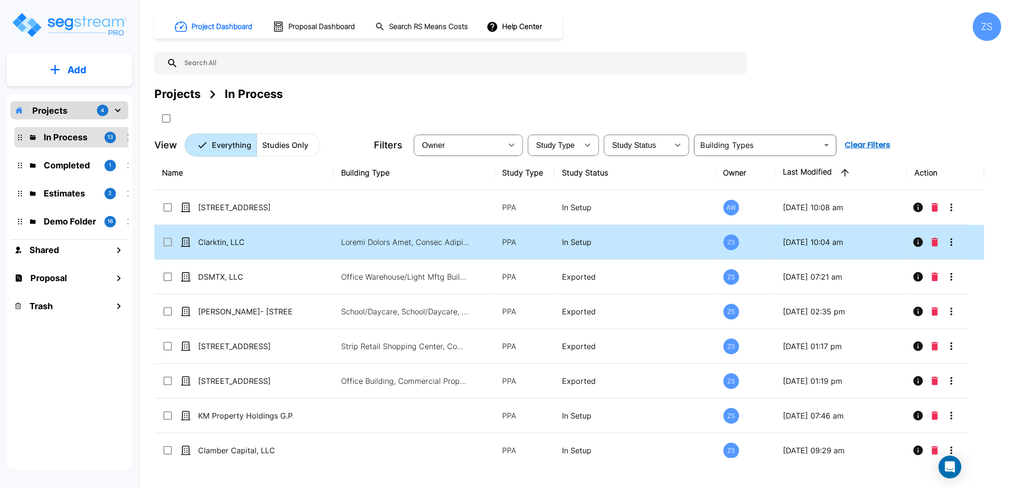
click at [296, 243] on div "Clarktin, LLC" at bounding box center [233, 241] width 143 height 11
checkbox input "true"
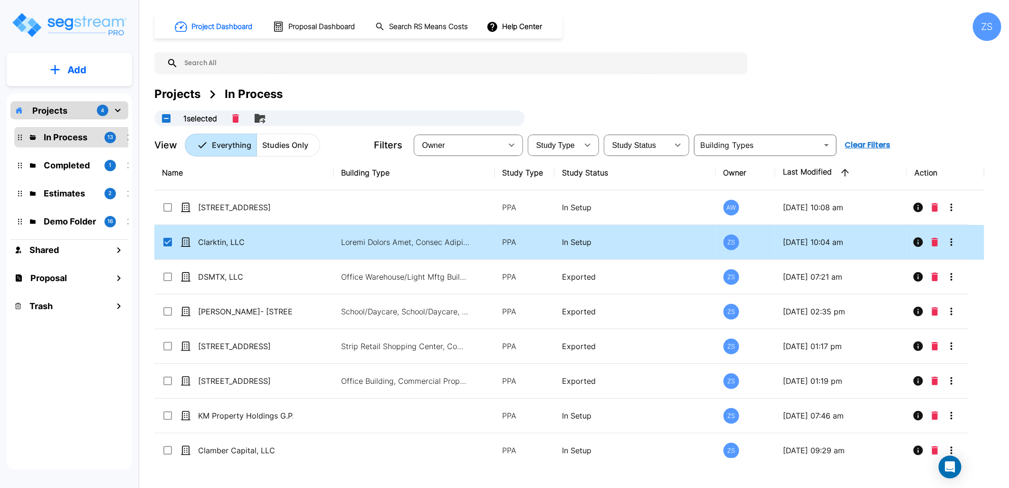
click at [296, 243] on div "Clarktin, LLC" at bounding box center [233, 241] width 143 height 11
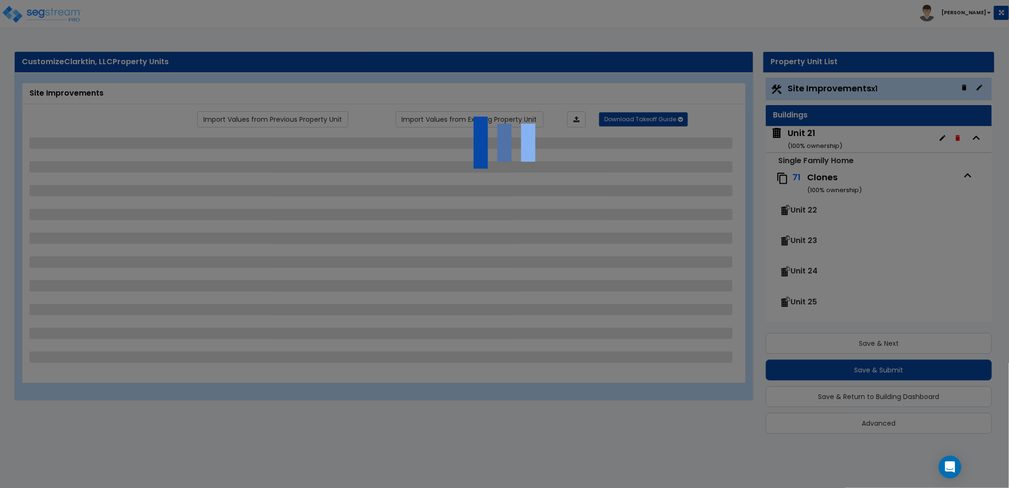
scroll to position [0, 0]
select select "2"
select select "1"
select select "2"
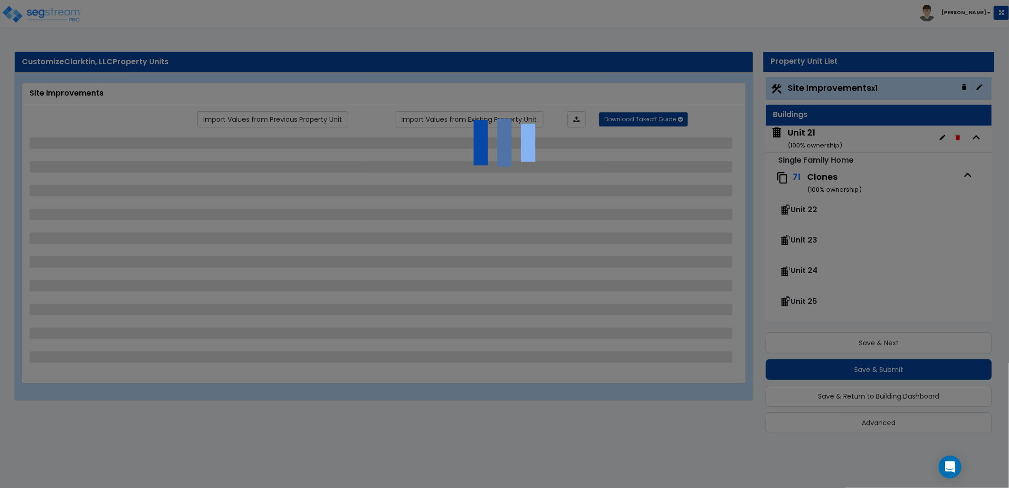
select select "1"
select select "2"
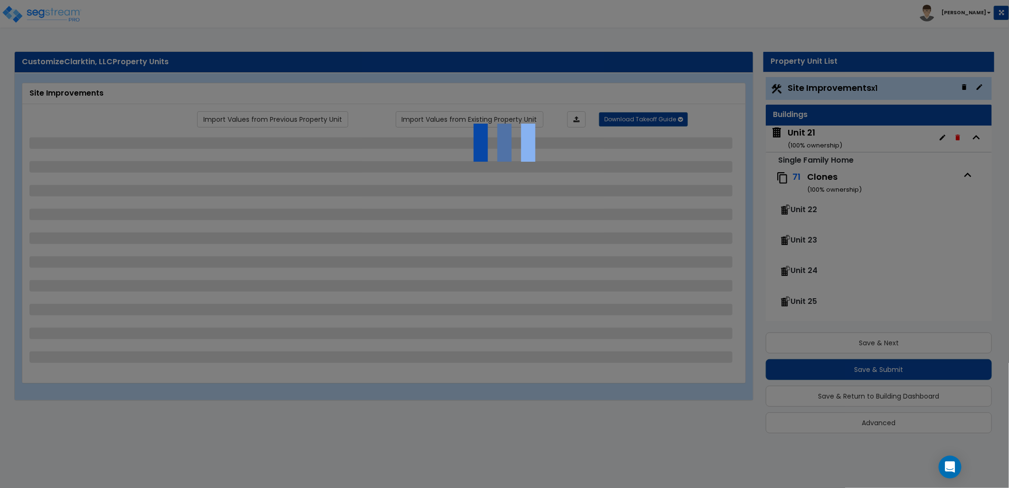
select select "1"
select select "4"
select select "1"
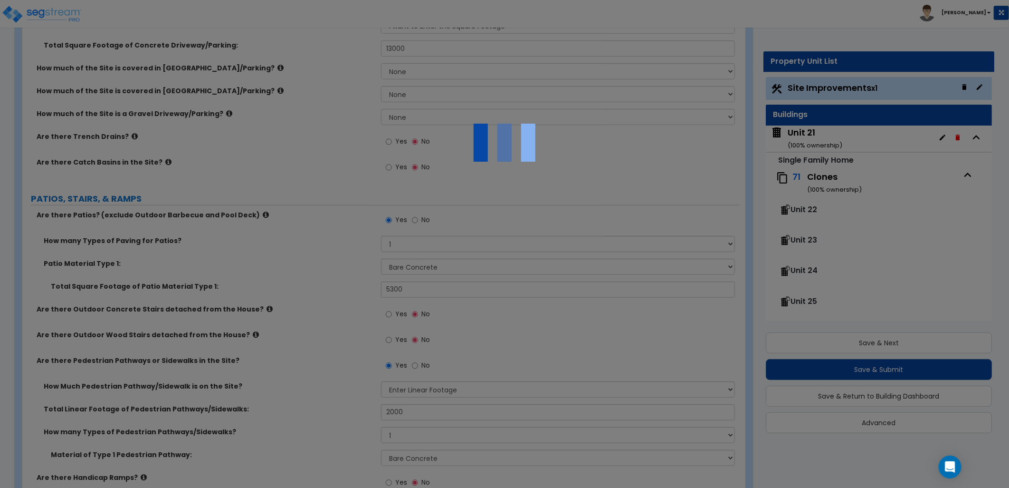
scroll to position [264, 0]
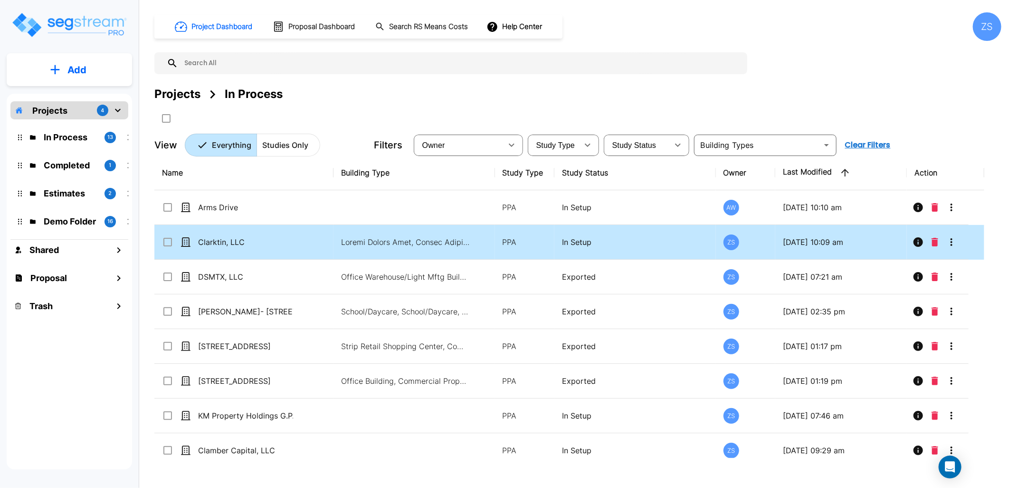
click at [309, 240] on td "Clarktin, LLC" at bounding box center [243, 242] width 179 height 35
checkbox input "true"
click at [309, 240] on td "Clarktin, LLC" at bounding box center [243, 242] width 179 height 35
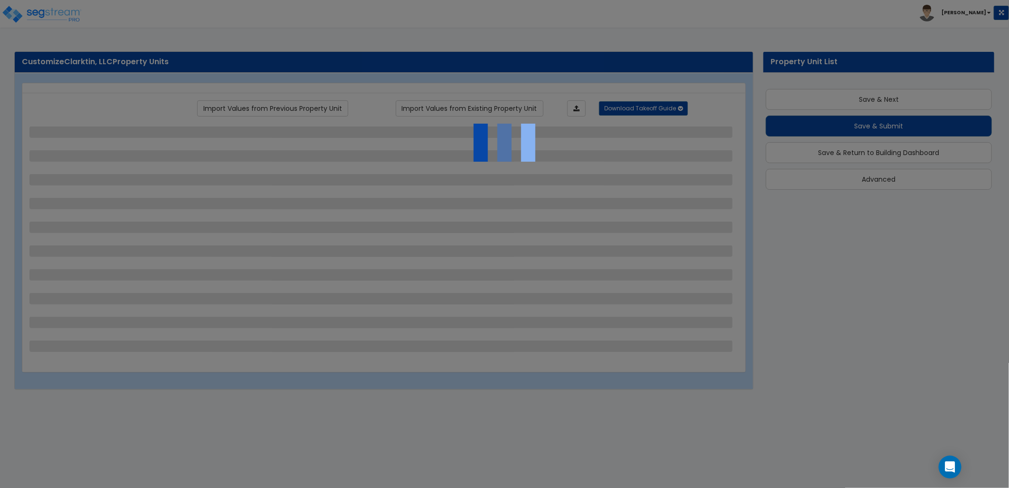
scroll to position [0, 0]
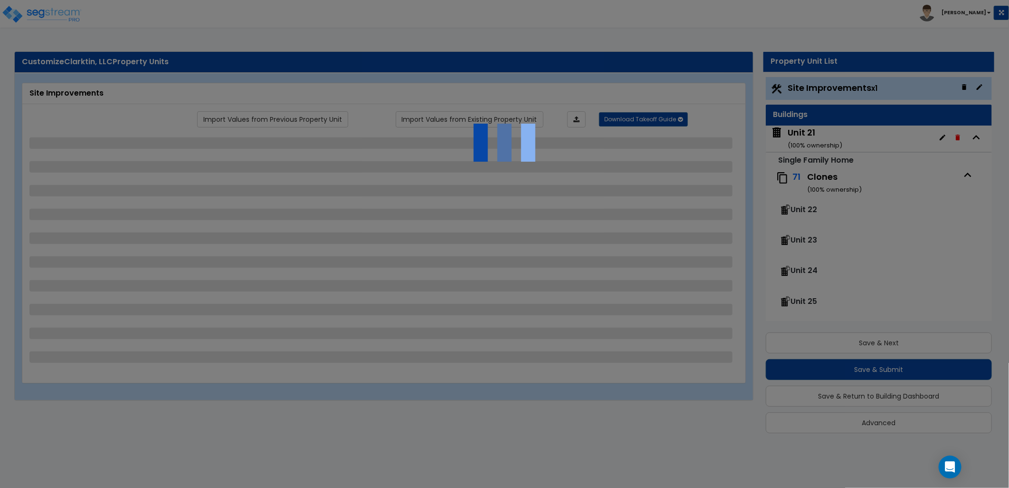
select select "2"
select select "1"
select select "2"
select select "1"
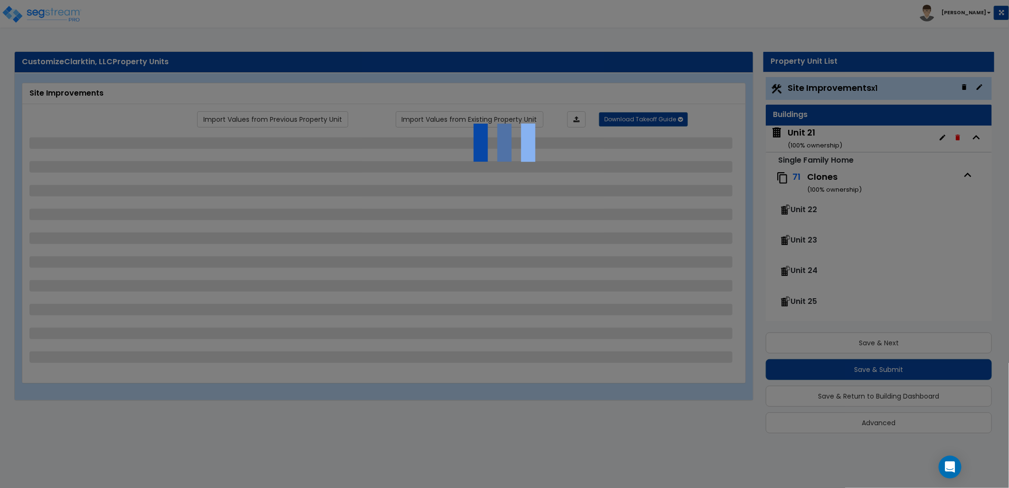
select select "1"
select select "2"
select select "1"
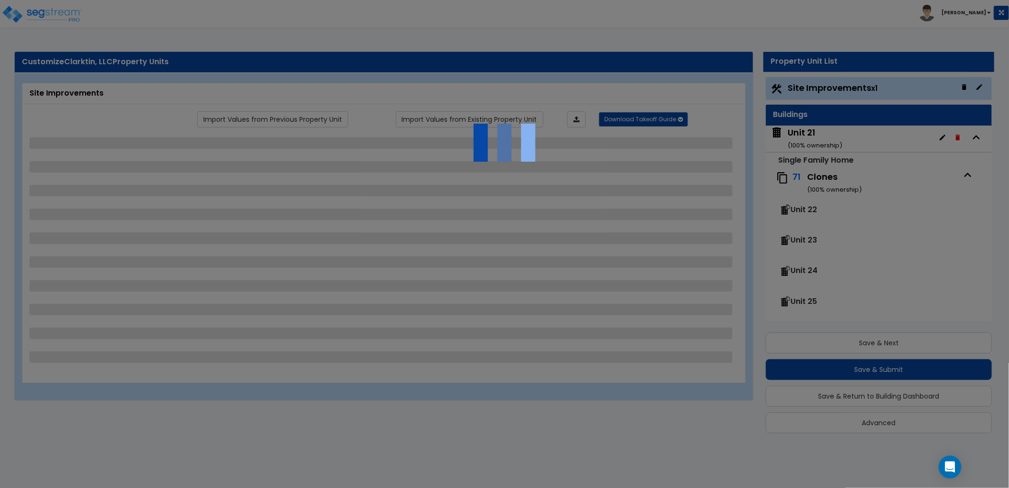
select select "4"
select select "1"
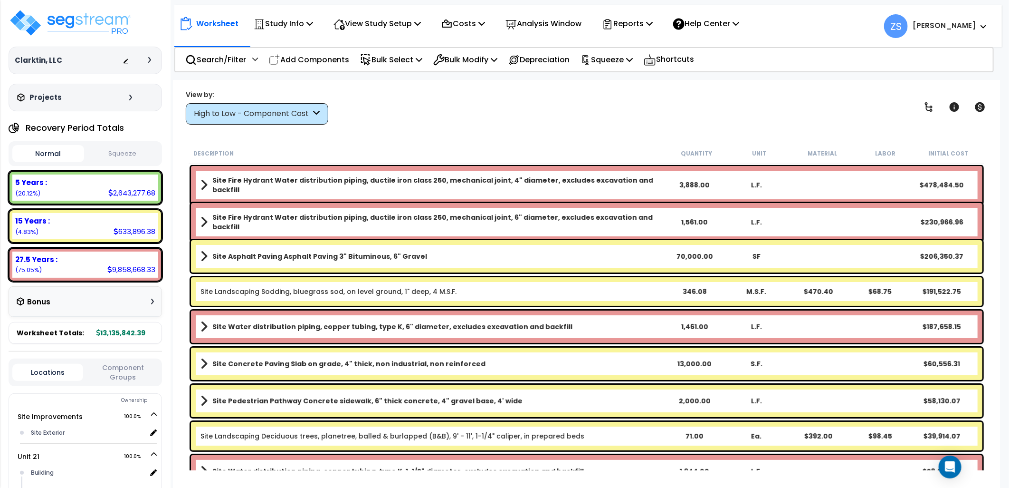
scroll to position [106, 0]
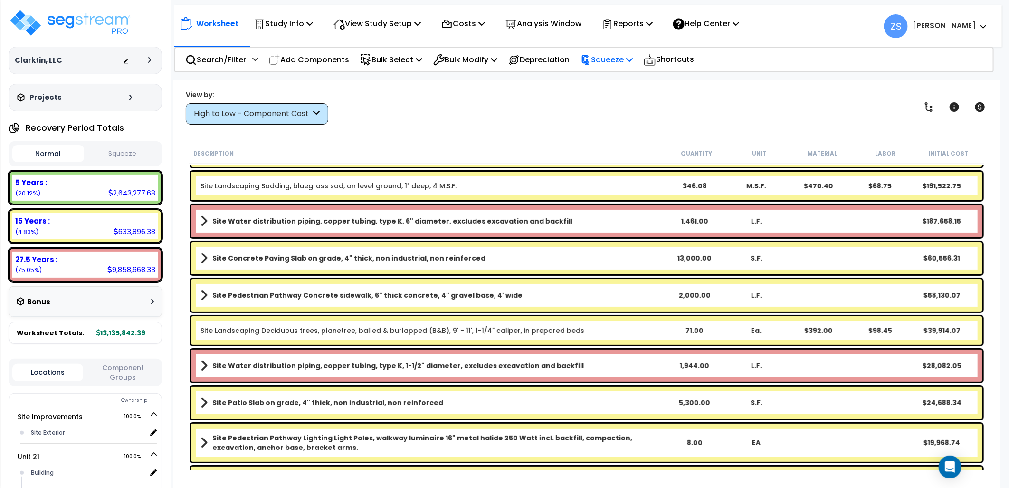
click at [633, 59] on p "Squeeze" at bounding box center [607, 59] width 52 height 13
click at [637, 83] on link "Squeeze" at bounding box center [623, 80] width 94 height 19
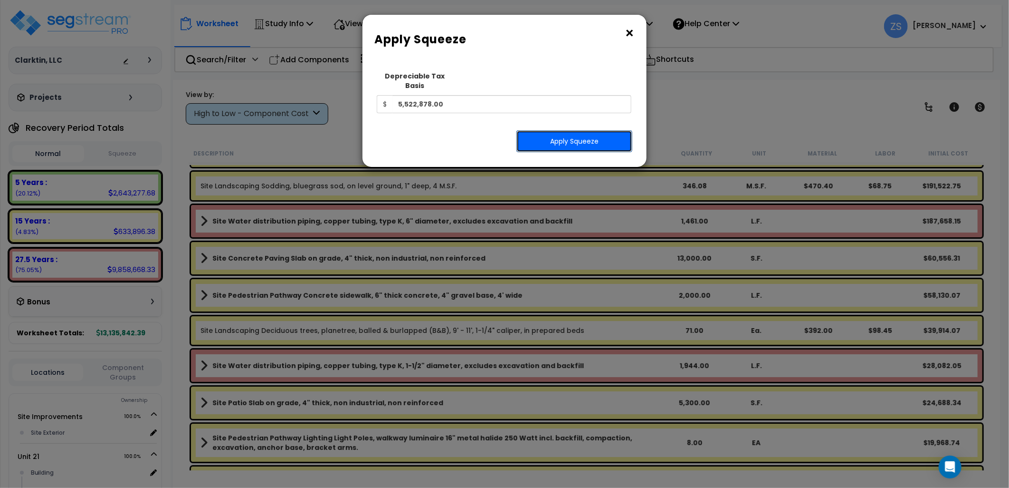
click at [560, 133] on button "Apply Squeeze" at bounding box center [575, 141] width 116 height 22
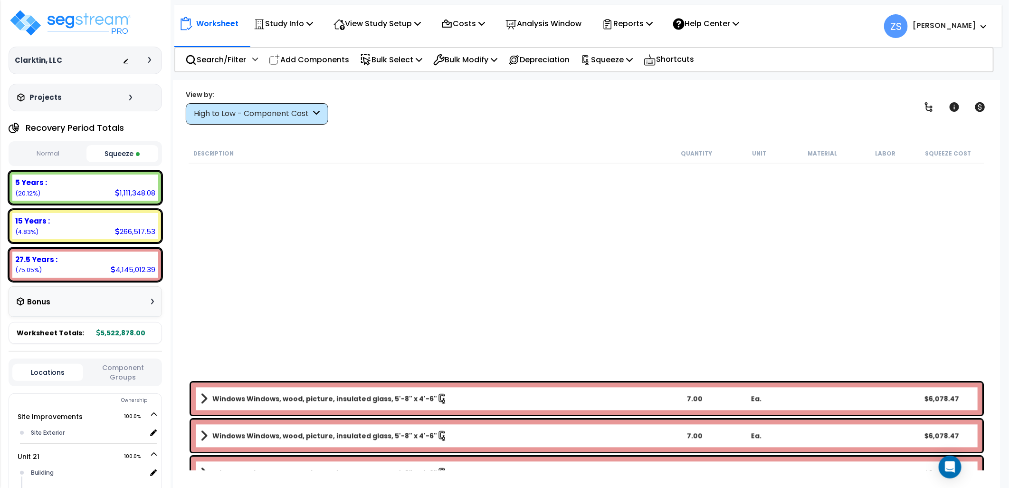
scroll to position [1901, 0]
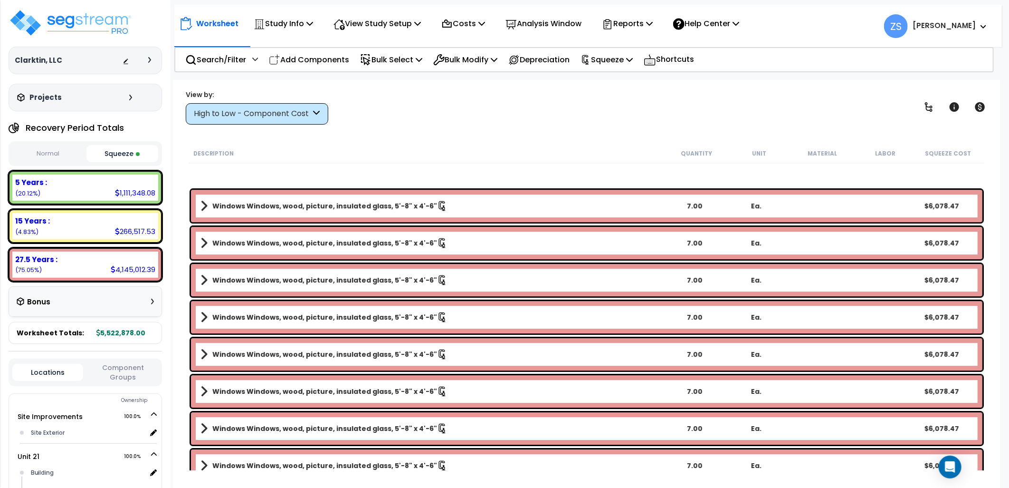
click at [265, 115] on div "High to Low - Component Cost" at bounding box center [252, 113] width 117 height 11
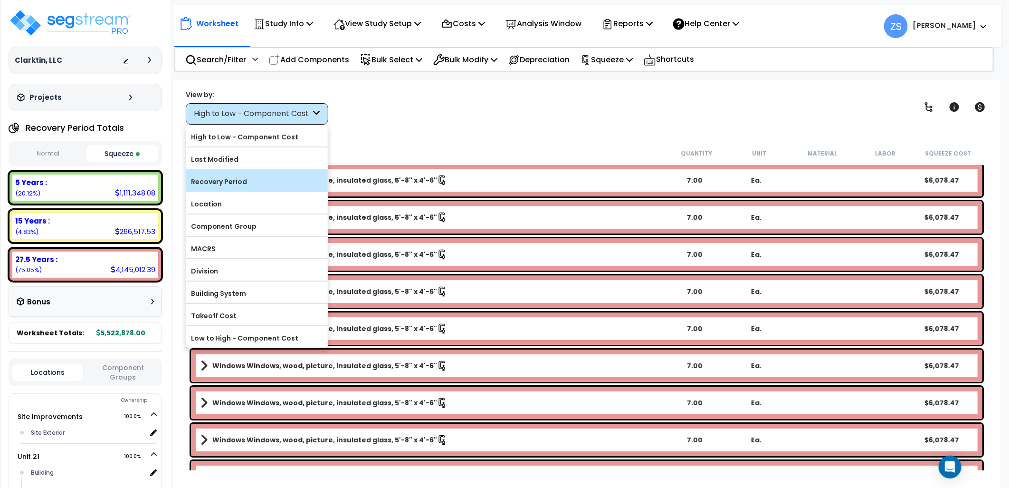
click at [233, 178] on label "Recovery Period" at bounding box center [257, 181] width 142 height 14
click at [0, 0] on input "Recovery Period" at bounding box center [0, 0] width 0 height 0
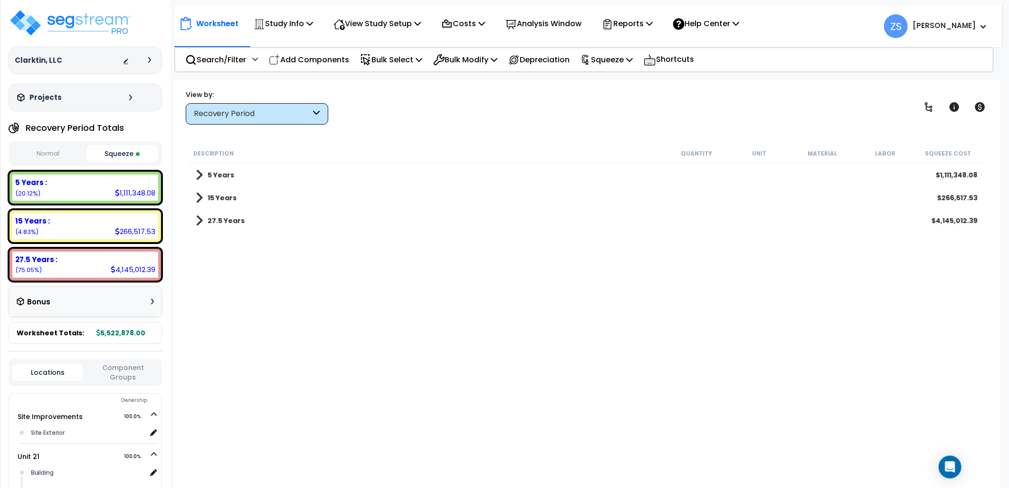
scroll to position [0, 0]
click at [238, 175] on div "5 Years $1,111,348.08" at bounding box center [587, 174] width 792 height 23
click at [201, 174] on span at bounding box center [199, 174] width 7 height 13
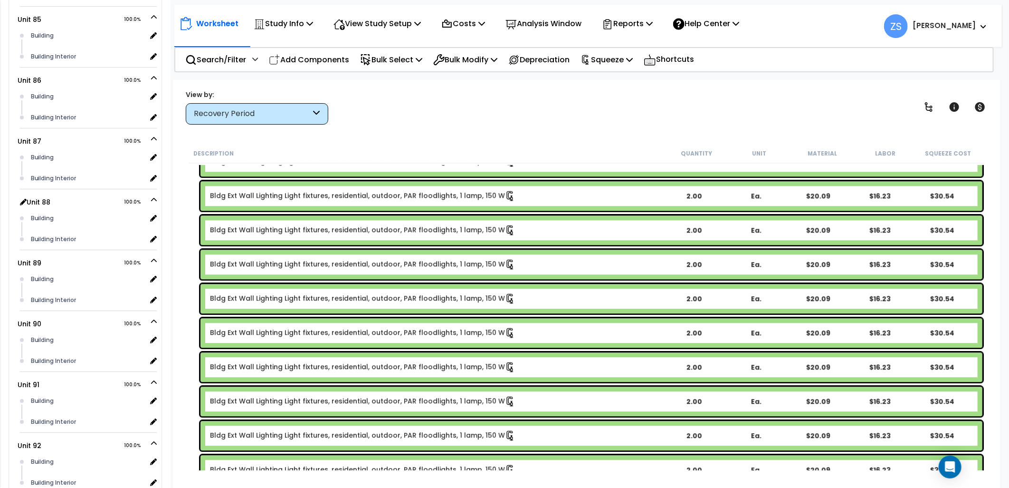
scroll to position [4405, 0]
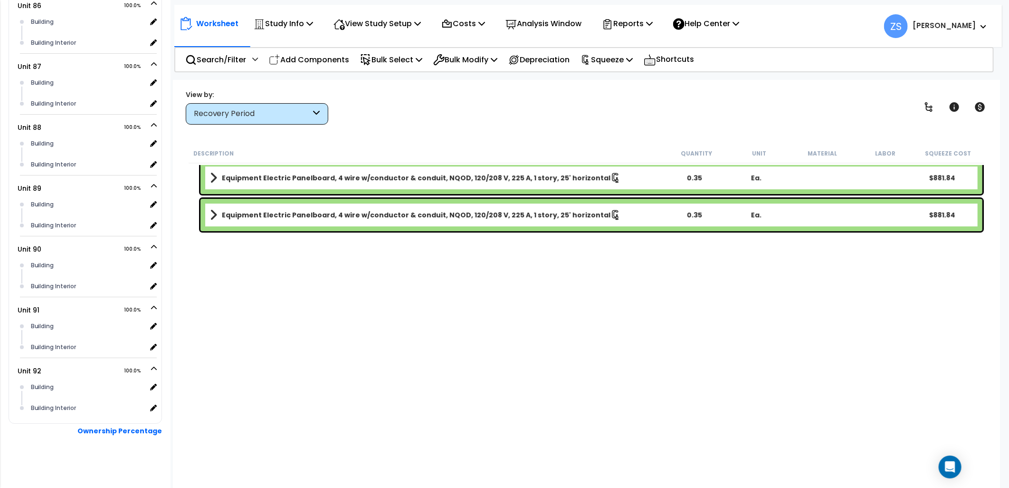
click at [263, 116] on div "Recovery Period" at bounding box center [252, 113] width 117 height 11
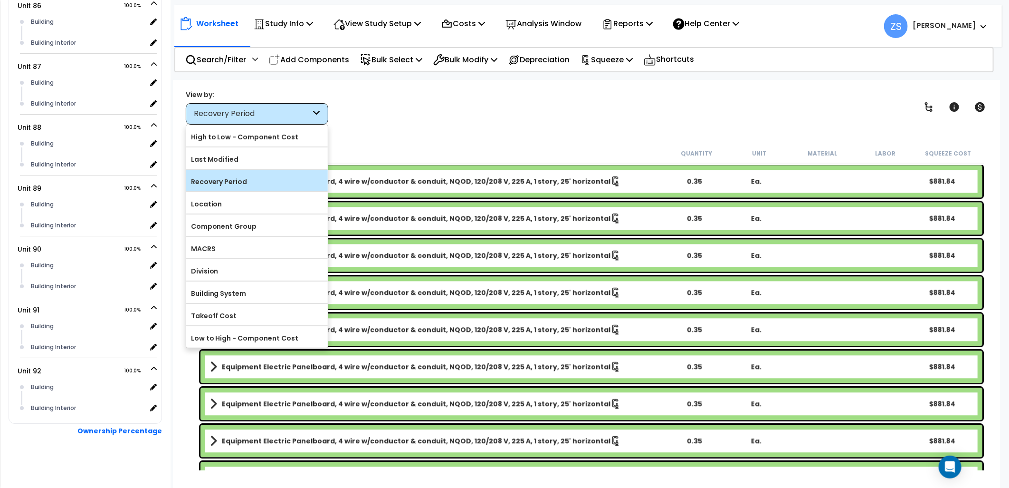
click at [252, 182] on label "Recovery Period" at bounding box center [257, 181] width 142 height 14
click at [0, 0] on input "Recovery Period" at bounding box center [0, 0] width 0 height 0
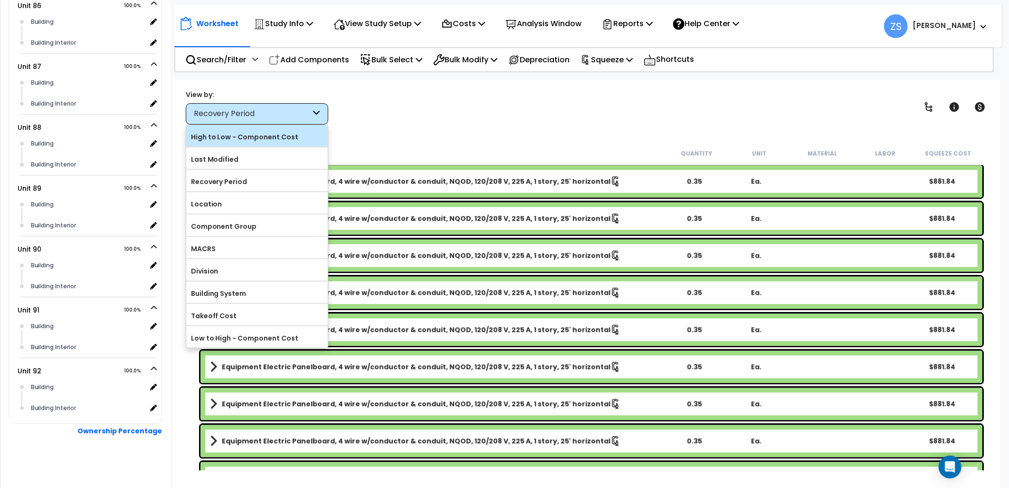
click at [254, 137] on label "High to Low - Component Cost" at bounding box center [257, 137] width 142 height 14
click at [0, 0] on input "High to Low - Component Cost" at bounding box center [0, 0] width 0 height 0
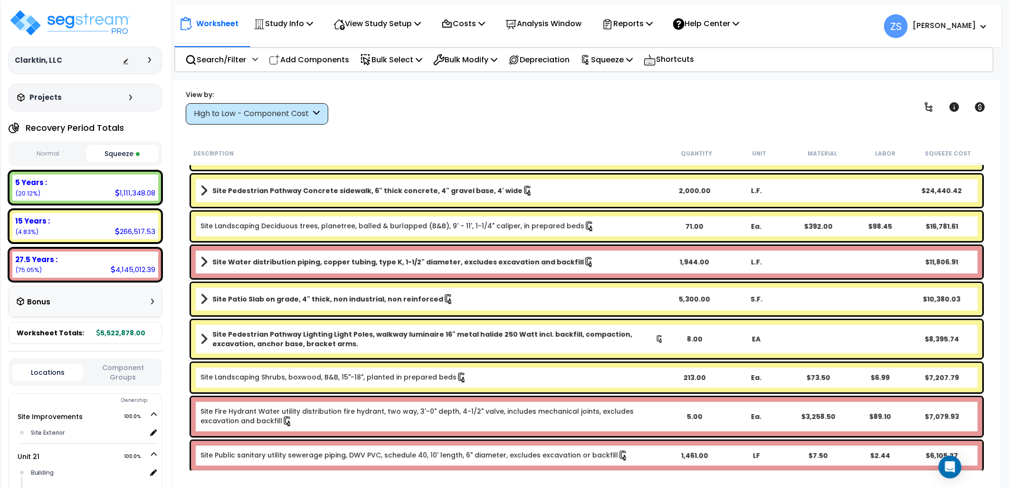
scroll to position [0, 0]
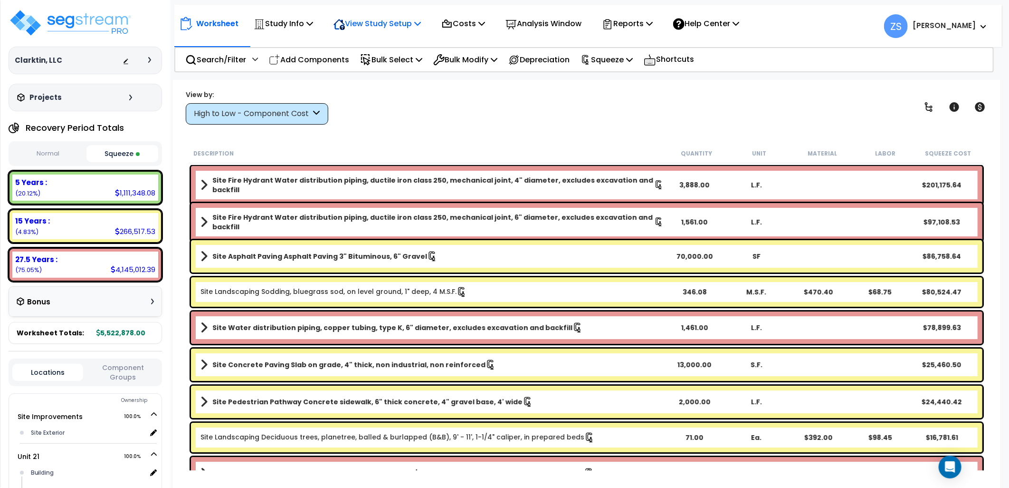
click at [421, 24] on icon at bounding box center [417, 23] width 7 height 8
click at [398, 65] on link "View Questionnaire" at bounding box center [376, 65] width 94 height 19
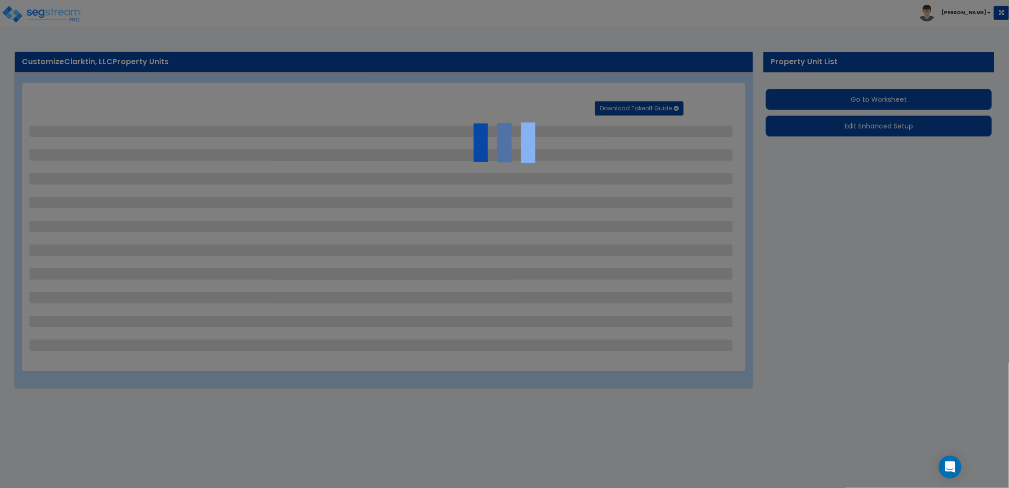
select select "2"
select select "1"
select select "2"
select select "1"
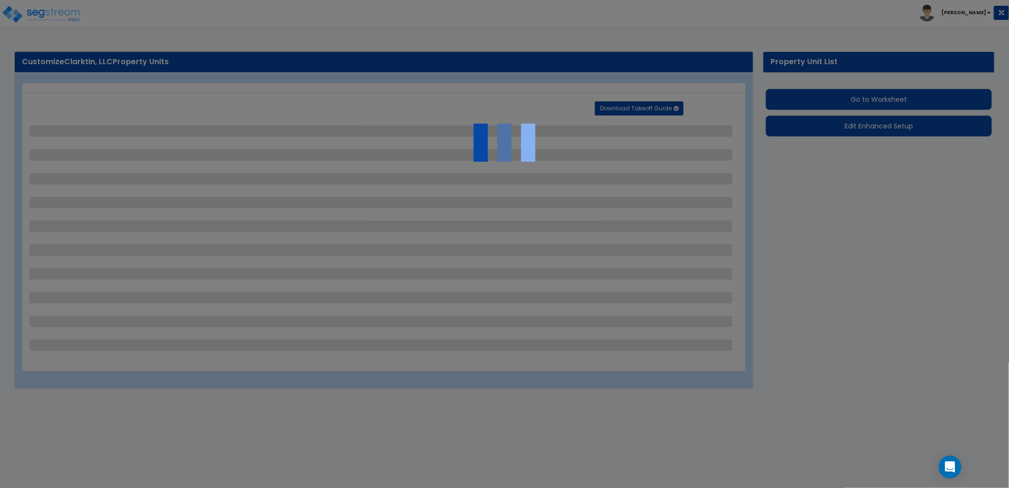
select select "1"
select select "2"
select select "1"
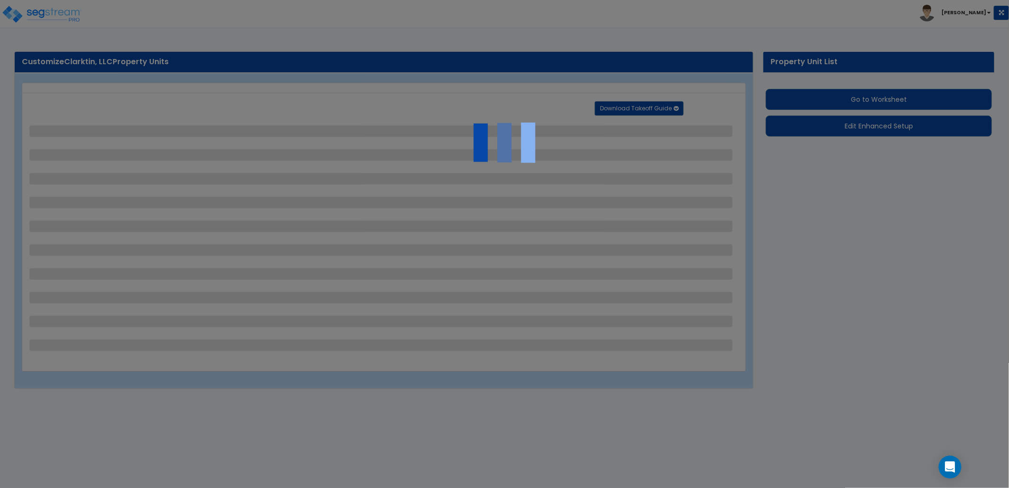
select select "4"
select select "1"
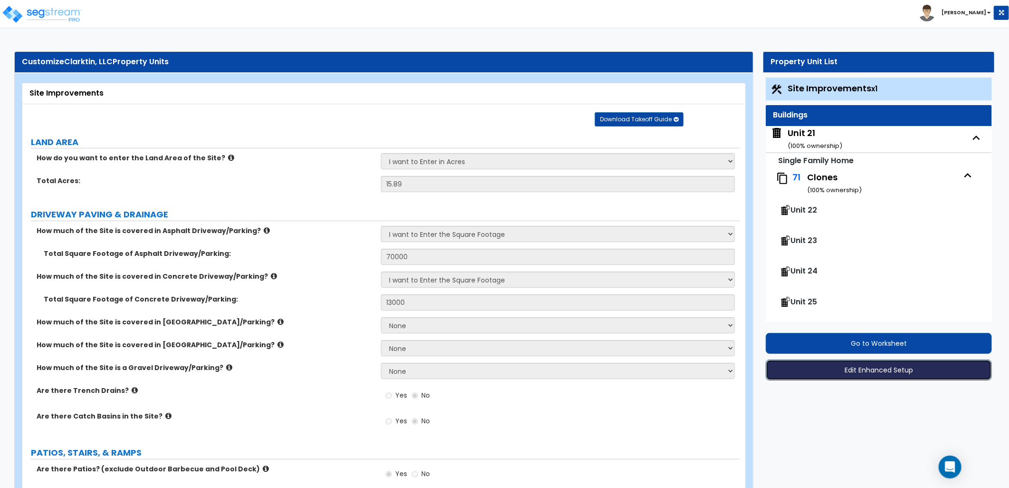
click at [854, 368] on button "Edit Enhanced Setup" at bounding box center [879, 369] width 226 height 21
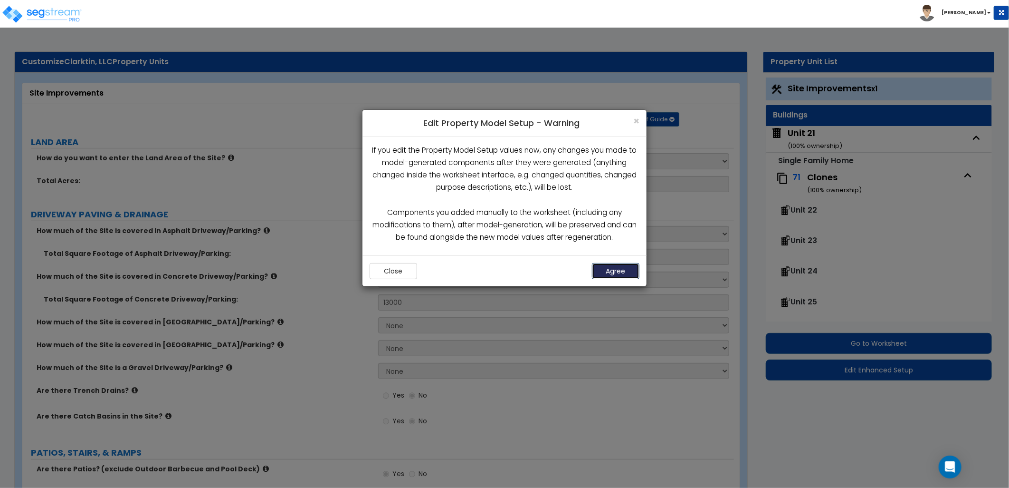
click at [629, 269] on button "Agree" at bounding box center [616, 271] width 48 height 16
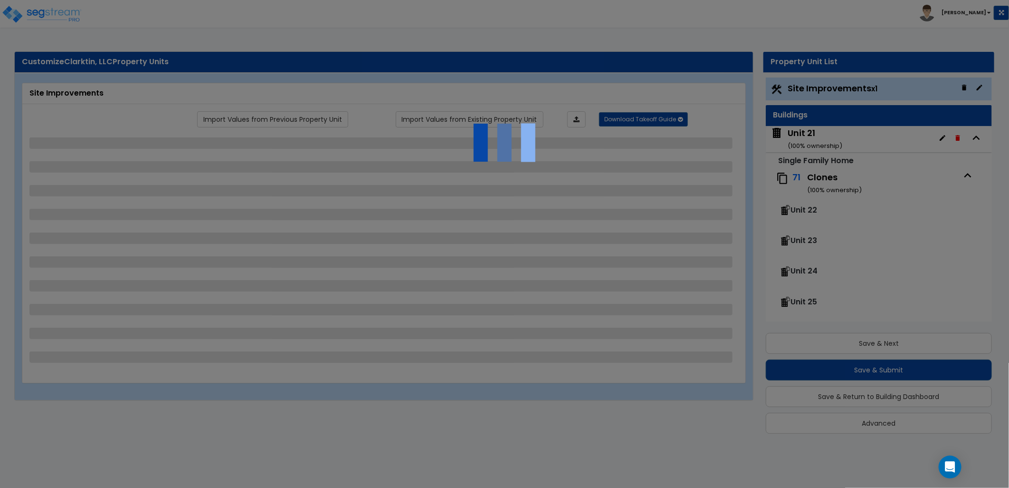
scroll to position [0, 0]
select select "2"
select select "1"
select select "2"
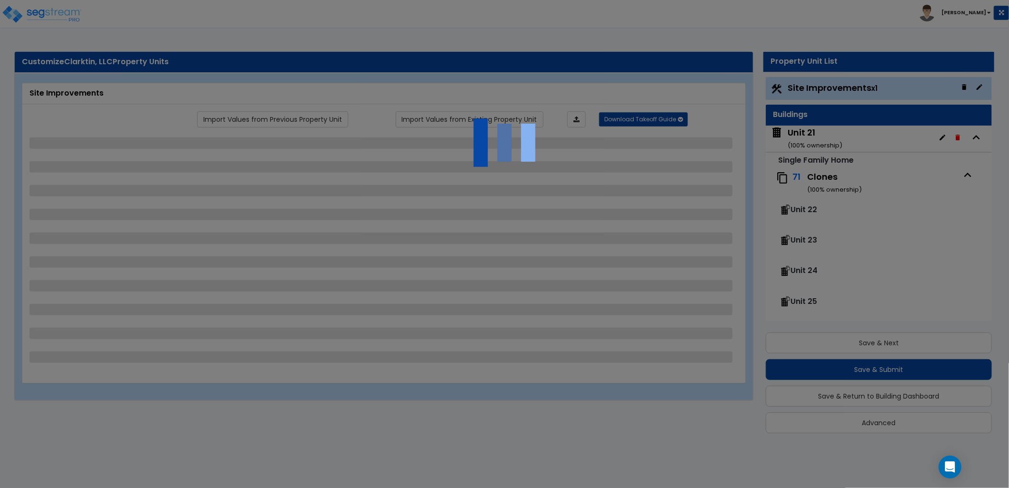
select select "1"
select select "2"
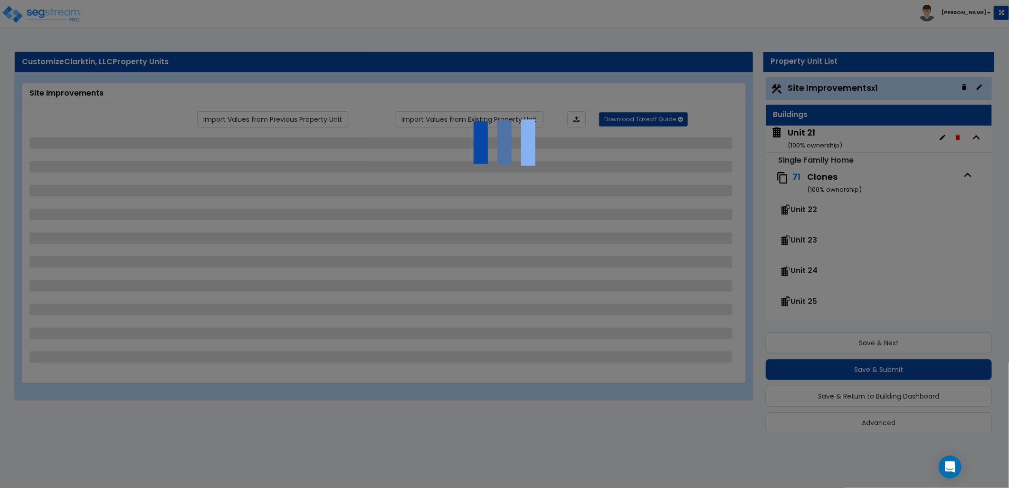
select select "1"
select select "4"
select select "1"
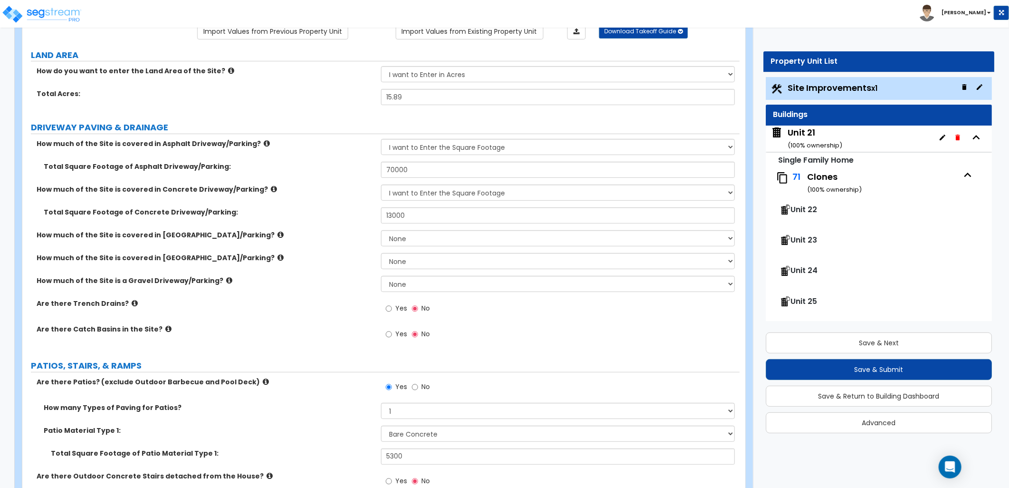
scroll to position [106, 0]
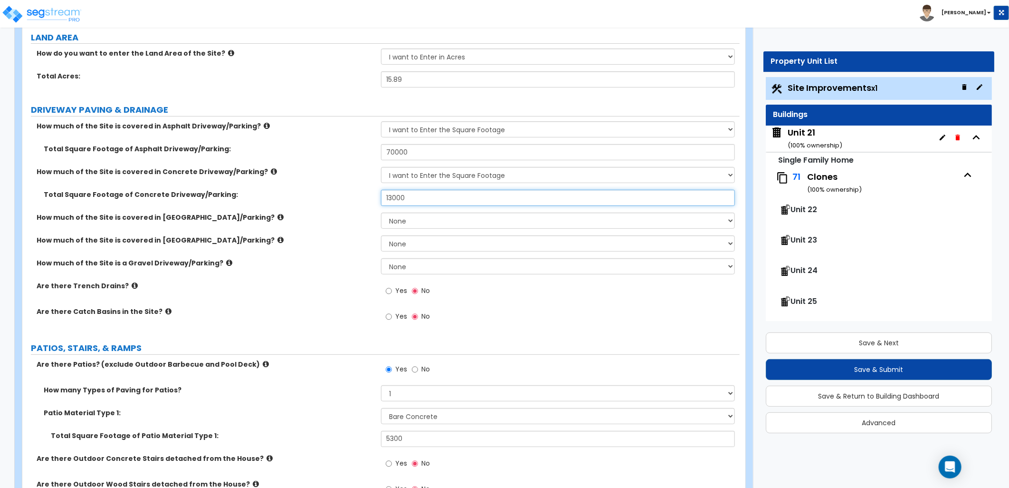
drag, startPoint x: 418, startPoint y: 198, endPoint x: 362, endPoint y: 193, distance: 56.7
click at [363, 193] on div "Total Square Footage of Concrete Driveway/Parking: 13000" at bounding box center [381, 201] width 718 height 23
click at [357, 226] on div "How much of the Site is covered in [GEOGRAPHIC_DATA]/Parking? None I want to En…" at bounding box center [381, 223] width 718 height 23
drag, startPoint x: 409, startPoint y: 199, endPoint x: 376, endPoint y: 195, distance: 33.0
click at [376, 195] on div "Total Square Footage of Concrete Driveway/Parking: 30,000" at bounding box center [381, 201] width 718 height 23
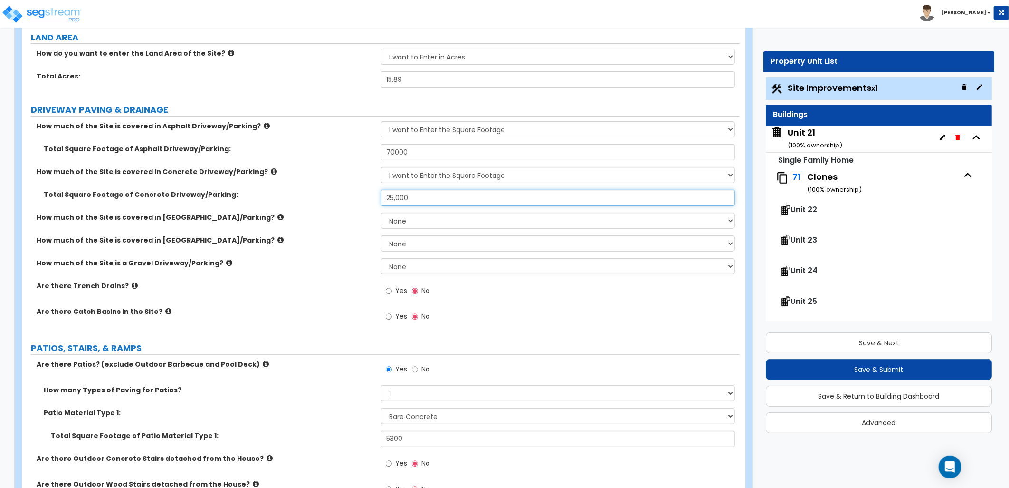
type input "25,000"
click at [369, 200] on div "Total Square Footage of Concrete Driveway/Parking: 25,000" at bounding box center [381, 201] width 718 height 23
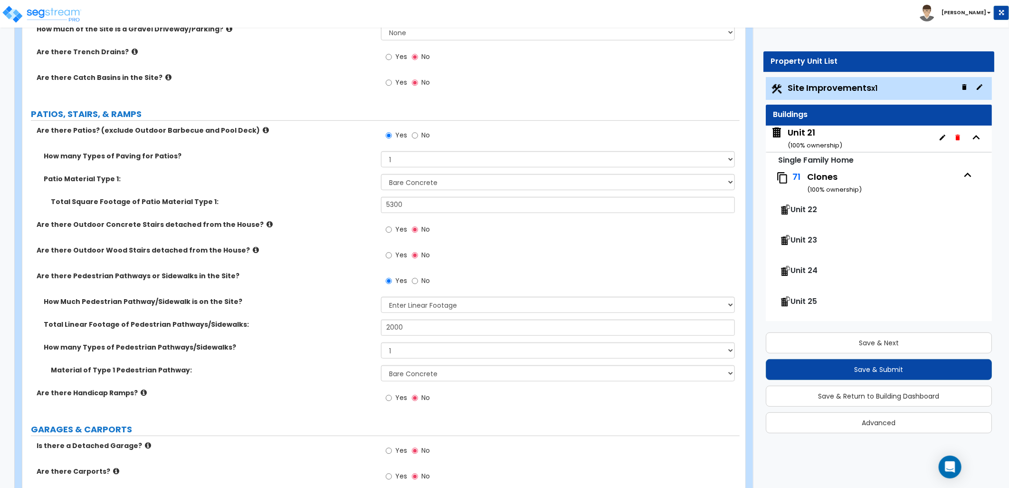
scroll to position [369, 0]
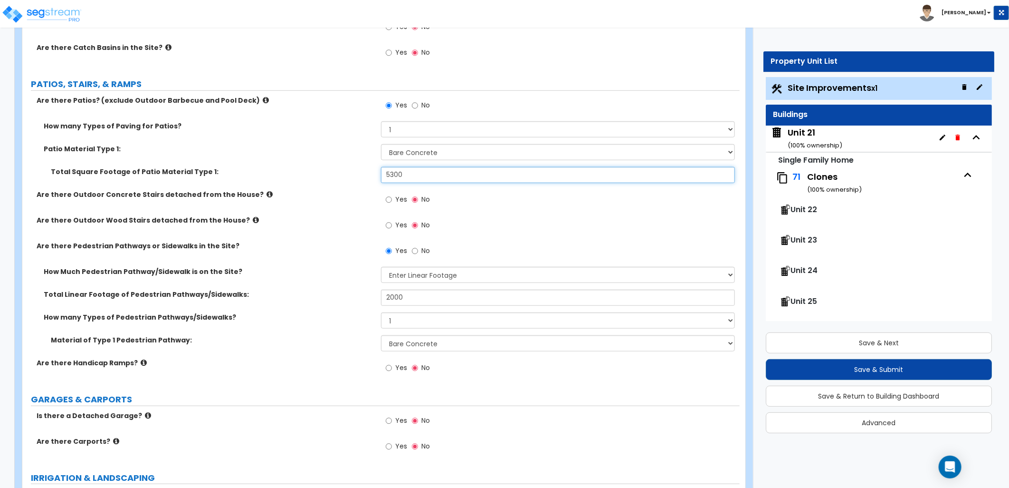
drag, startPoint x: 406, startPoint y: 176, endPoint x: 362, endPoint y: 176, distance: 44.2
click at [362, 176] on div "Total Square Footage of Patio Material Type 1: 5300" at bounding box center [381, 178] width 718 height 23
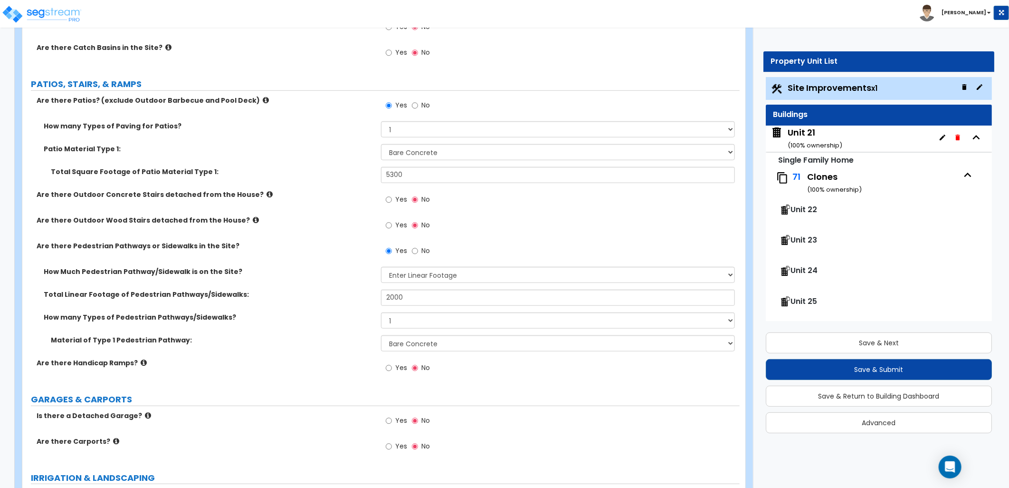
click at [354, 179] on div "Total Square Footage of Patio Material Type 1: 5300" at bounding box center [381, 178] width 718 height 23
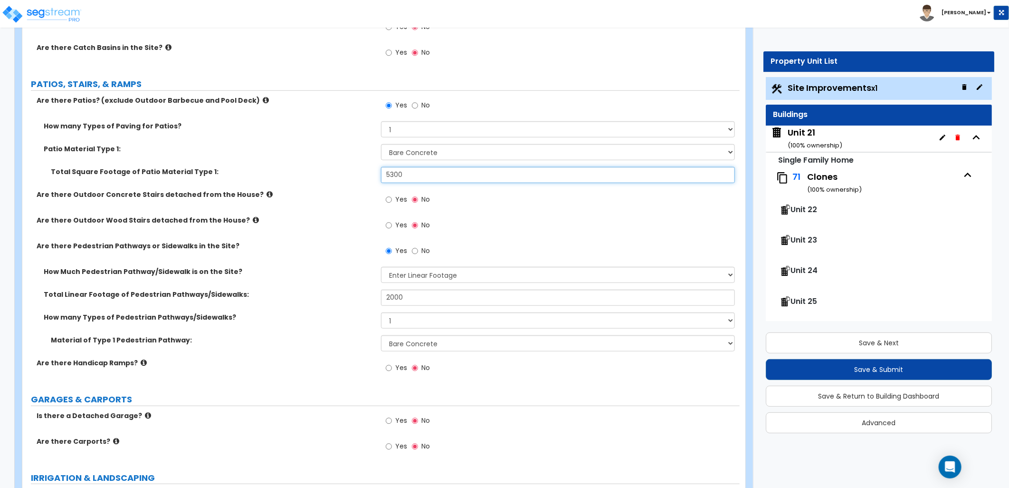
drag, startPoint x: 404, startPoint y: 176, endPoint x: 374, endPoint y: 178, distance: 30.0
click at [374, 178] on div "Total Square Footage of Patio Material Type 1: 5300" at bounding box center [381, 178] width 718 height 23
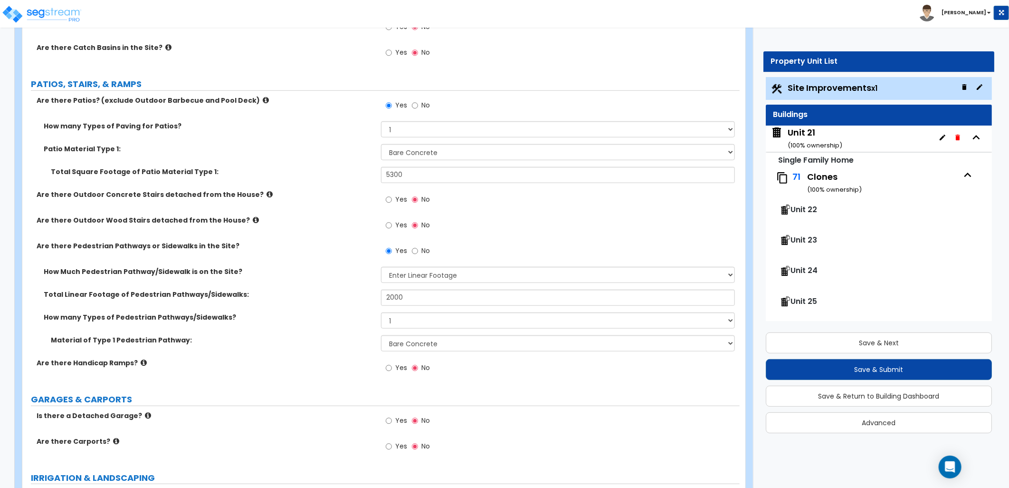
click at [417, 184] on div "Total Square Footage of Patio Material Type 1: 5300" at bounding box center [381, 178] width 718 height 23
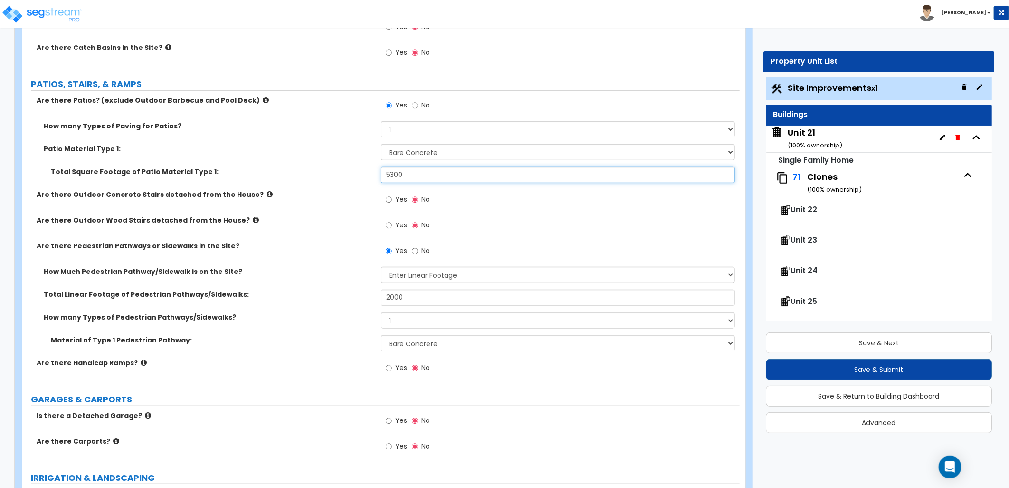
drag, startPoint x: 417, startPoint y: 181, endPoint x: 355, endPoint y: 181, distance: 61.8
click at [355, 181] on div "Total Square Footage of Patio Material Type 1: 5300" at bounding box center [381, 178] width 718 height 23
click at [415, 173] on input "5300" at bounding box center [558, 175] width 354 height 16
drag, startPoint x: 419, startPoint y: 173, endPoint x: 371, endPoint y: 179, distance: 48.4
click at [371, 179] on div "Total Square Footage of Patio Material Type 1: 5300" at bounding box center [381, 178] width 718 height 23
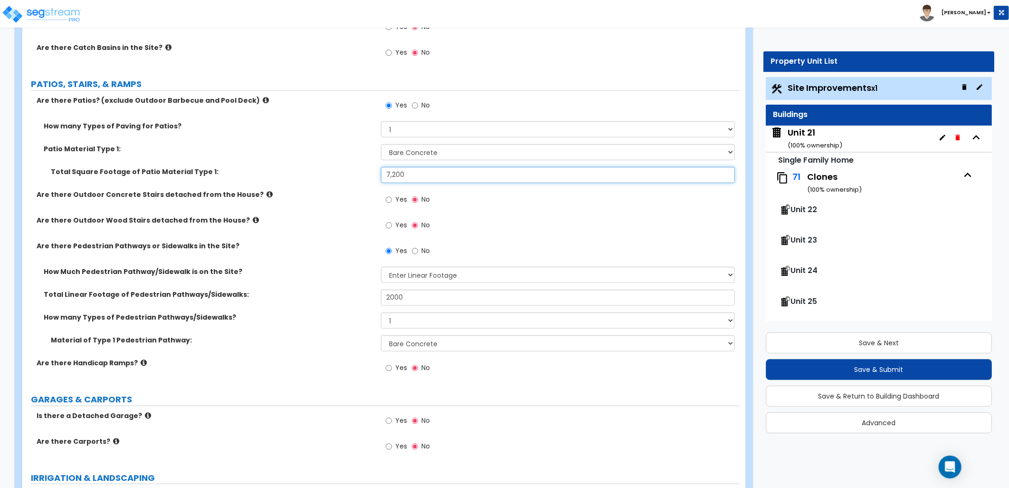
type input "7,200"
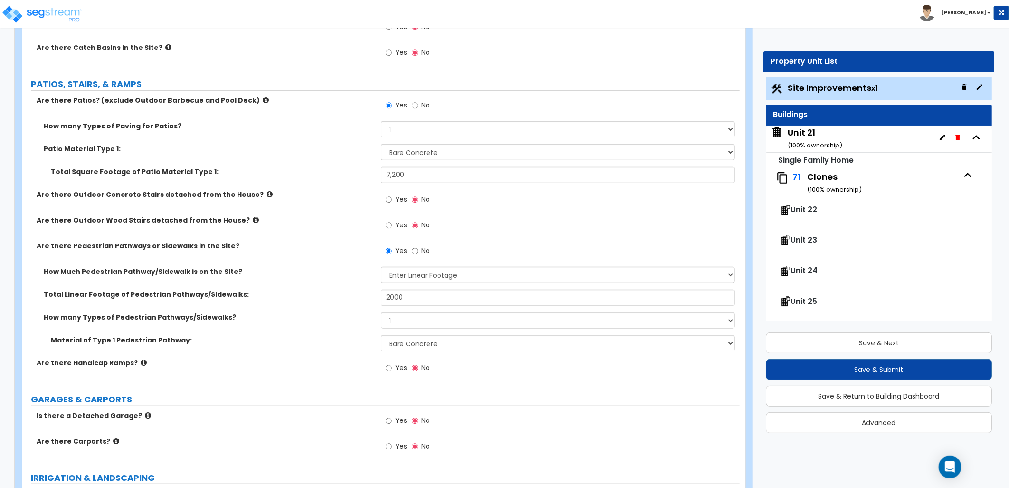
click at [372, 179] on div "Total Square Footage of Patio Material Type 1: 7,200" at bounding box center [381, 178] width 718 height 23
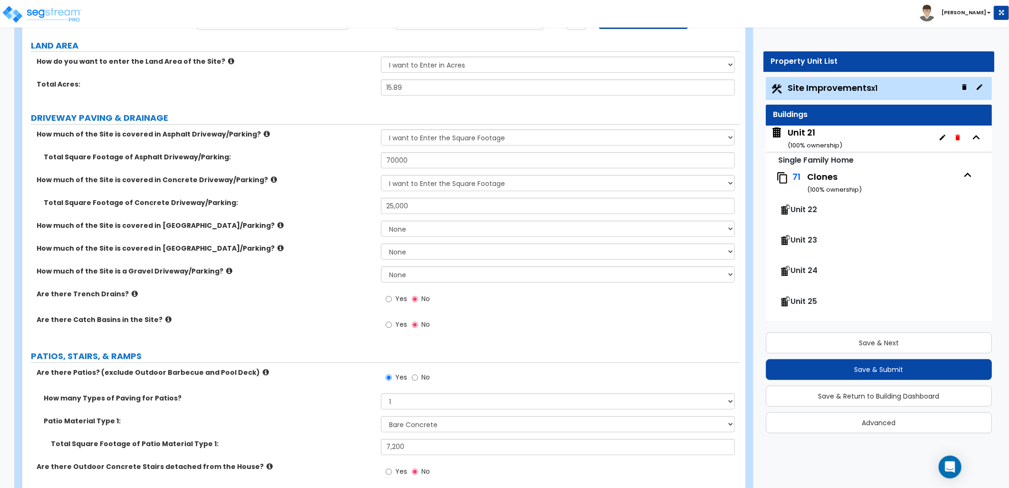
scroll to position [106, 0]
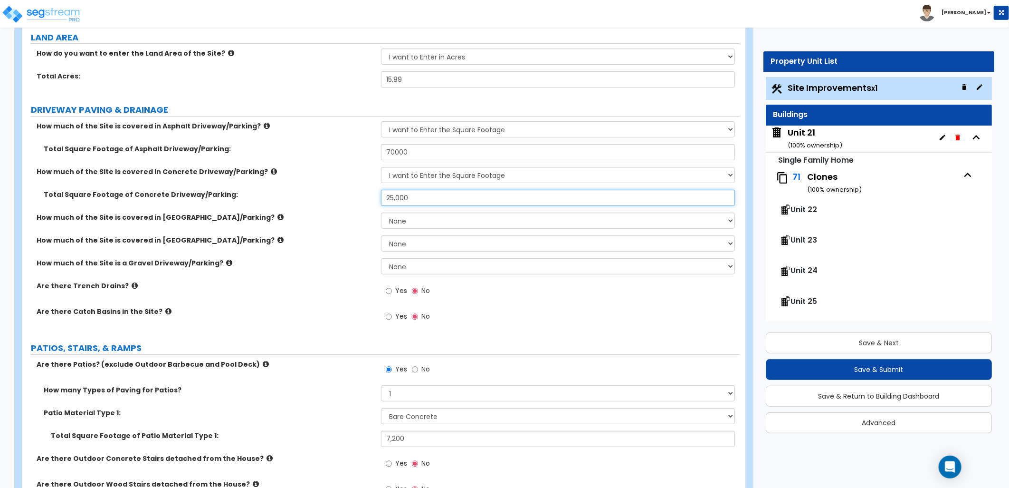
click at [432, 200] on input "25,000" at bounding box center [558, 198] width 354 height 16
click at [329, 255] on div "How much of the Site is covered in Stone Driveway/Parking? None I want to Enter…" at bounding box center [381, 246] width 718 height 23
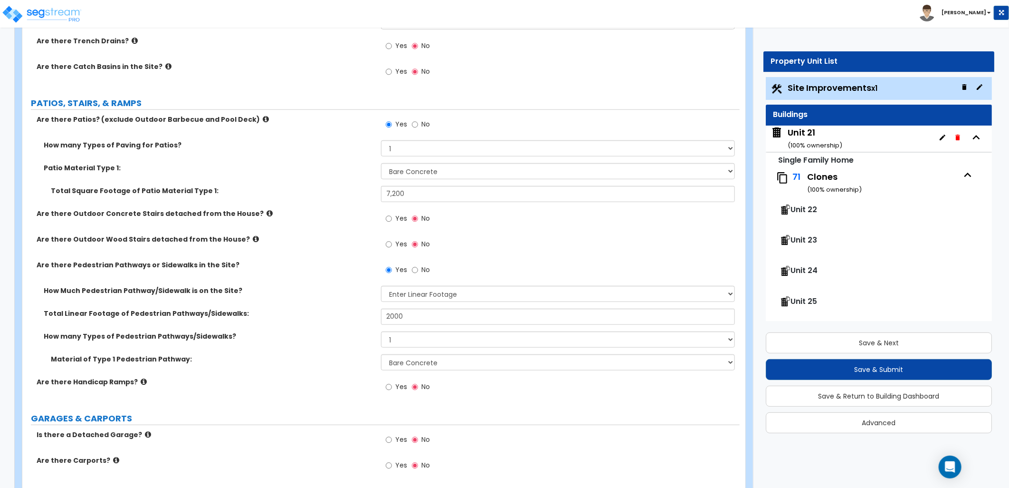
scroll to position [369, 0]
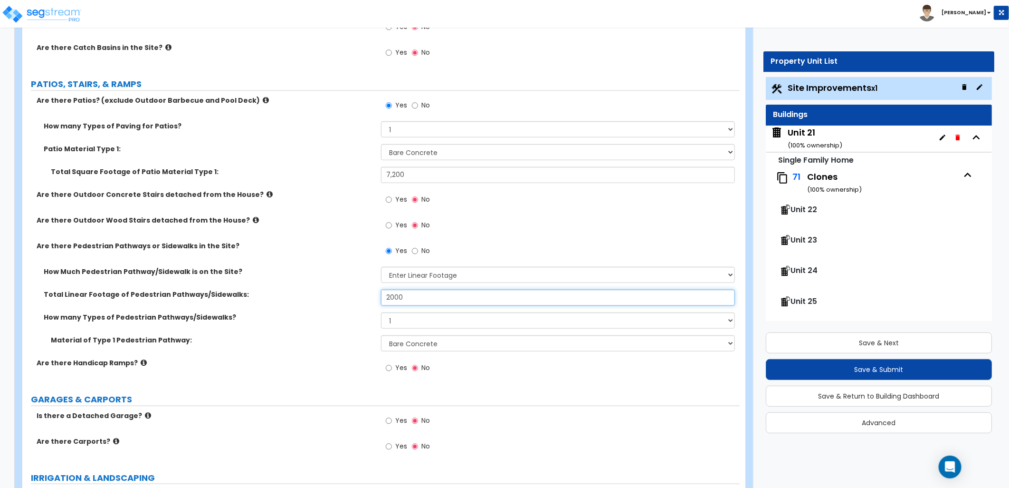
drag, startPoint x: 416, startPoint y: 298, endPoint x: 368, endPoint y: 300, distance: 48.5
click at [368, 301] on div "Total Linear Footage of Pedestrian Pathways/Sidewalks: 2000" at bounding box center [381, 300] width 718 height 23
type input "2,500"
click at [368, 299] on div "Total Linear Footage of Pedestrian Pathways/Sidewalks: 2,500" at bounding box center [381, 300] width 718 height 23
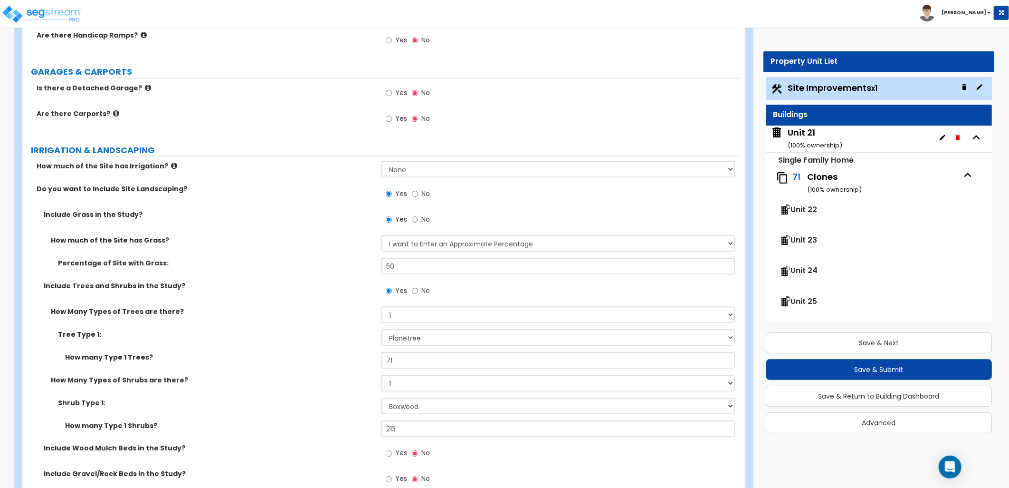
scroll to position [686, 0]
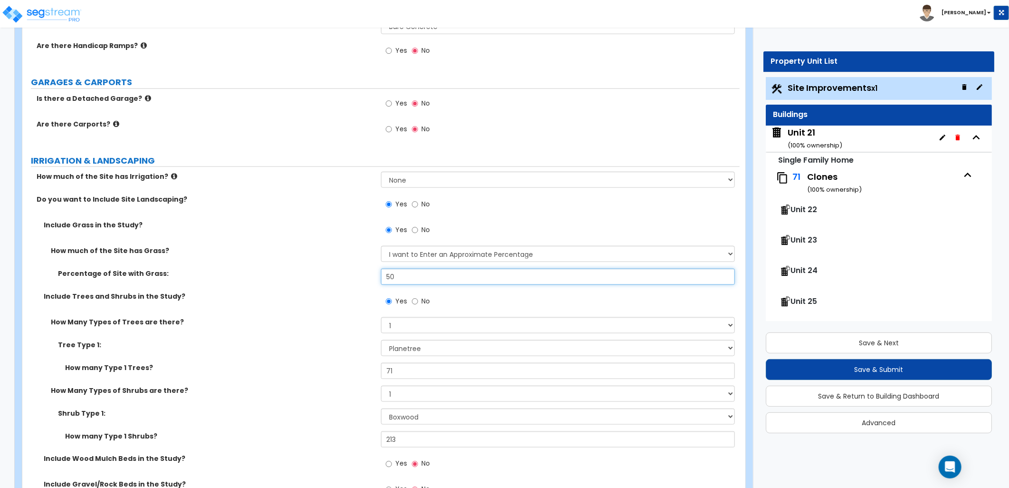
drag, startPoint x: 396, startPoint y: 280, endPoint x: 316, endPoint y: 276, distance: 80.0
click at [278, 269] on div "Percentage of Site with Grass: 50" at bounding box center [381, 280] width 718 height 23
type input "45"
click at [334, 277] on label "Percentage of Site with Grass:" at bounding box center [216, 274] width 316 height 10
drag, startPoint x: 399, startPoint y: 375, endPoint x: 365, endPoint y: 375, distance: 34.7
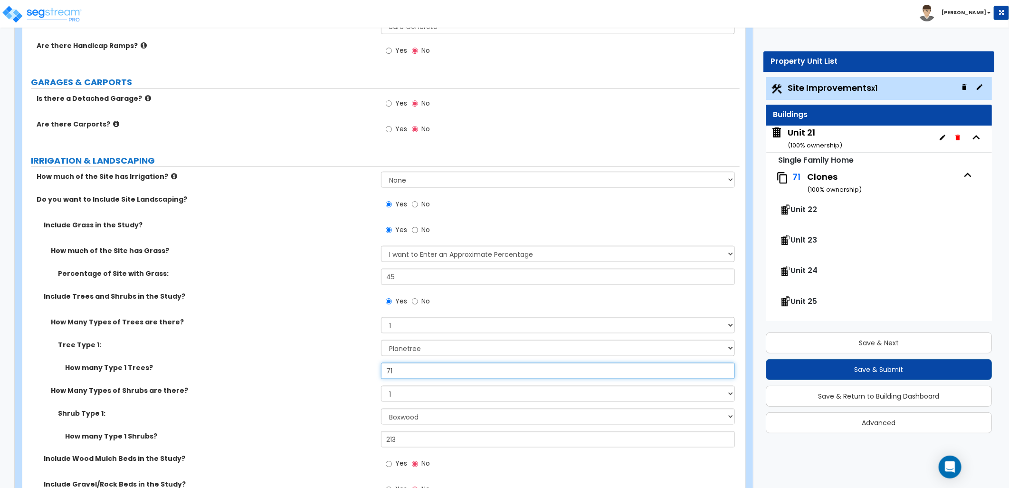
click at [365, 375] on div "How many Type 1 Trees? 71" at bounding box center [381, 374] width 718 height 23
type input "72"
drag, startPoint x: 401, startPoint y: 437, endPoint x: 335, endPoint y: 438, distance: 66.5
click at [335, 438] on div "How many Type 1 Shrubs? 213" at bounding box center [381, 442] width 718 height 23
type input "216"
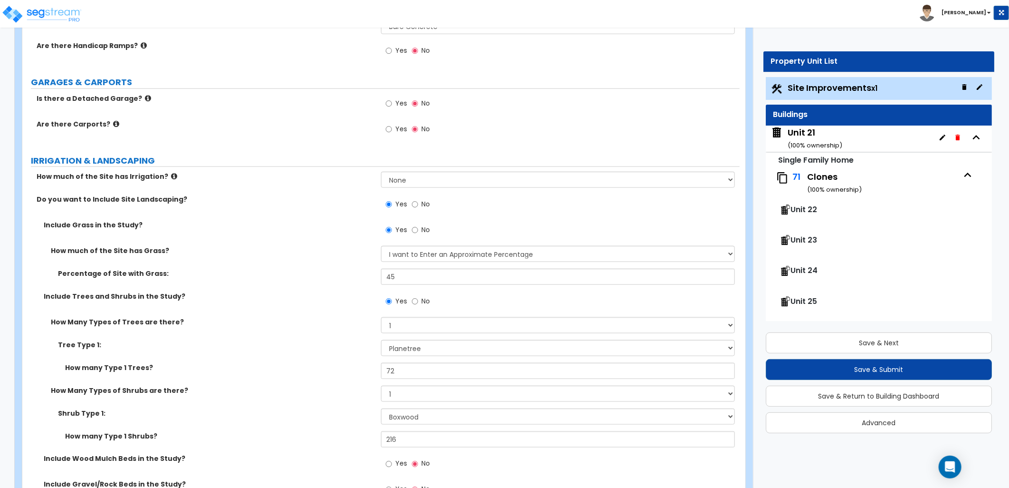
click at [334, 439] on label "How many Type 1 Shrubs?" at bounding box center [219, 436] width 309 height 10
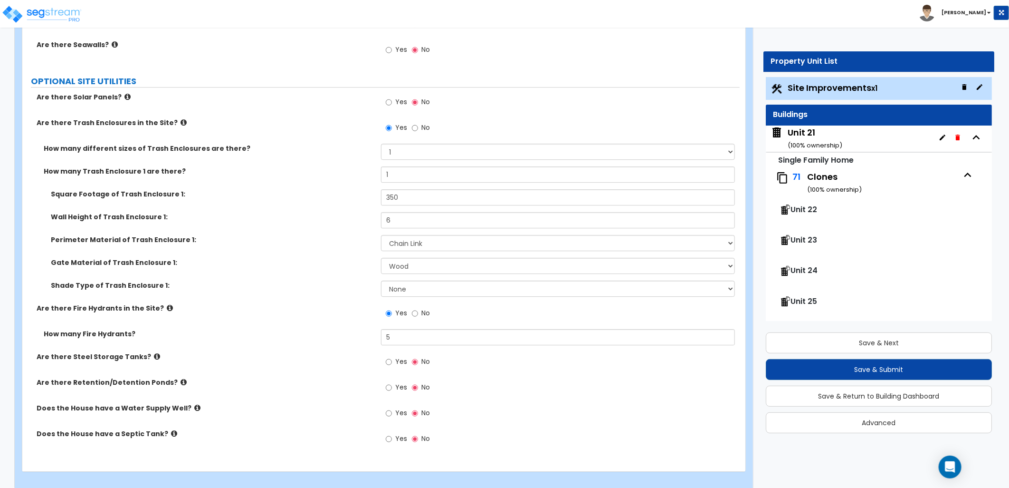
scroll to position [1756, 0]
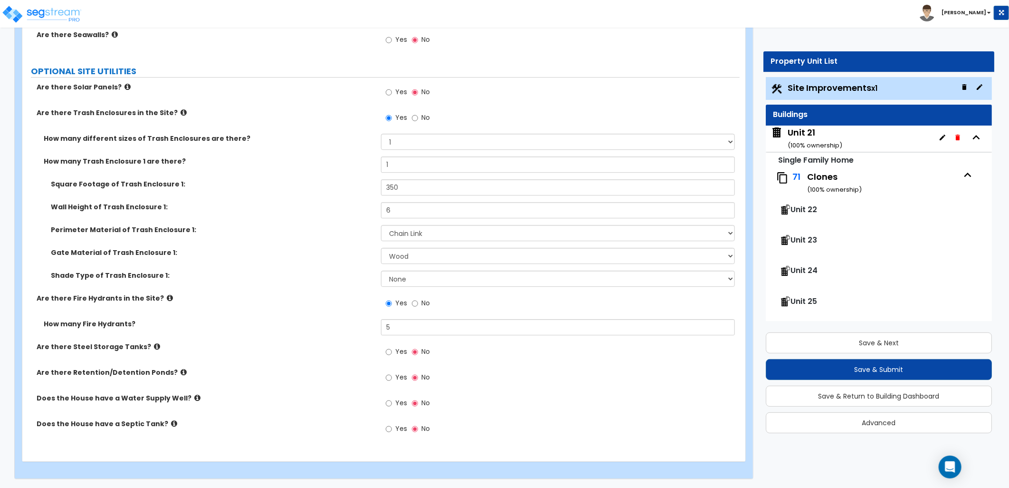
click at [806, 144] on small "( 100 % ownership)" at bounding box center [815, 145] width 55 height 9
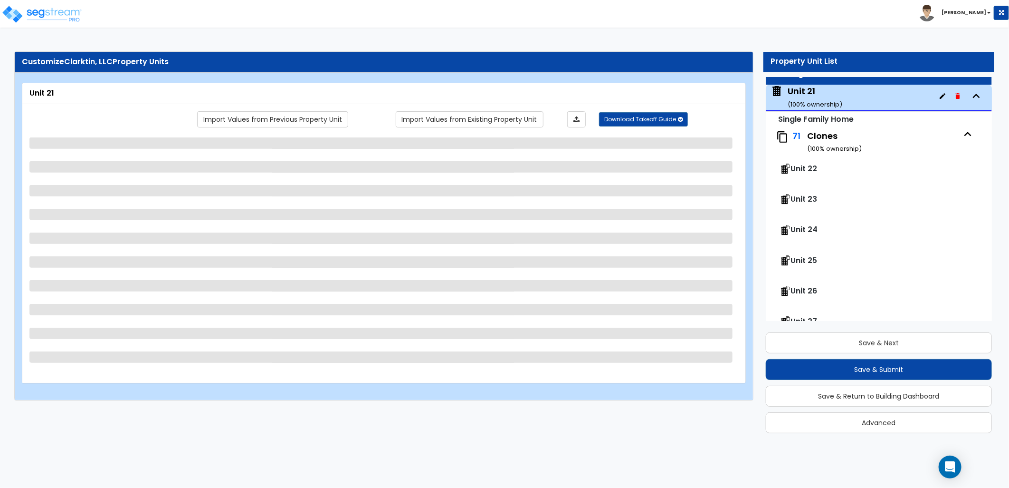
scroll to position [48, 0]
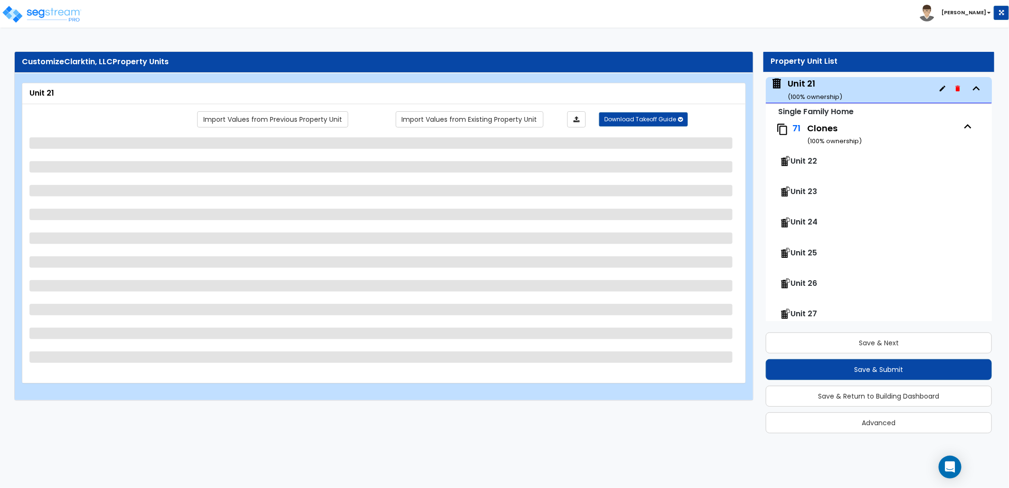
select select "1"
select select "7"
select select "3"
select select "2"
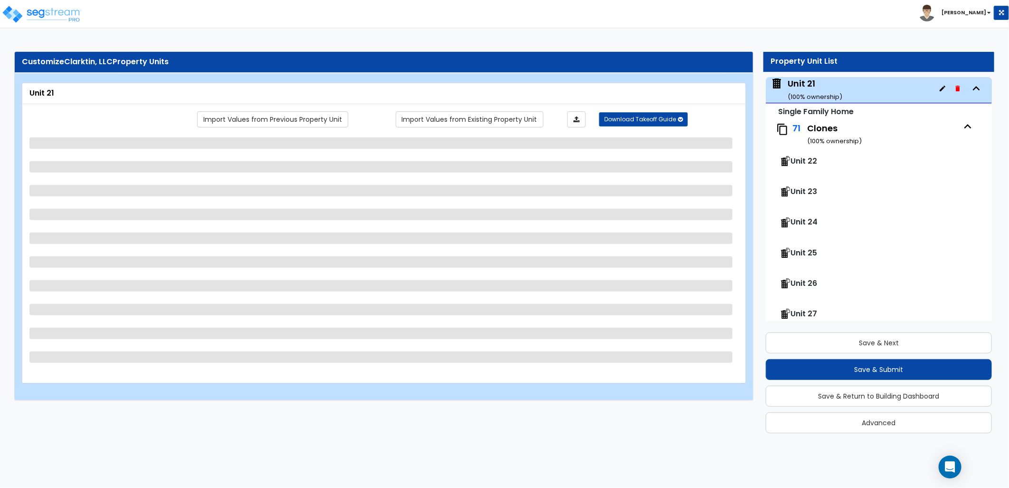
select select "2"
select select "5"
select select "1"
select select "3"
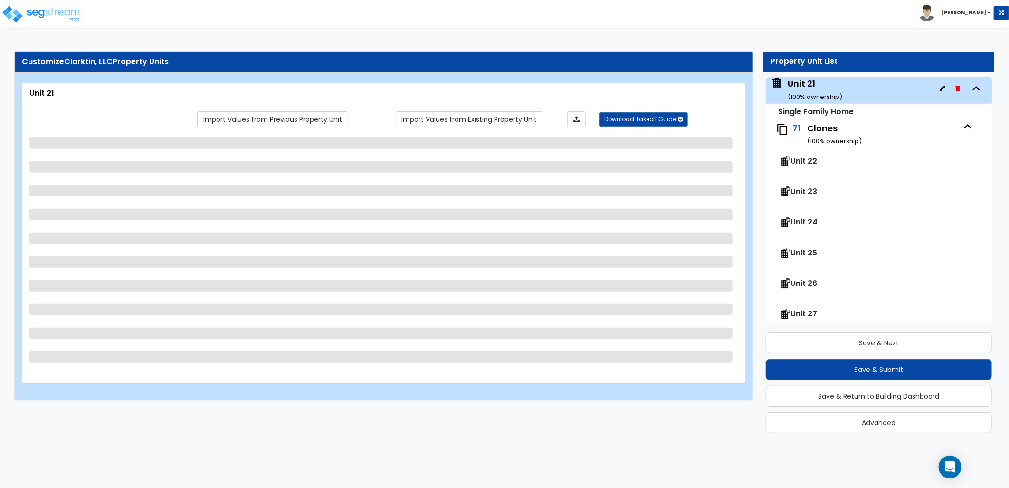
select select "1"
select select "3"
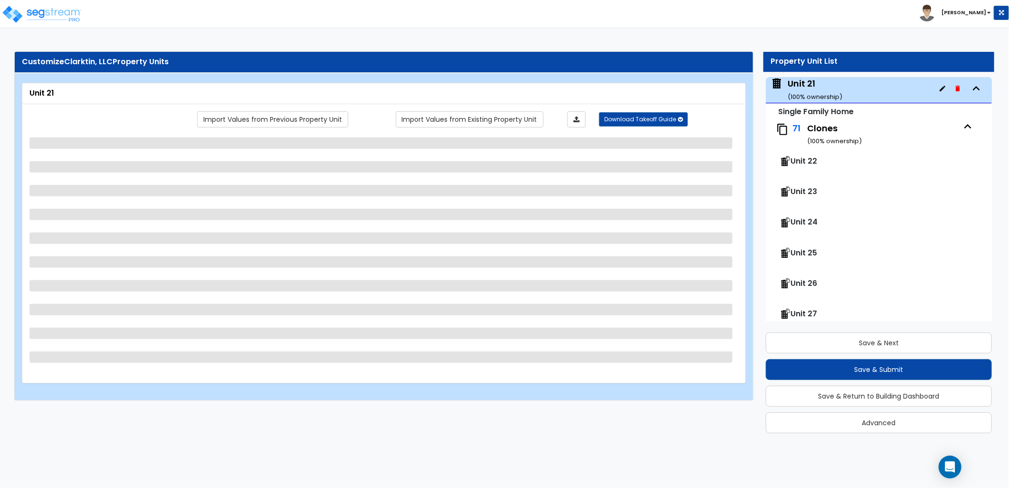
select select "3"
select select "1"
select select "6"
select select "3"
select select "2"
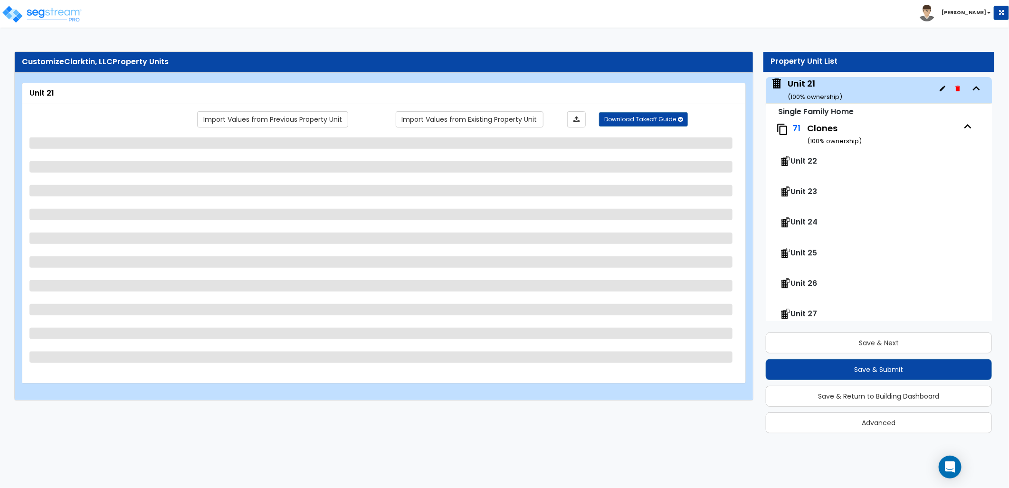
select select "3"
select select "2"
select select "1"
select select "2"
select select "1"
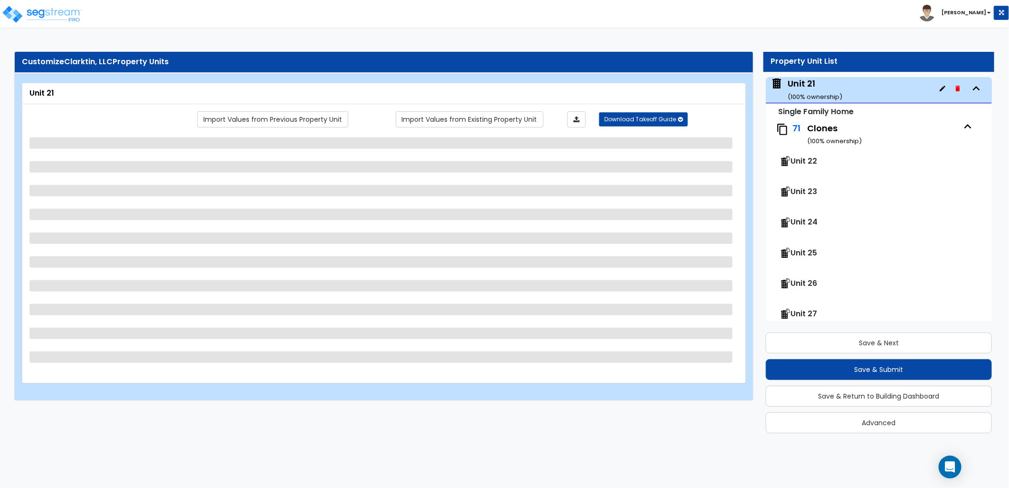
select select "3"
select select "2"
select select "1"
select select "2"
select select "1"
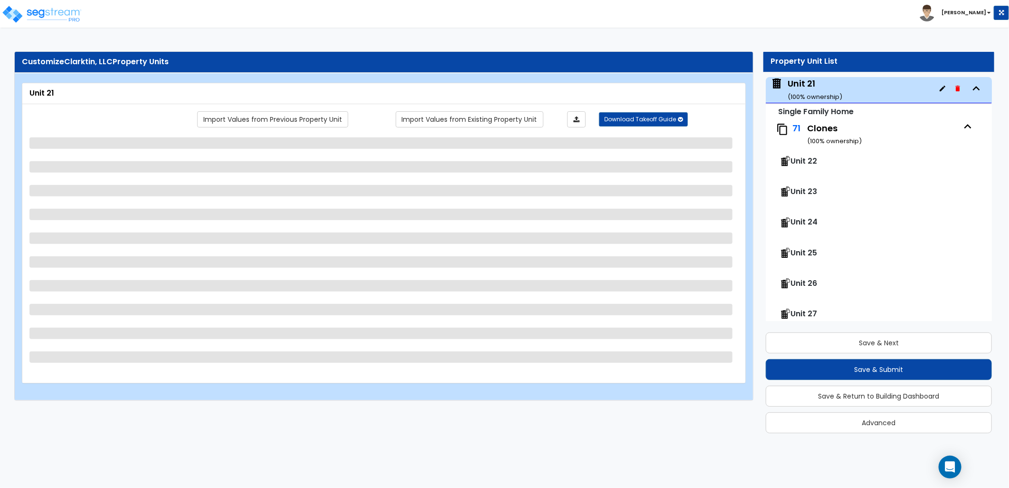
select select "1"
select select "2"
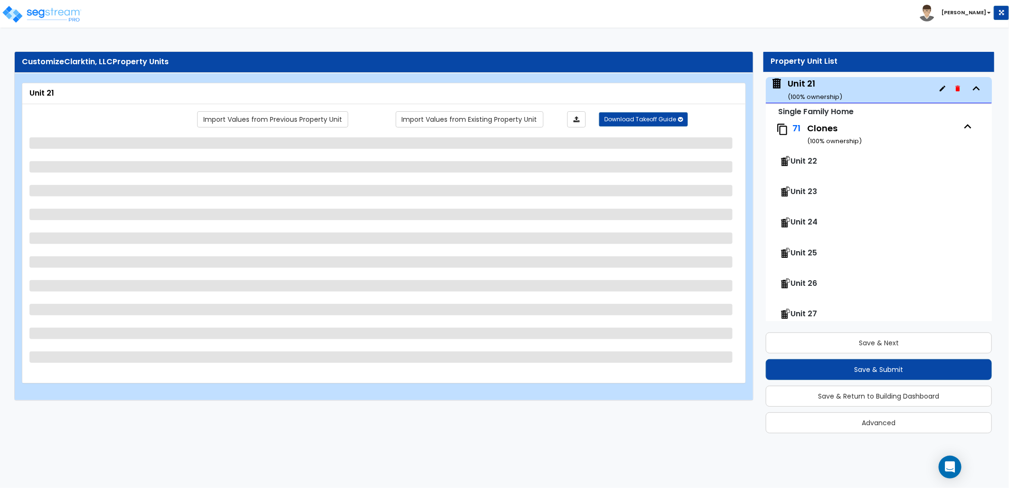
select select "1"
select select "2"
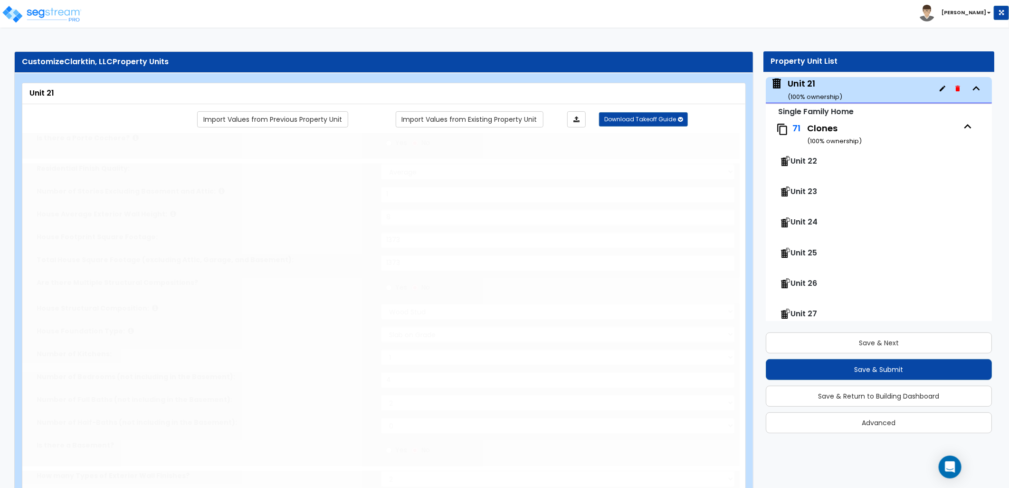
type input "2"
select select "2"
type input "1"
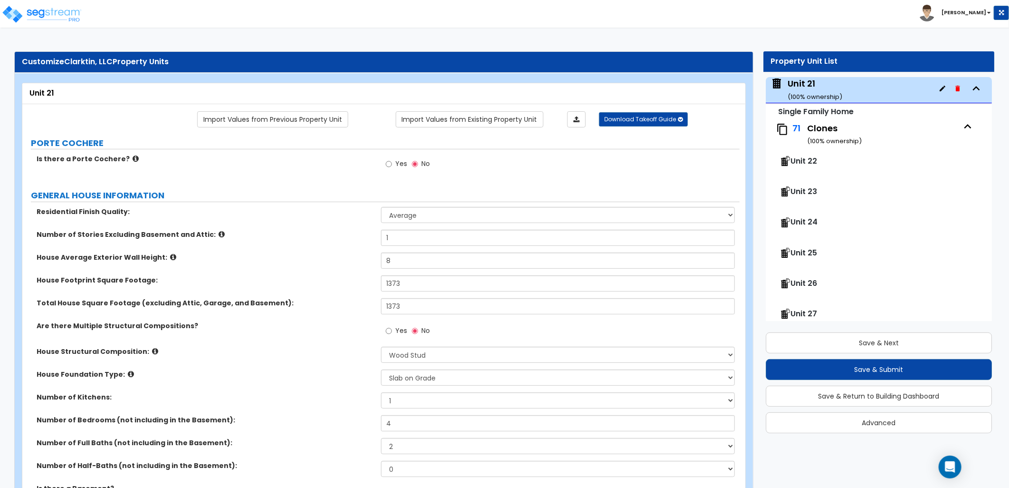
scroll to position [0, 0]
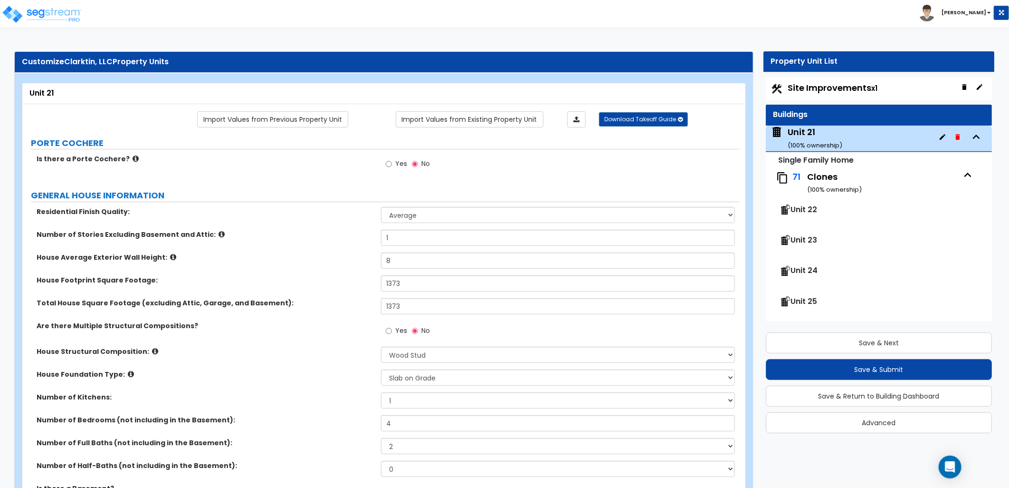
click at [815, 94] on div "Site Improvements x1" at bounding box center [879, 88] width 226 height 23
click at [811, 88] on span "Site Improvements x1" at bounding box center [833, 88] width 90 height 12
select select "2"
select select "1"
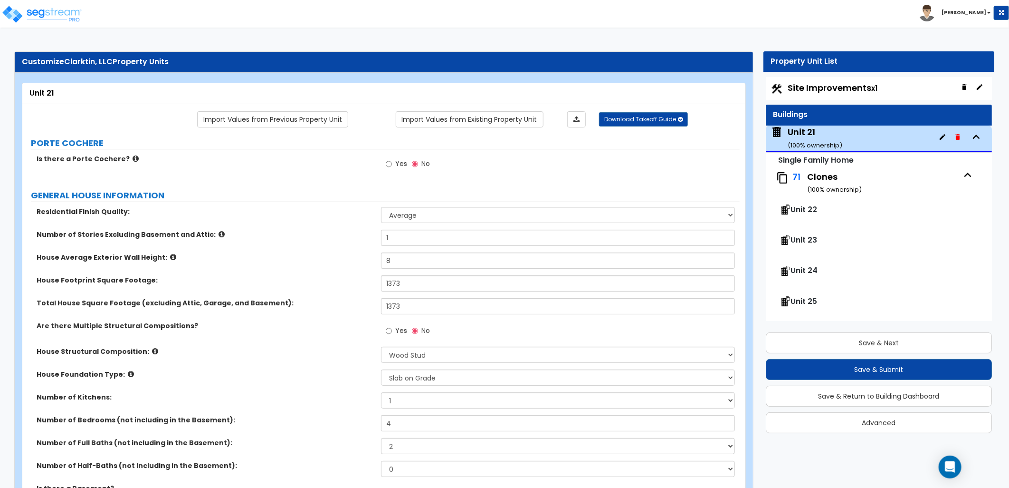
select select "2"
select select "1"
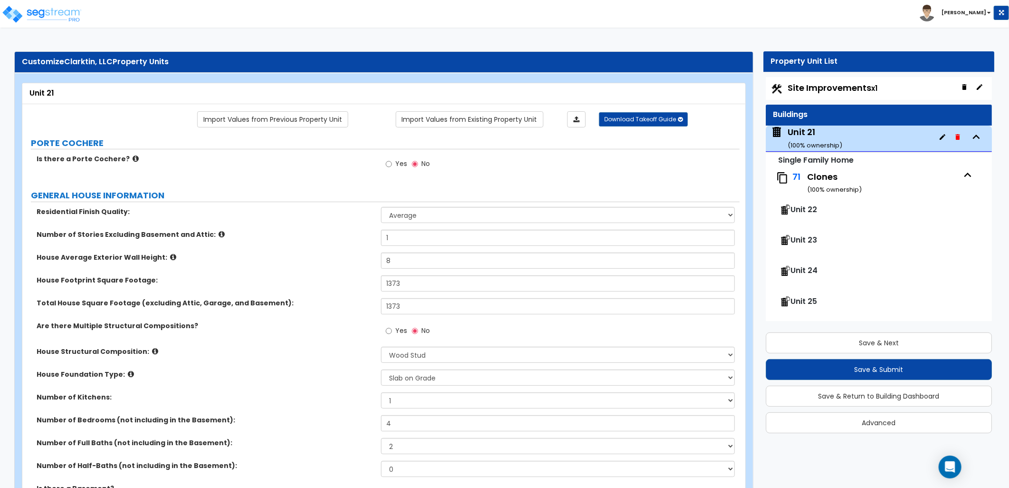
select select "2"
select select "1"
select select "4"
select select "1"
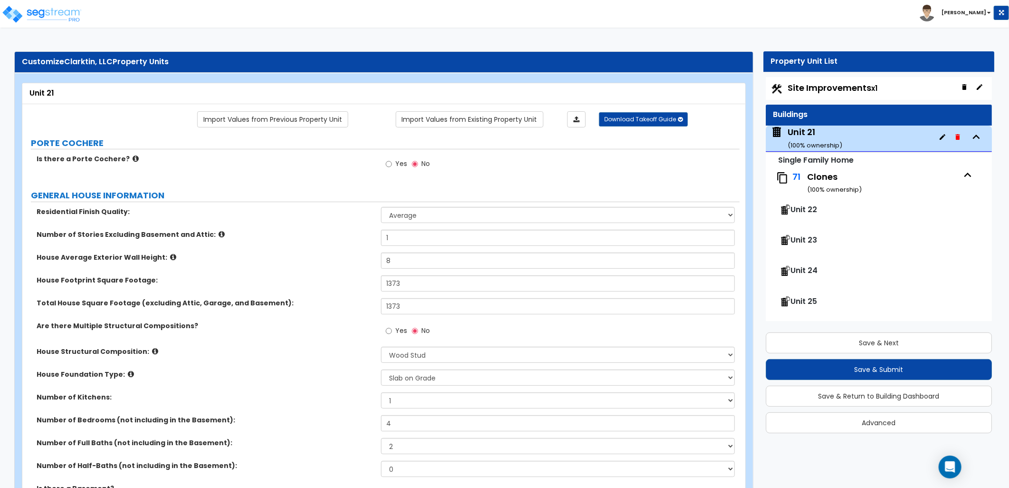
select select "1"
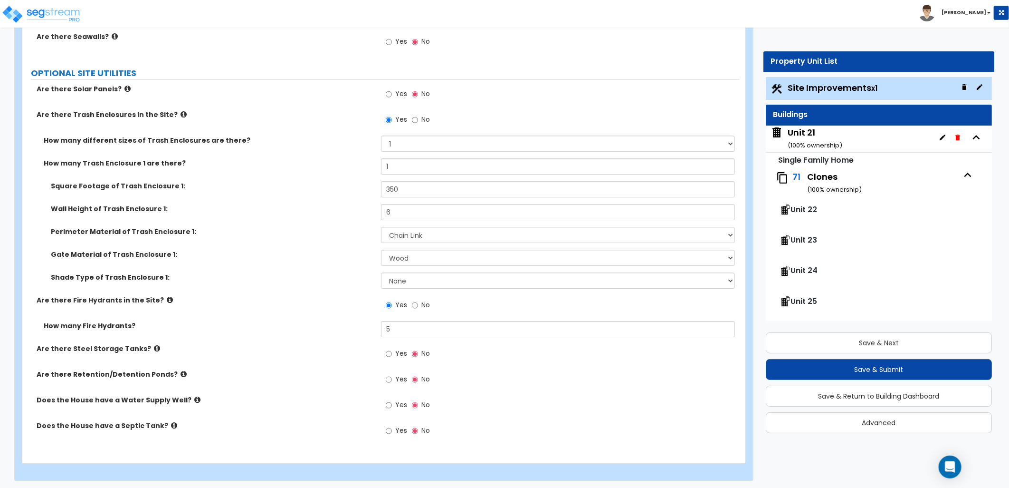
scroll to position [1756, 0]
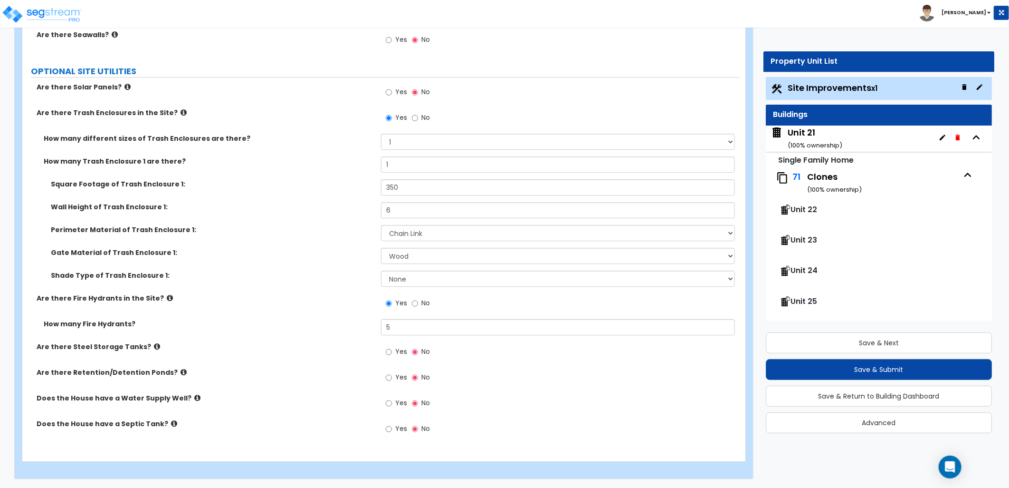
click at [808, 137] on div "Unit 21 ( 100 % ownership)" at bounding box center [815, 138] width 55 height 24
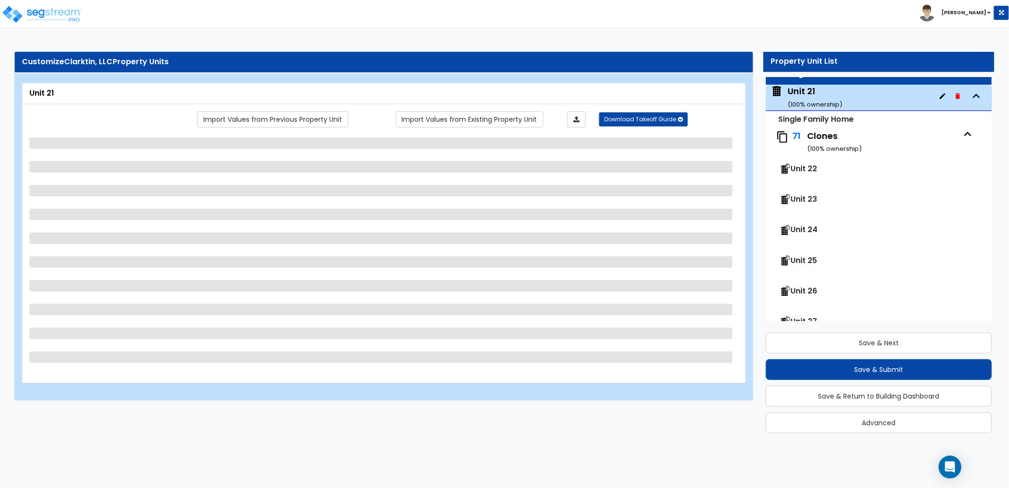
scroll to position [48, 0]
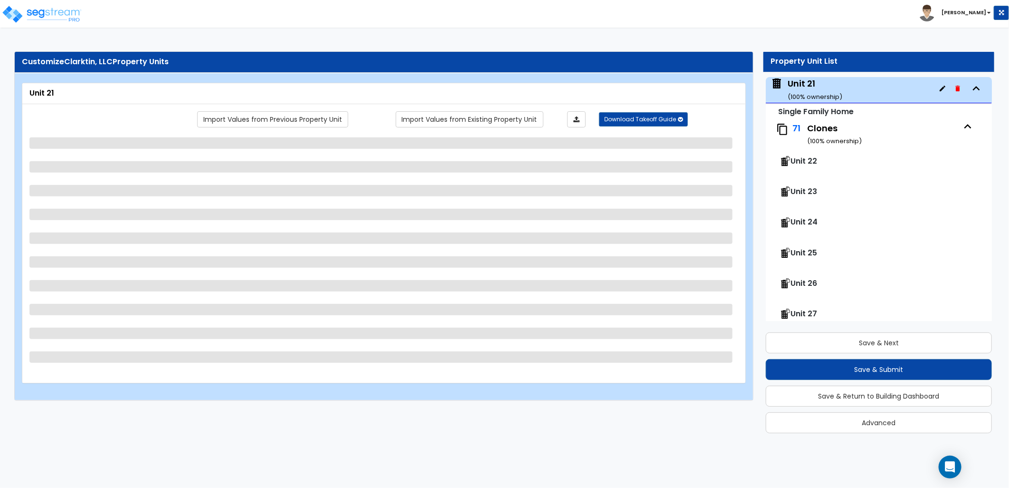
select select "1"
select select "7"
select select "3"
select select "2"
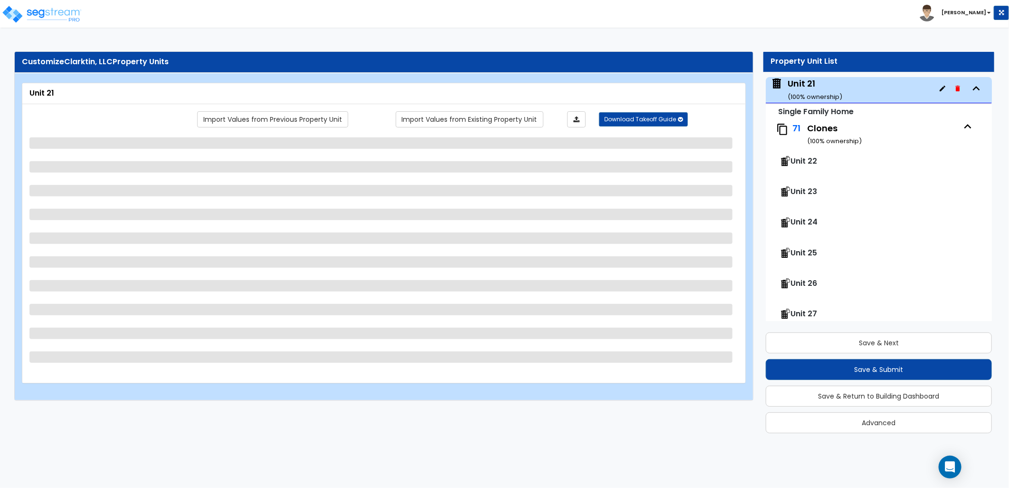
select select "2"
select select "5"
select select "1"
select select "3"
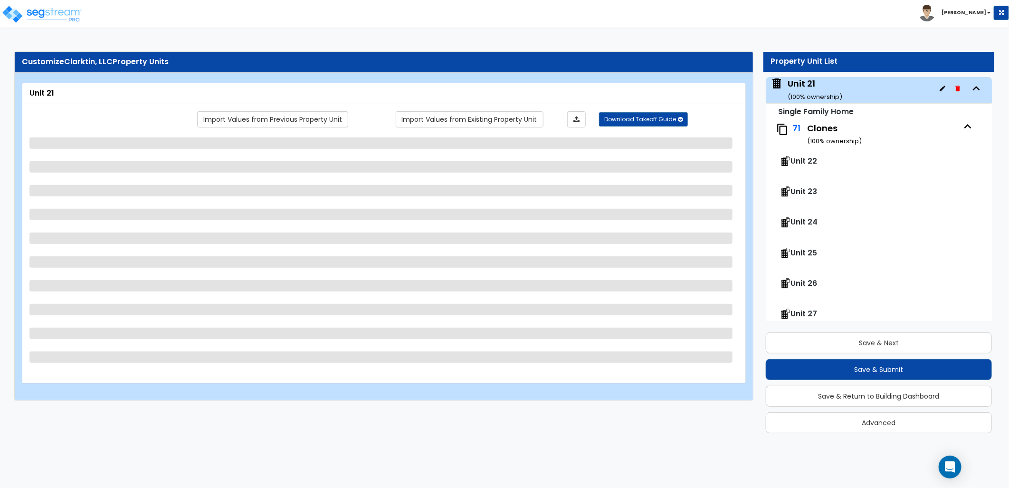
select select "1"
select select "3"
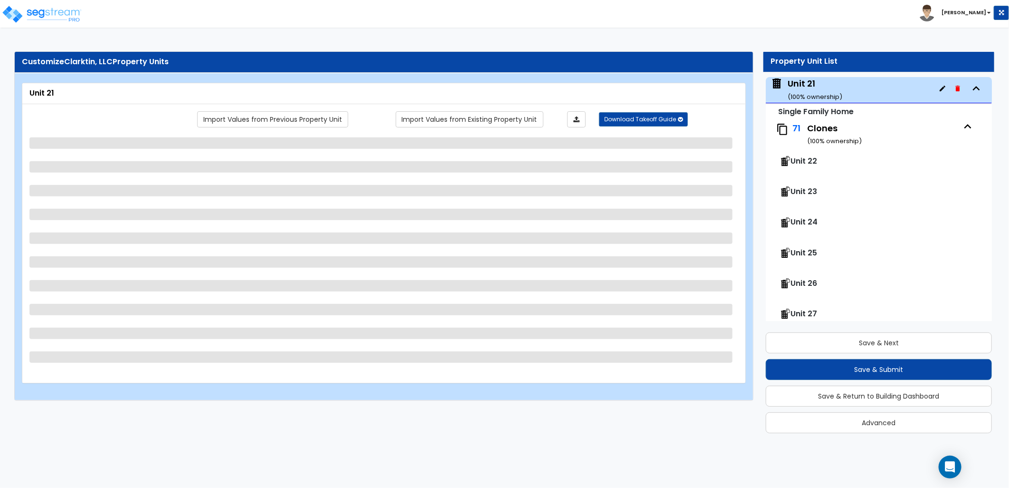
select select "3"
select select "1"
select select "6"
select select "3"
select select "2"
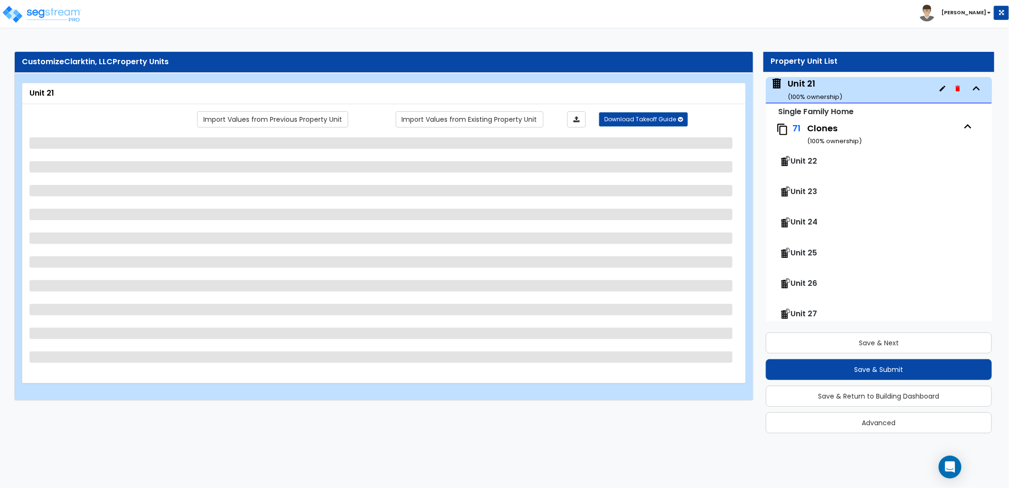
select select "3"
select select "2"
select select "1"
select select "2"
select select "1"
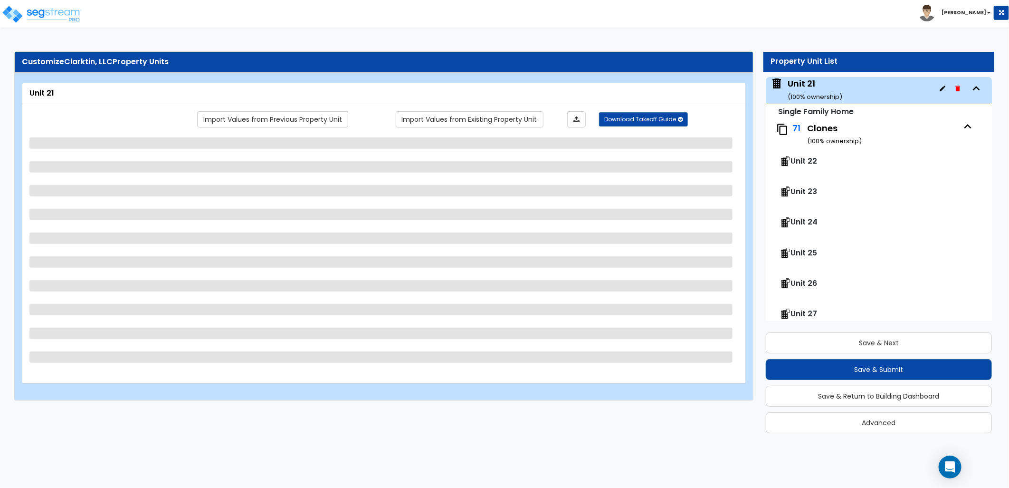
select select "3"
select select "2"
select select "1"
select select "2"
select select "1"
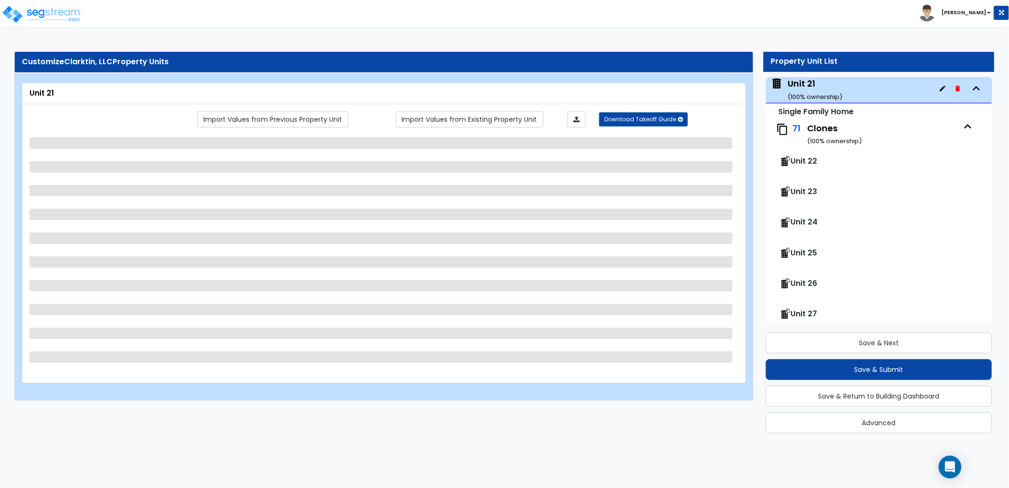
select select "1"
select select "2"
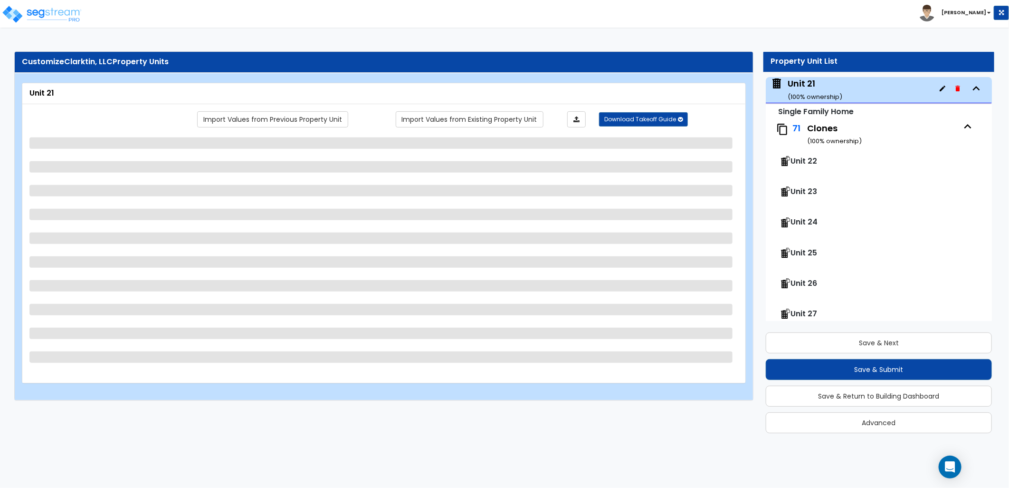
select select "1"
select select "2"
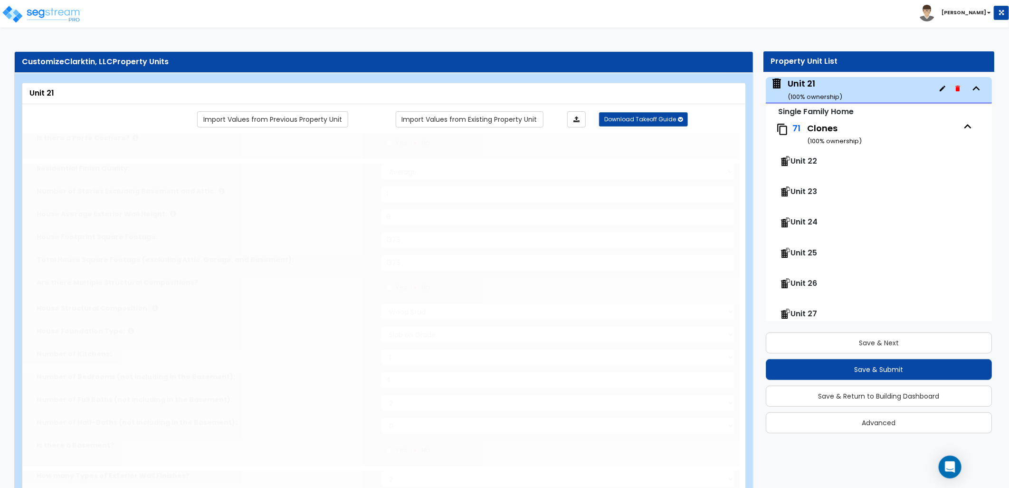
type input "2"
select select "2"
type input "1"
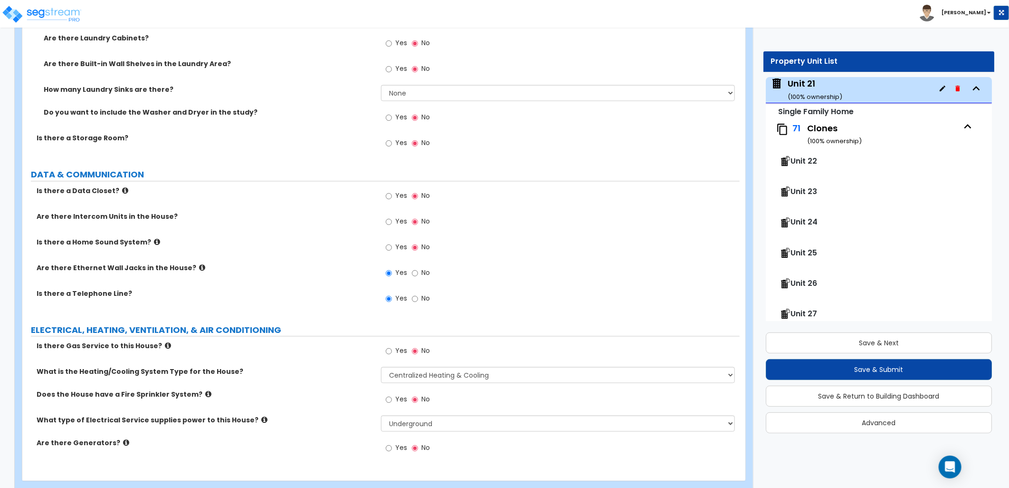
scroll to position [3430, 0]
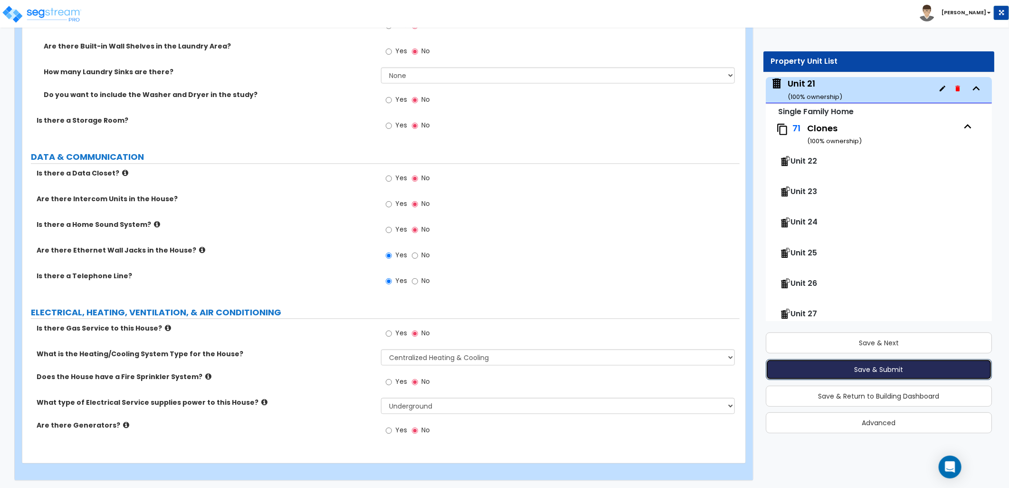
click at [856, 371] on button "Save & Submit" at bounding box center [879, 369] width 226 height 21
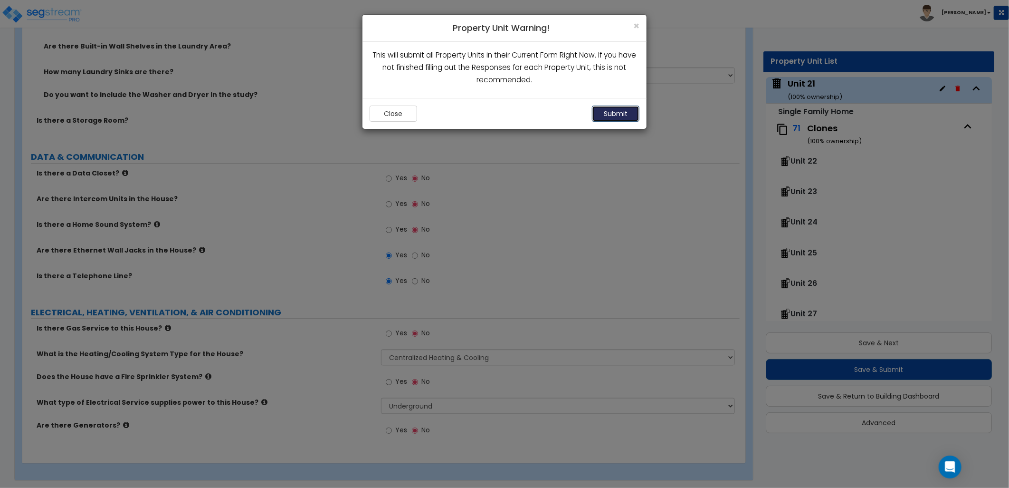
click at [618, 116] on button "Submit" at bounding box center [616, 114] width 48 height 16
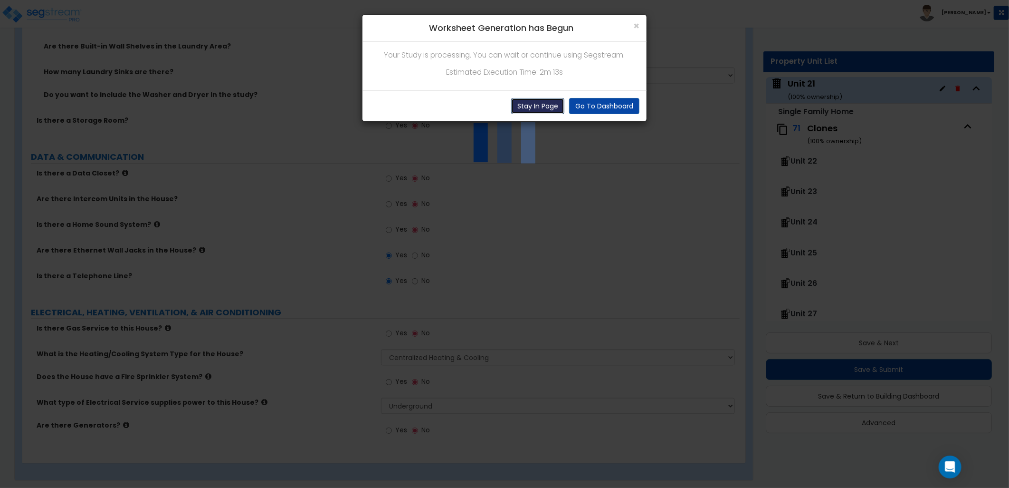
click at [541, 106] on button "Stay In Page" at bounding box center [537, 106] width 53 height 16
